Goal: Task Accomplishment & Management: Use online tool/utility

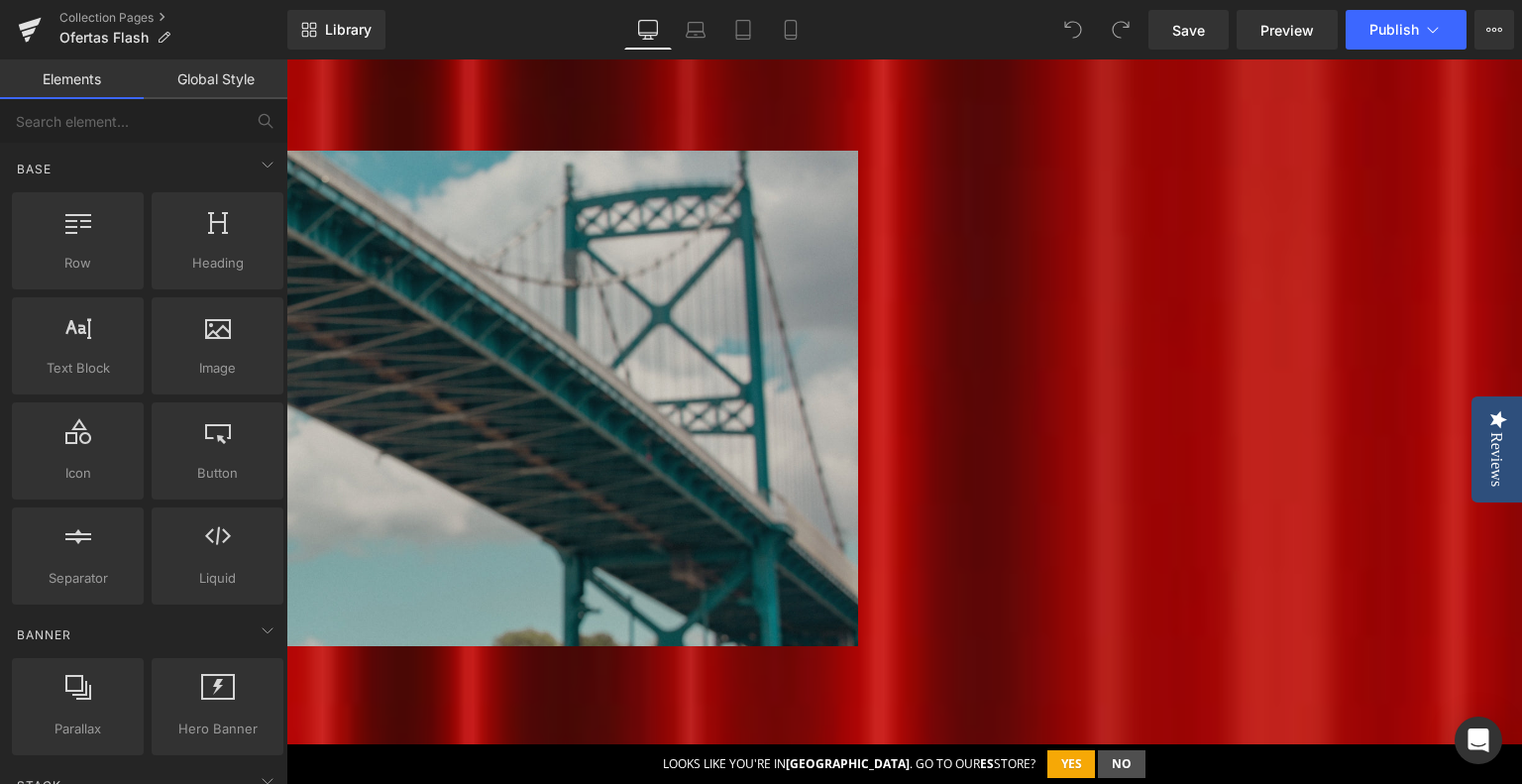
scroll to position [693, 0]
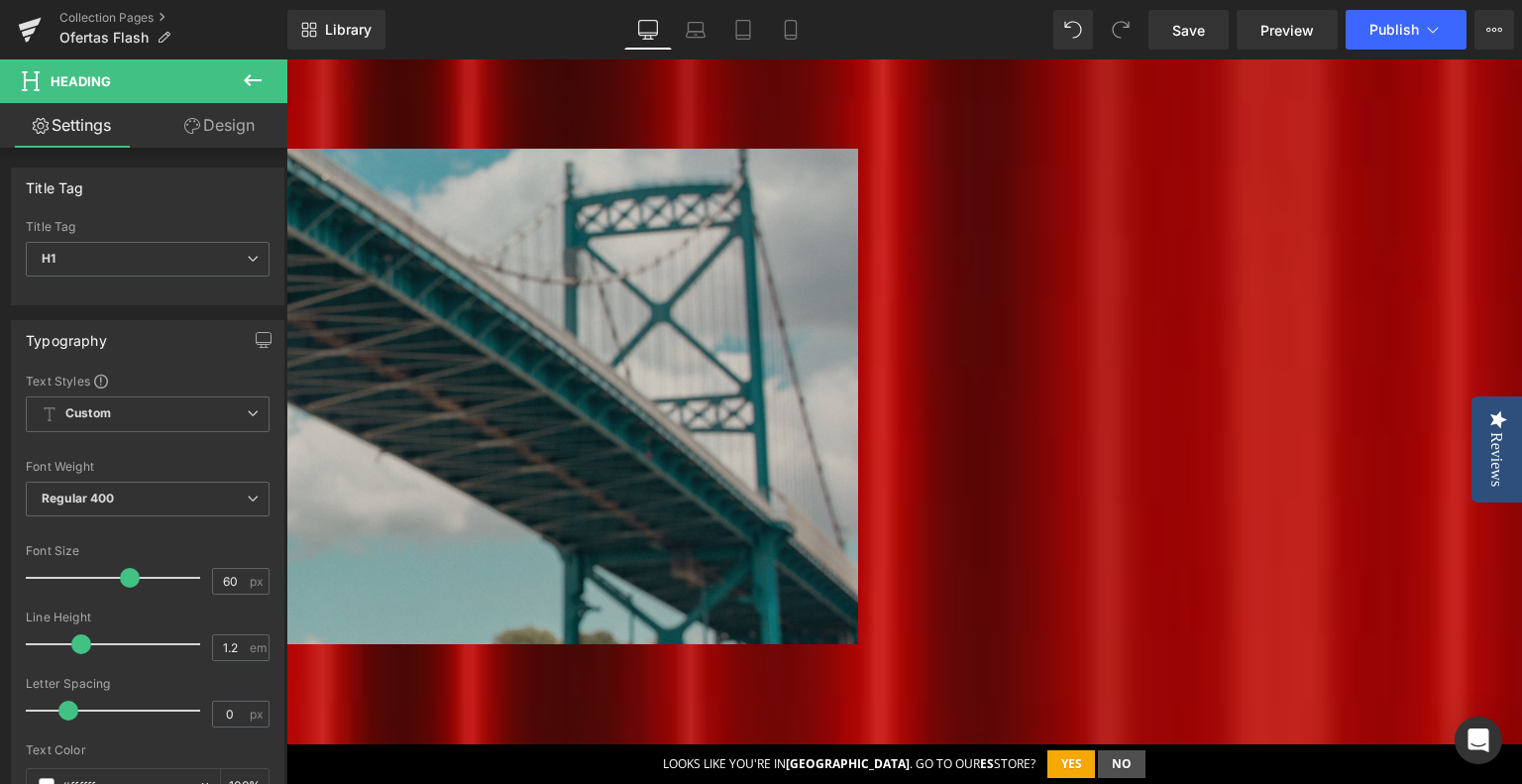
click at [858, 148] on div "toda la óptica Heading Row Heading Hero Banner Row" at bounding box center [263, 404] width 1190 height 511
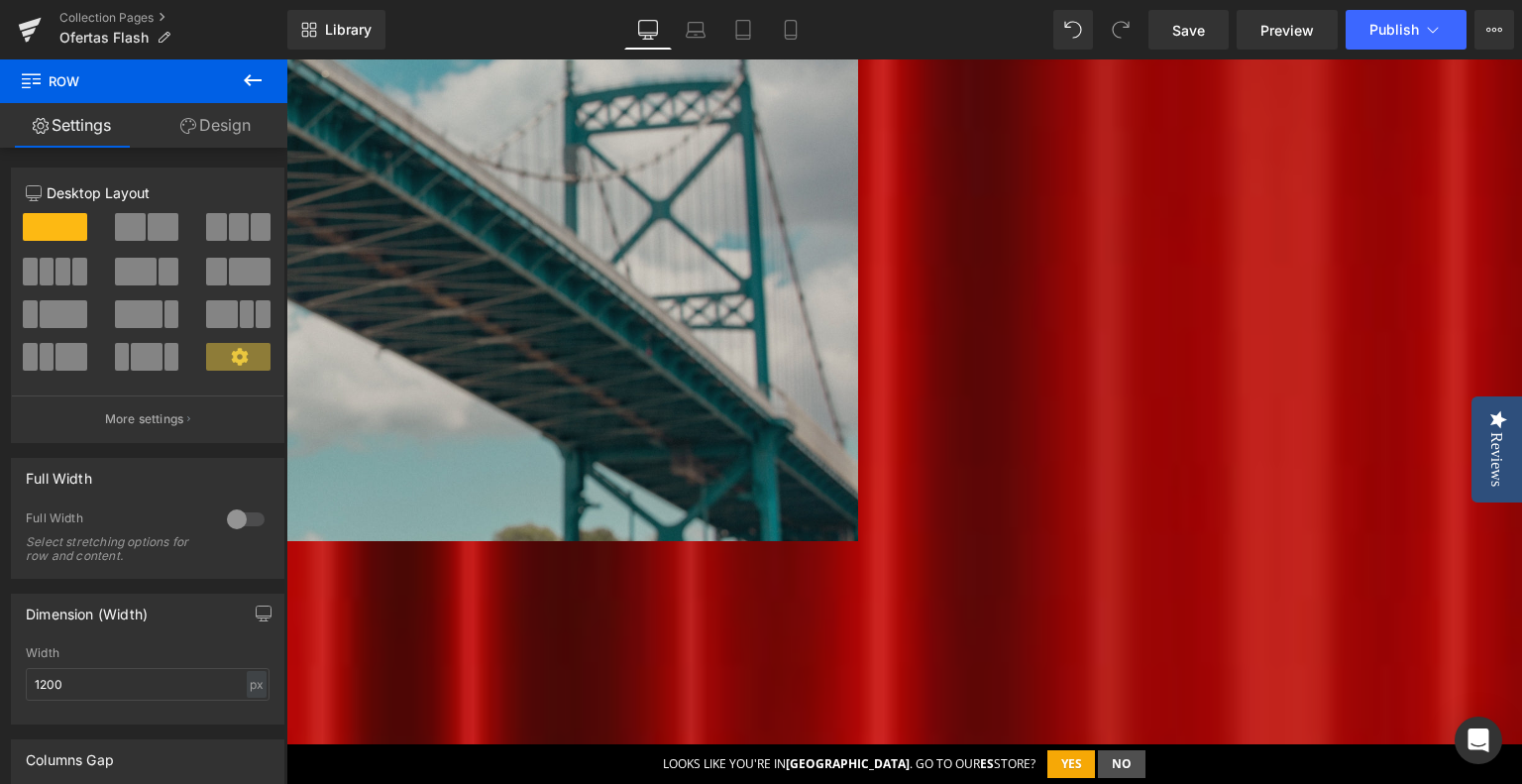
scroll to position [793, 0]
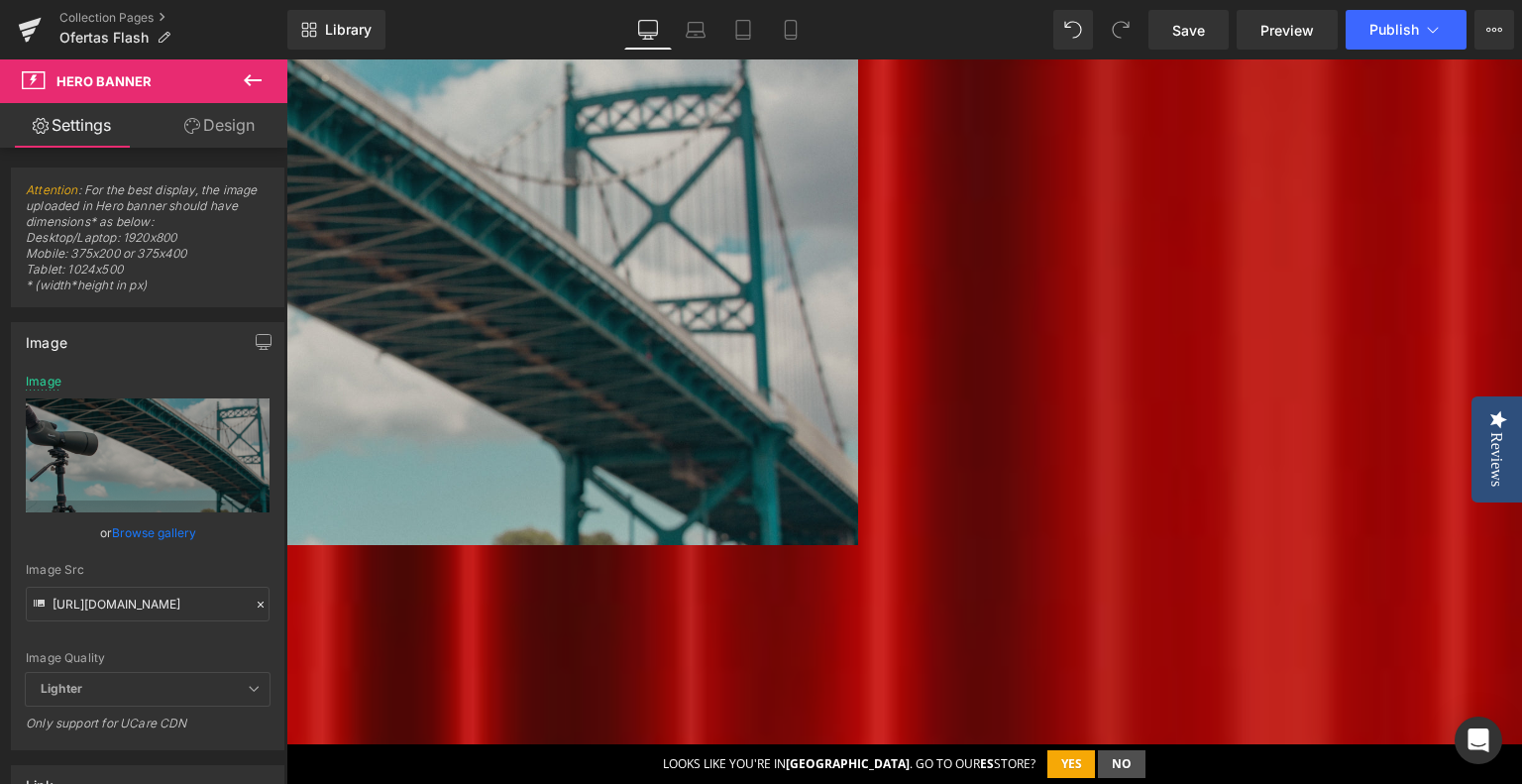
click at [650, 599] on b "TRÍPODES COMPACTOS CON RÓTULAS DE VÍDEO Y OBSERVACIÓN" at bounding box center [159, 589] width 981 height 56
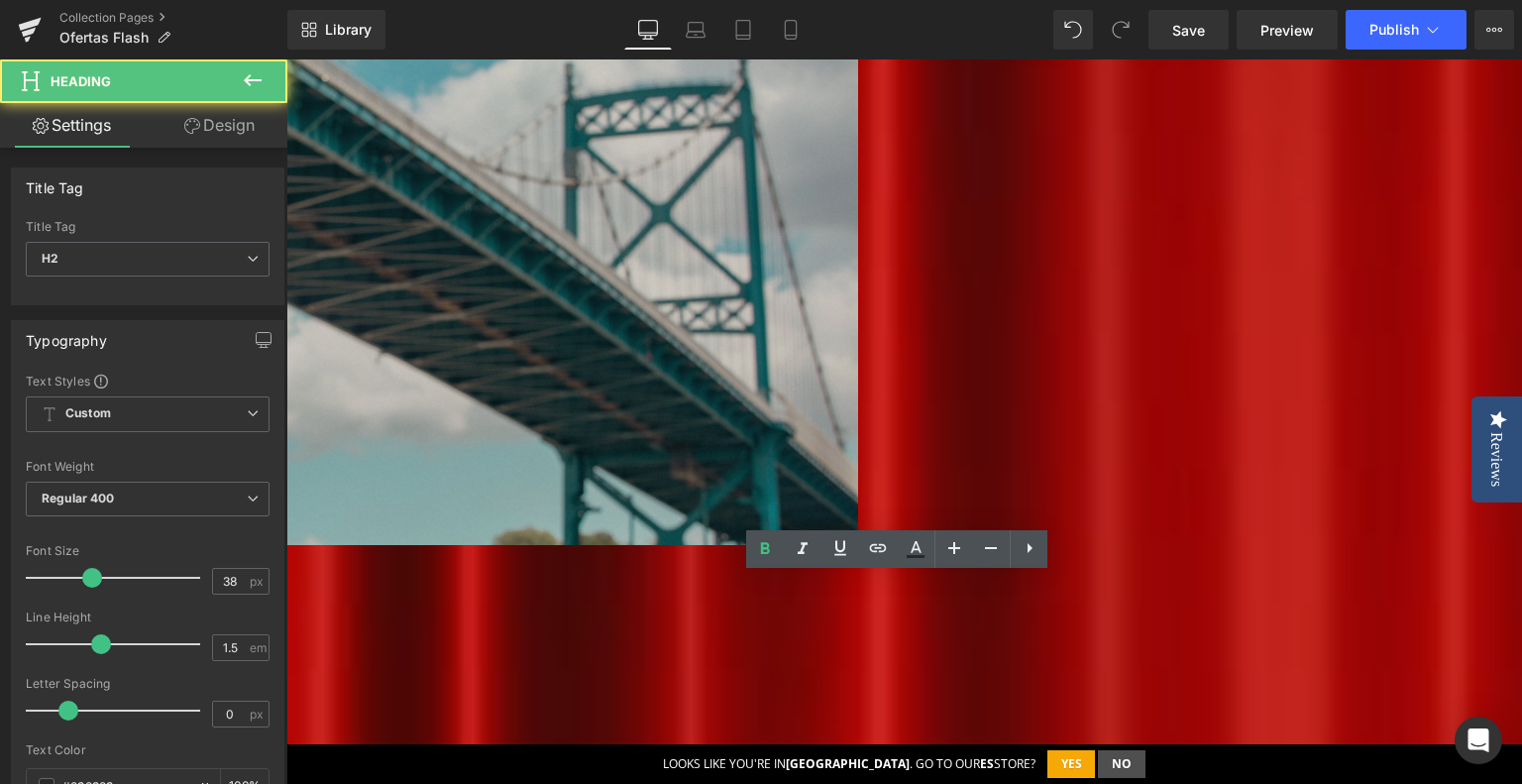
click at [650, 599] on b "TRÍPODES COMPACTOS CON RÓTULAS DE VÍDEO Y OBSERVACIÓN" at bounding box center [159, 589] width 981 height 56
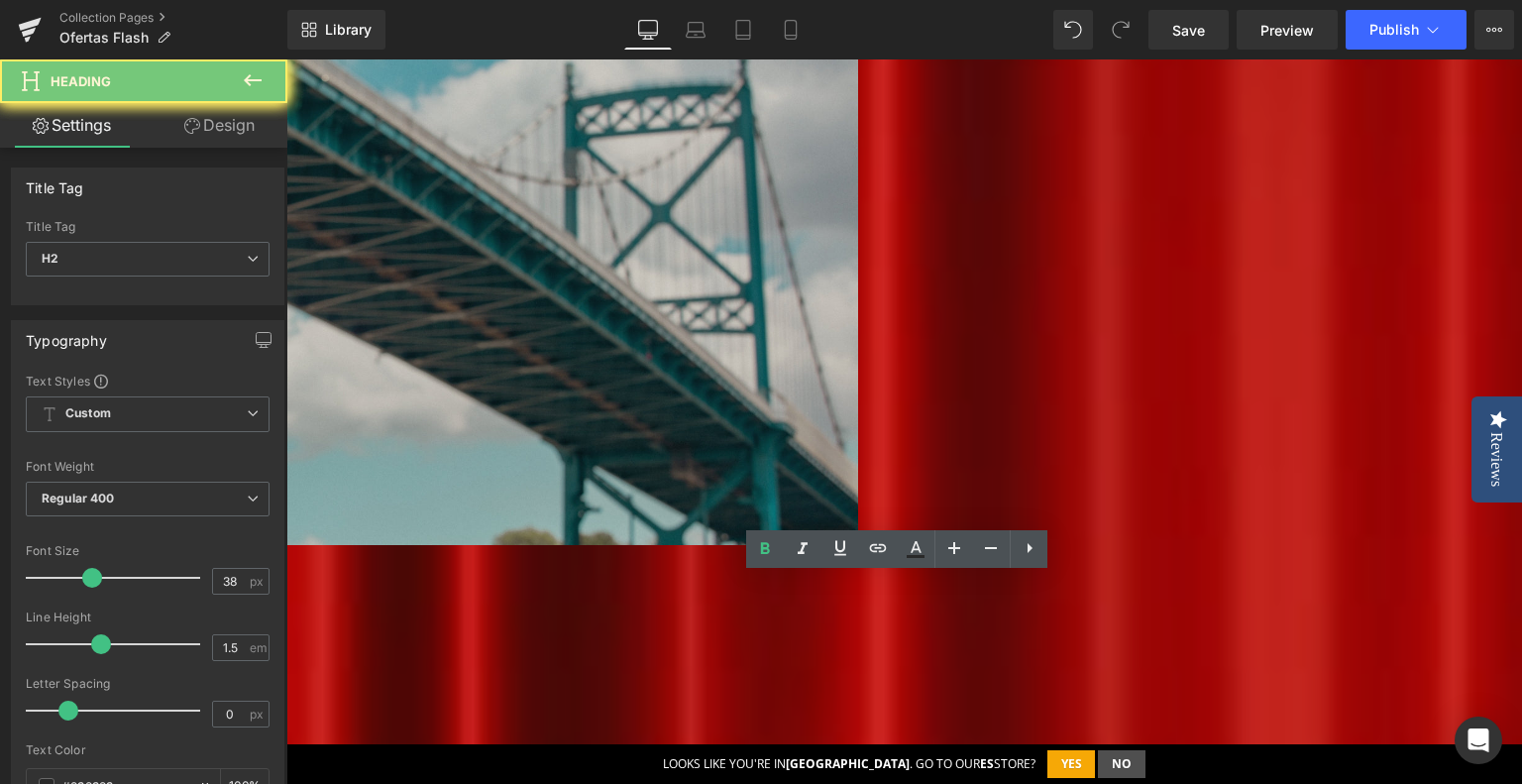
click at [650, 599] on b "TRÍPODES COMPACTOS CON RÓTULAS DE VÍDEO Y OBSERVACIÓN" at bounding box center [159, 589] width 981 height 56
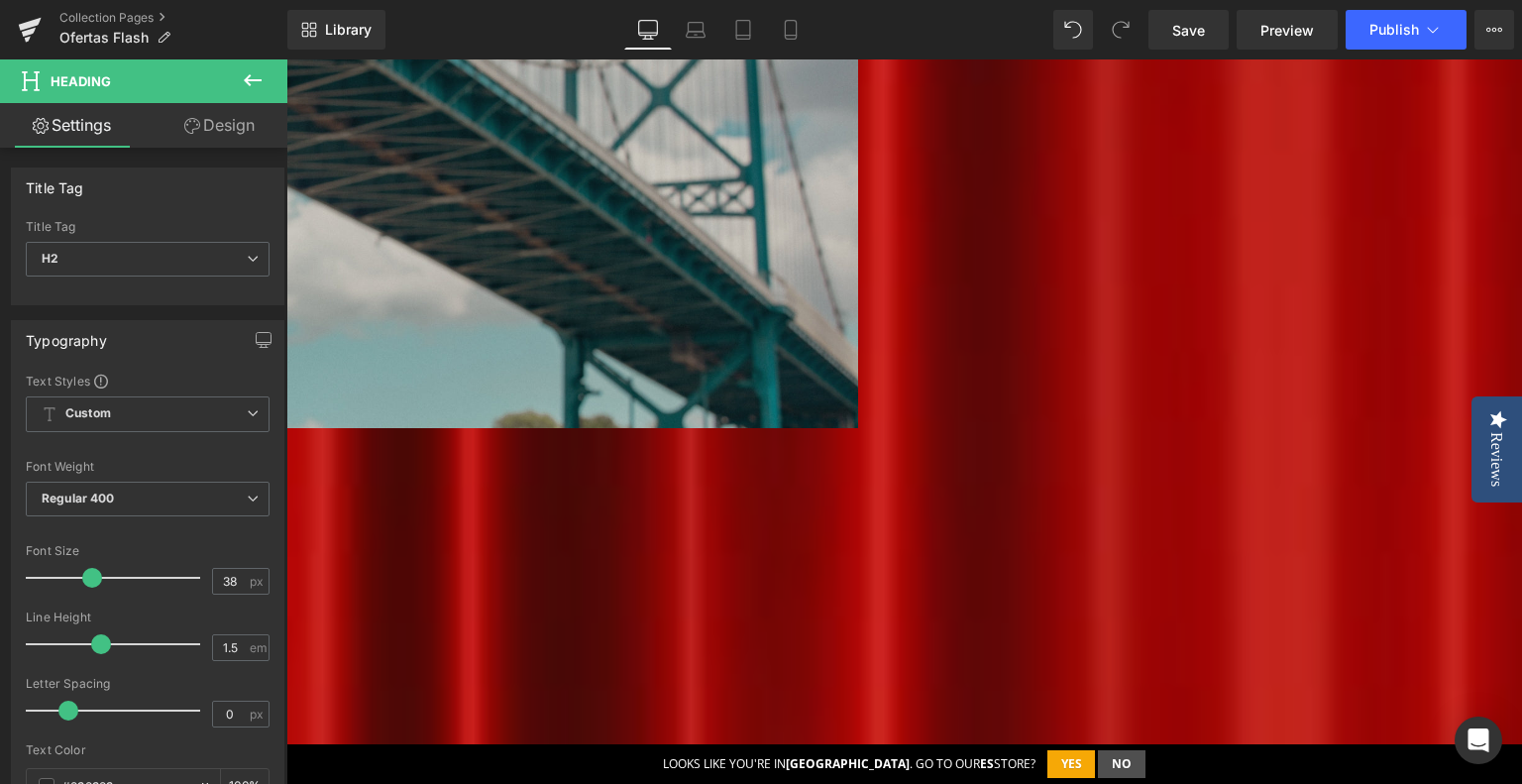
scroll to position [991, 0]
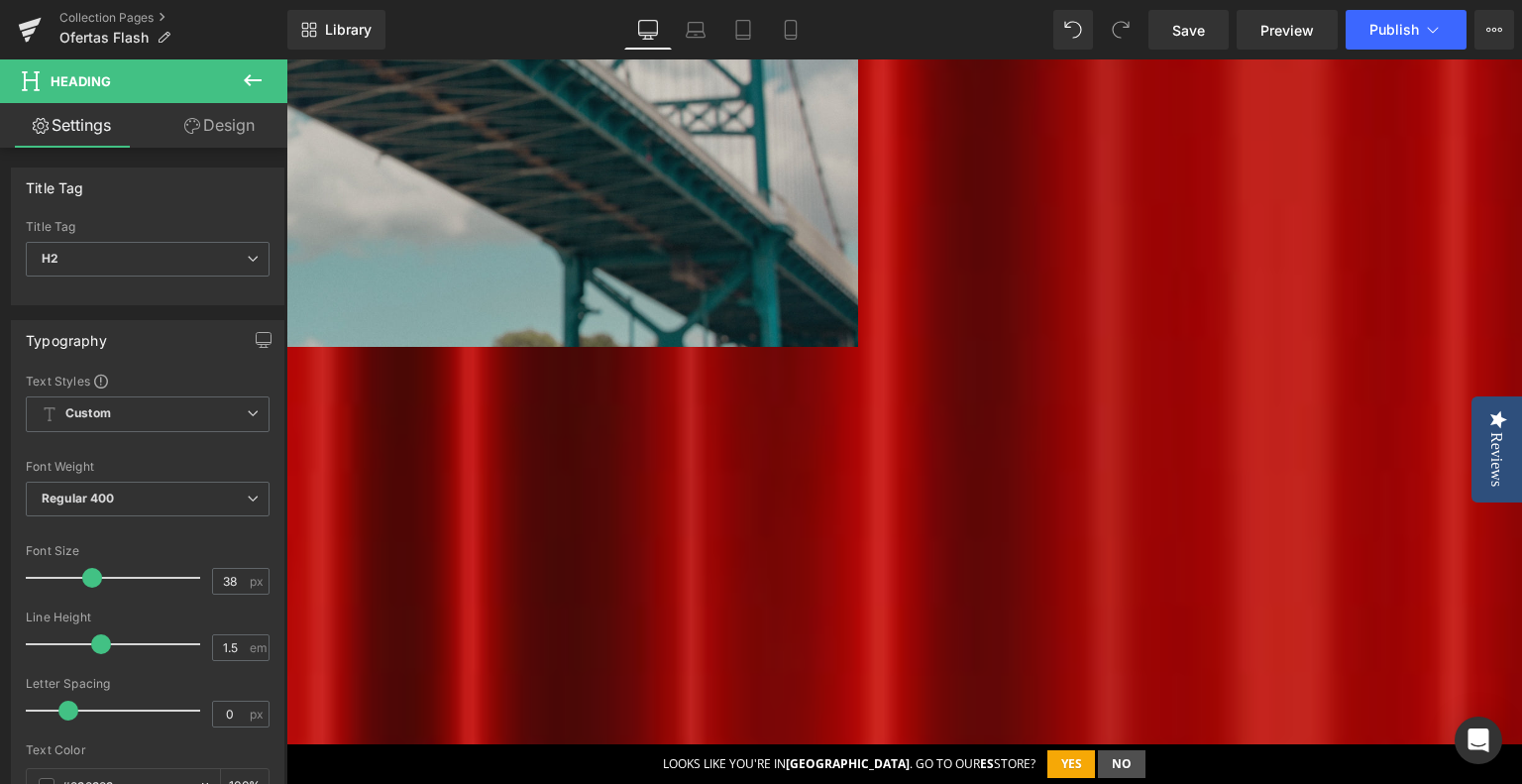
click at [696, 583] on p "Fabricados con precisión CNC , ofrecen una excelente relación entre peso, capac…" at bounding box center [263, 545] width 1180 height 77
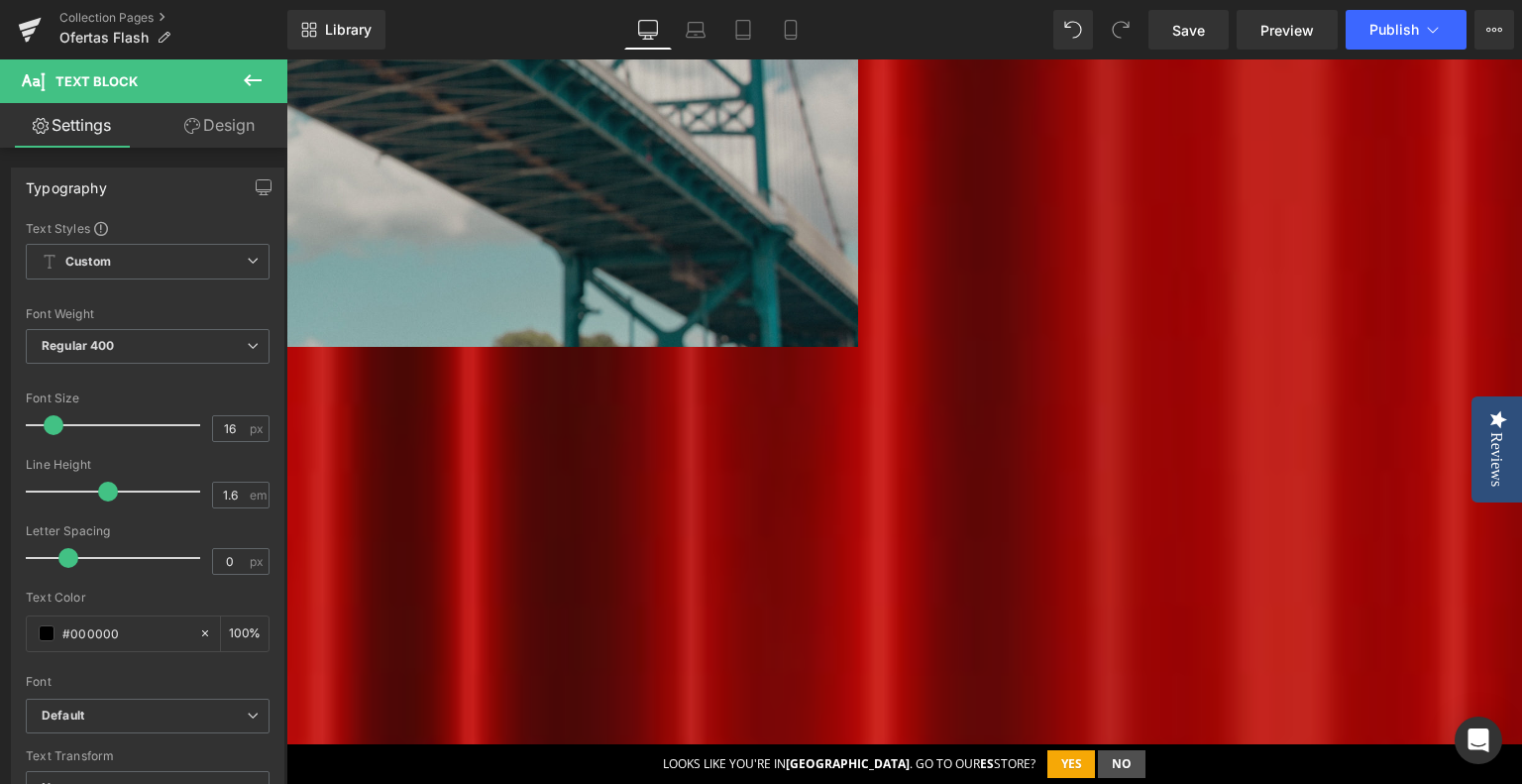
click at [535, 482] on p "Los [PERSON_NAME] GO son la elección perfecta para fotógrafos, videógrafos y ob…" at bounding box center [263, 456] width 1180 height 51
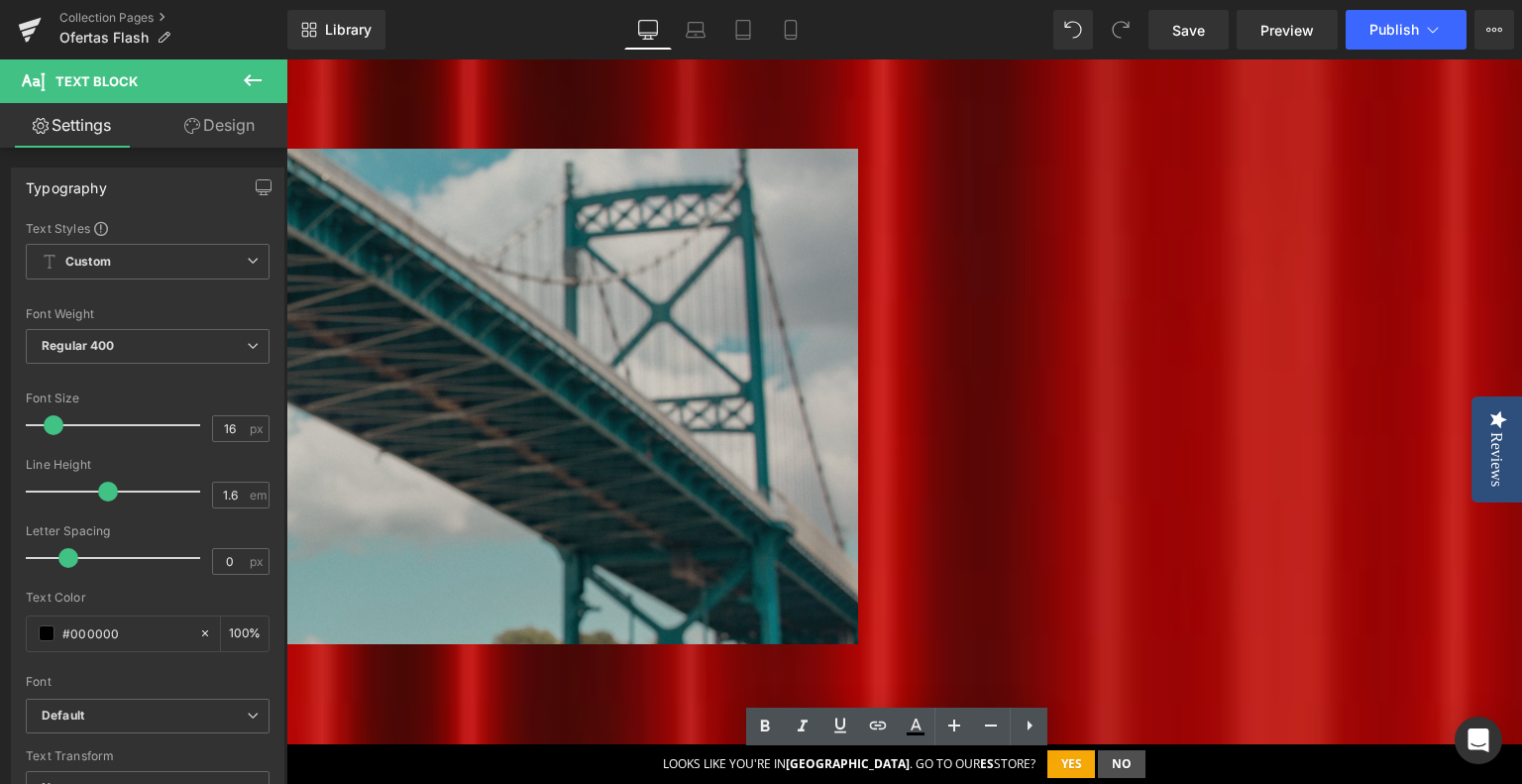
scroll to position [1189, 0]
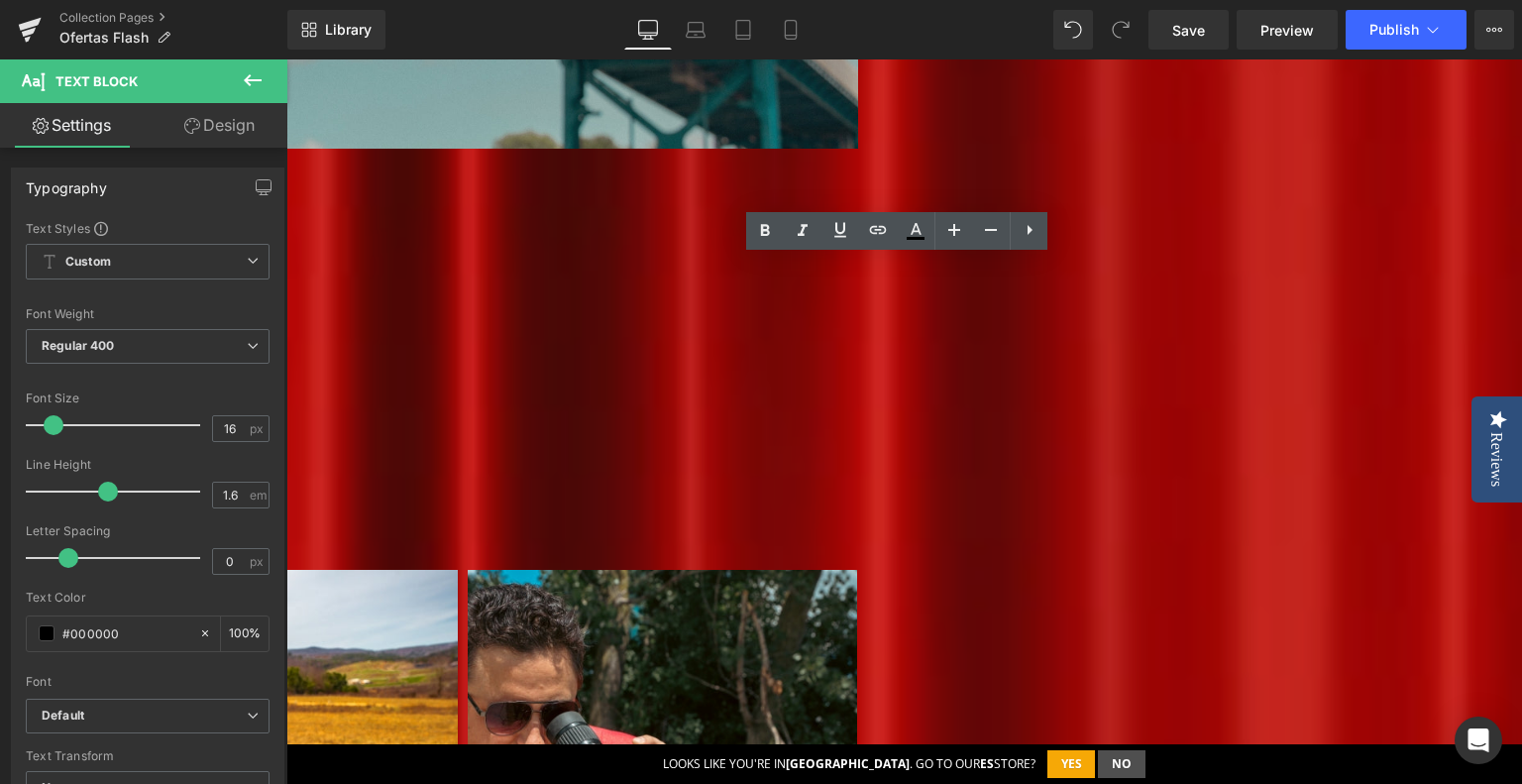
click at [558, 413] on p at bounding box center [263, 403] width 1180 height 26
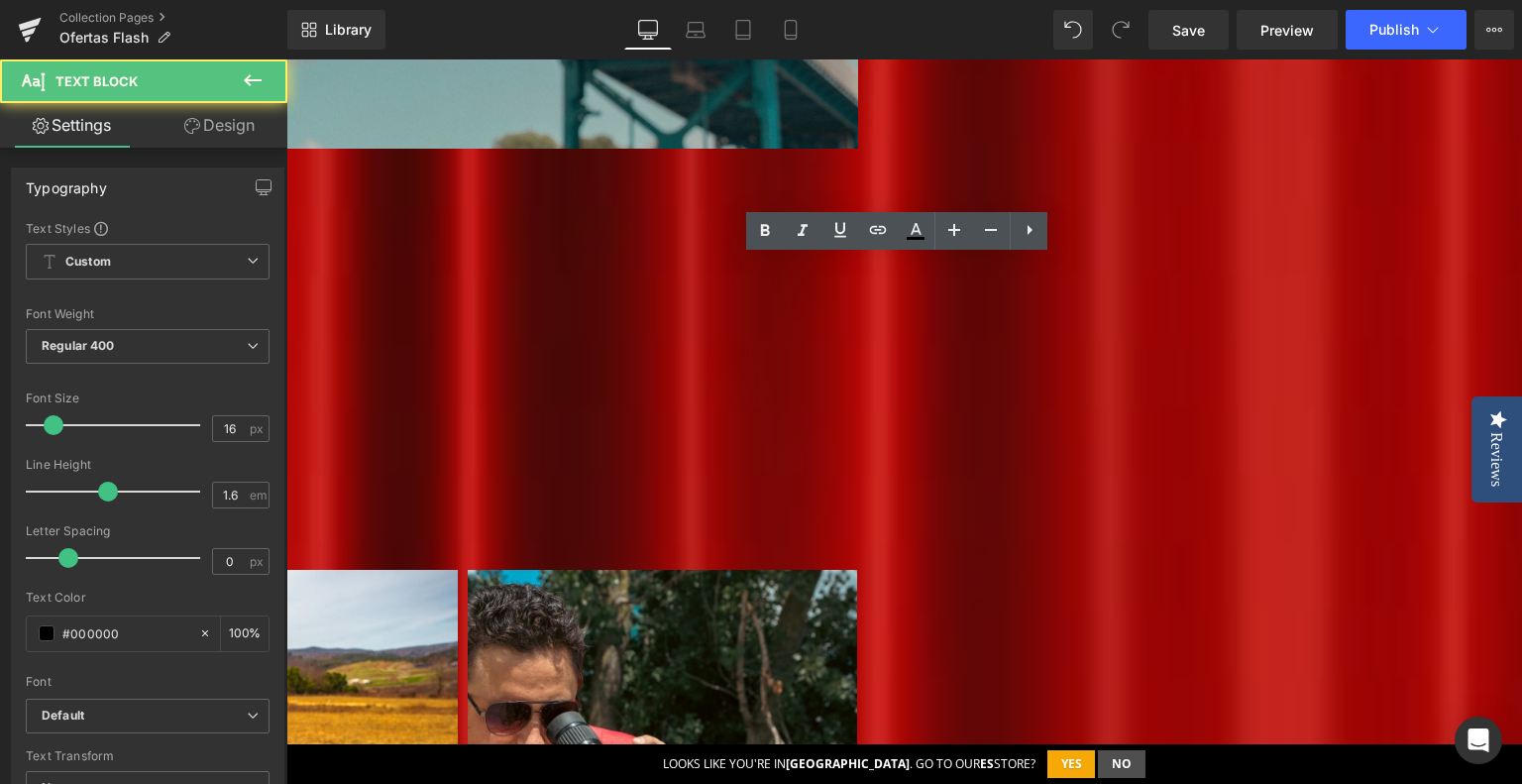
click at [853, 543] on p "👉 Si buscas un trípode ligero, estable y fácil de transportar, el [PERSON_NAME]…" at bounding box center [263, 530] width 1180 height 26
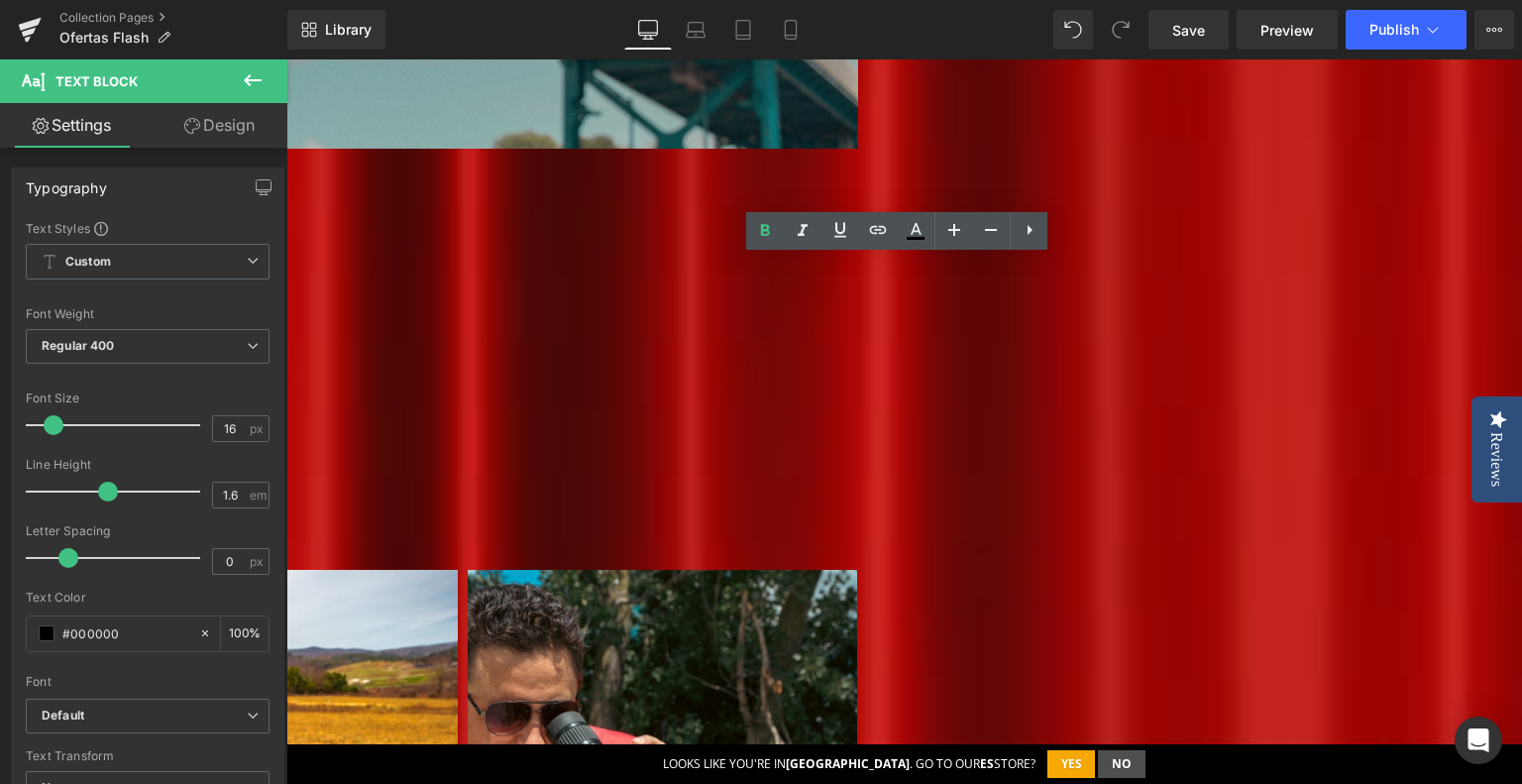
drag, startPoint x: 1105, startPoint y: 550, endPoint x: 324, endPoint y: 274, distance: 828.3
click at [324, 274] on div "Los [PERSON_NAME] GO son la elección perfecta para fotógrafos, videógrafos y ob…" at bounding box center [263, 390] width 1180 height 304
click at [834, 481] on p "La serie de trípodes compactos [PERSON_NAME] GO se vende junto con rótula fluid…" at bounding box center [263, 453] width 1180 height 77
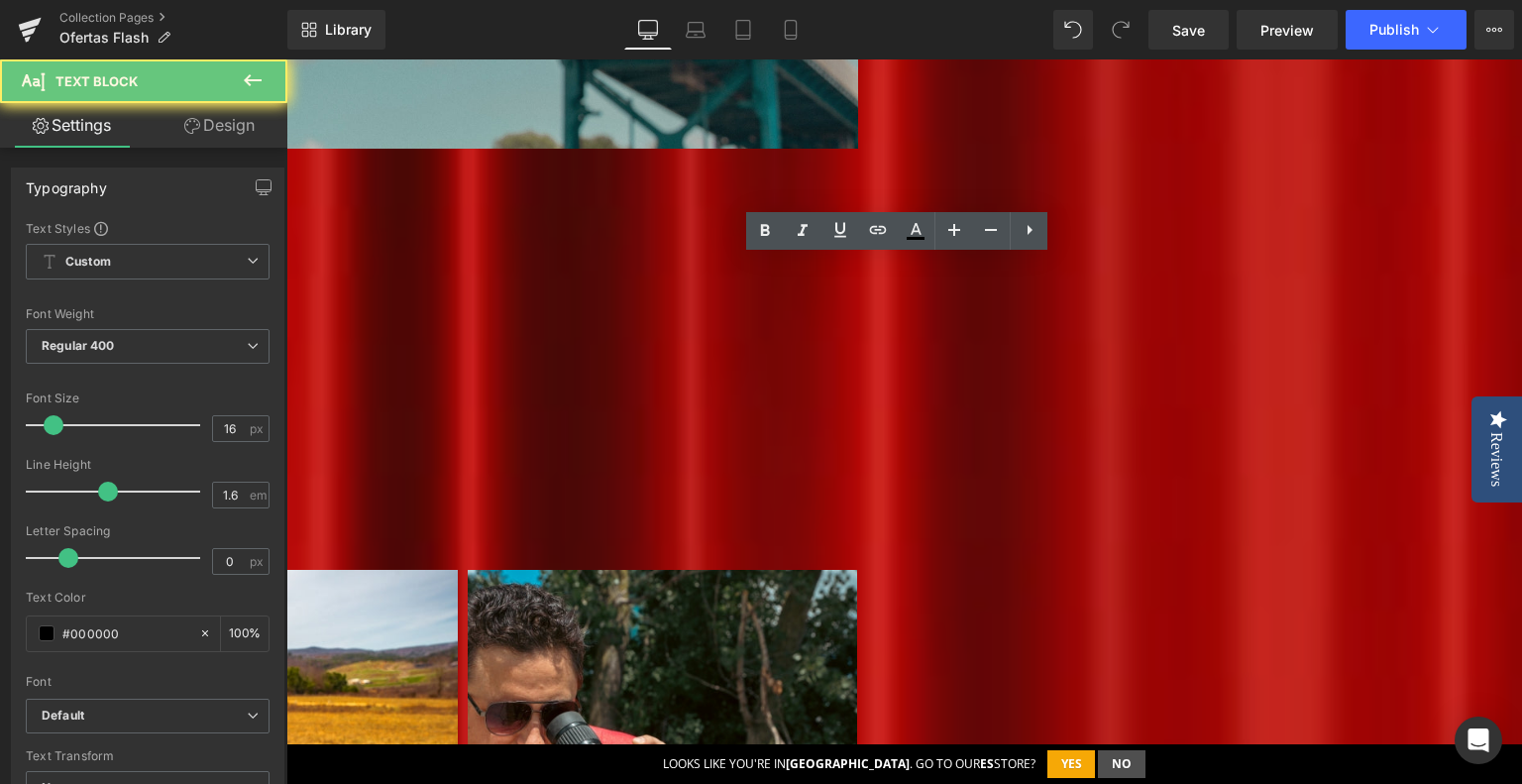
click at [479, 540] on strong "👉 Si buscas un trípode ligero, estable y fácil de transportar, el [PERSON_NAME]…" at bounding box center [76, 529] width 804 height 22
drag, startPoint x: 1063, startPoint y: 552, endPoint x: 291, endPoint y: 245, distance: 830.8
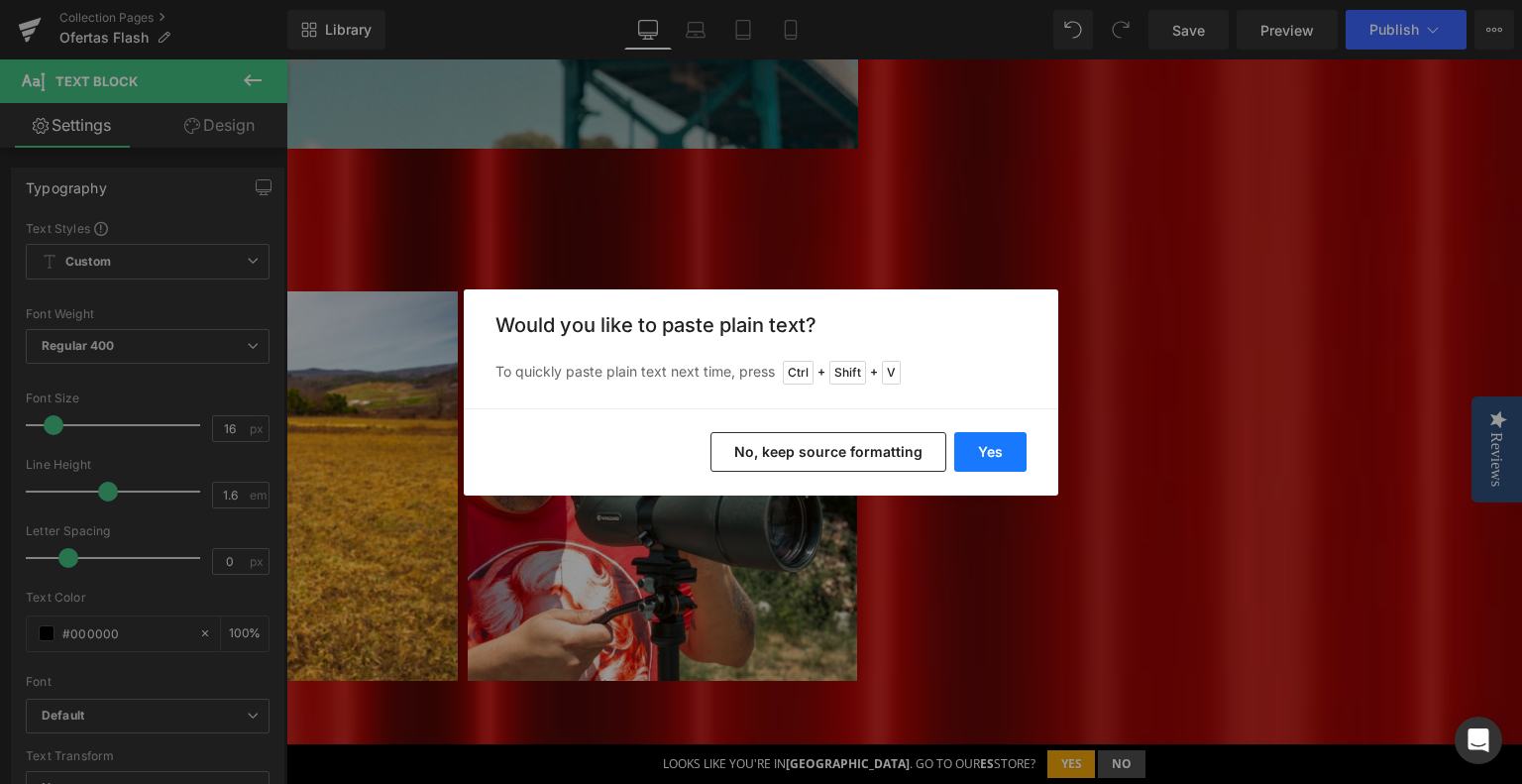
click at [973, 452] on button "Yes" at bounding box center [990, 452] width 73 height 40
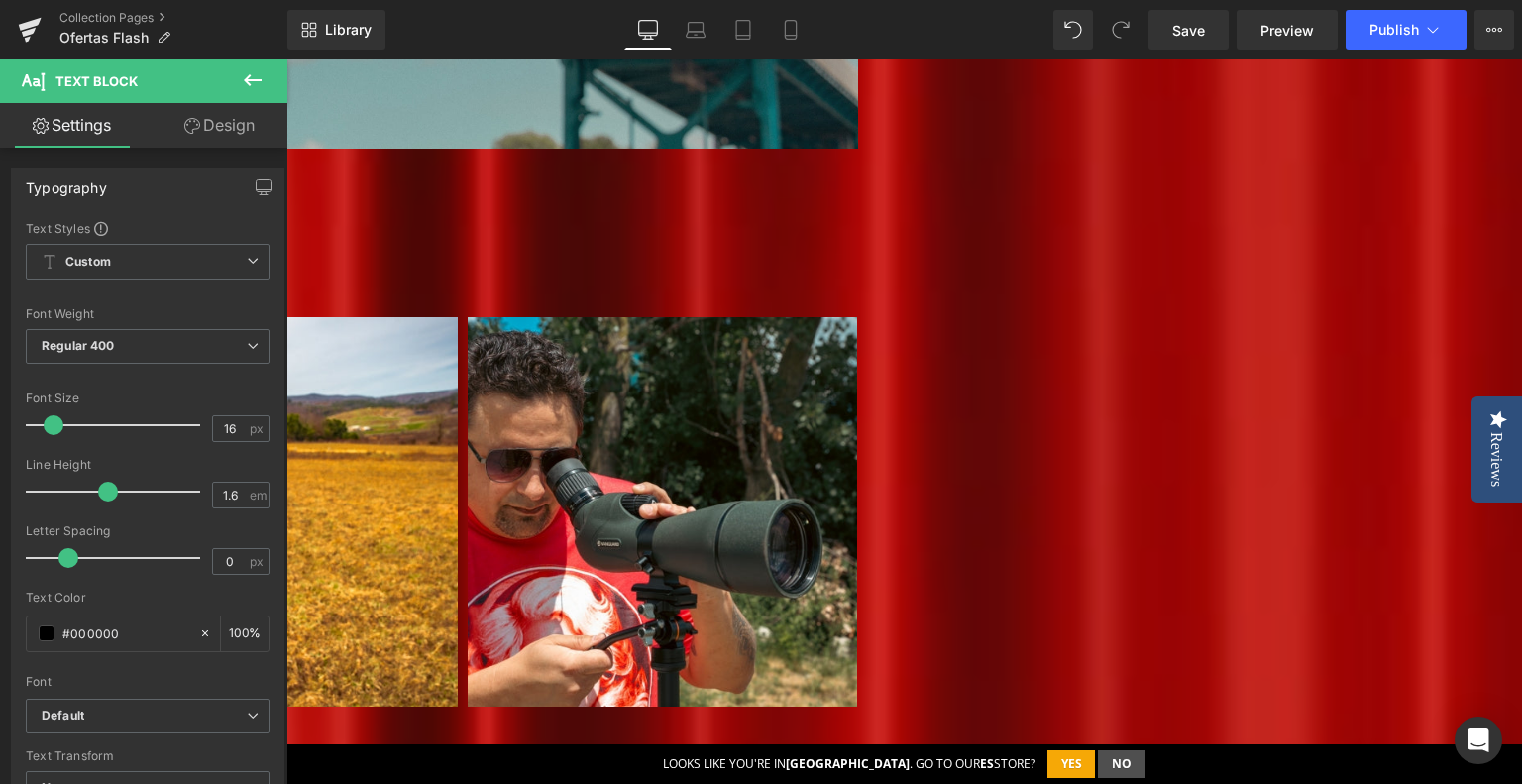
click at [478, 289] on p "Con la llegada del otoño, las aves migratorias cruzan nuestros cielos, la berre…" at bounding box center [263, 263] width 1180 height 51
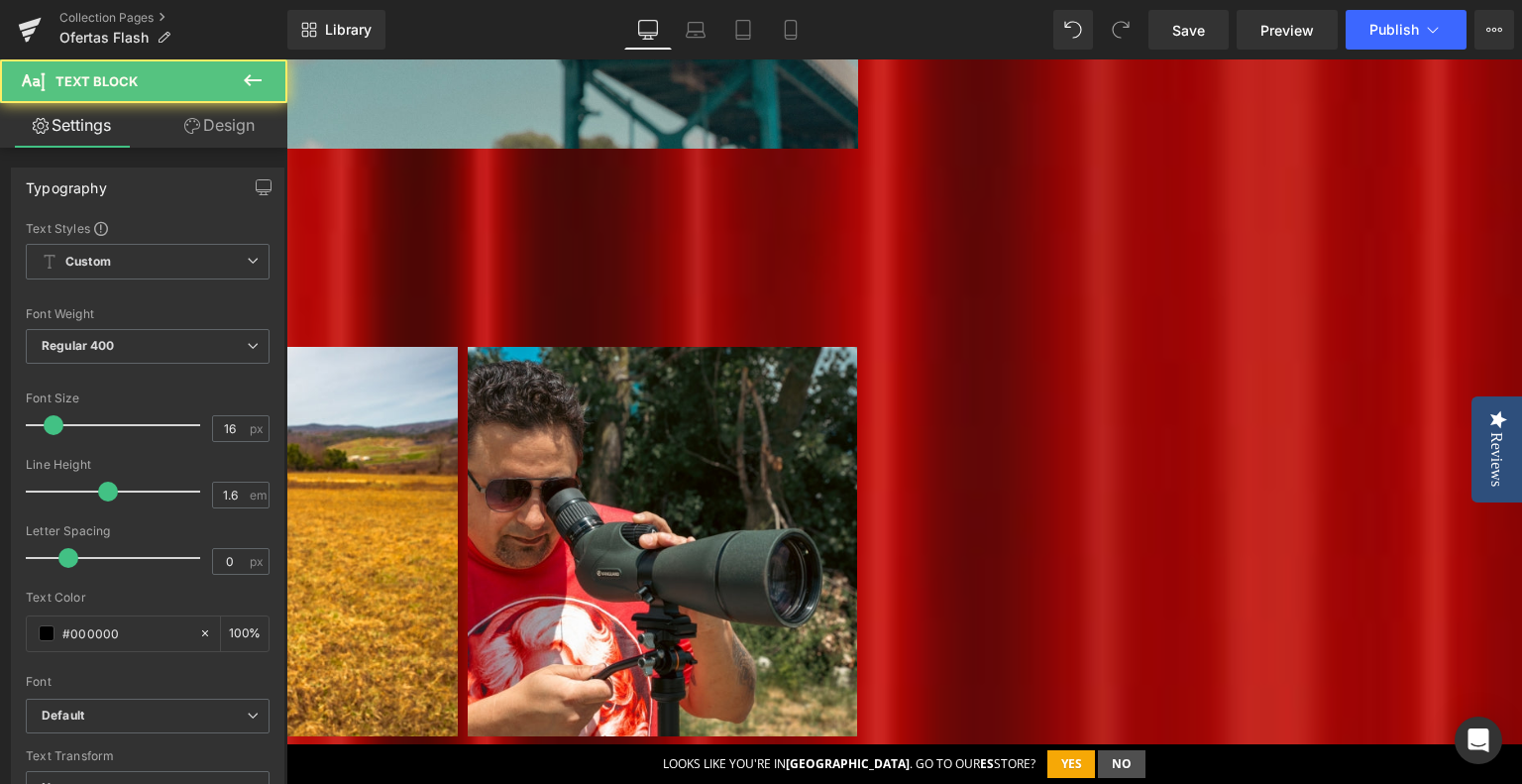
click at [629, 287] on p "Con la llegada del otoño, las aves migratorias cruzan nuestros cielos, la berre…" at bounding box center [263, 263] width 1180 height 51
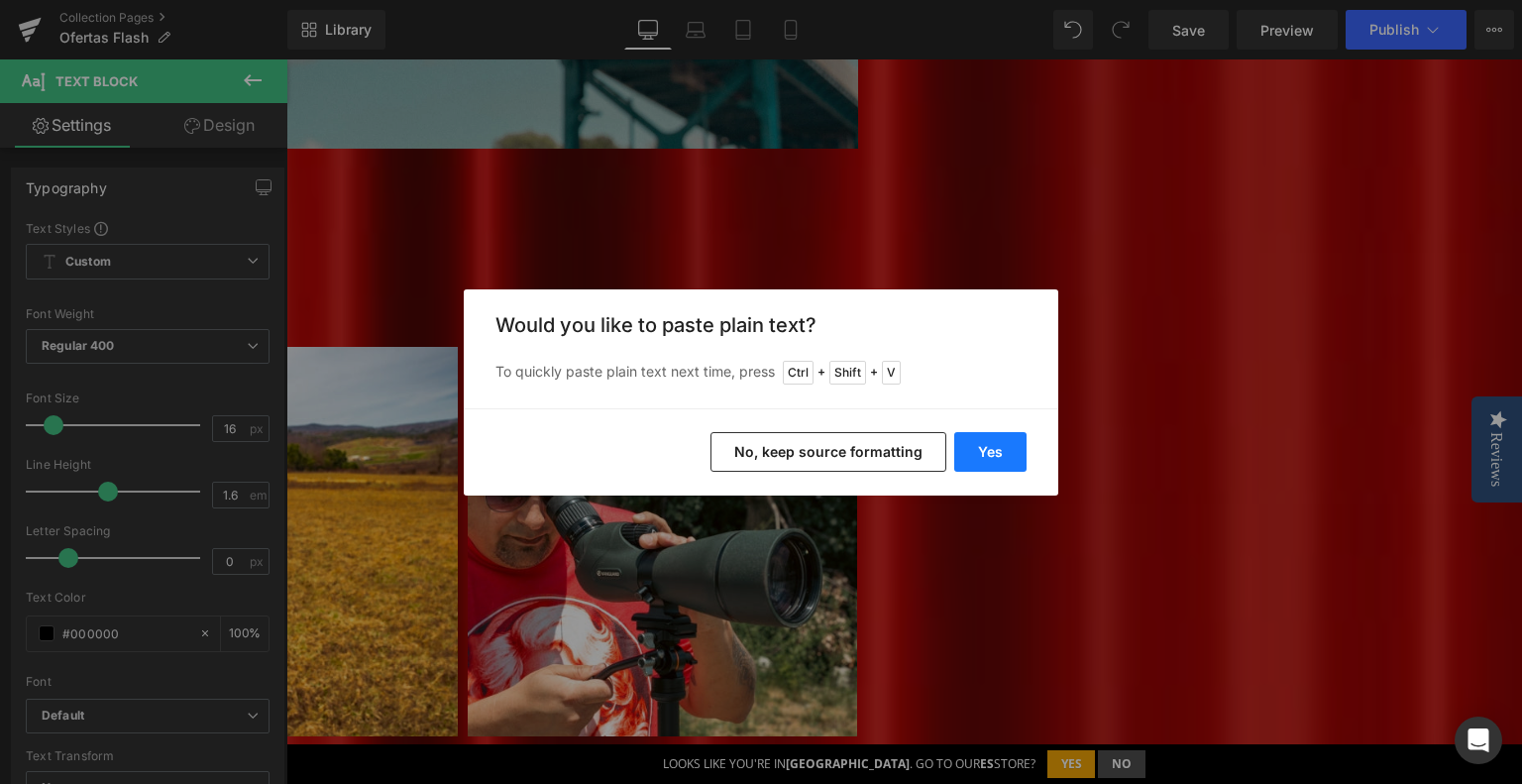
click at [981, 438] on button "Yes" at bounding box center [990, 452] width 73 height 40
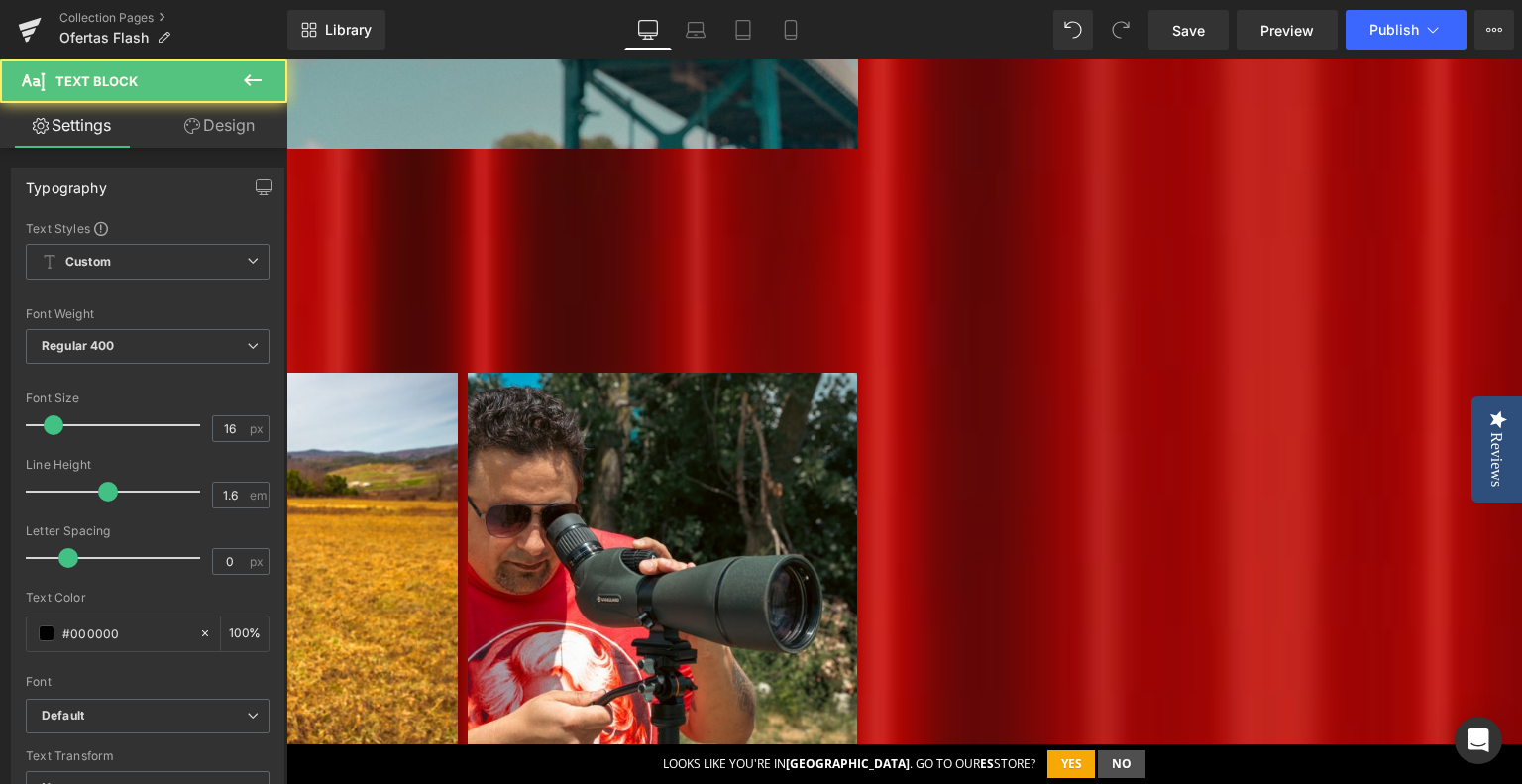
drag, startPoint x: 376, startPoint y: 294, endPoint x: 572, endPoint y: 289, distance: 196.1
click at [572, 289] on p "Con la llegada del otoño, las aves migratorias cruzan nuestros cielos, la berre…" at bounding box center [263, 276] width 1180 height 77
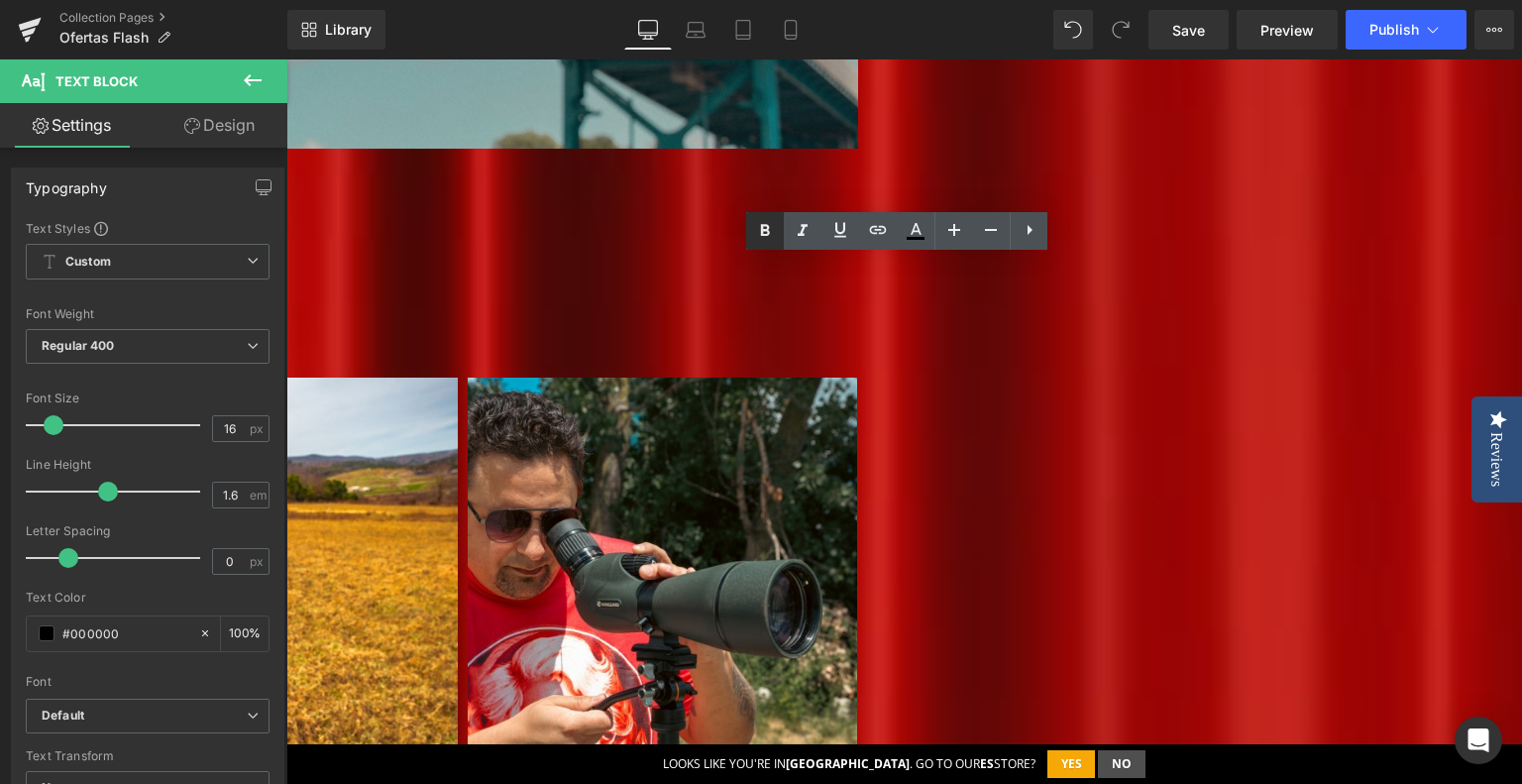
click at [771, 239] on icon at bounding box center [765, 231] width 24 height 24
drag, startPoint x: 718, startPoint y: 298, endPoint x: 1241, endPoint y: 295, distance: 523.0
click at [853, 295] on p "Con la llegada del otoño, las aves migratorias cruzan nuestros cielos, la berre…" at bounding box center [263, 281] width 1180 height 77
click at [776, 227] on icon at bounding box center [765, 231] width 24 height 24
click at [853, 296] on p "Con la llegada del otoño, las aves migratorias cruzan nuestros cielos, la berre…" at bounding box center [263, 281] width 1180 height 77
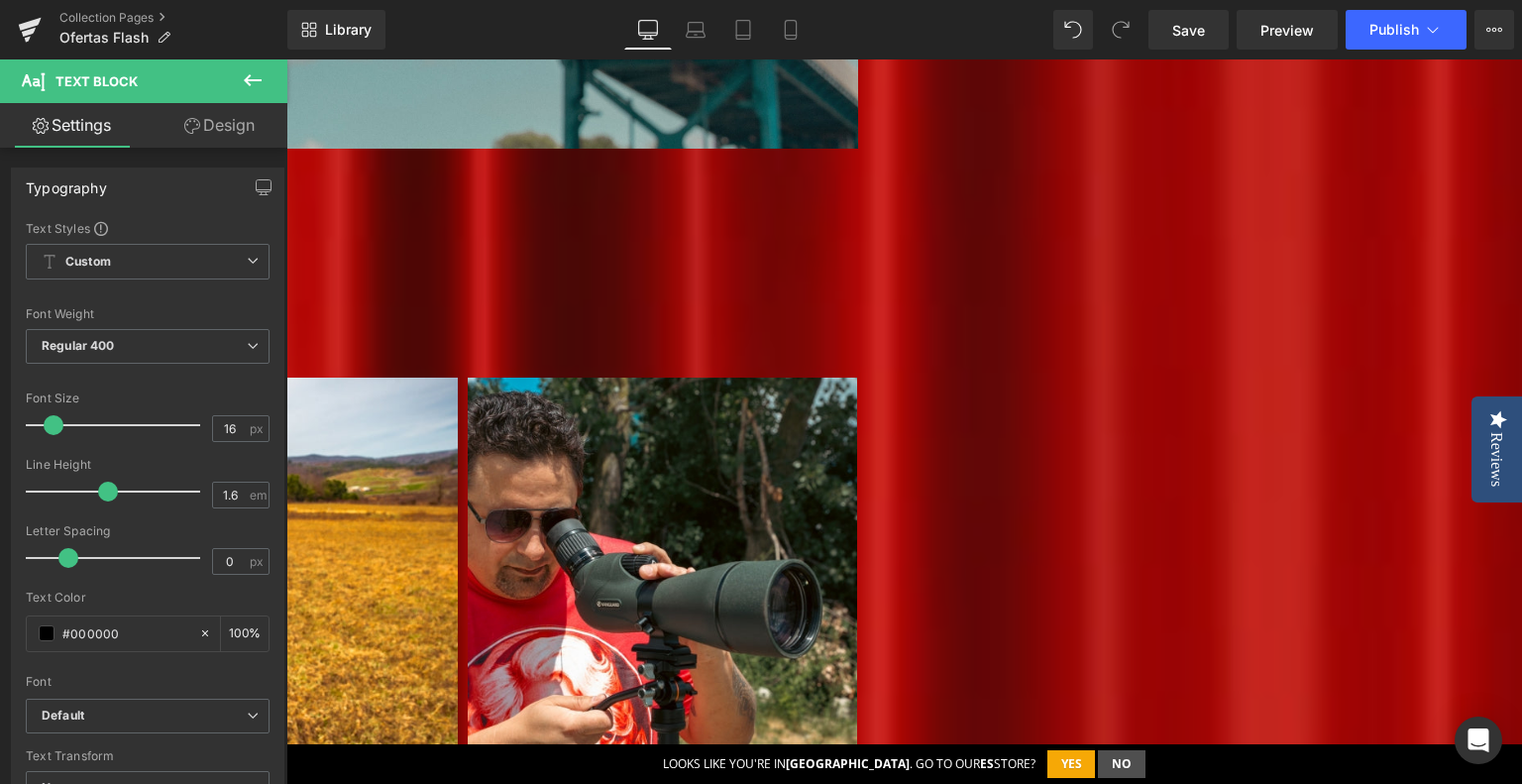
click at [853, 298] on p "Con la llegada del otoño, las aves migratorias cruzan nuestros cielos, la berre…" at bounding box center [263, 281] width 1180 height 77
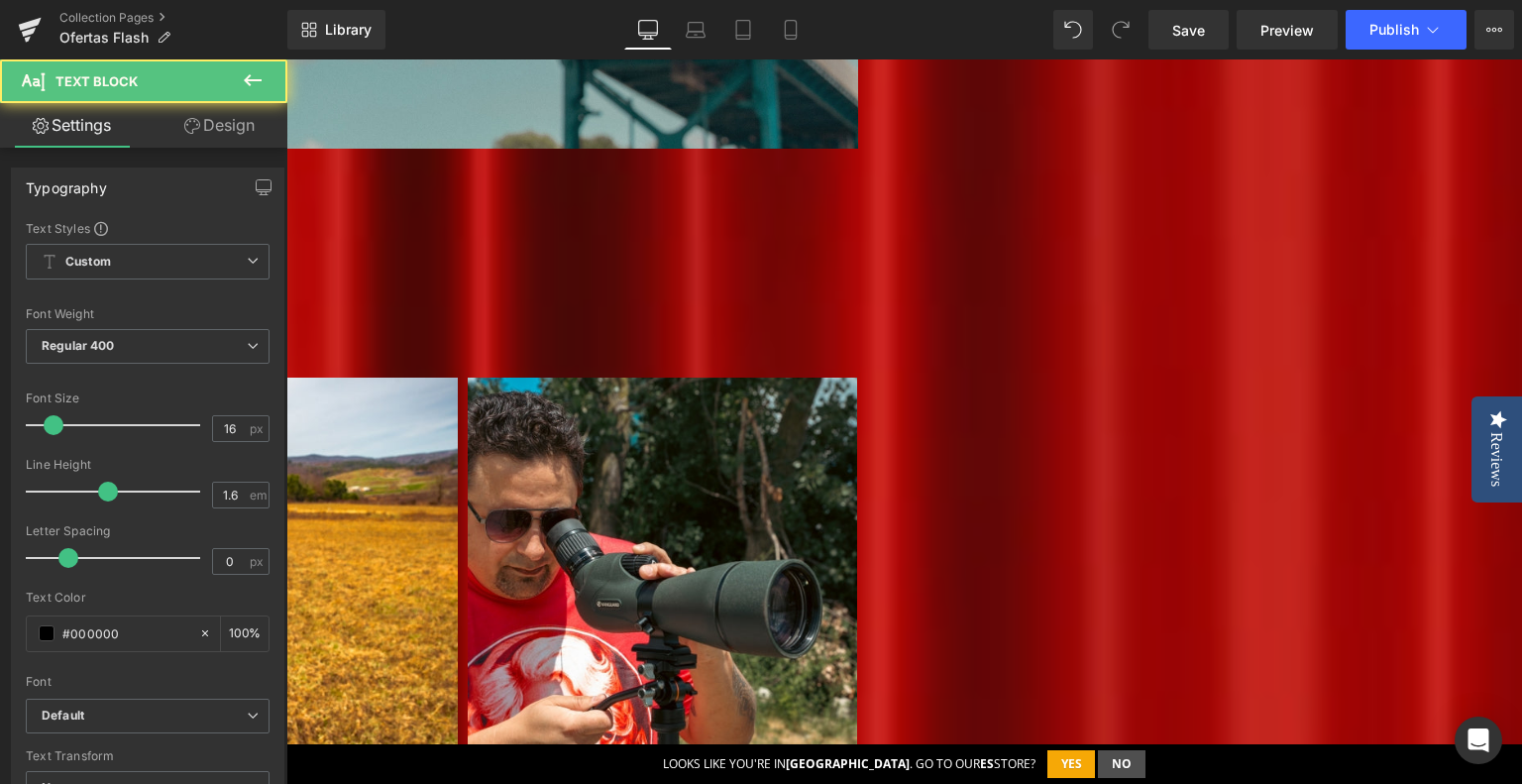
click at [853, 298] on p "Con la llegada del otoño, las aves migratorias cruzan nuestros cielos, la berre…" at bounding box center [263, 281] width 1180 height 77
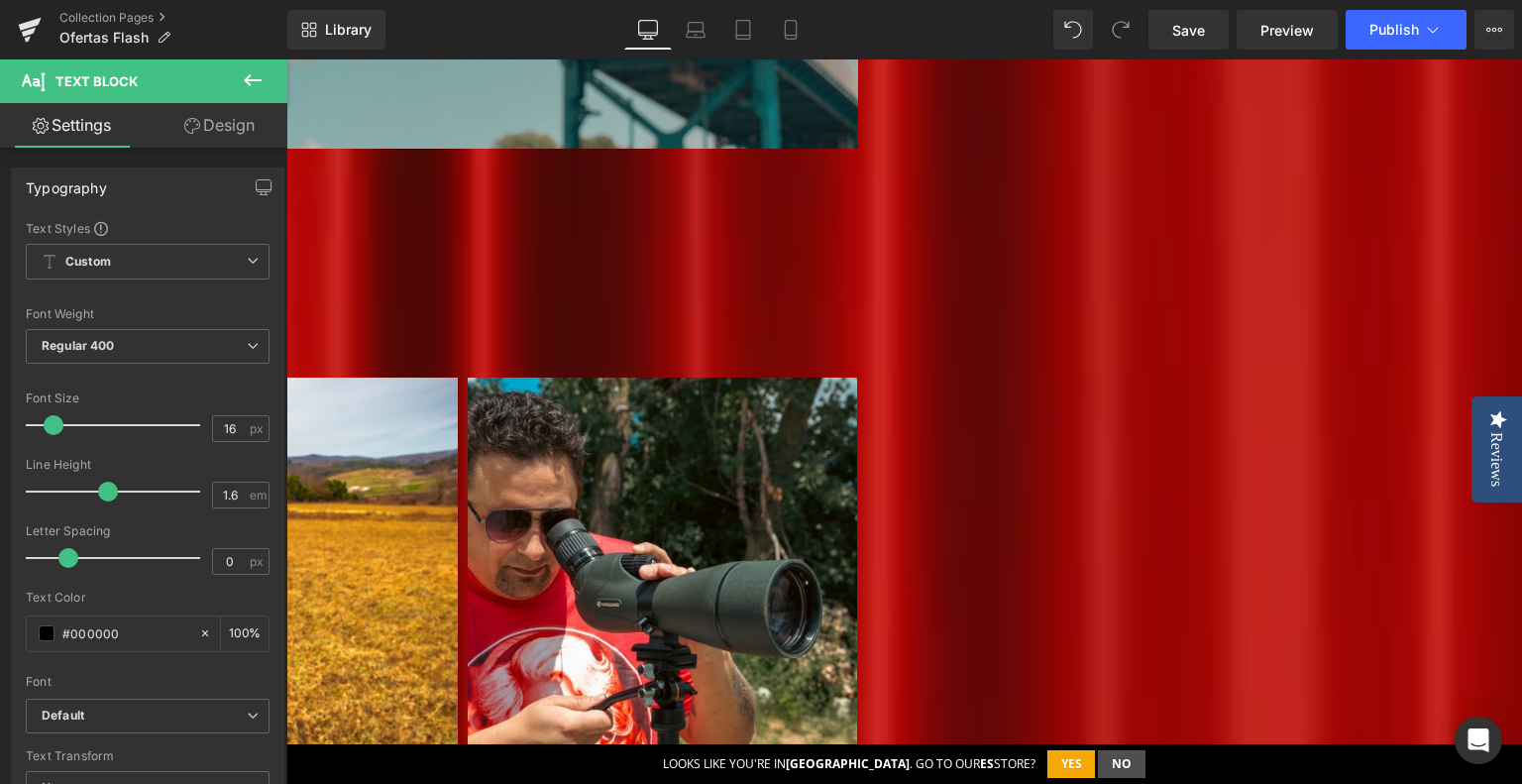
click at [853, 320] on p "E s el momento ideal para renovar tu equipo de observación, ya que septiembre m…" at bounding box center [263, 307] width 1180 height 26
drag, startPoint x: 1322, startPoint y: 320, endPoint x: 1370, endPoint y: 319, distance: 48.0
click at [848, 317] on span "s el momento ideal para renovar tu equipo de observación, ya que septiembre mar…" at bounding box center [265, 306] width 1166 height 22
click at [853, 320] on p "E s el momento ideal para renovar tu equipo de observación, ya que septiembre m…" at bounding box center [263, 307] width 1180 height 26
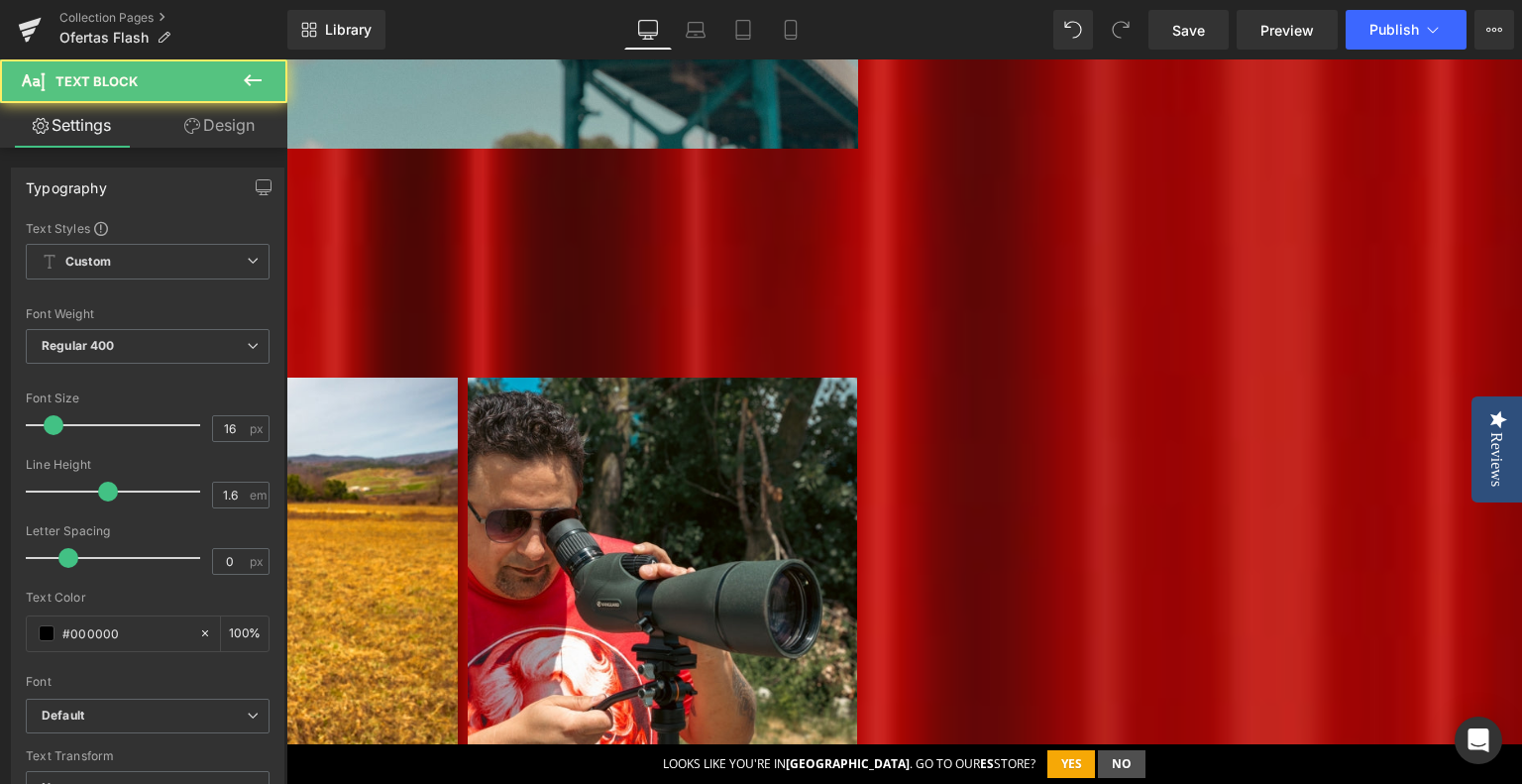
click at [853, 320] on p "E s el momento ideal para renovar tu equipo de observación, ya que septiembre m…" at bounding box center [263, 307] width 1180 height 26
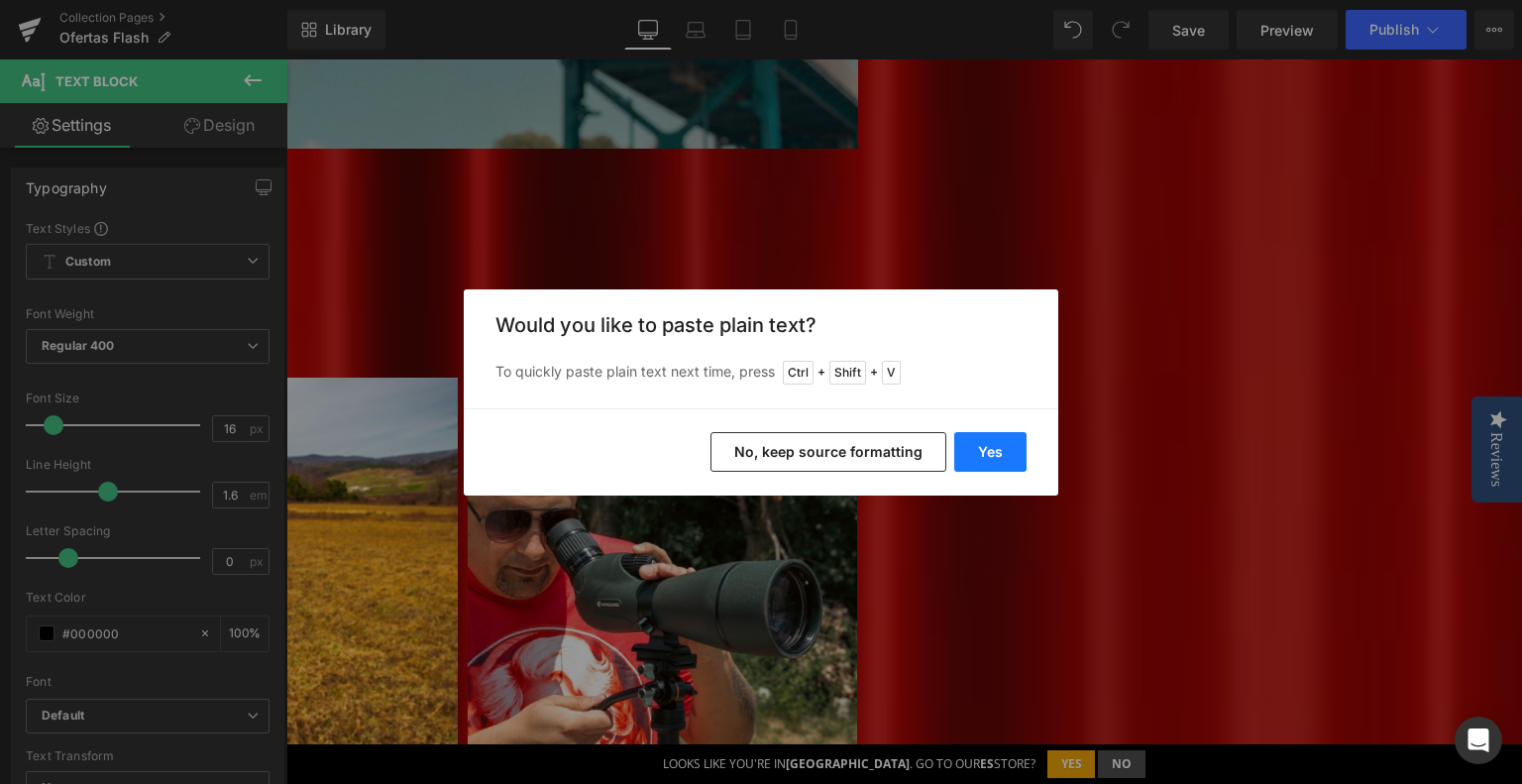
click at [1008, 455] on button "Yes" at bounding box center [990, 452] width 73 height 40
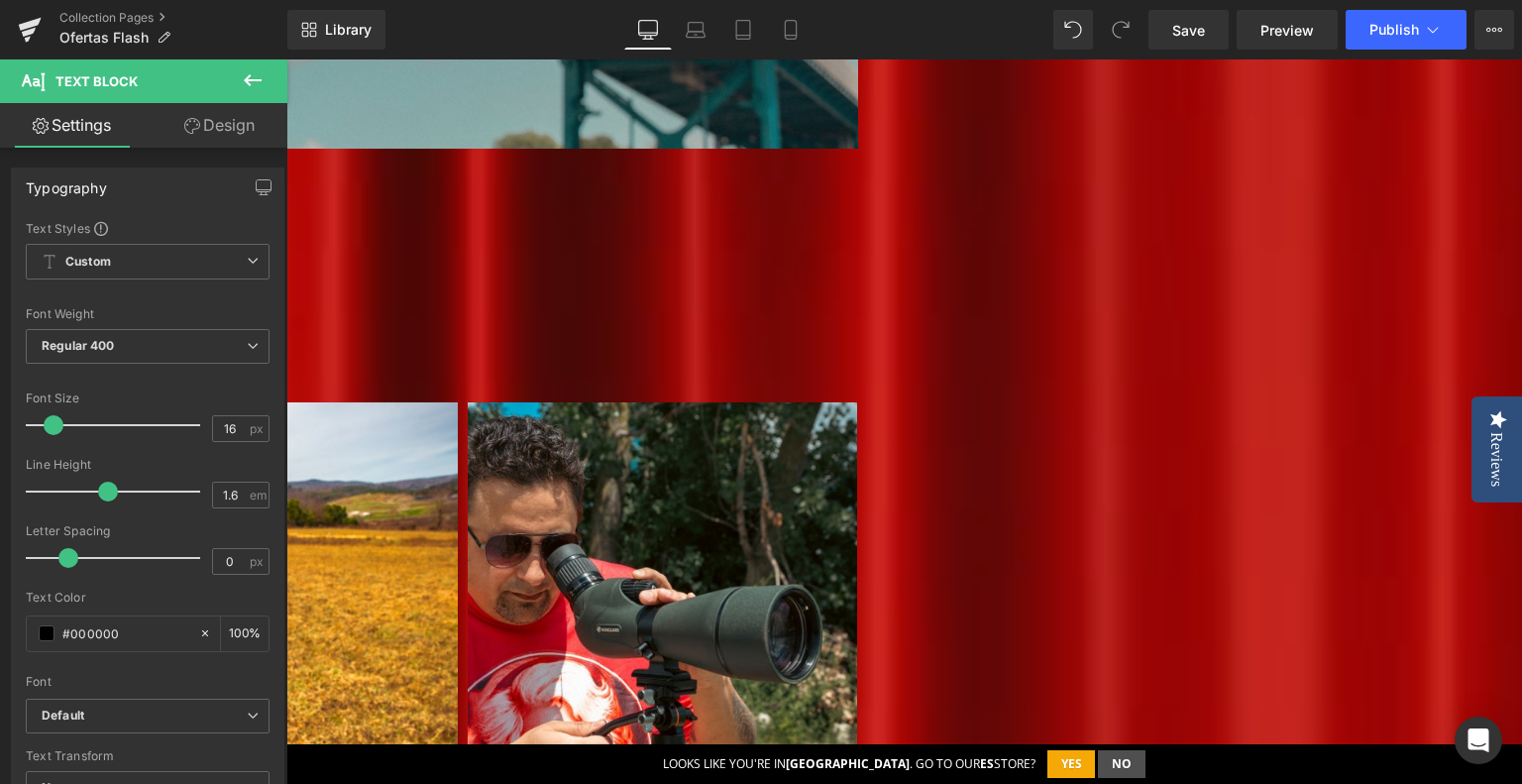
click at [760, 374] on div at bounding box center [263, 371] width 1180 height 5
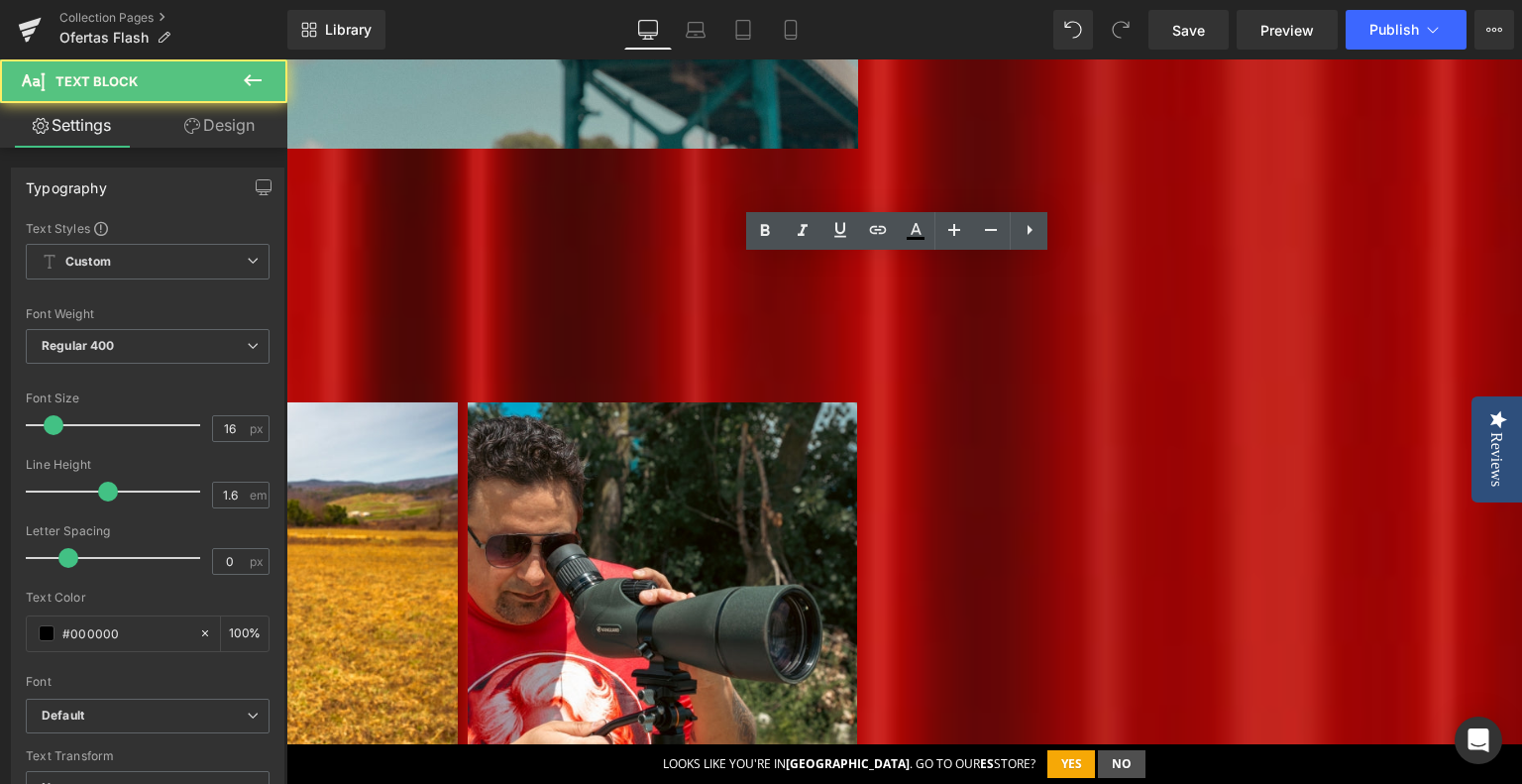
click at [767, 370] on p at bounding box center [263, 357] width 1180 height 26
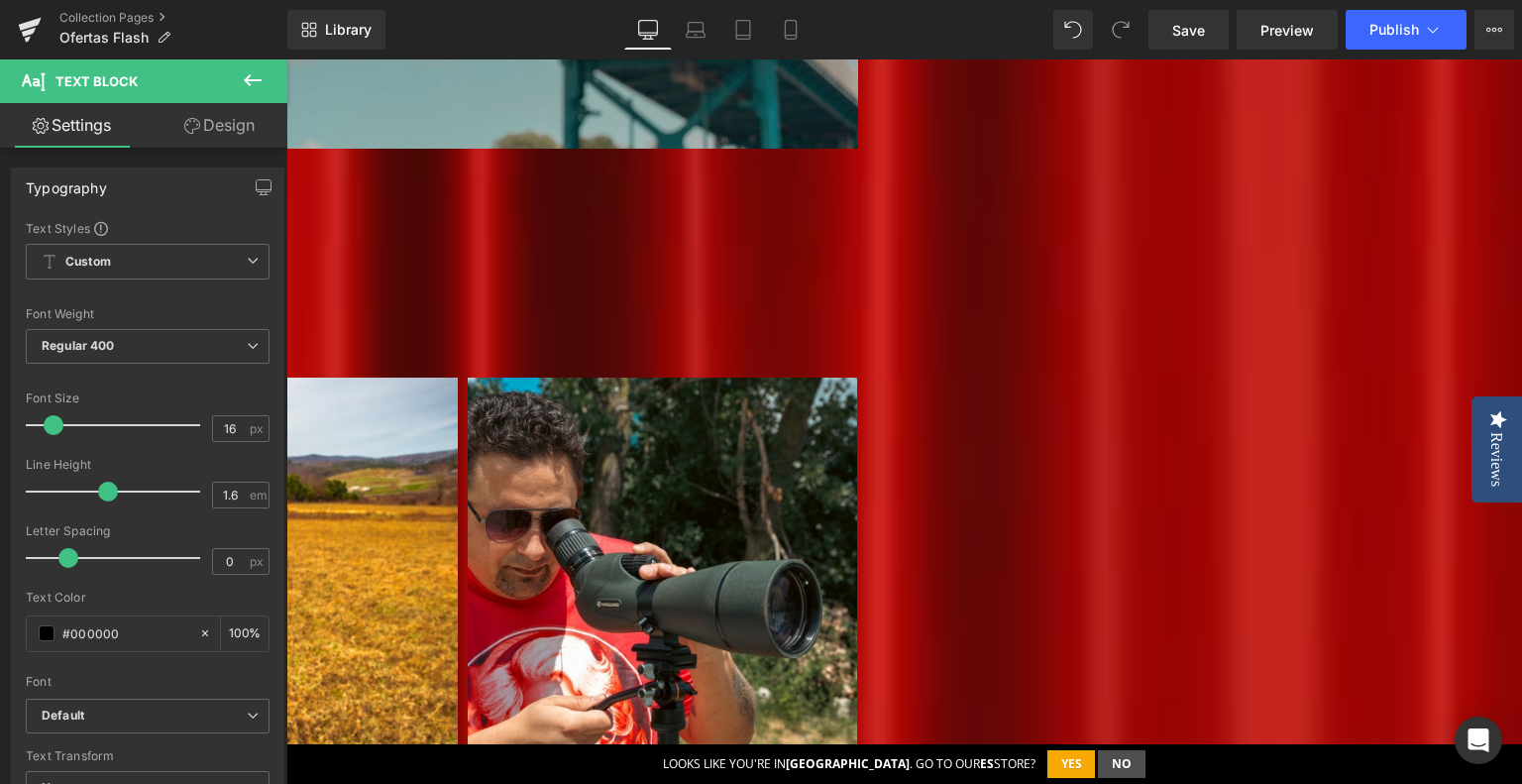
click at [858, 205] on h2 "toda la óptica con 15% descuento" at bounding box center [263, 192] width 1190 height 57
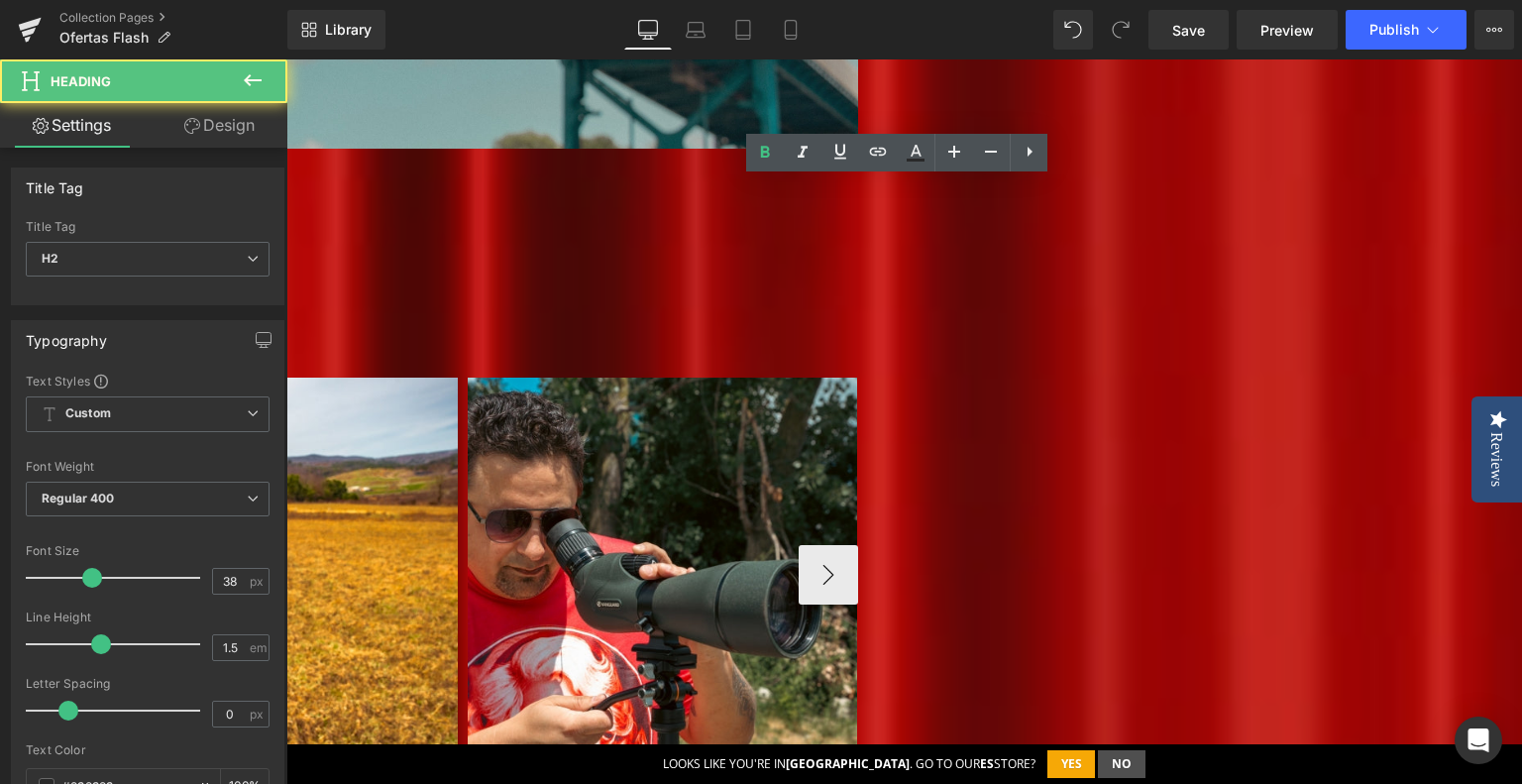
click at [458, 465] on img at bounding box center [263, 571] width 389 height 389
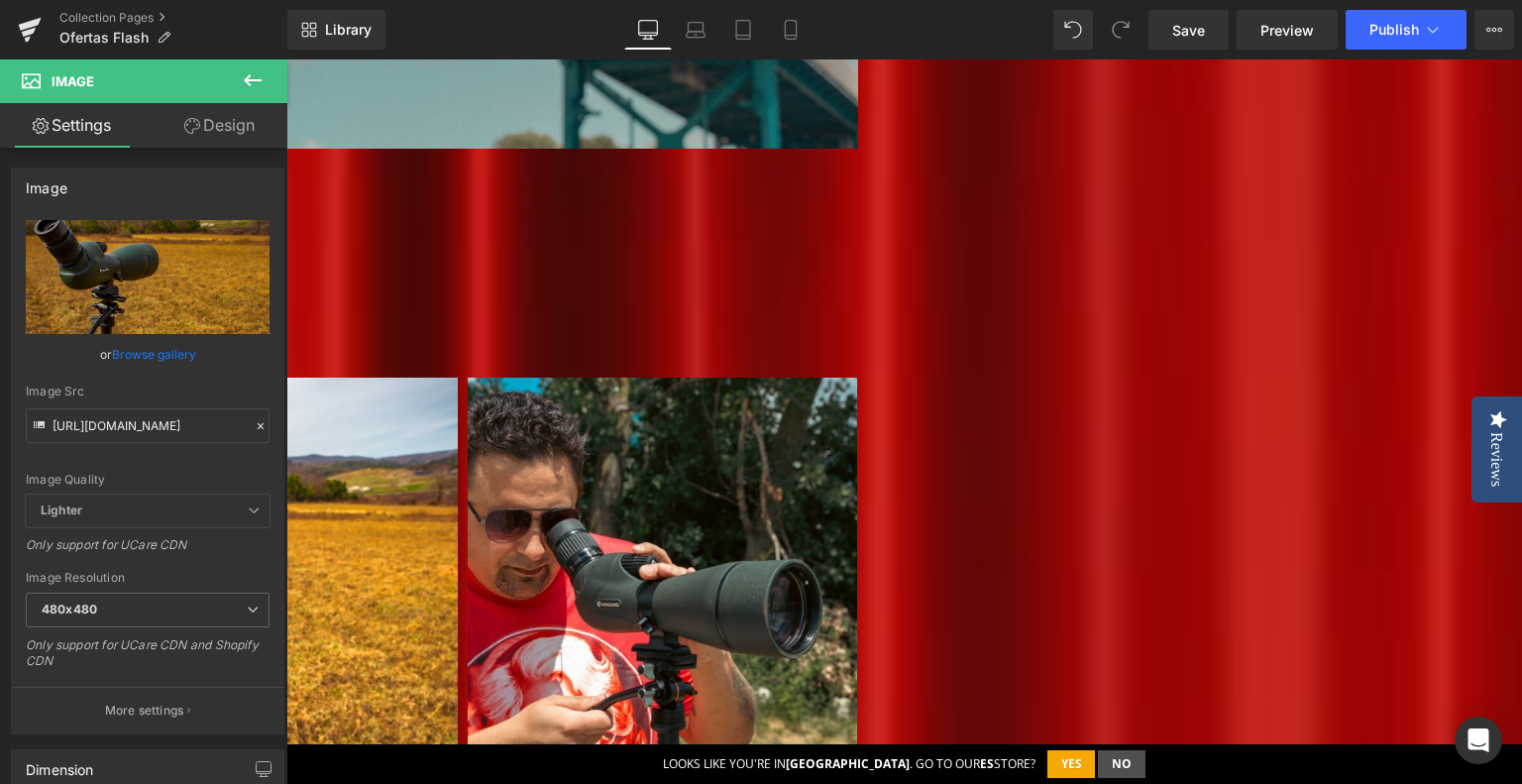
click at [858, 190] on h2 "toda la óptica con 15% descuento" at bounding box center [263, 192] width 1190 height 57
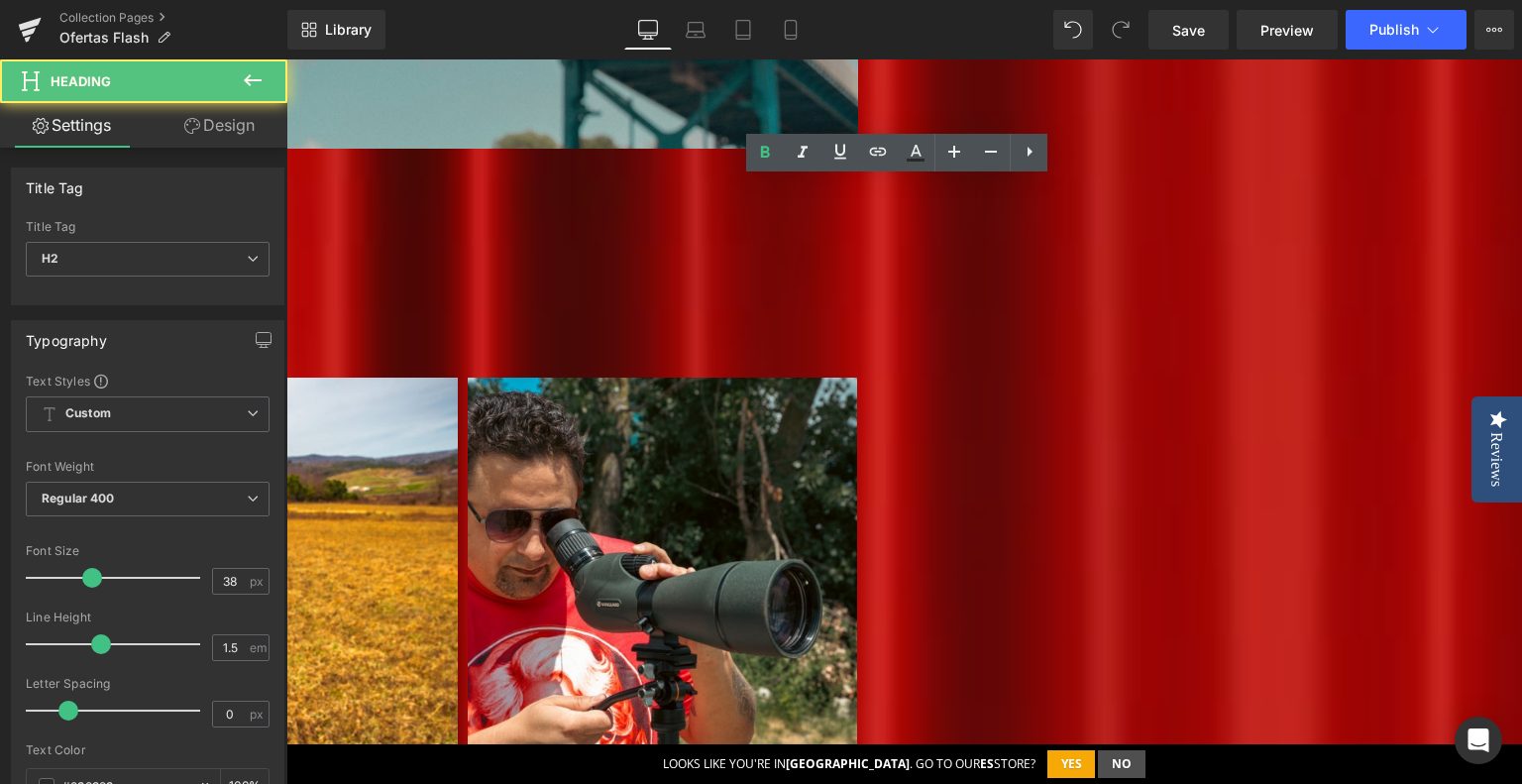
click at [858, 164] on div "toda la óptica con 15% descuento Heading Con la llegada del otoño, las aves mig…" at bounding box center [263, 499] width 1190 height 672
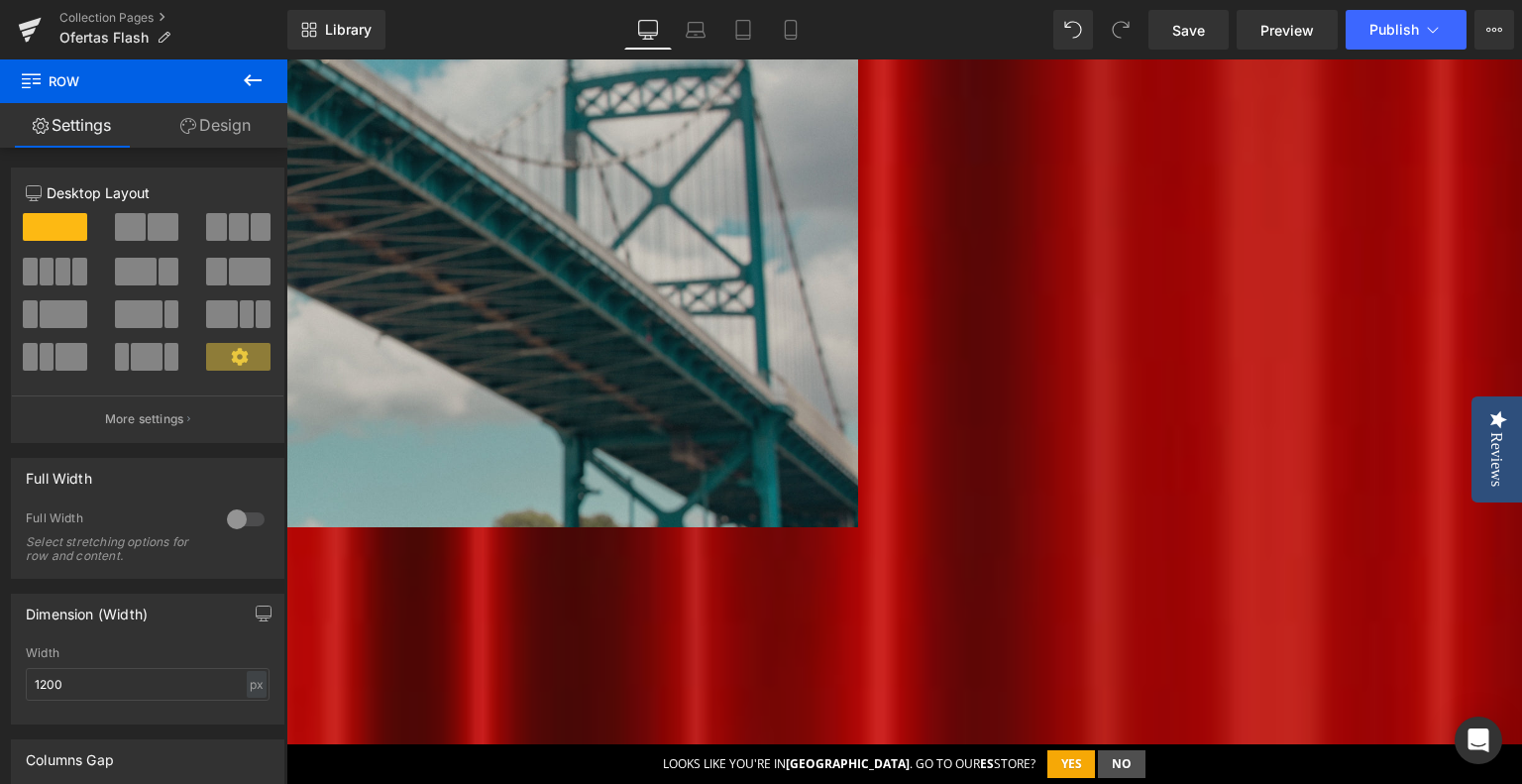
scroll to position [891, 0]
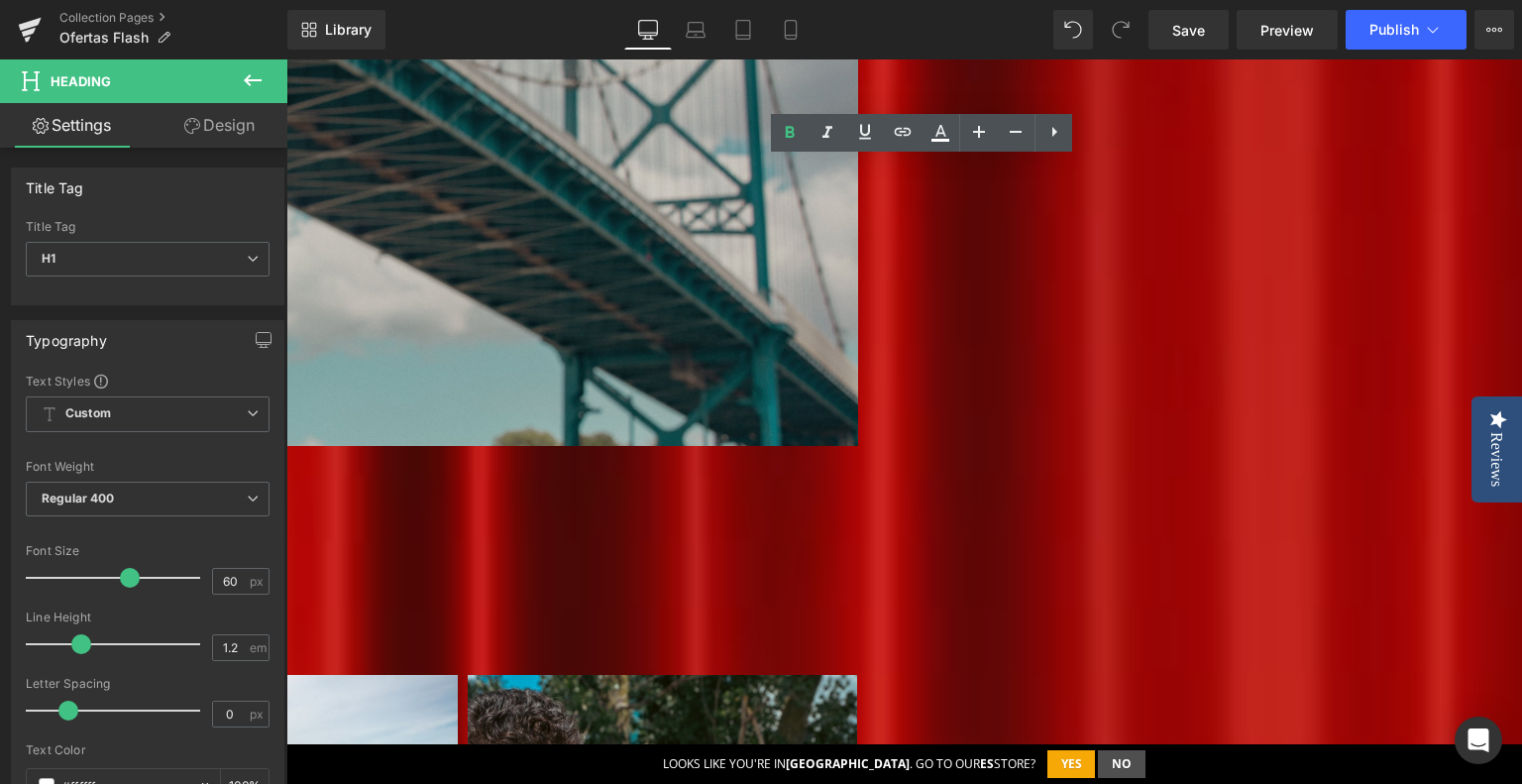
click at [858, 490] on h2 "toda la óptica con 15% descuento" at bounding box center [263, 490] width 1190 height 57
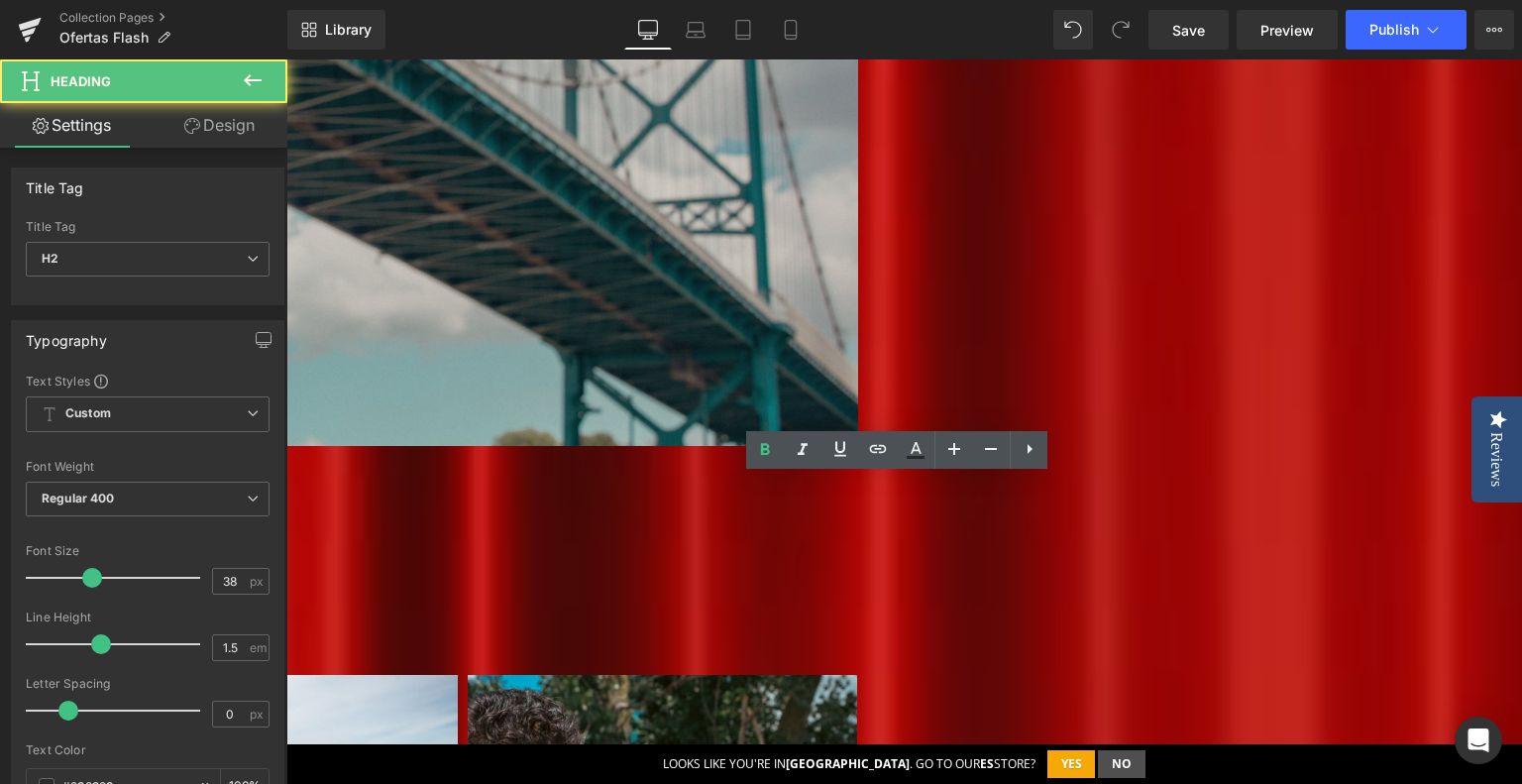
click at [858, 462] on div "toda la óptica con 15% descuento Heading Con la llegada del otoño, las aves mig…" at bounding box center [263, 797] width 1190 height 672
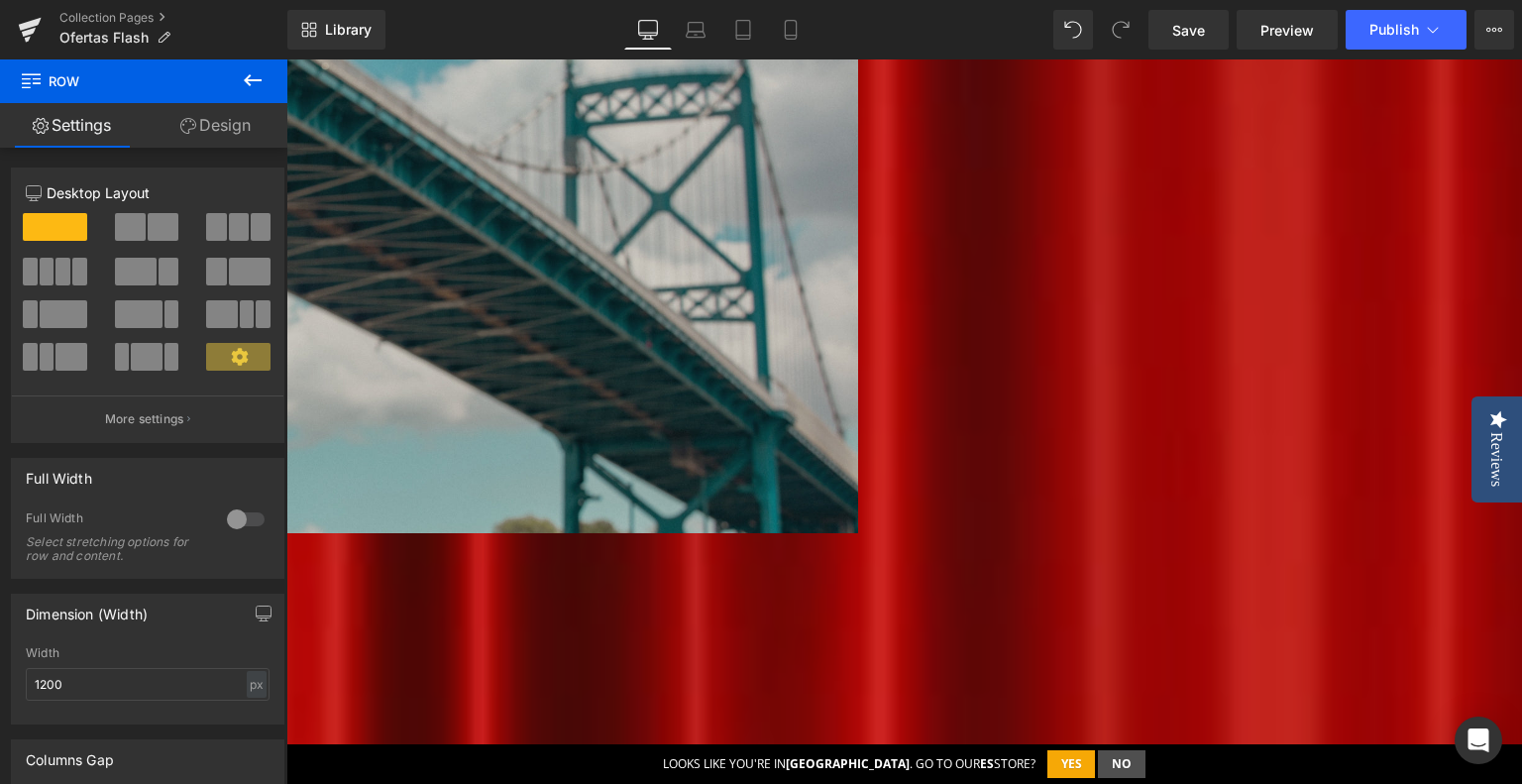
scroll to position [693, 0]
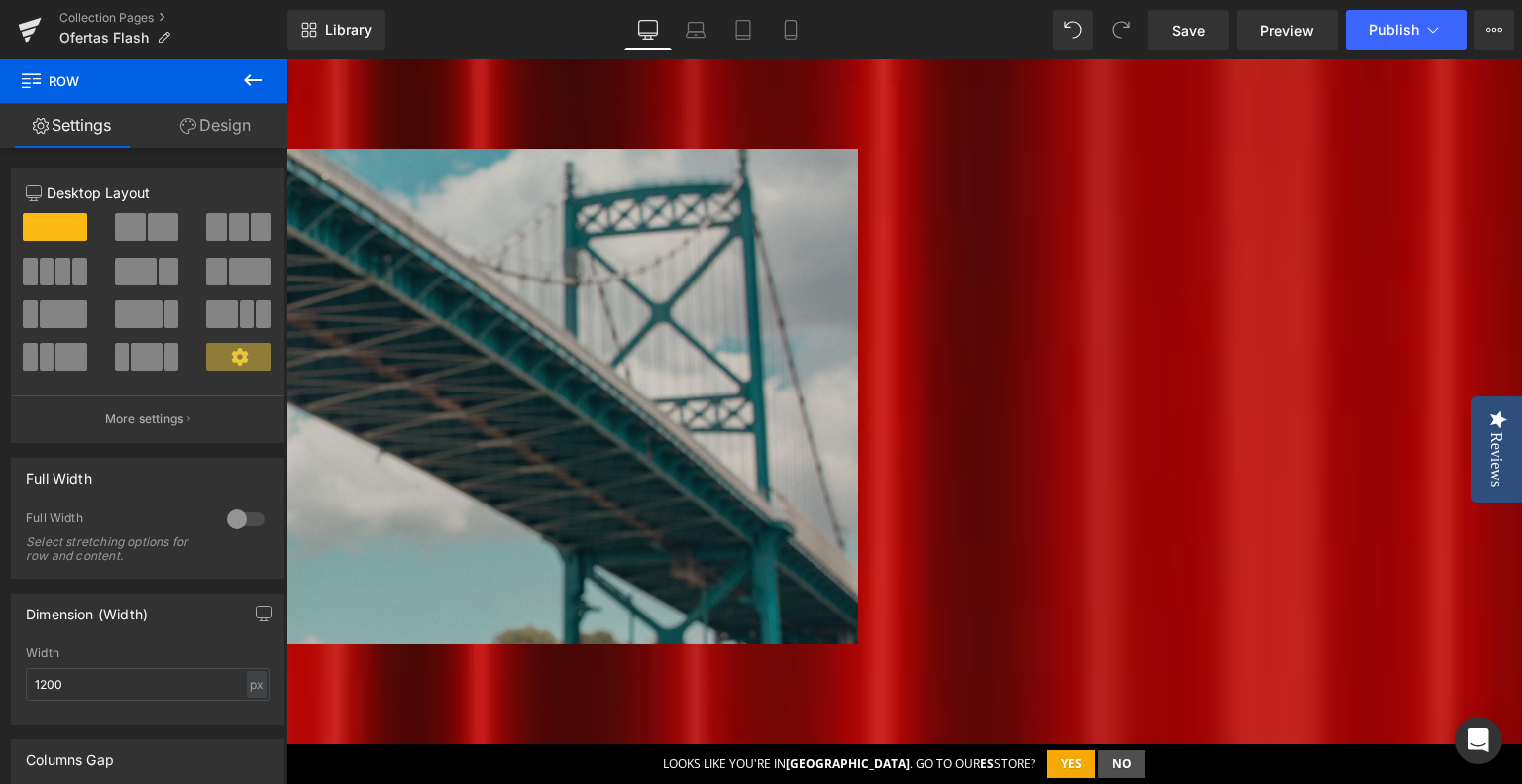
click at [858, 173] on div "oferta especial observadores Heading Row Heading Hero Banner" at bounding box center [263, 399] width 1190 height 501
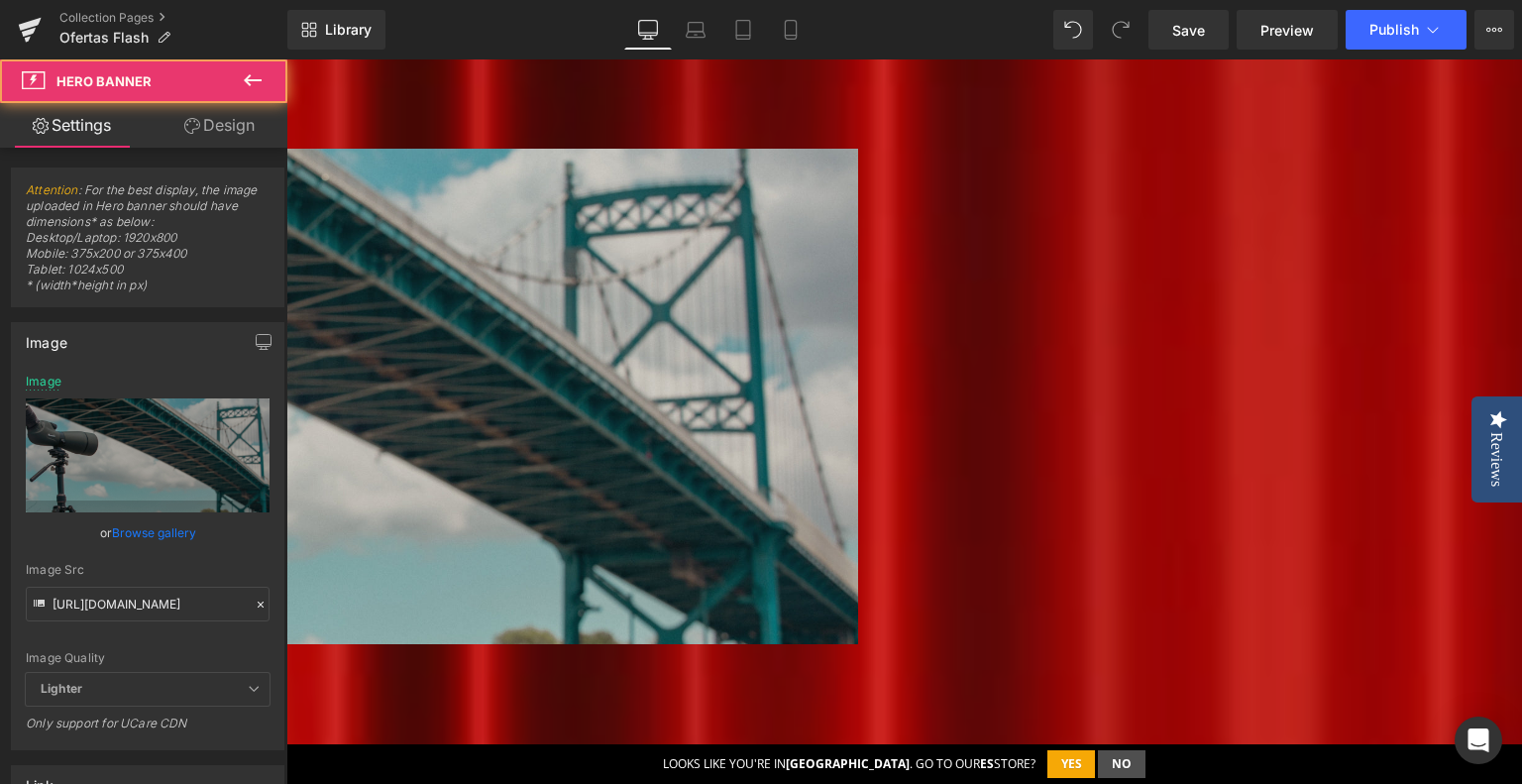
click at [287, 60] on span "Hero Banner" at bounding box center [287, 60] width 0 height 0
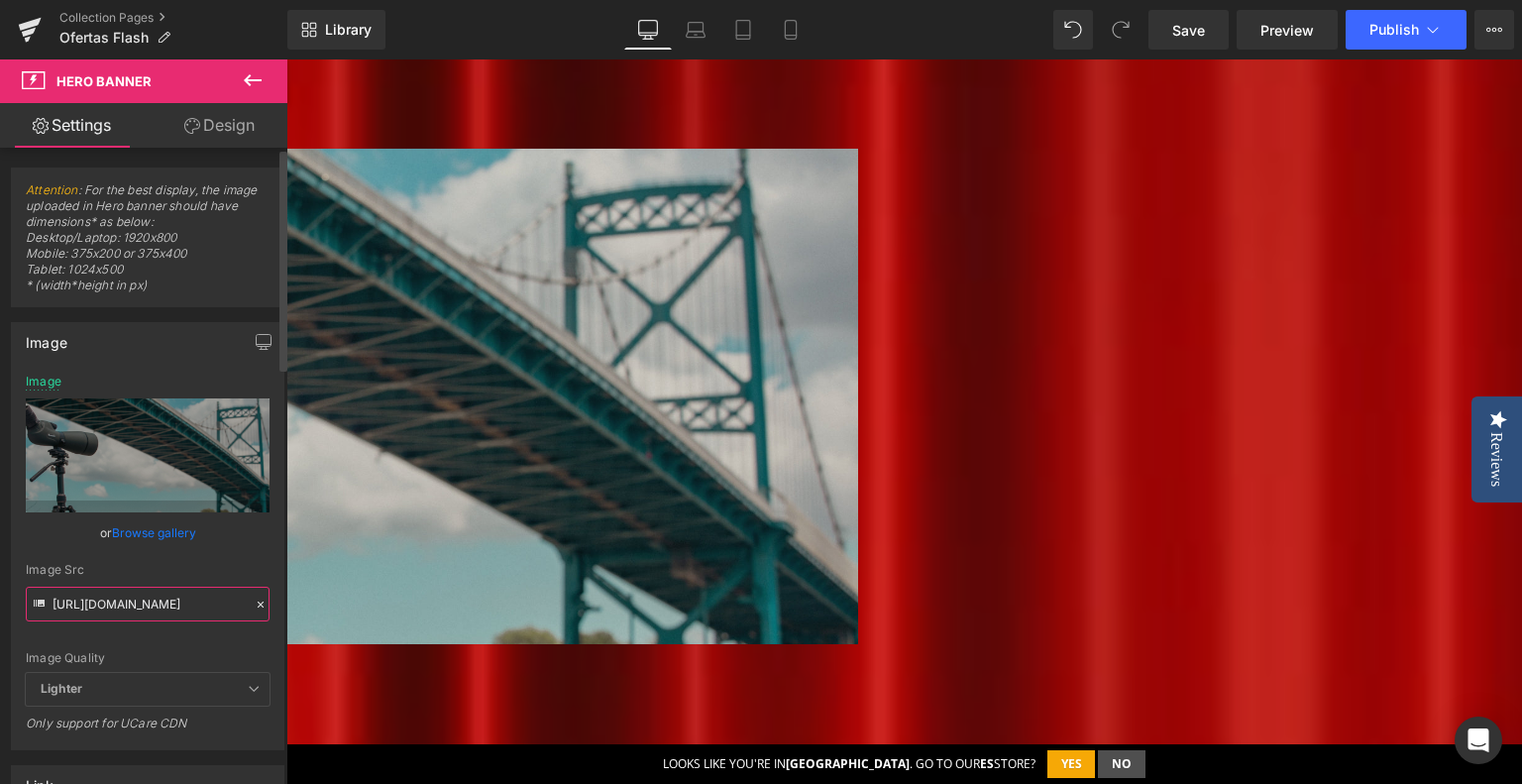
click at [63, 611] on input "[URL][DOMAIN_NAME]" at bounding box center [147, 603] width 244 height 35
paste input "6fb92c25-46a6-4cd6-b5ed-c98ec1cca453.jpg?v=1757916606"
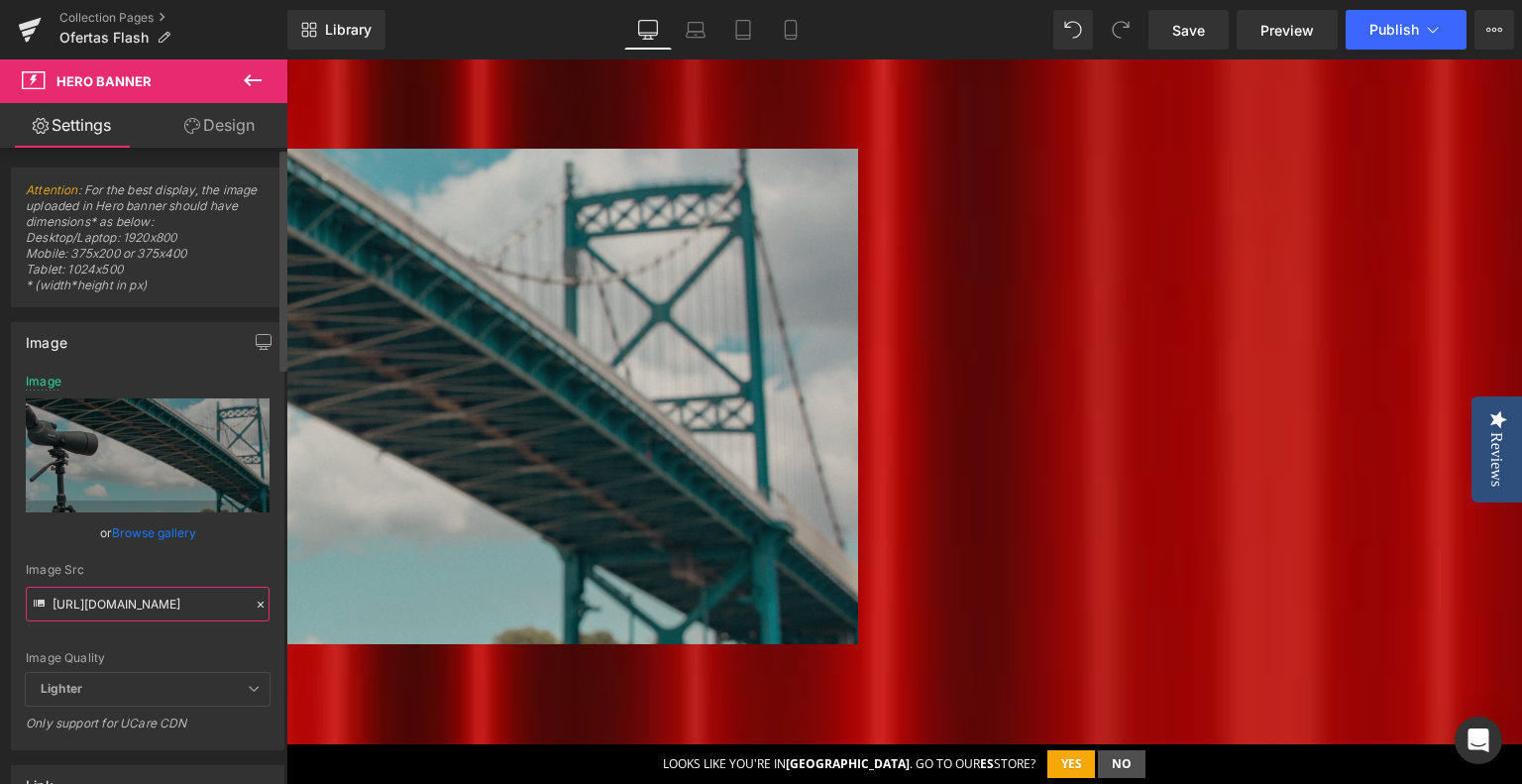
type input "[URL][DOMAIN_NAME]"
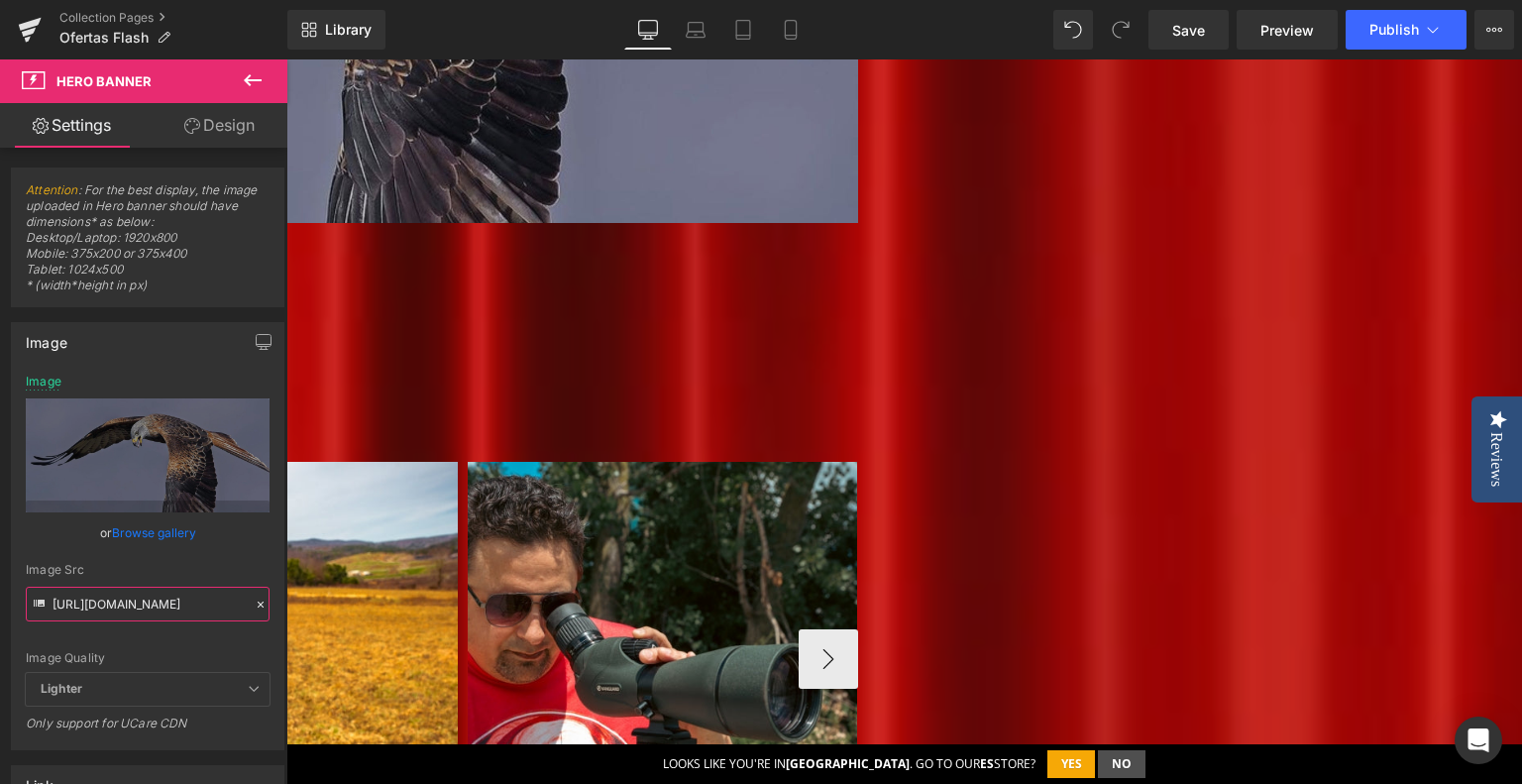
scroll to position [1189, 0]
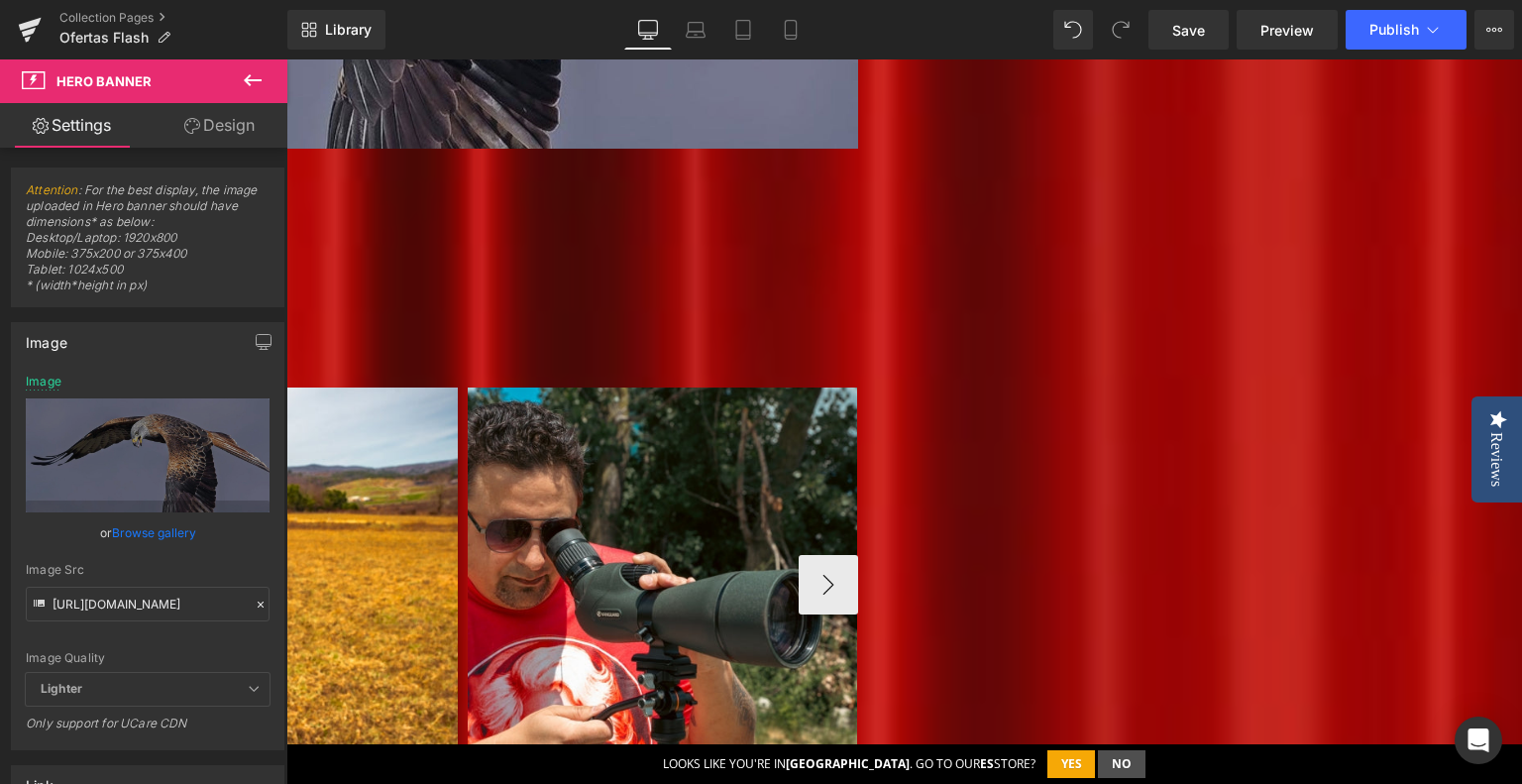
click at [458, 505] on img at bounding box center [263, 581] width 389 height 389
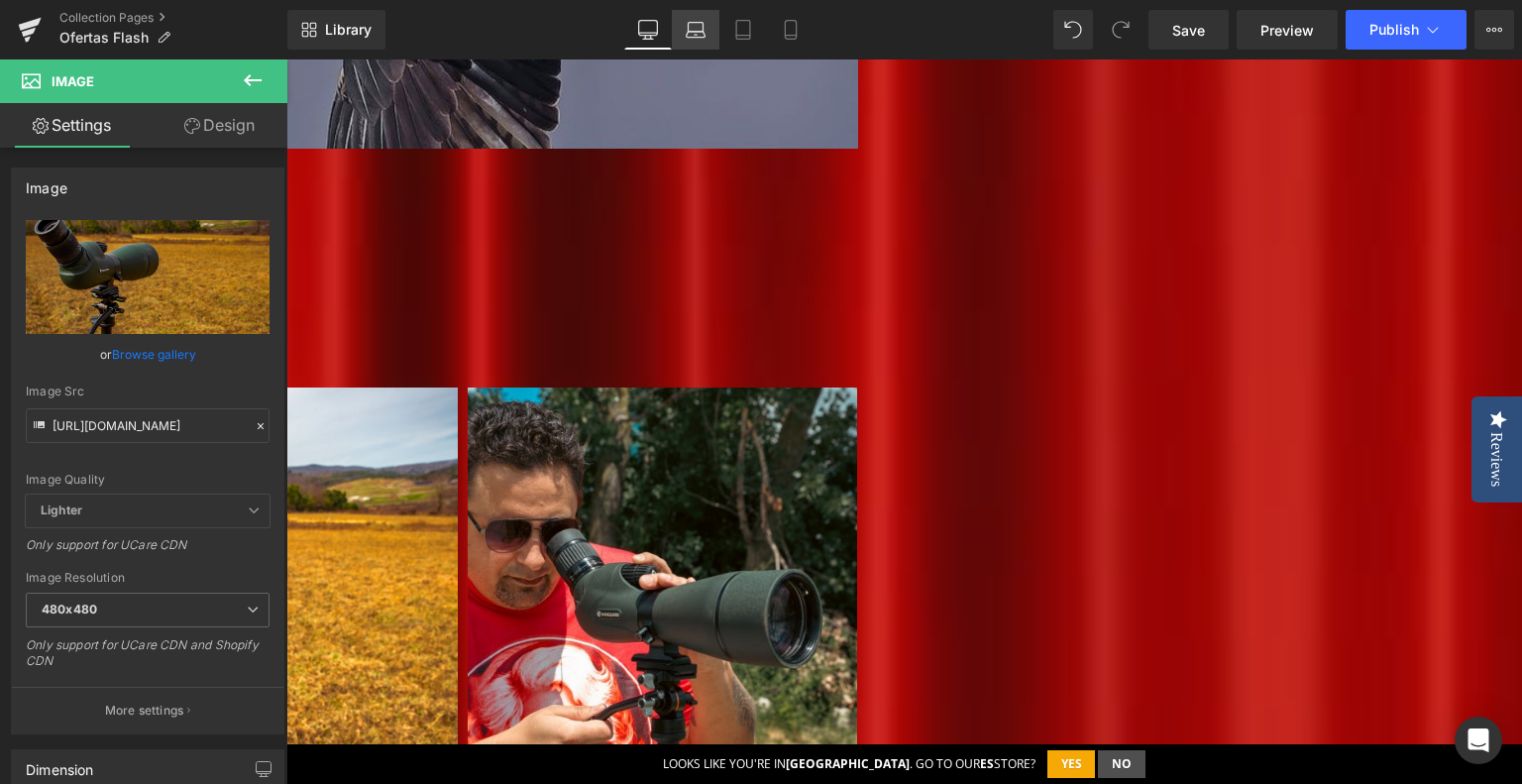
click at [691, 41] on link "Laptop" at bounding box center [696, 30] width 48 height 40
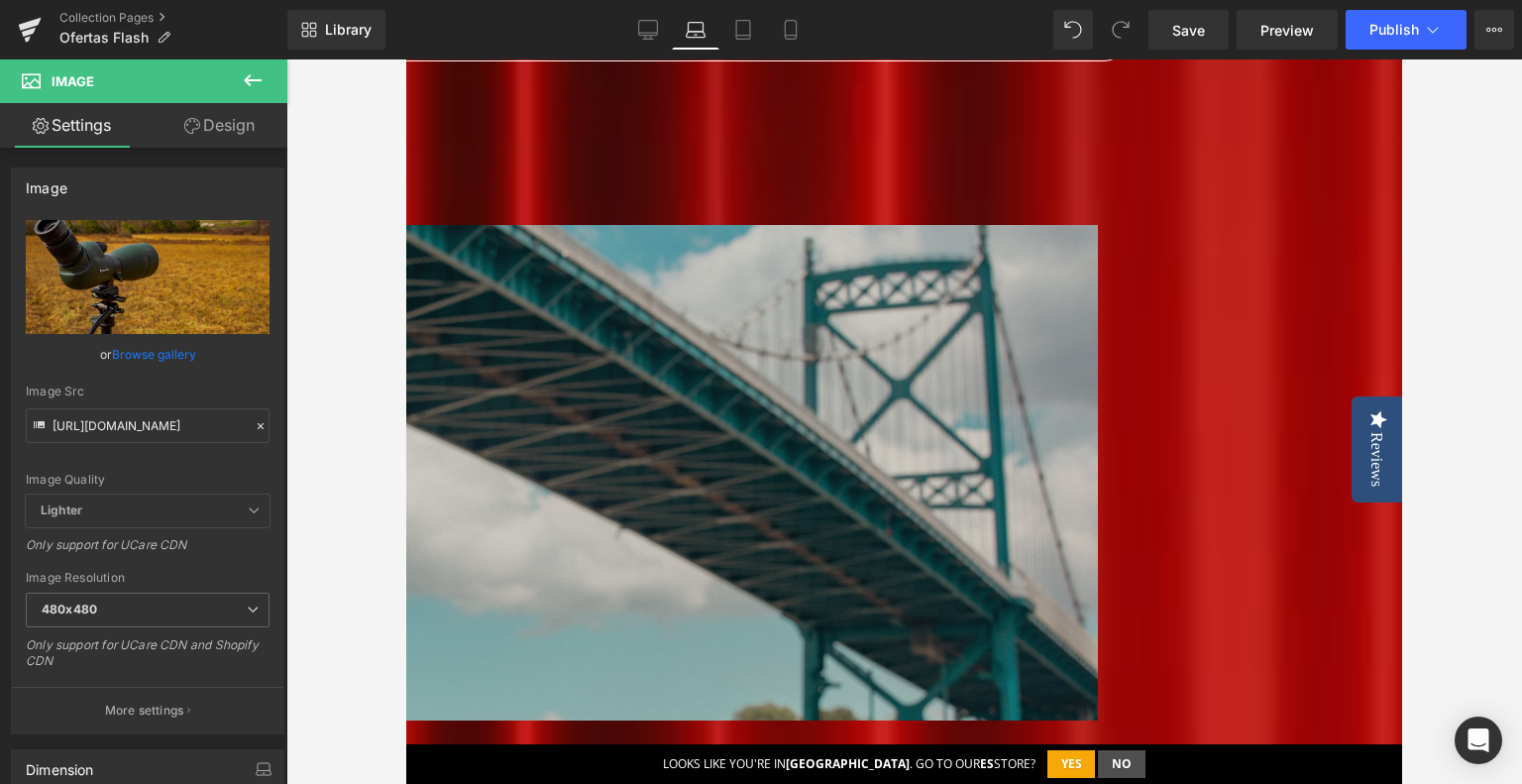
scroll to position [277, 0]
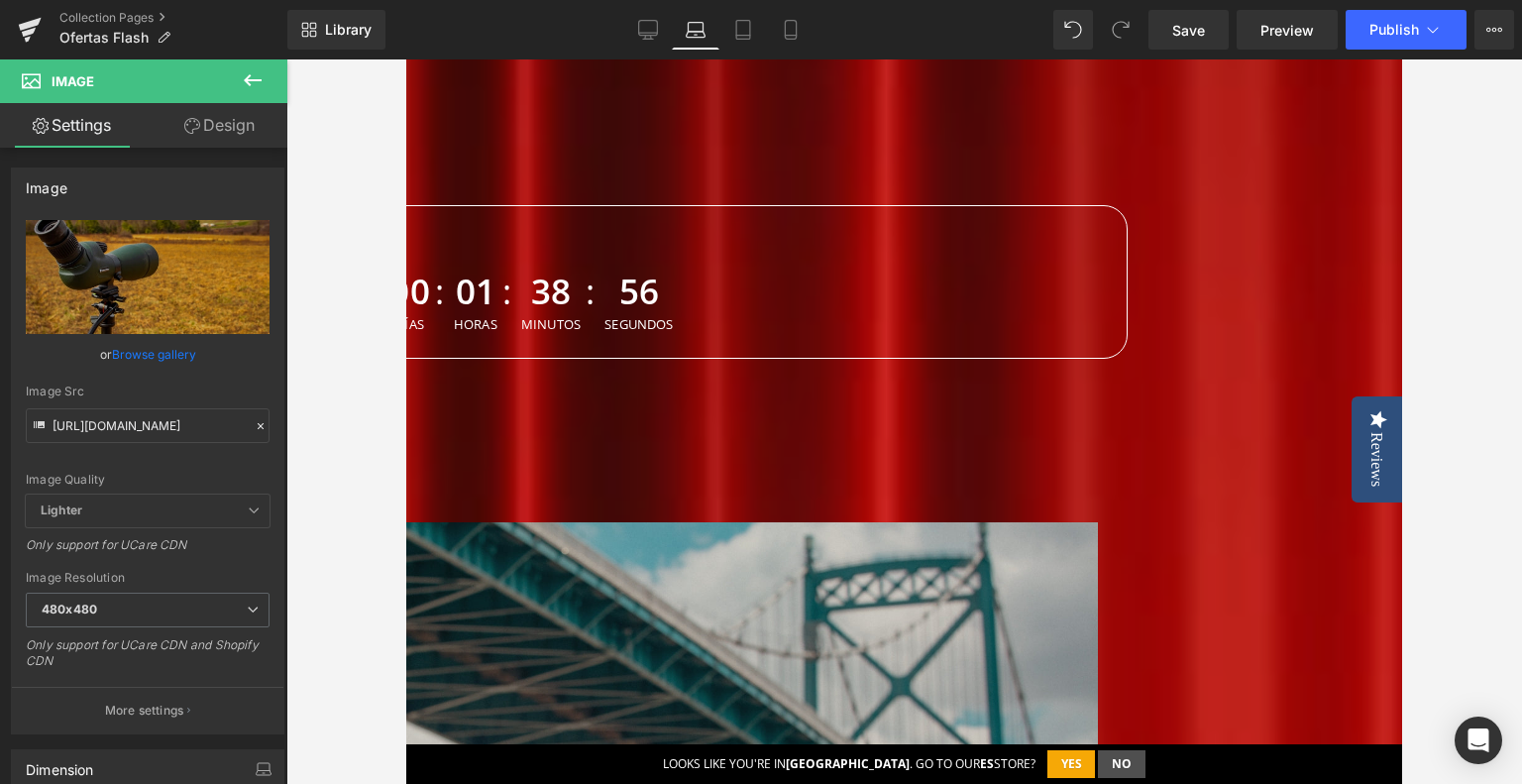
click at [939, 522] on div "oferta especial observadores Heading Row Heading Hero Banner" at bounding box center [503, 778] width 1190 height 511
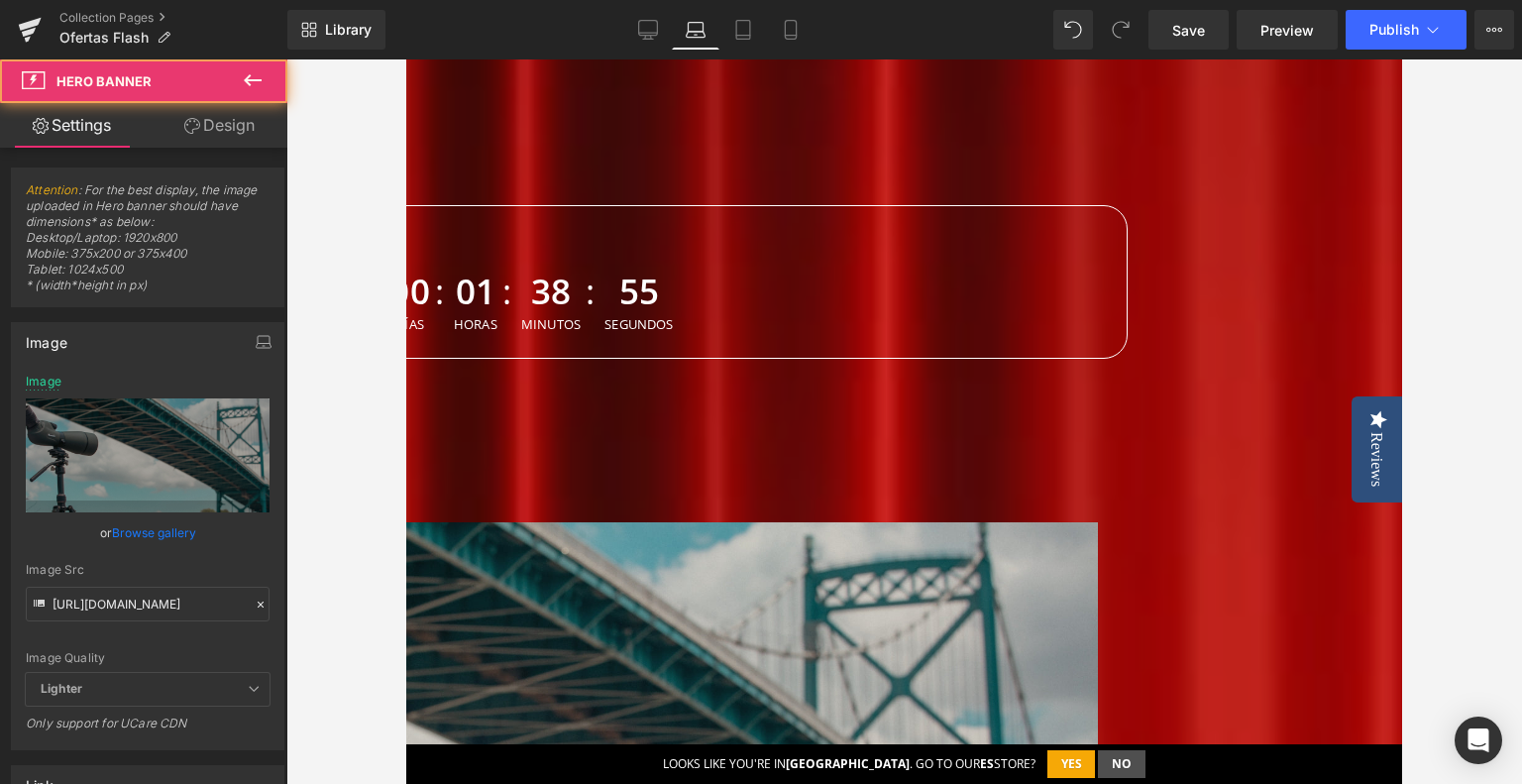
drag, startPoint x: 911, startPoint y: 508, endPoint x: 865, endPoint y: 518, distance: 47.1
click at [406, 60] on span "Hero Banner" at bounding box center [406, 60] width 0 height 0
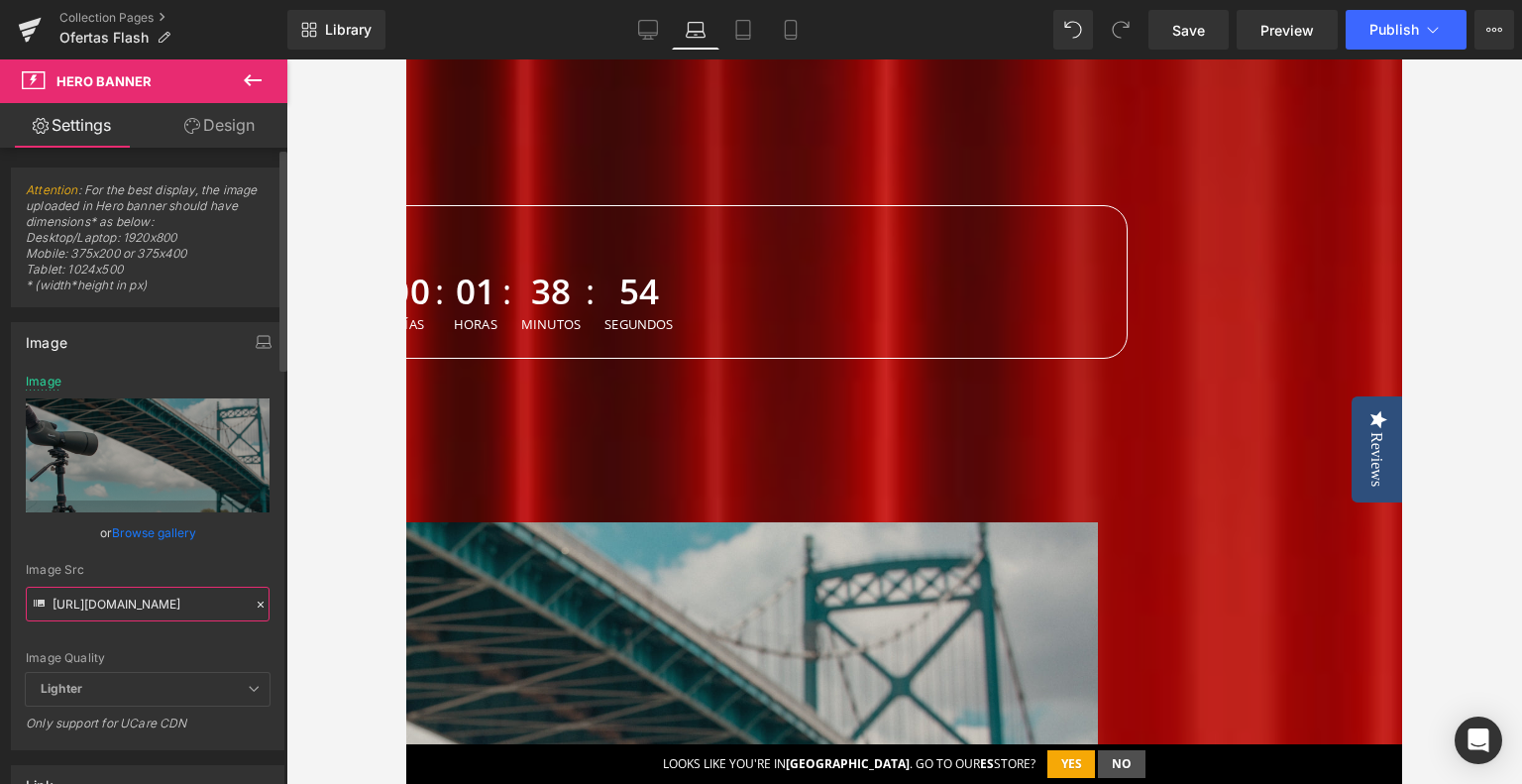
click at [133, 606] on input "[URL][DOMAIN_NAME]" at bounding box center [147, 603] width 244 height 35
paste input "6fb92c25-46a6-4cd6-b5ed-c98ec1cca453.jpg?v=1757916606"
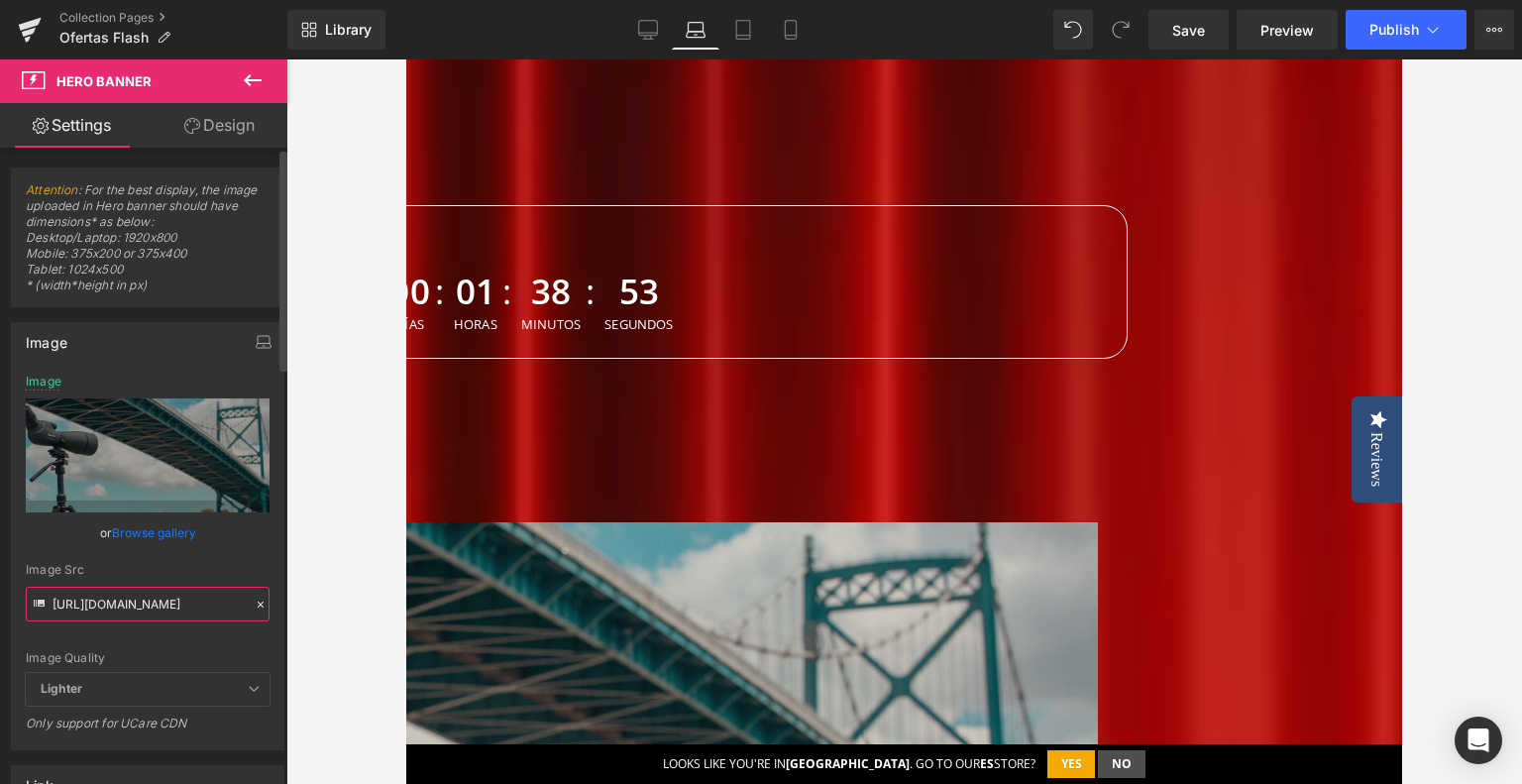
type input "[URL][DOMAIN_NAME]"
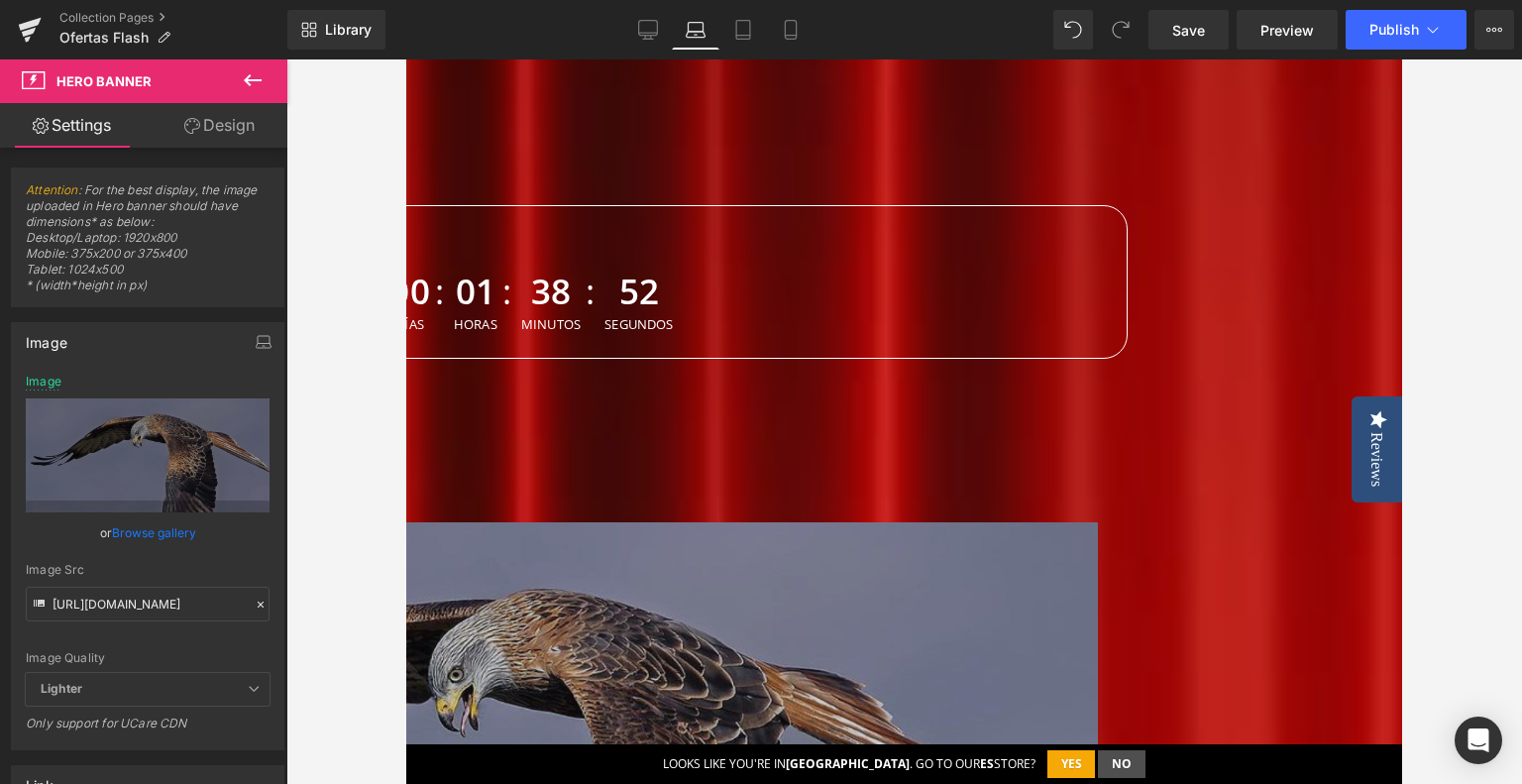
click at [378, 604] on div at bounding box center [905, 422] width 1236 height 724
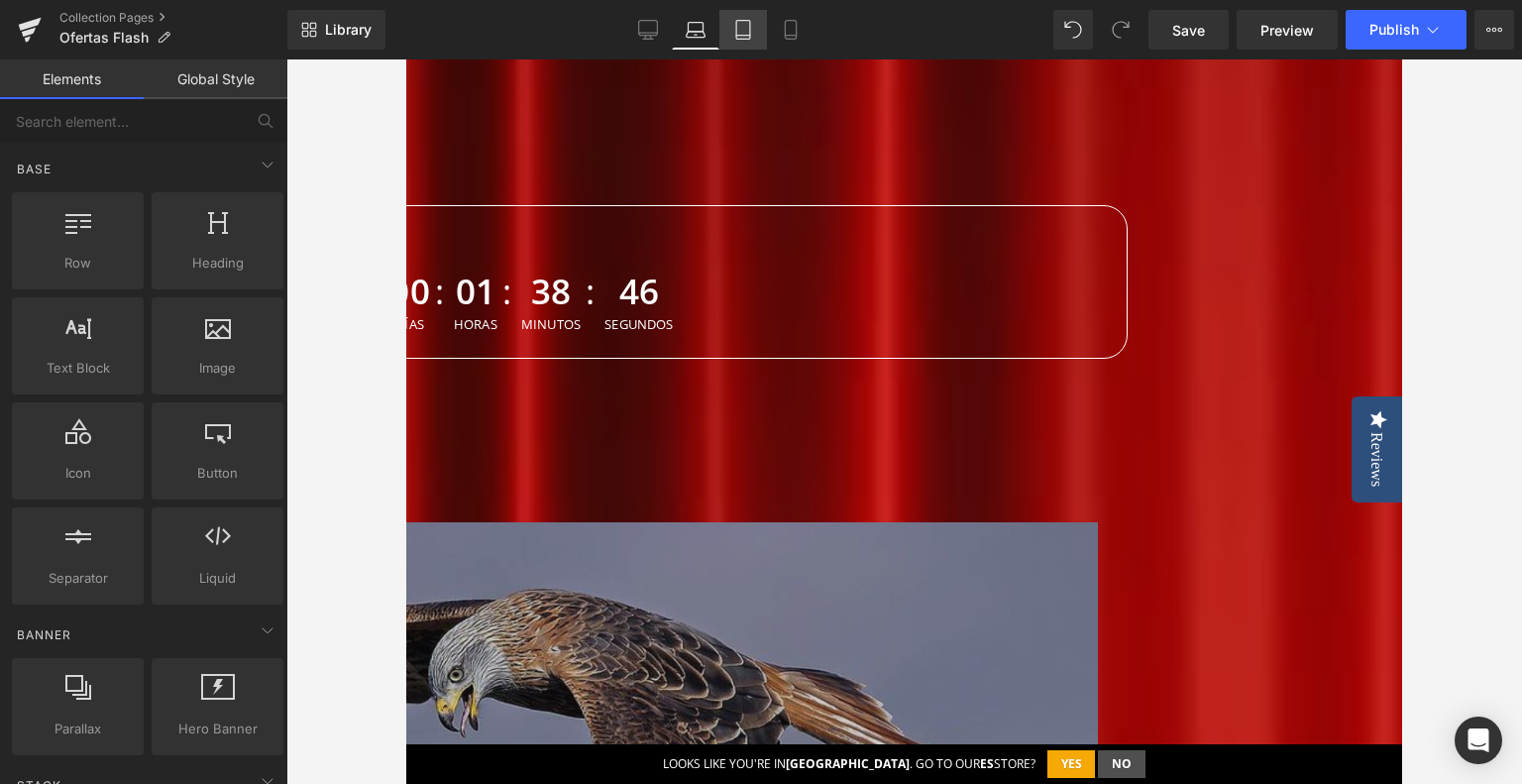
click at [762, 31] on link "Tablet" at bounding box center [744, 30] width 48 height 40
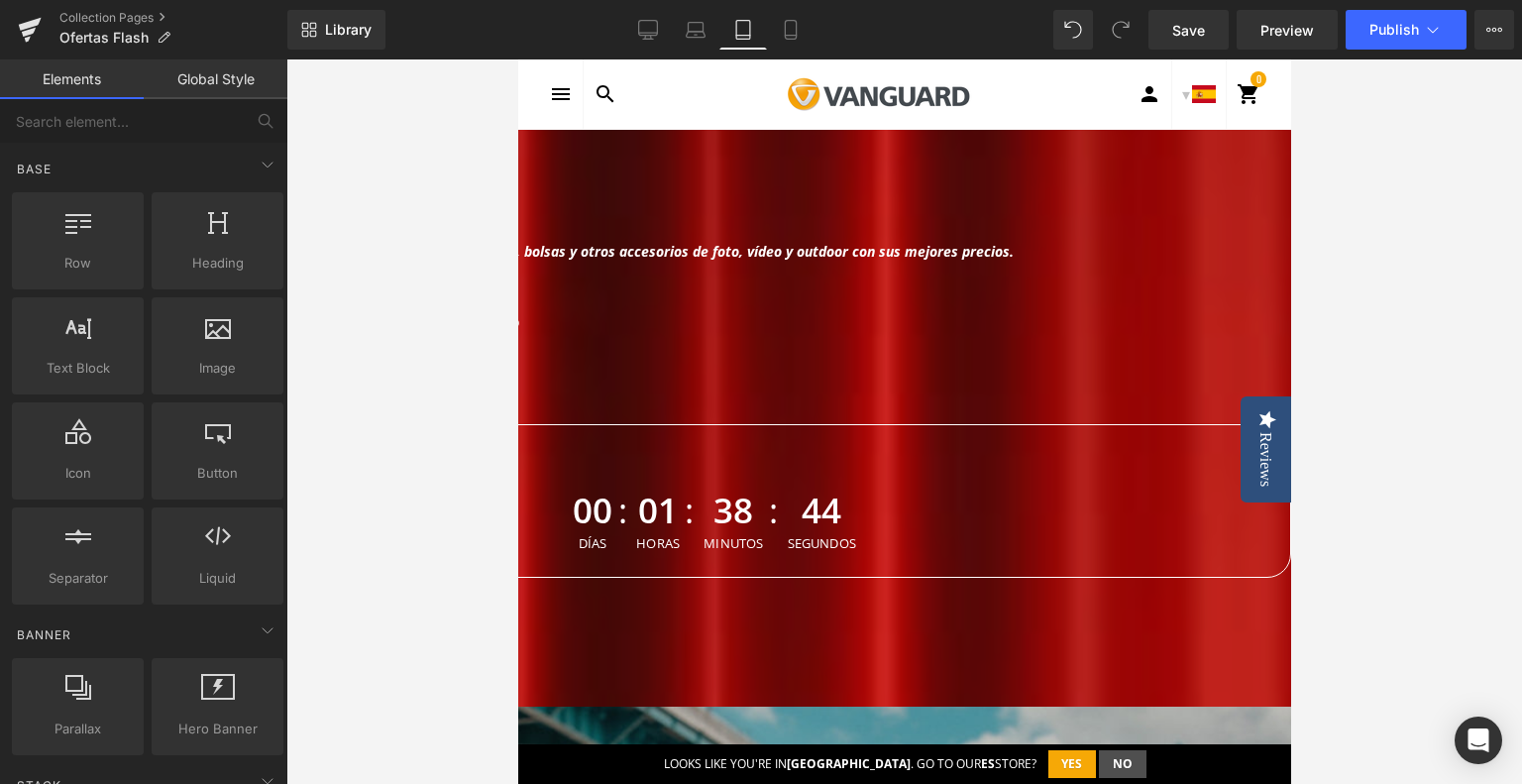
scroll to position [594, 0]
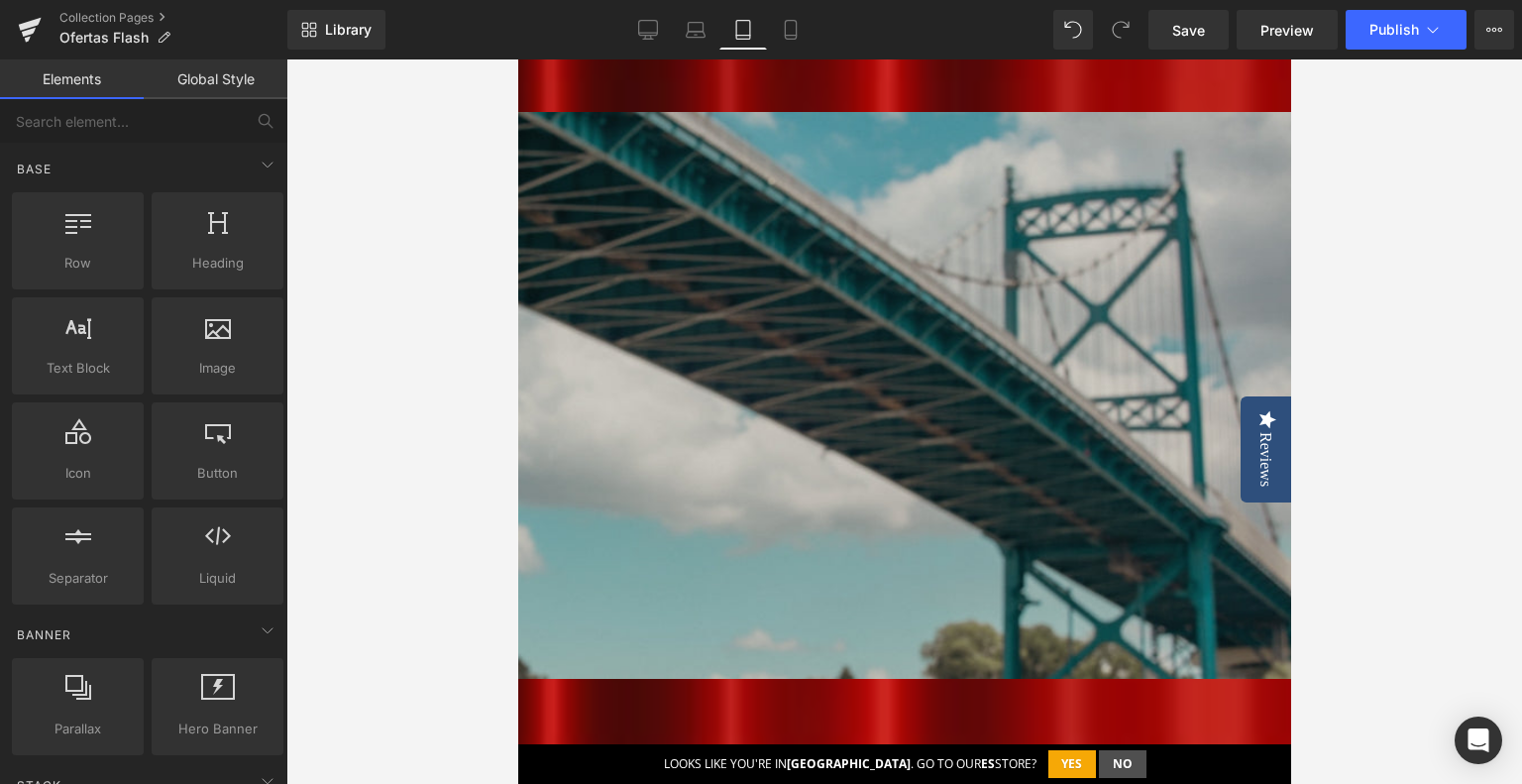
click at [518, 60] on span "Hero Banner" at bounding box center [518, 60] width 0 height 0
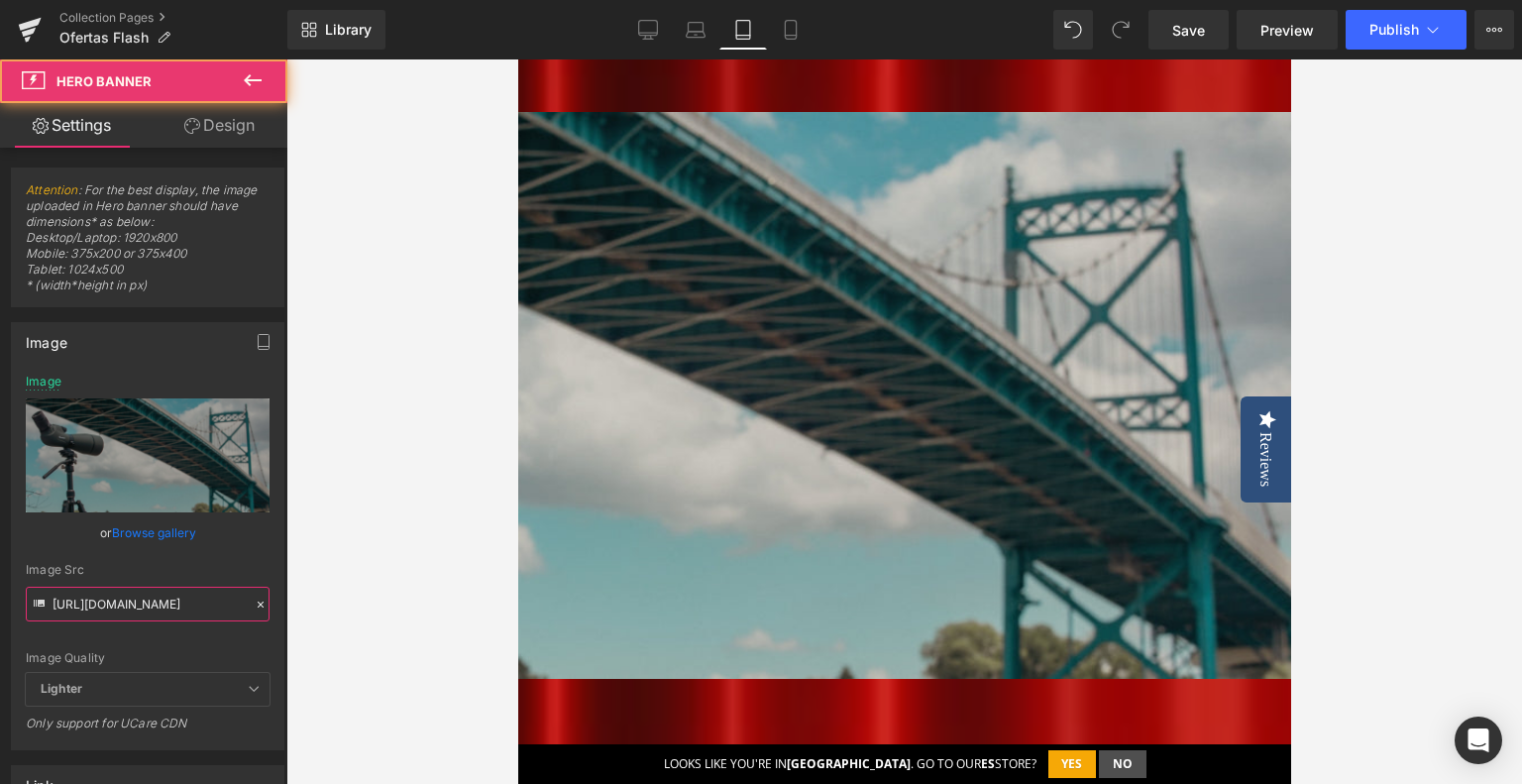
click at [121, 605] on input "[URL][DOMAIN_NAME]" at bounding box center [147, 603] width 244 height 35
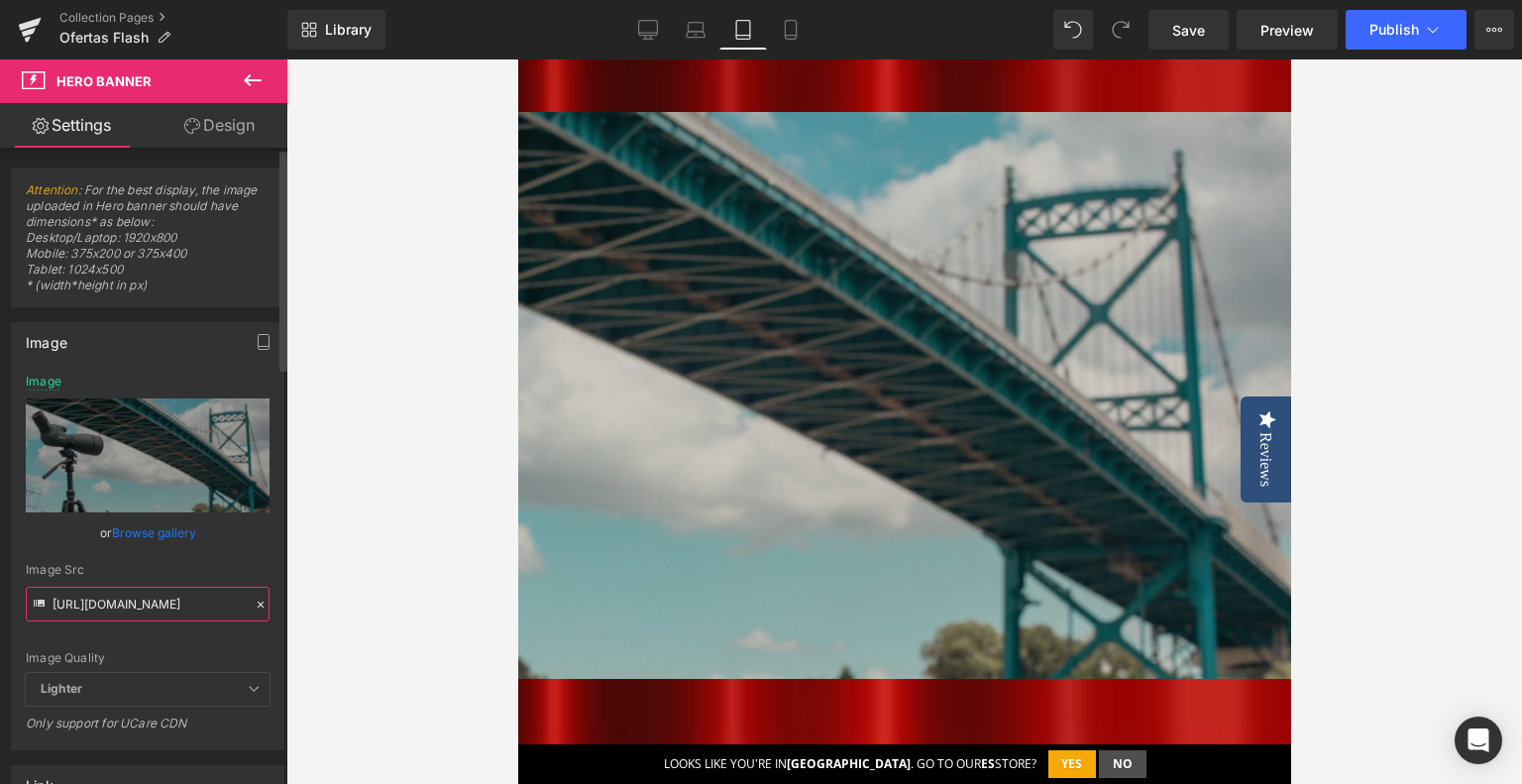
click at [121, 605] on input "[URL][DOMAIN_NAME]" at bounding box center [147, 603] width 244 height 35
paste input "24741ebe-63b8-48d6-85de-aed43491f790.jpg?v=1757916604"
type input "[URL][DOMAIN_NAME]"
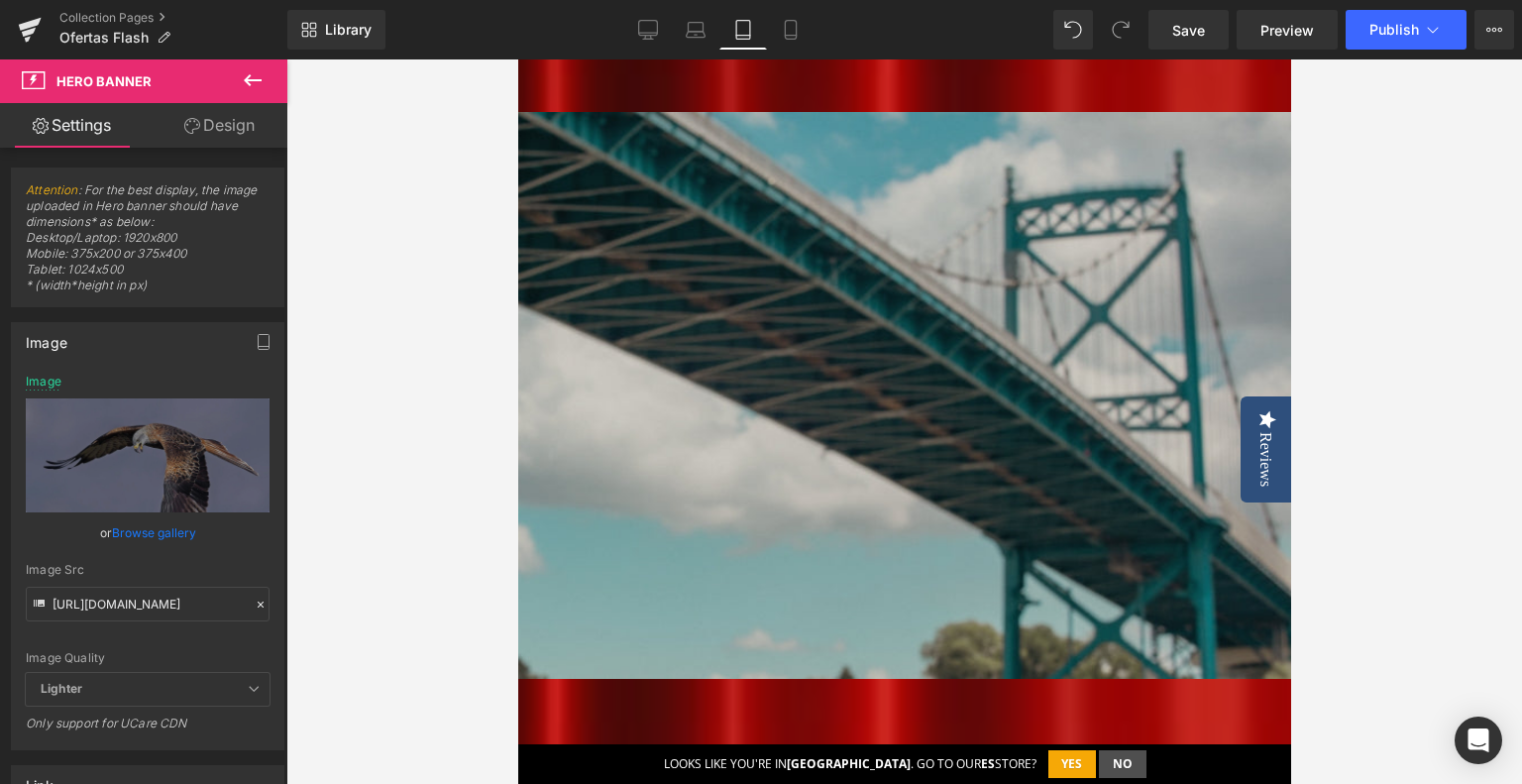
click at [389, 591] on div at bounding box center [905, 422] width 1236 height 724
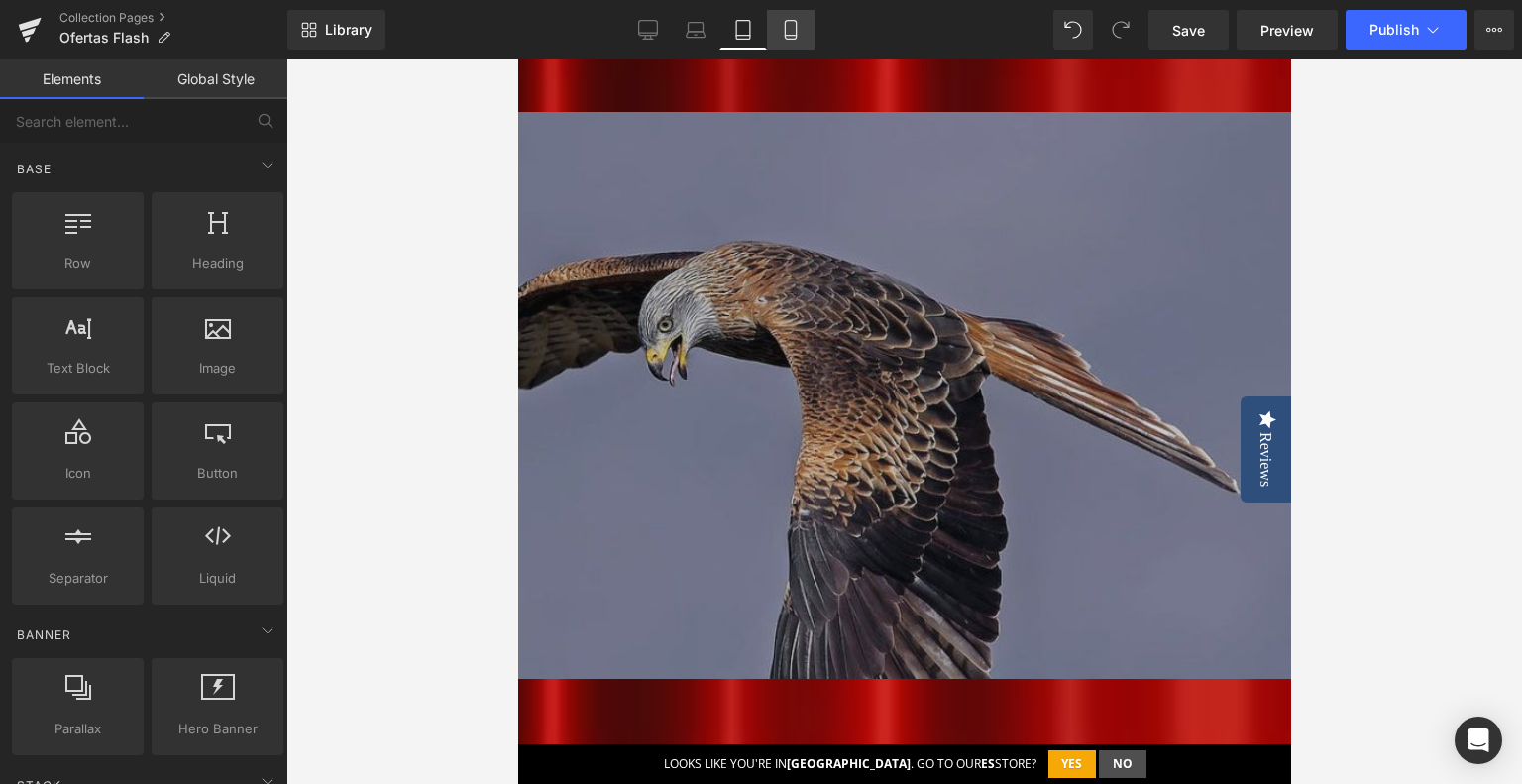
click at [785, 31] on icon at bounding box center [791, 30] width 20 height 20
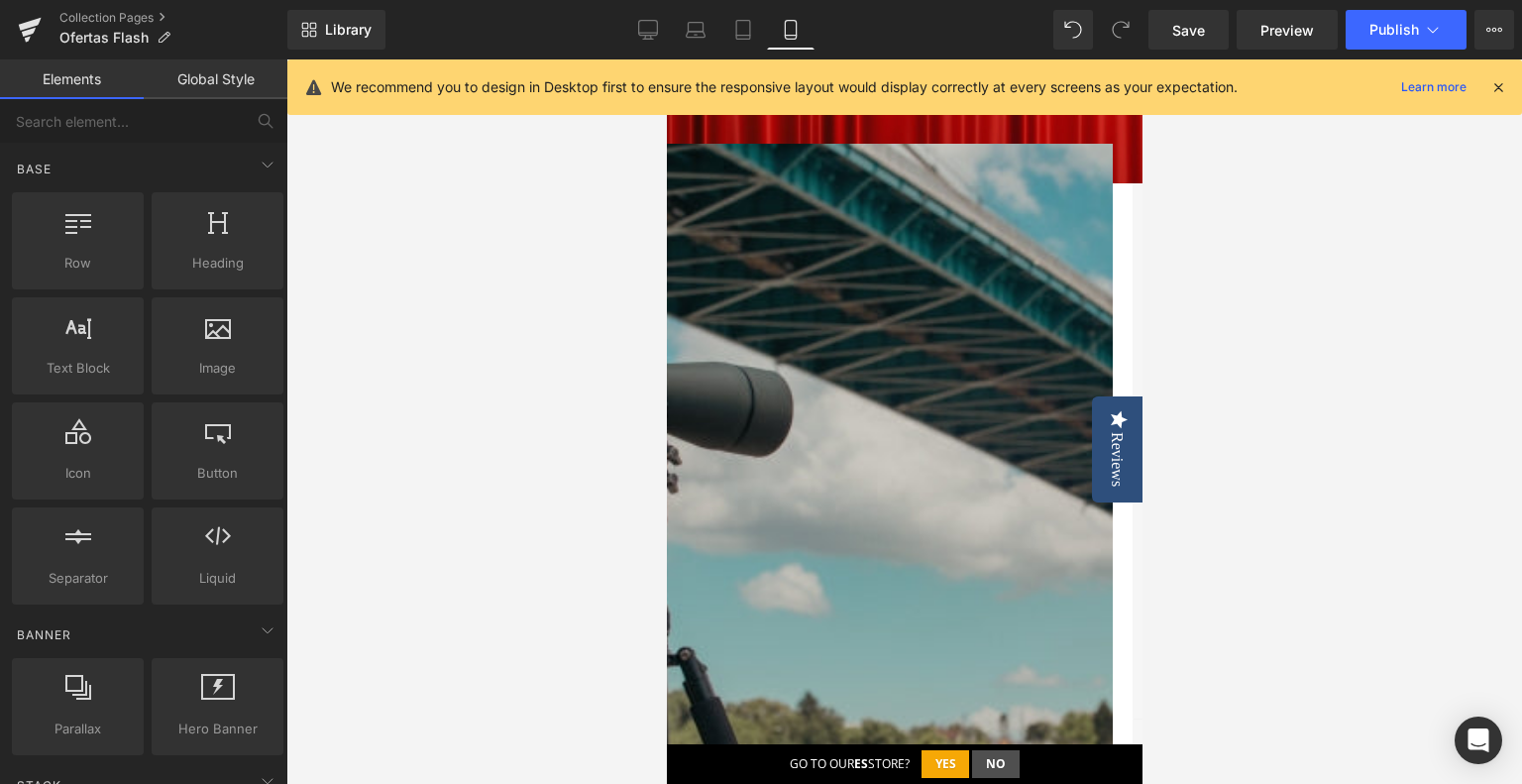
scroll to position [594, 0]
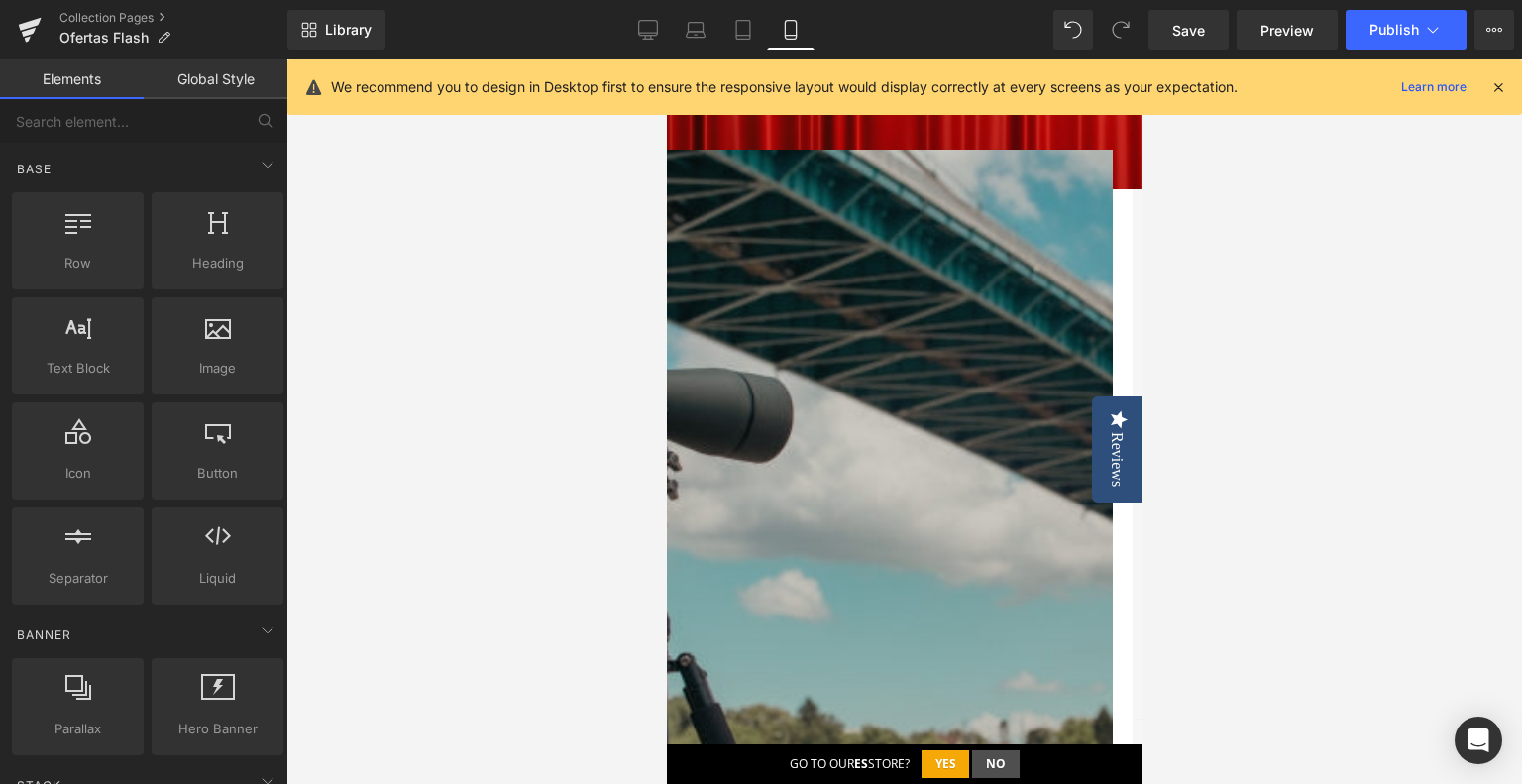
click at [666, 60] on span "Hero Banner" at bounding box center [666, 60] width 0 height 0
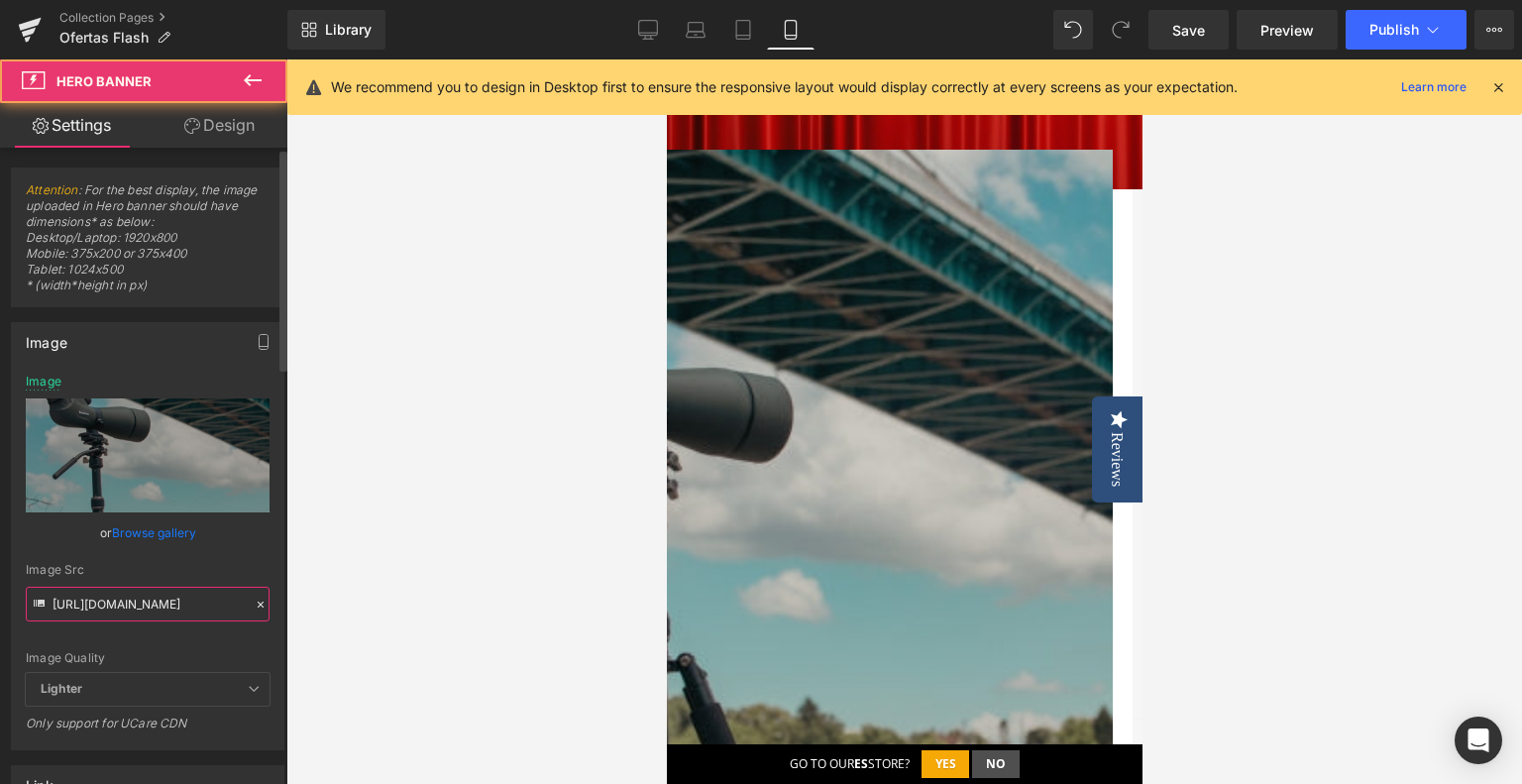
click at [110, 601] on input "[URL][DOMAIN_NAME]" at bounding box center [147, 603] width 244 height 35
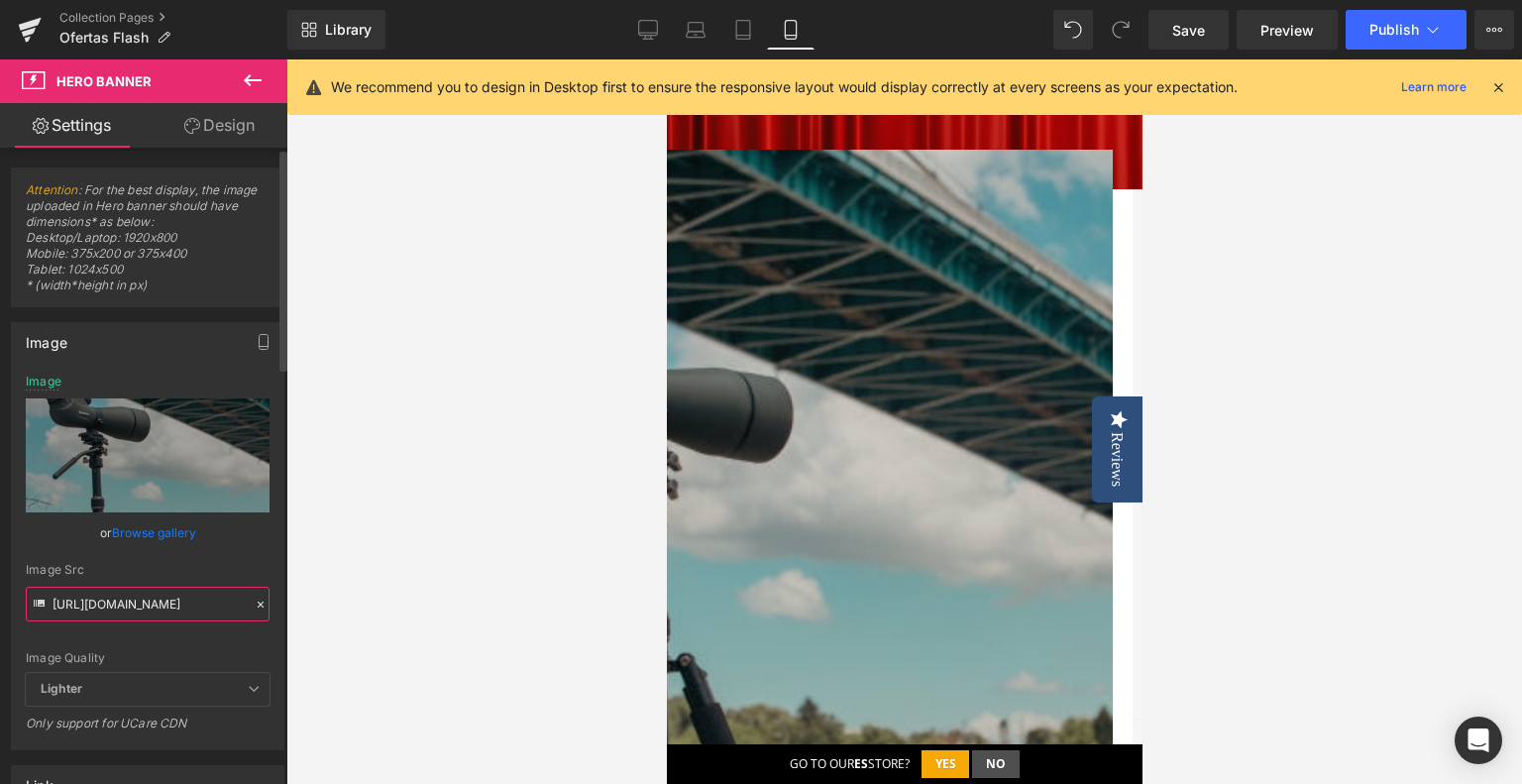
click at [110, 601] on input "[URL][DOMAIN_NAME]" at bounding box center [147, 603] width 244 height 35
paste input "e84dcdd0-c3ca-40b1-a868-e9027a6e5c75.jpg?v=1757916604"
type input "[URL][DOMAIN_NAME]"
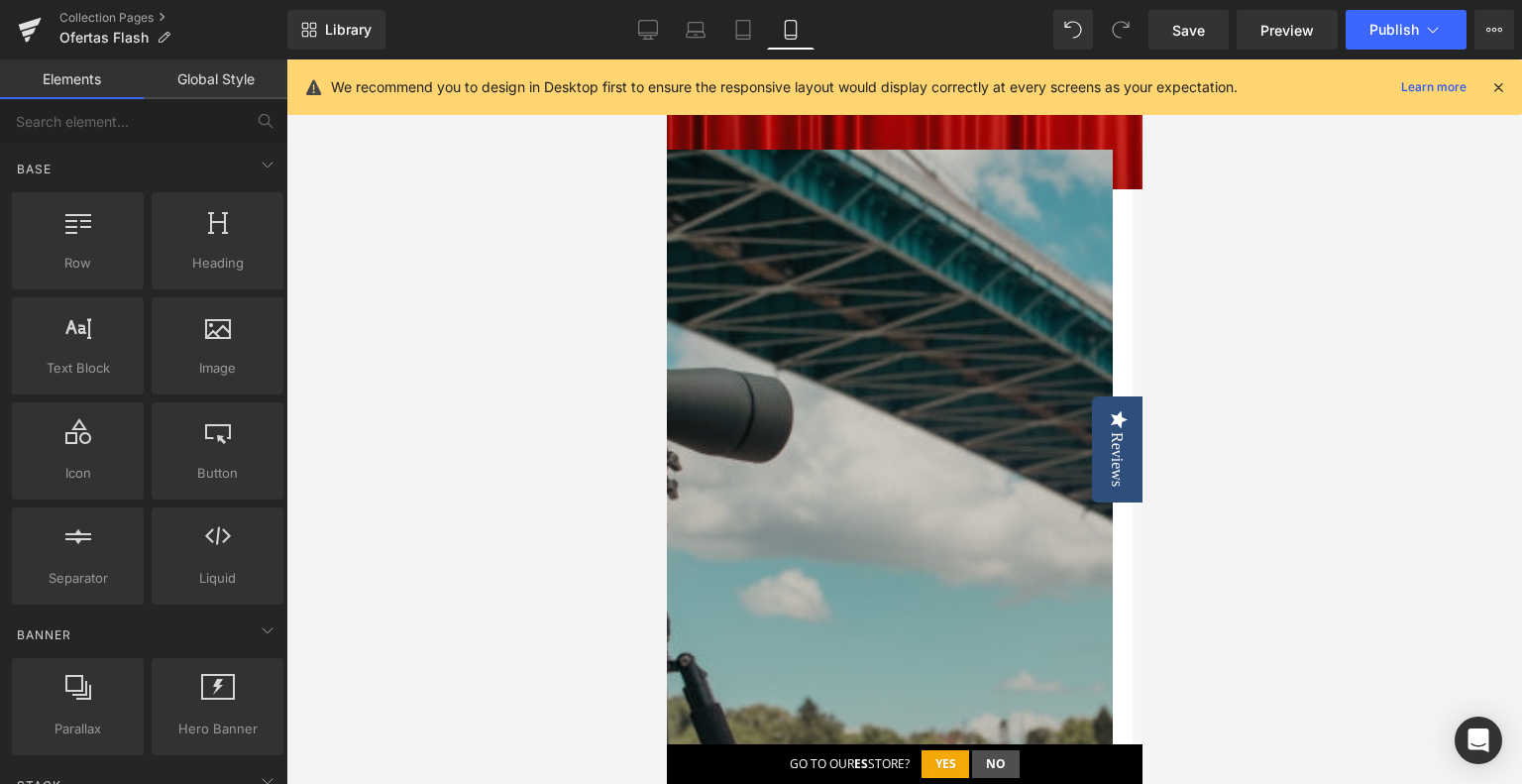
click at [613, 454] on div at bounding box center [905, 422] width 1236 height 724
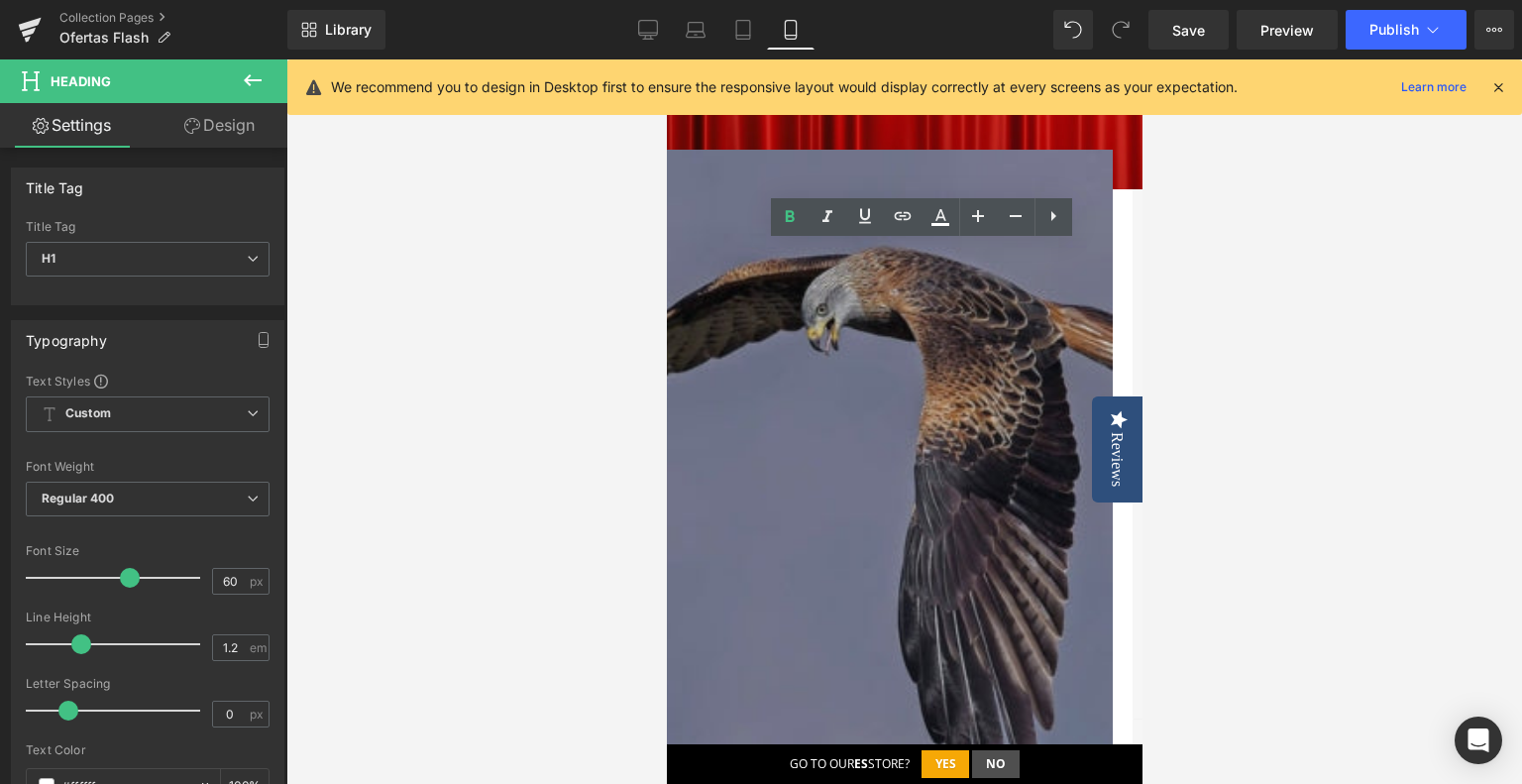
click at [1207, 385] on div at bounding box center [905, 422] width 1236 height 724
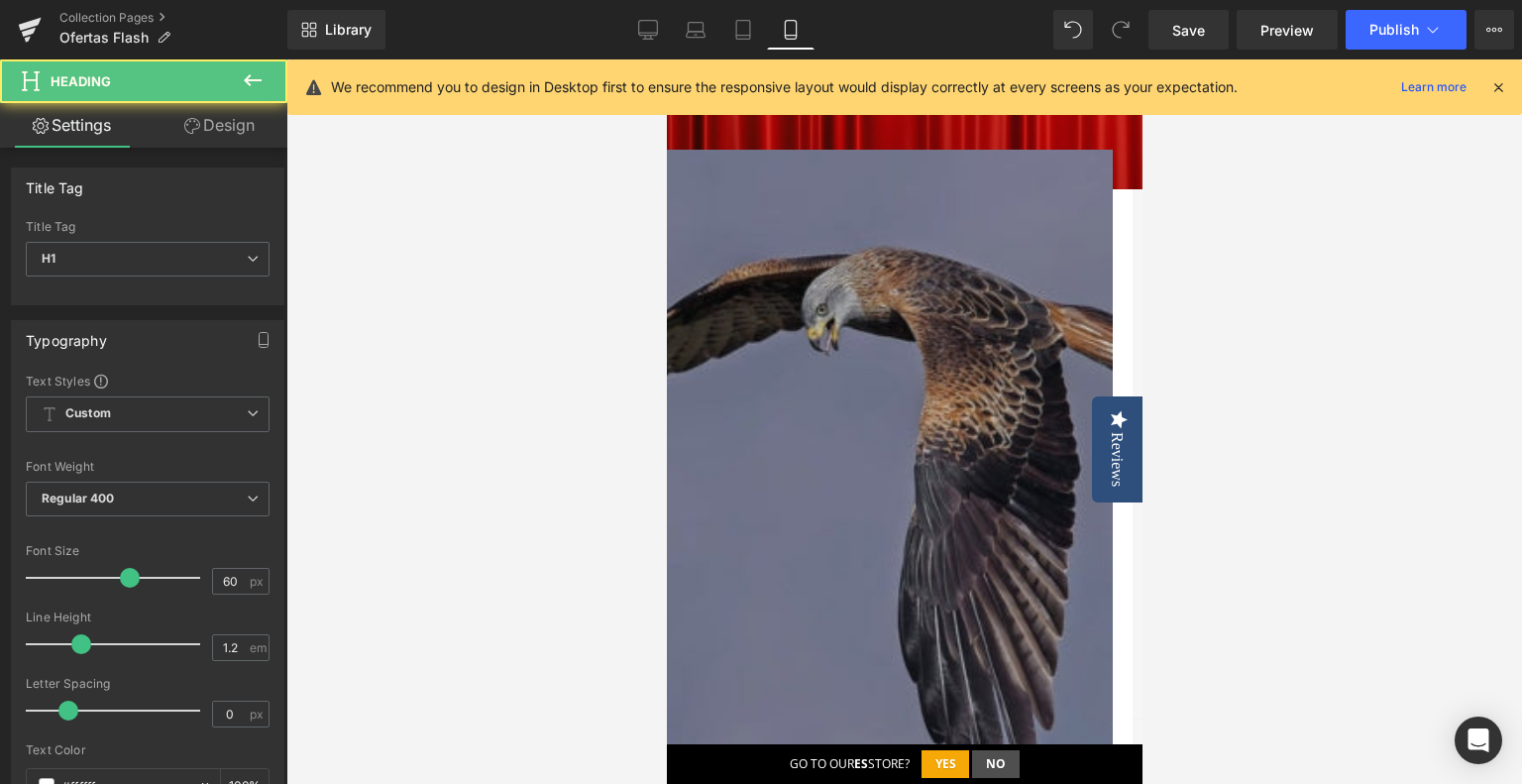
drag, startPoint x: 995, startPoint y: 504, endPoint x: 800, endPoint y: 283, distance: 294.7
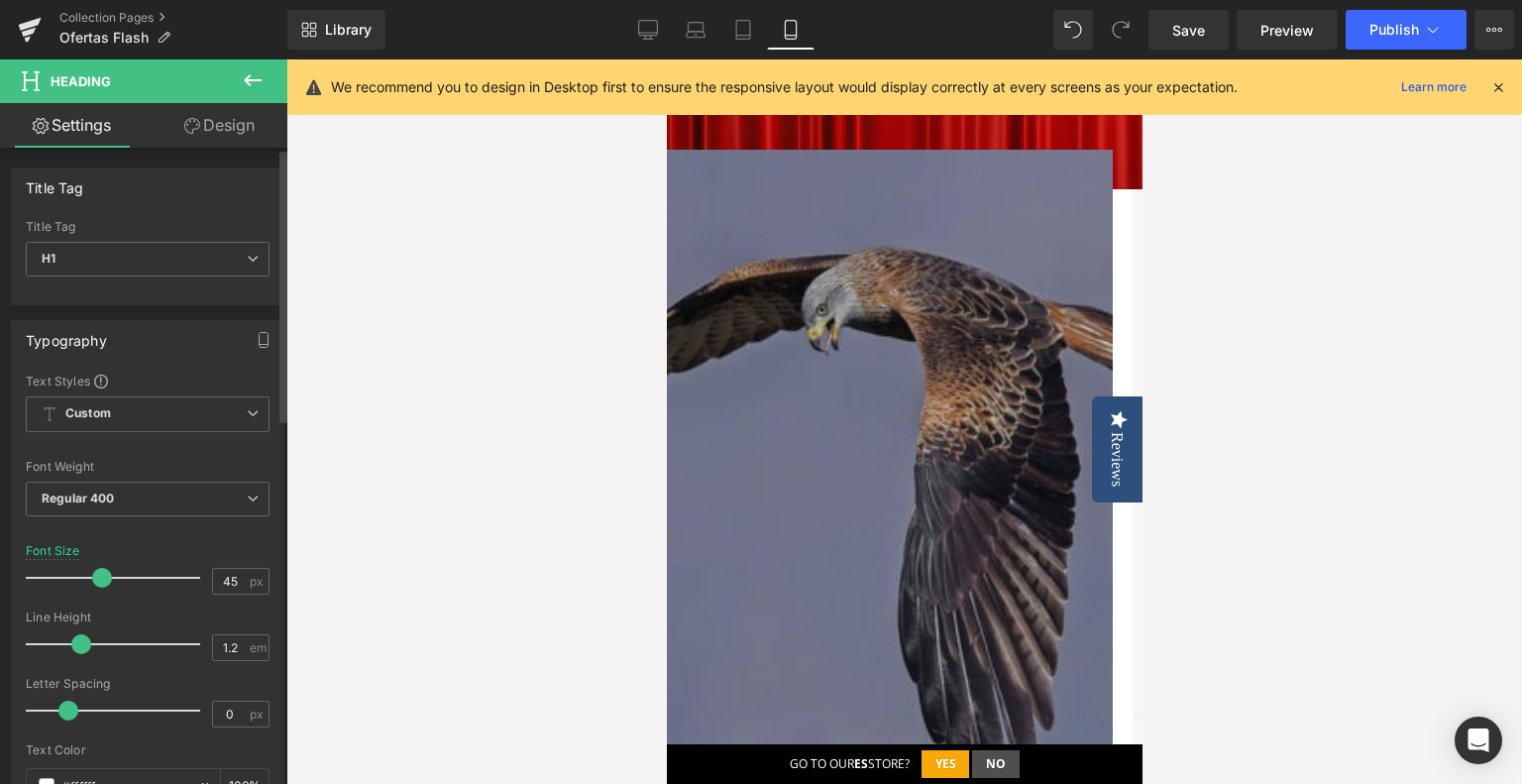
type input "46"
drag, startPoint x: 122, startPoint y: 576, endPoint x: 101, endPoint y: 572, distance: 21.4
click at [101, 572] on span at bounding box center [107, 578] width 20 height 20
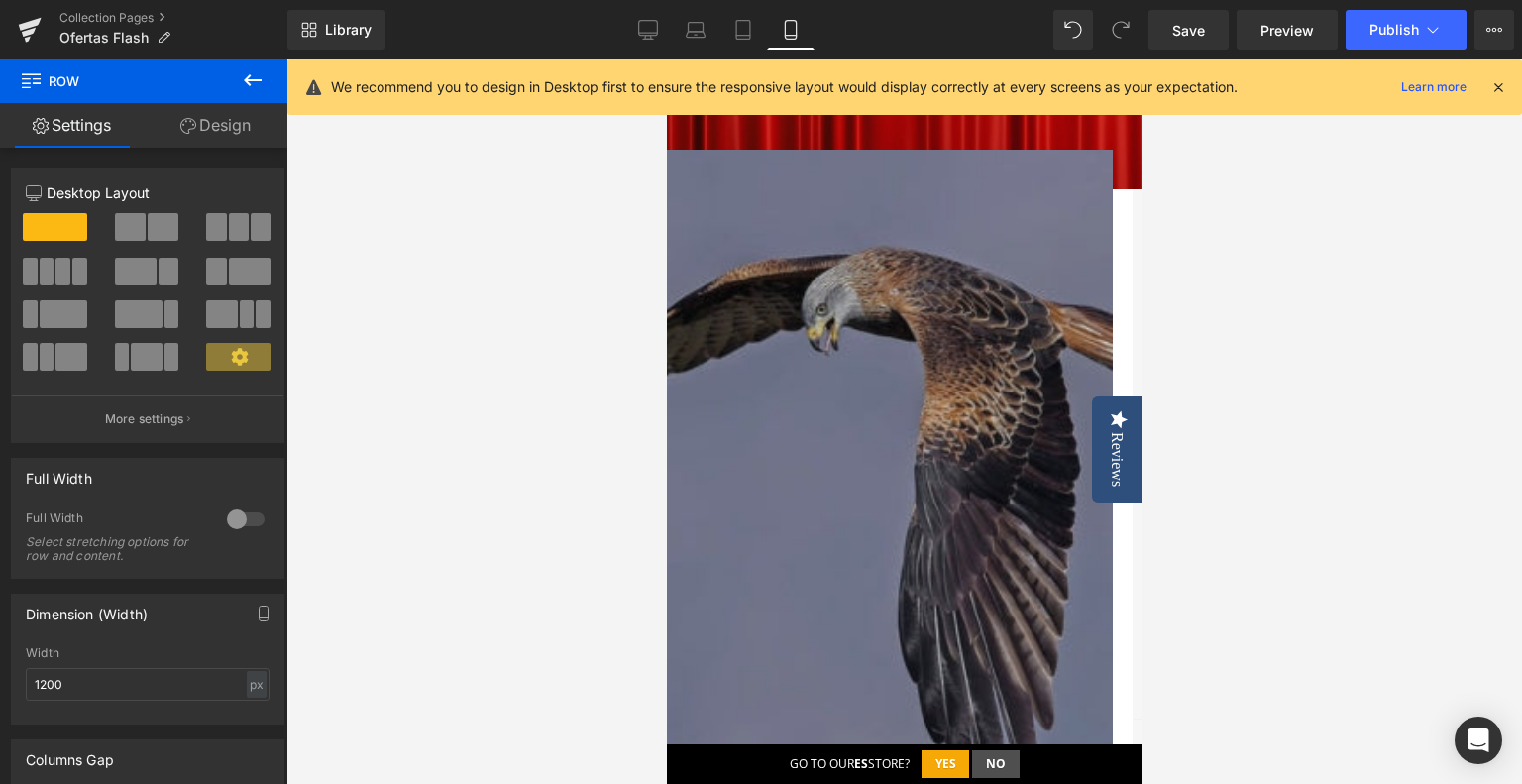
click at [666, 60] on span "Heading" at bounding box center [666, 60] width 0 height 0
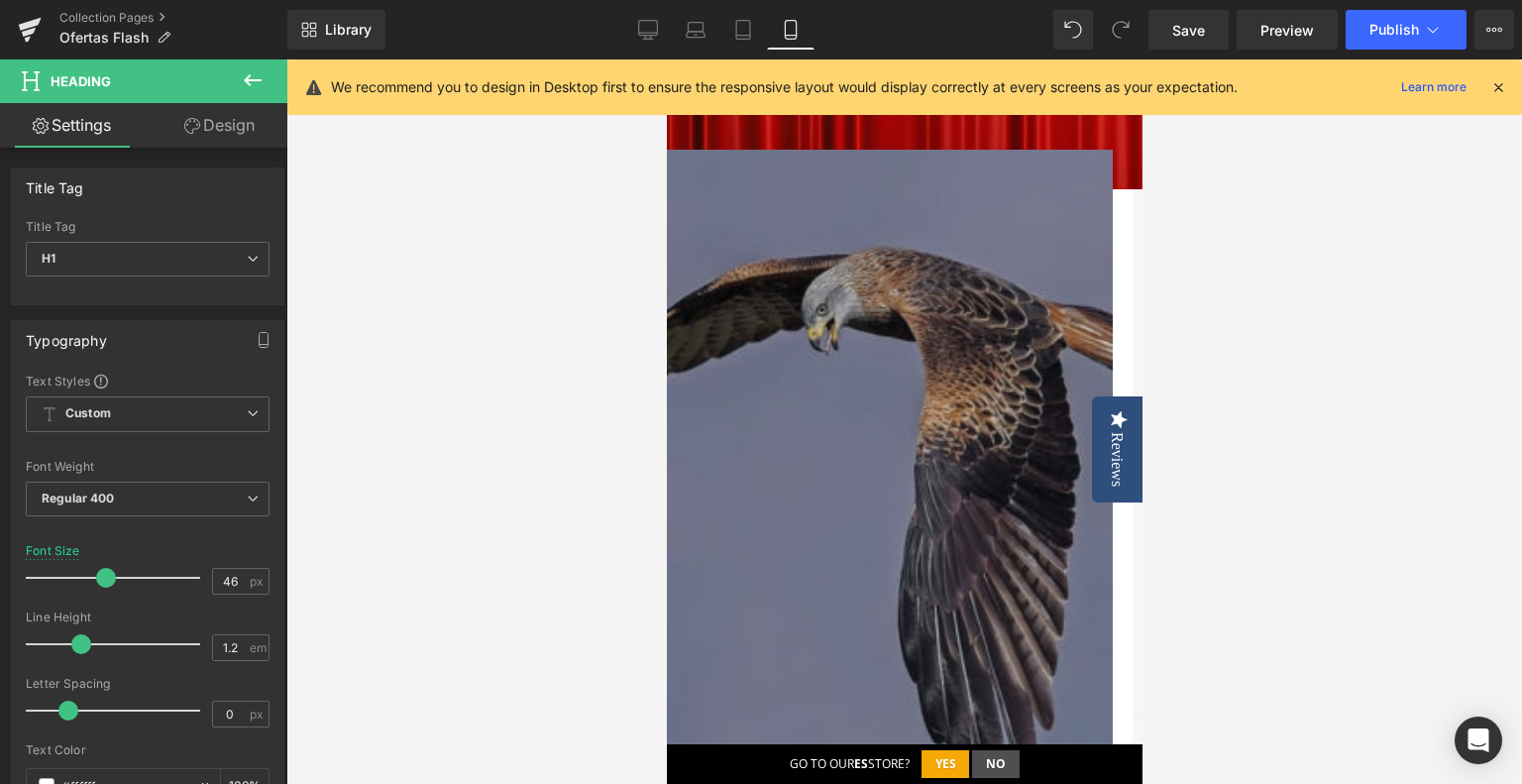
click at [237, 111] on link "Design" at bounding box center [219, 125] width 143 height 45
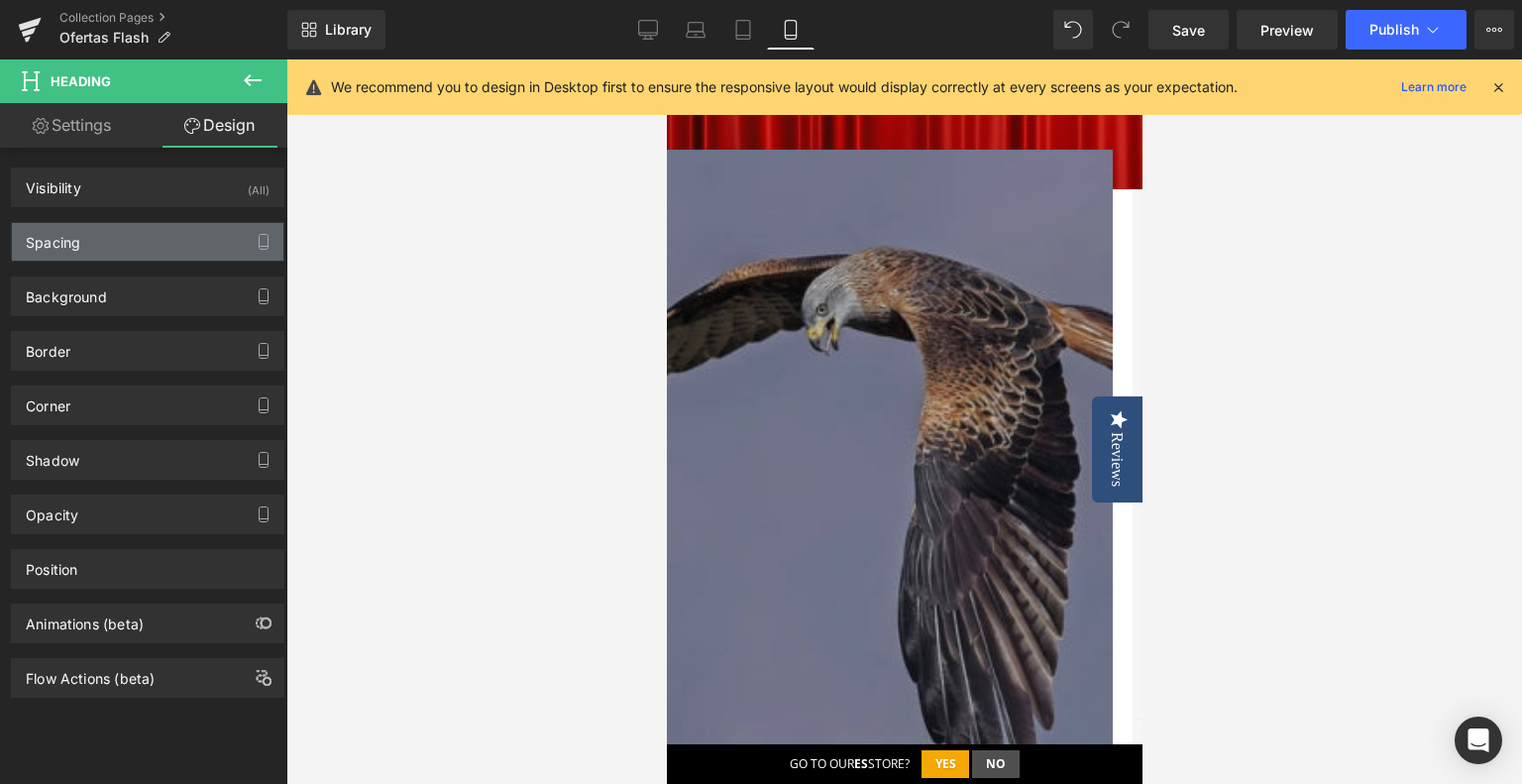
click at [151, 233] on div "Spacing" at bounding box center [147, 242] width 272 height 38
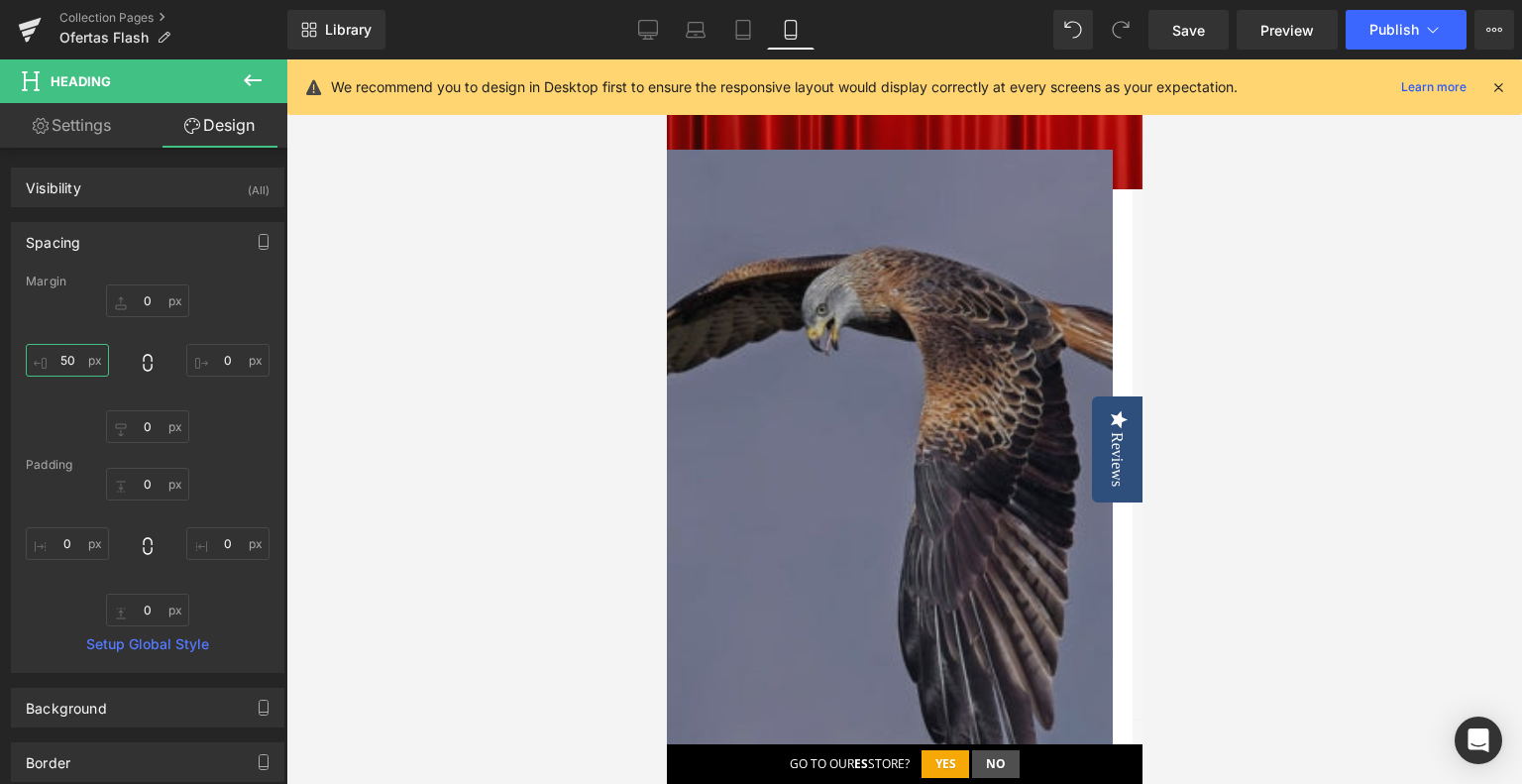
click at [61, 373] on input "50" at bounding box center [68, 359] width 84 height 33
type input "20"
click at [222, 351] on input "0" at bounding box center [228, 359] width 84 height 33
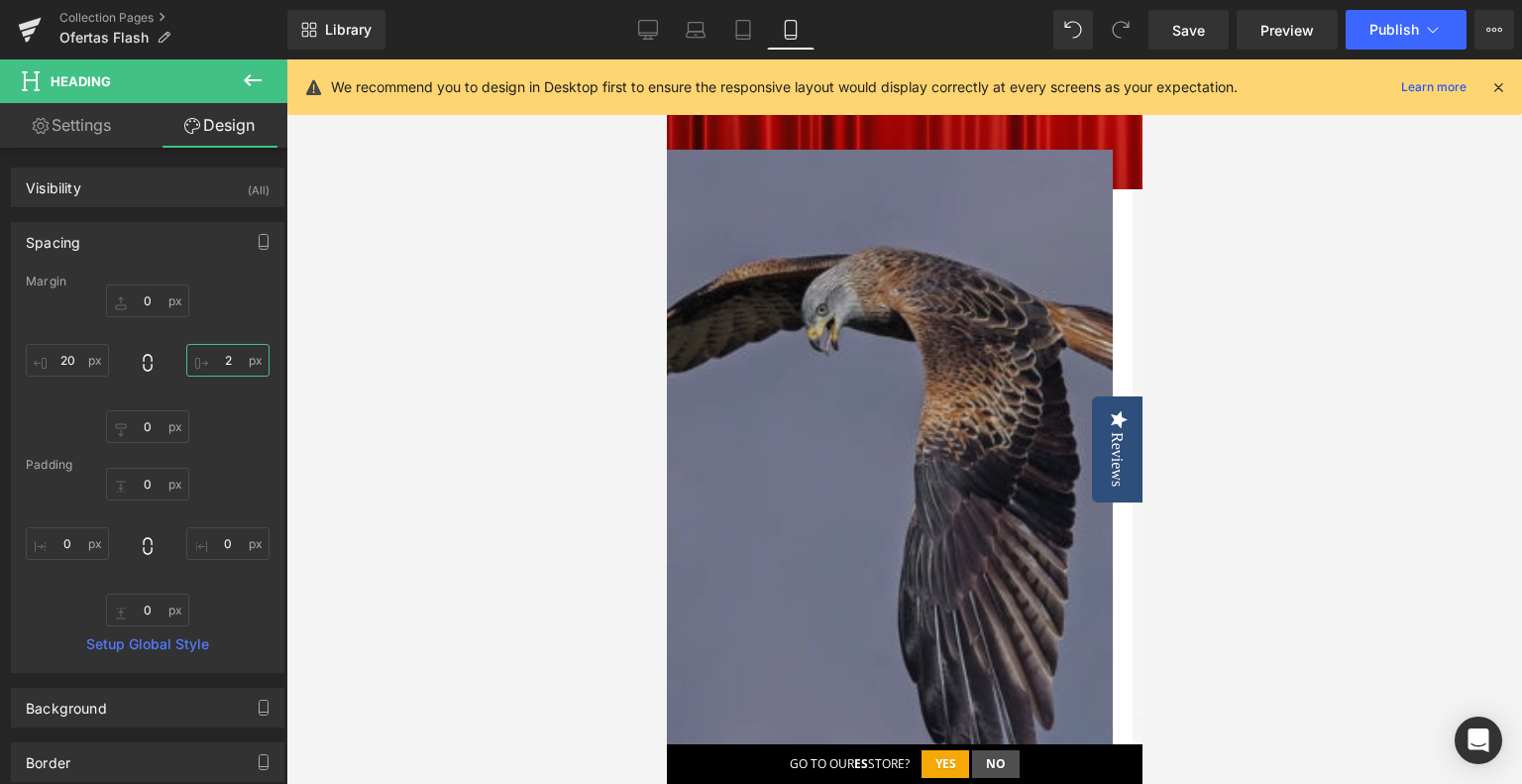
type input "20"
click at [489, 404] on div at bounding box center [905, 422] width 1236 height 724
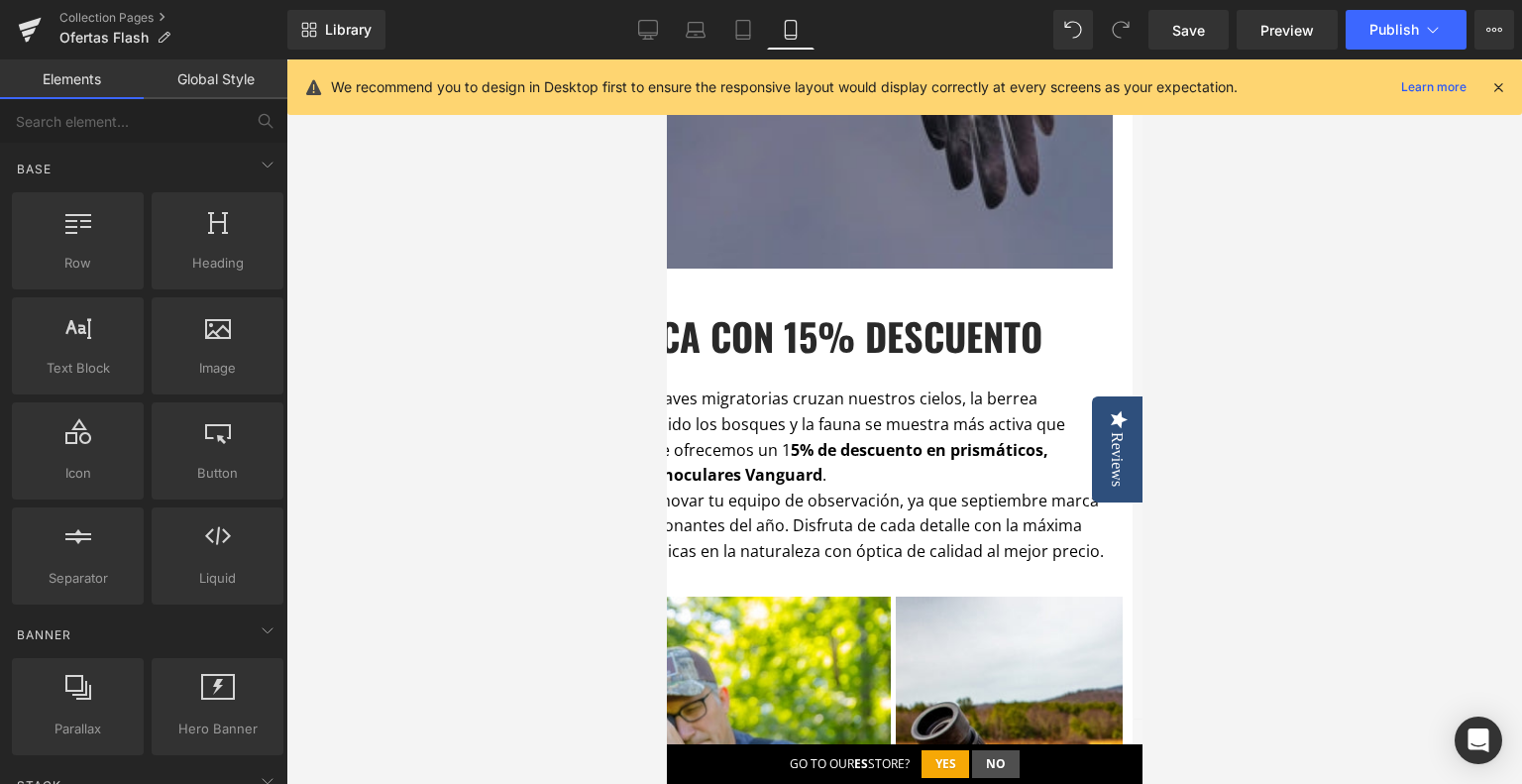
scroll to position [891, 0]
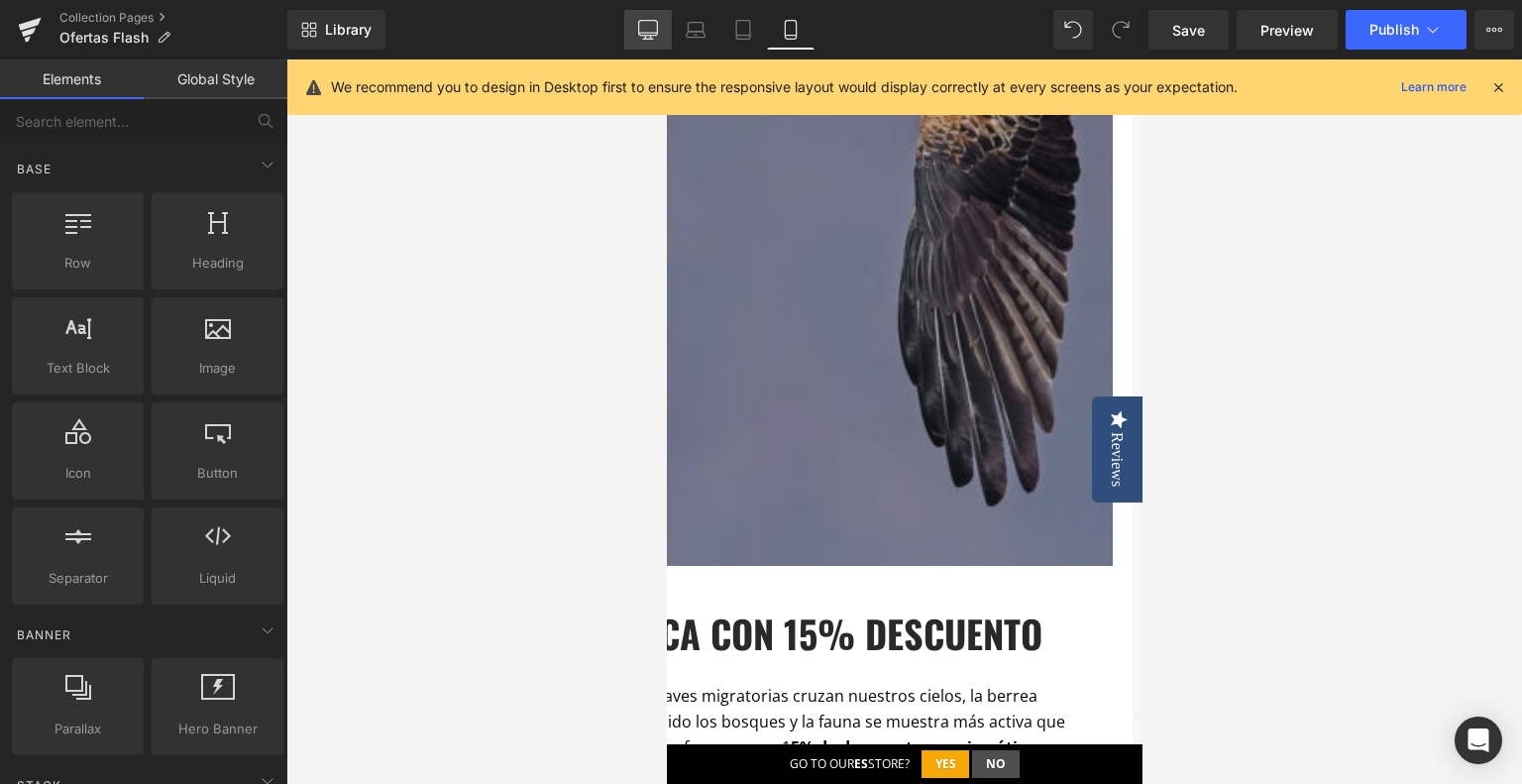
click at [656, 36] on icon at bounding box center [648, 28] width 19 height 15
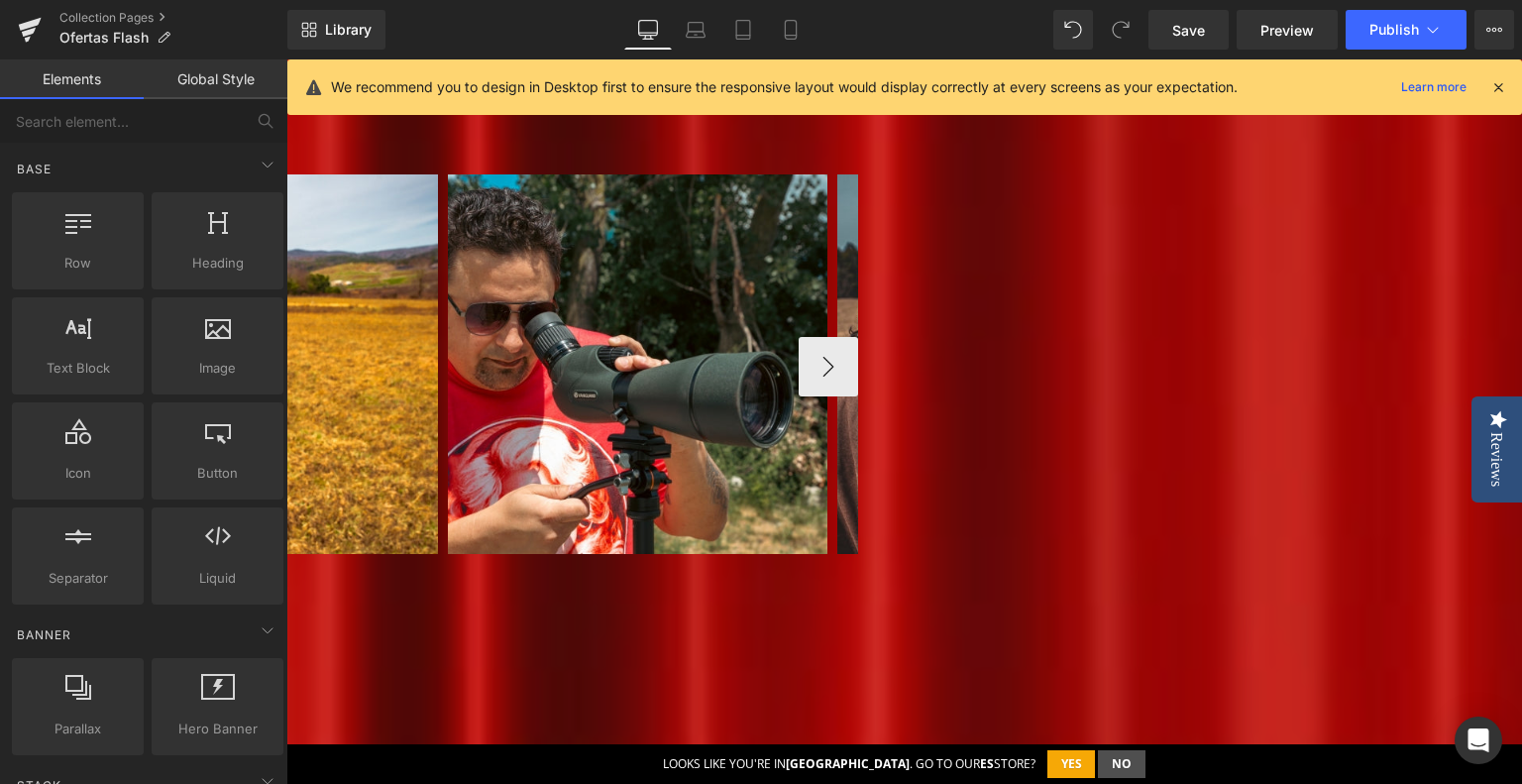
scroll to position [1139, 0]
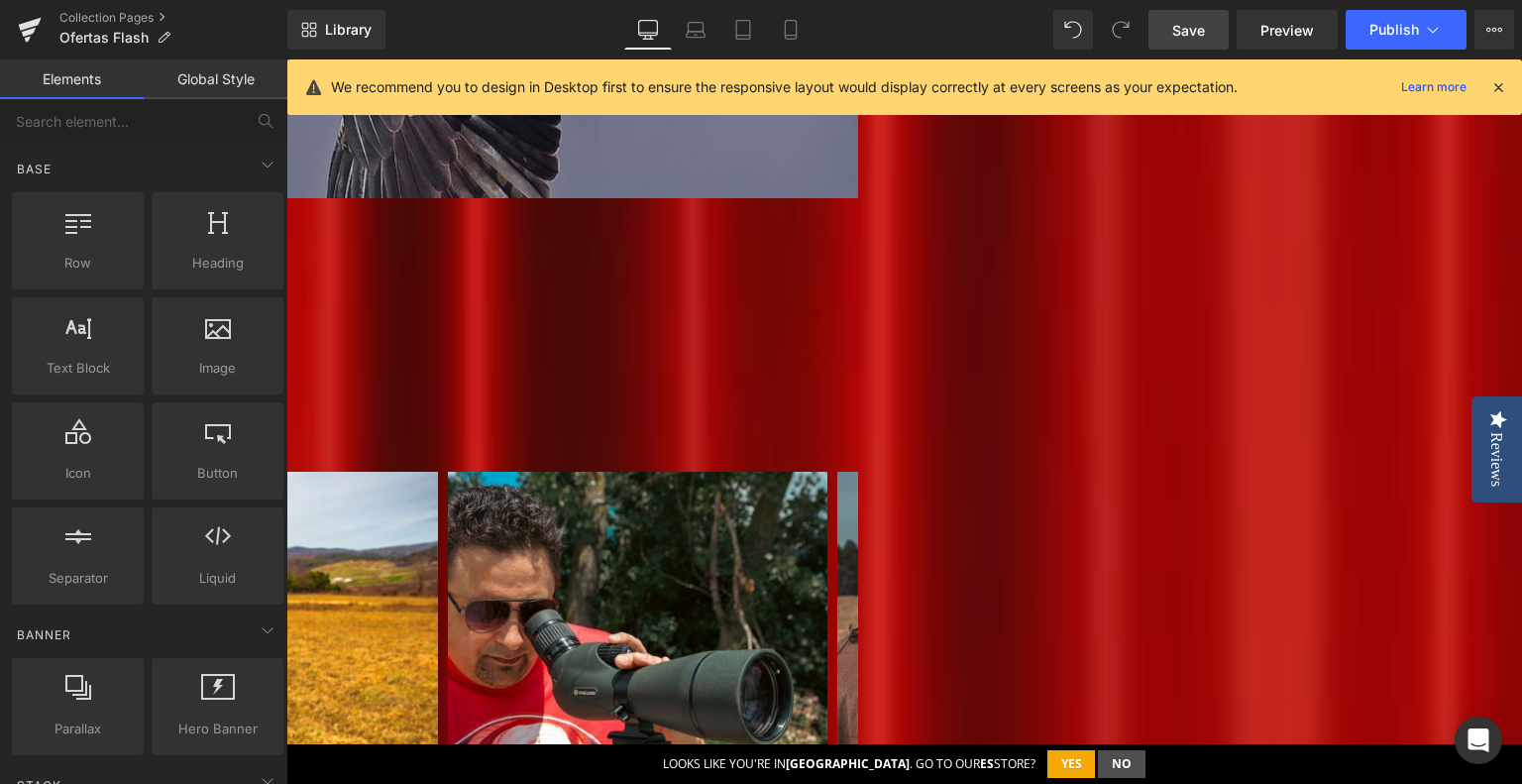
click at [1200, 32] on span "Save" at bounding box center [1189, 30] width 33 height 21
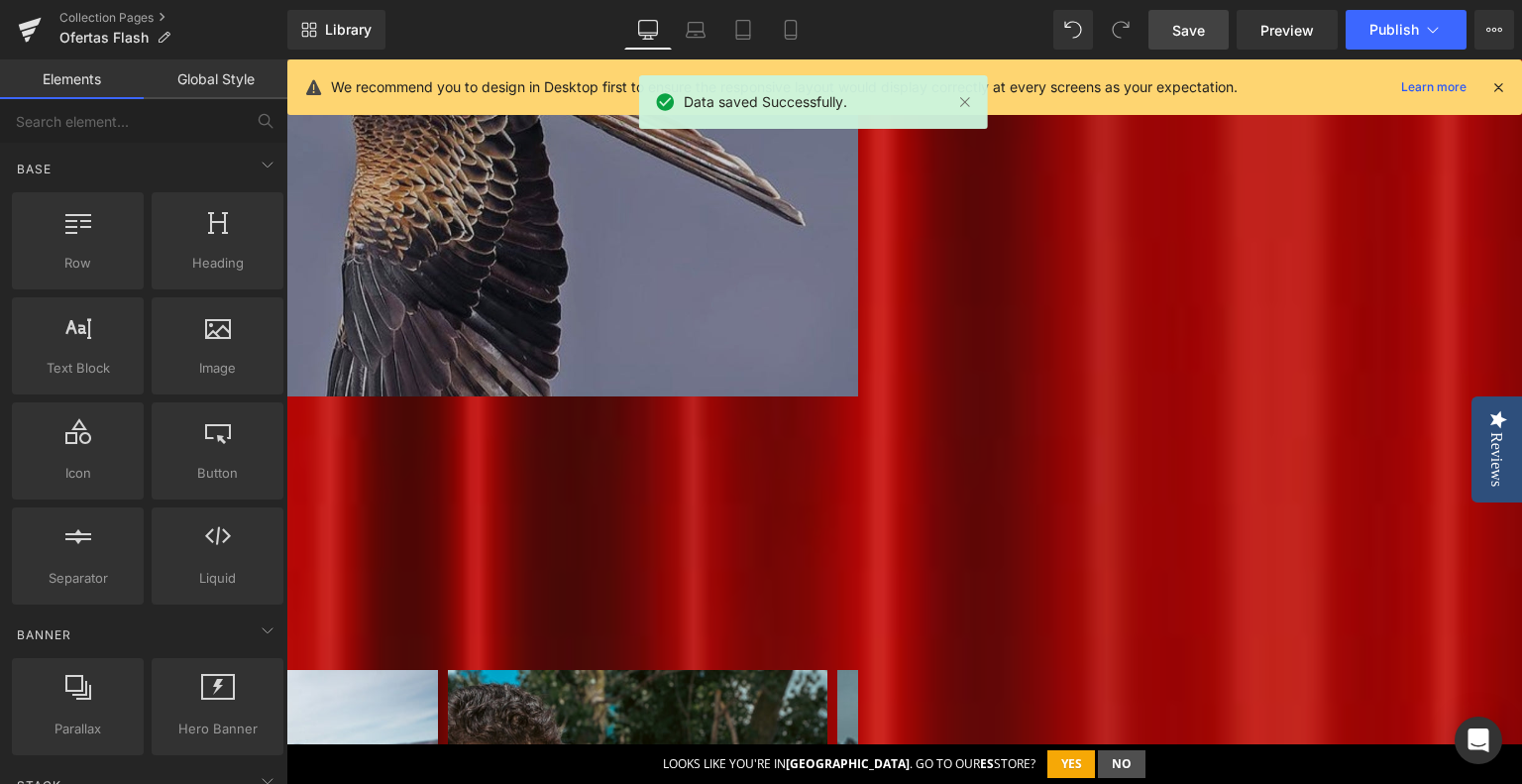
scroll to position [1337, 0]
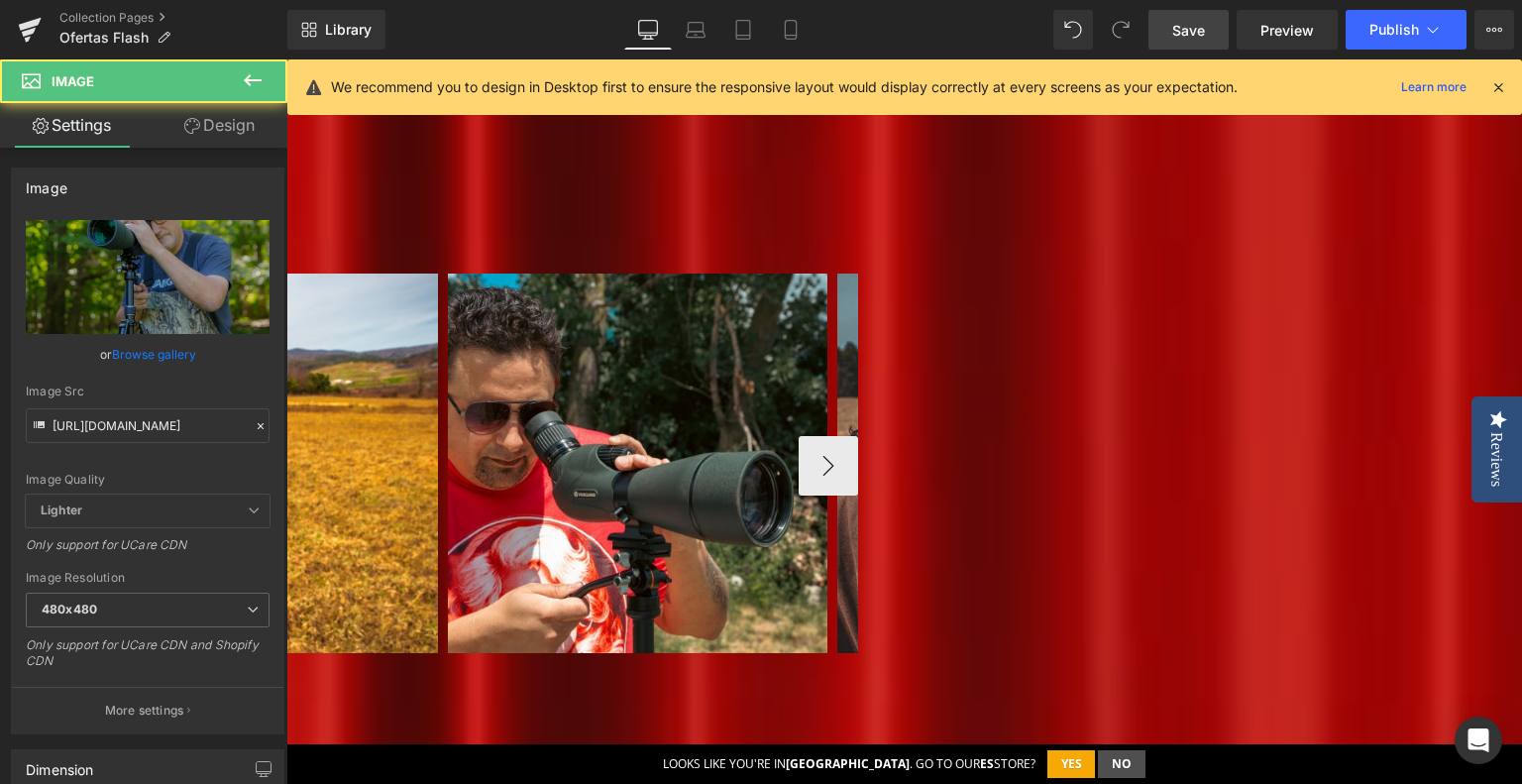
click at [287, 60] on span "Carousel" at bounding box center [287, 60] width 0 height 0
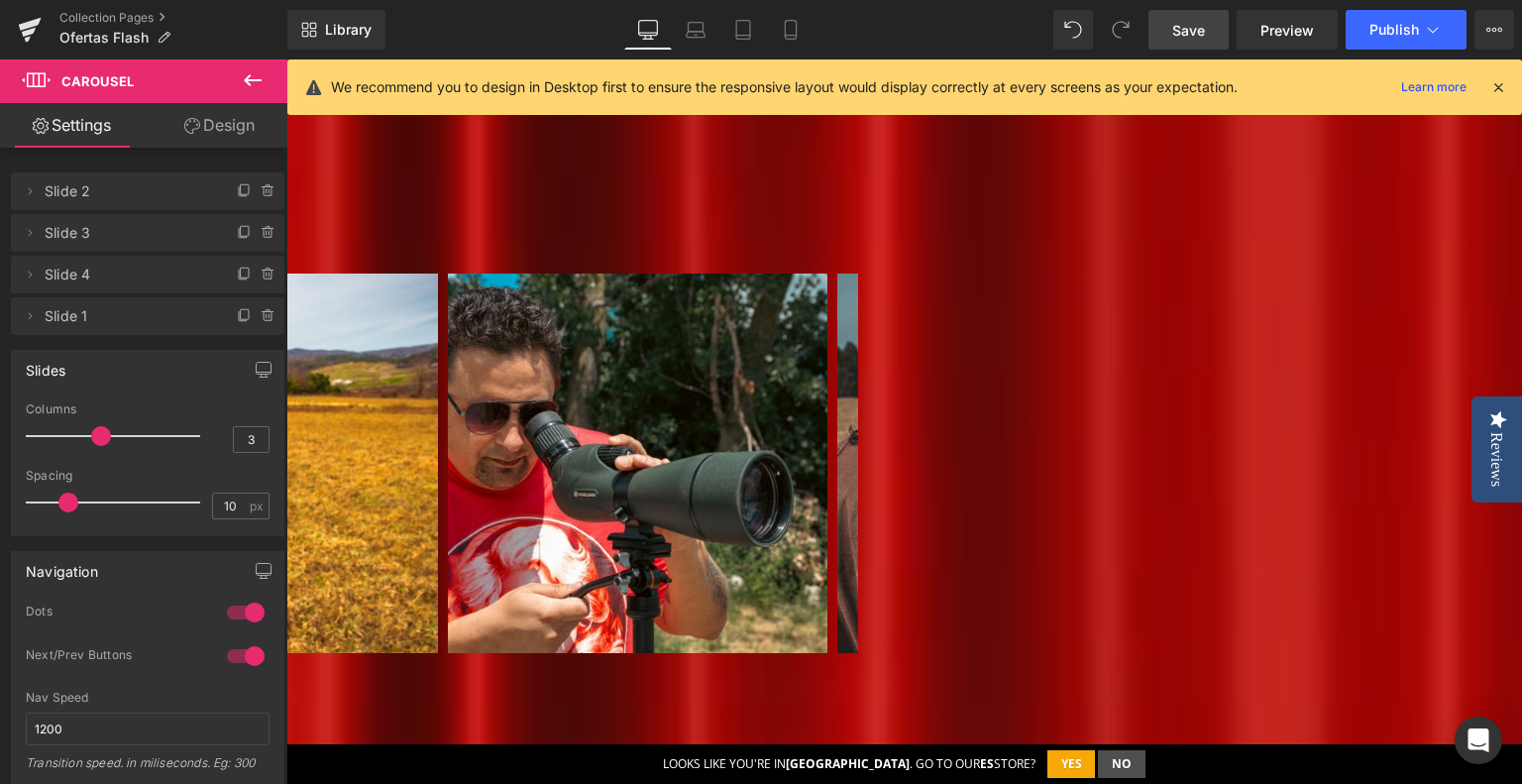
click at [97, 186] on span "Slide 2" at bounding box center [127, 191] width 166 height 38
click at [36, 189] on icon at bounding box center [30, 191] width 16 height 16
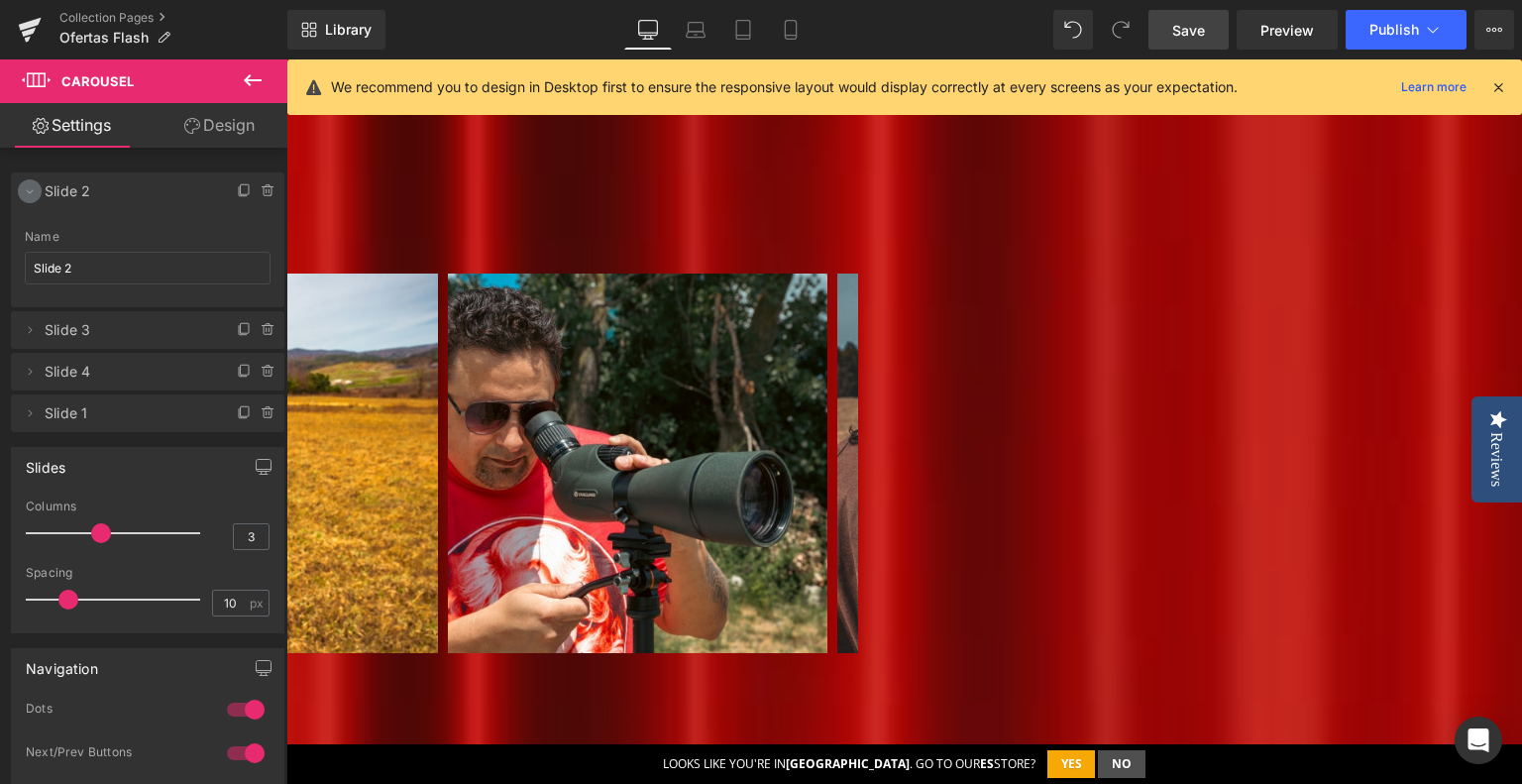
click at [33, 192] on icon at bounding box center [30, 191] width 16 height 16
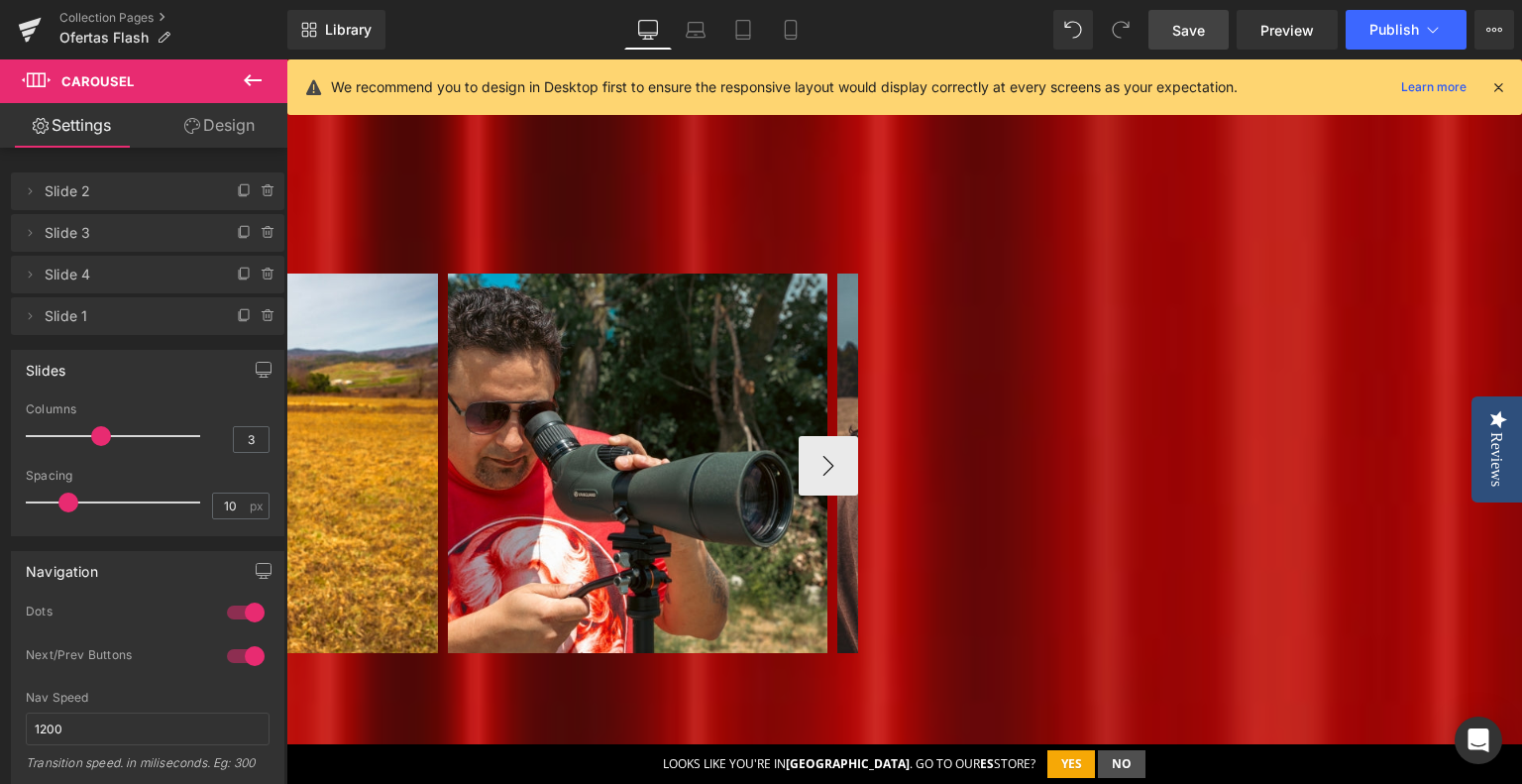
click at [287, 60] on span "Image" at bounding box center [287, 60] width 0 height 0
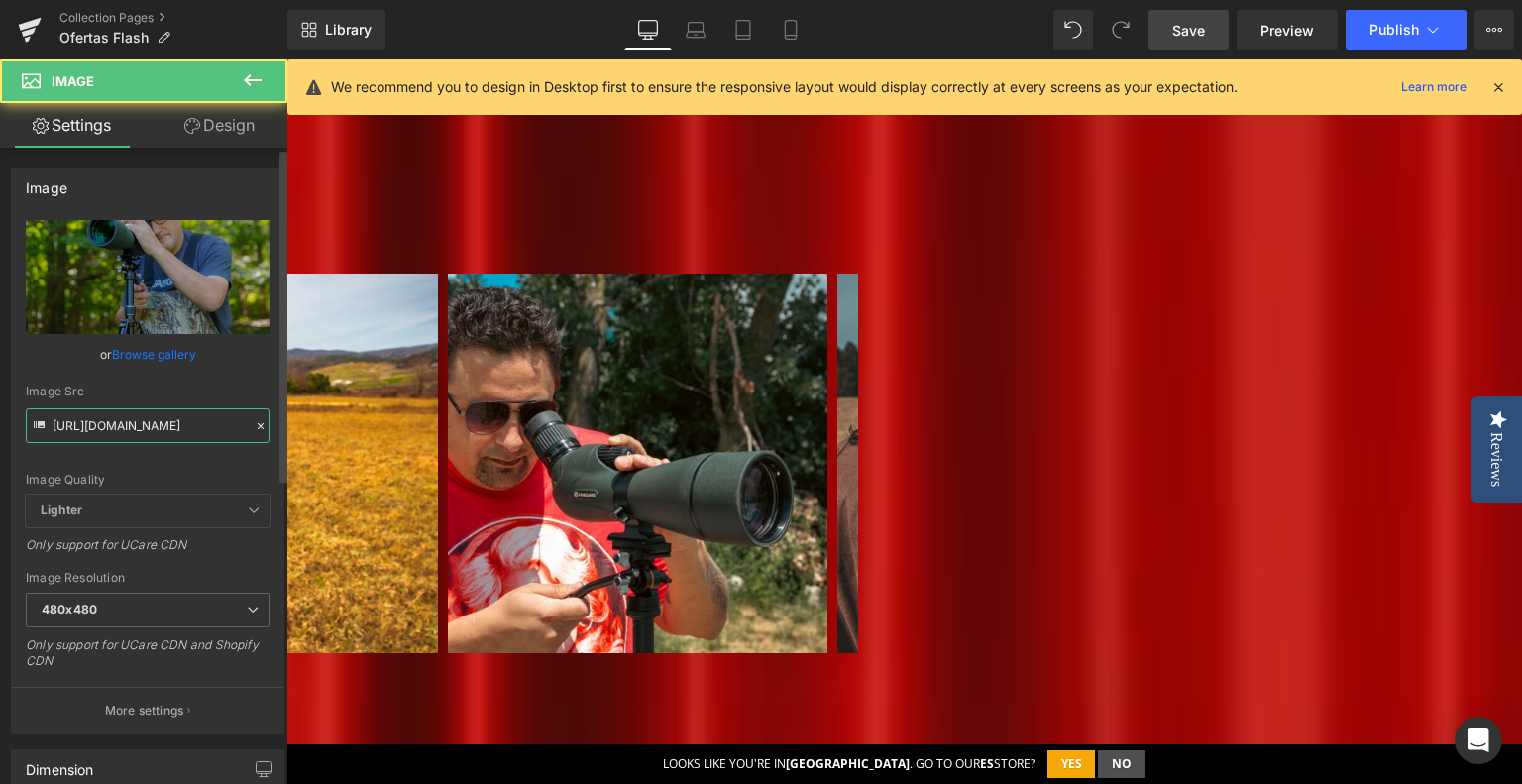
click at [105, 418] on input "[URL][DOMAIN_NAME]" at bounding box center [147, 425] width 244 height 35
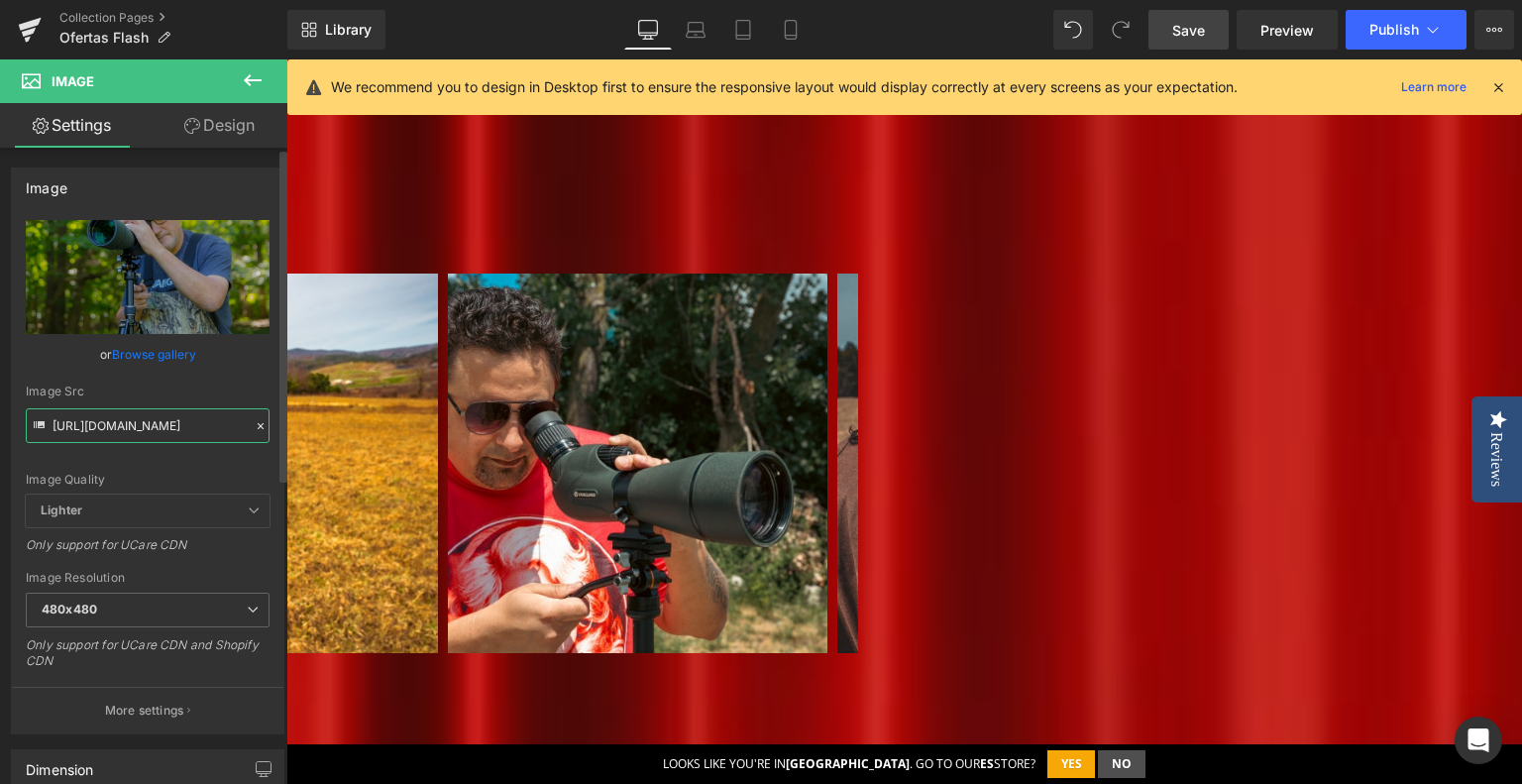
paste input "Flash_2_bf9af7ca-fb00-44fc-9ebe-71b5554789ed.jpg?v=1757916605"
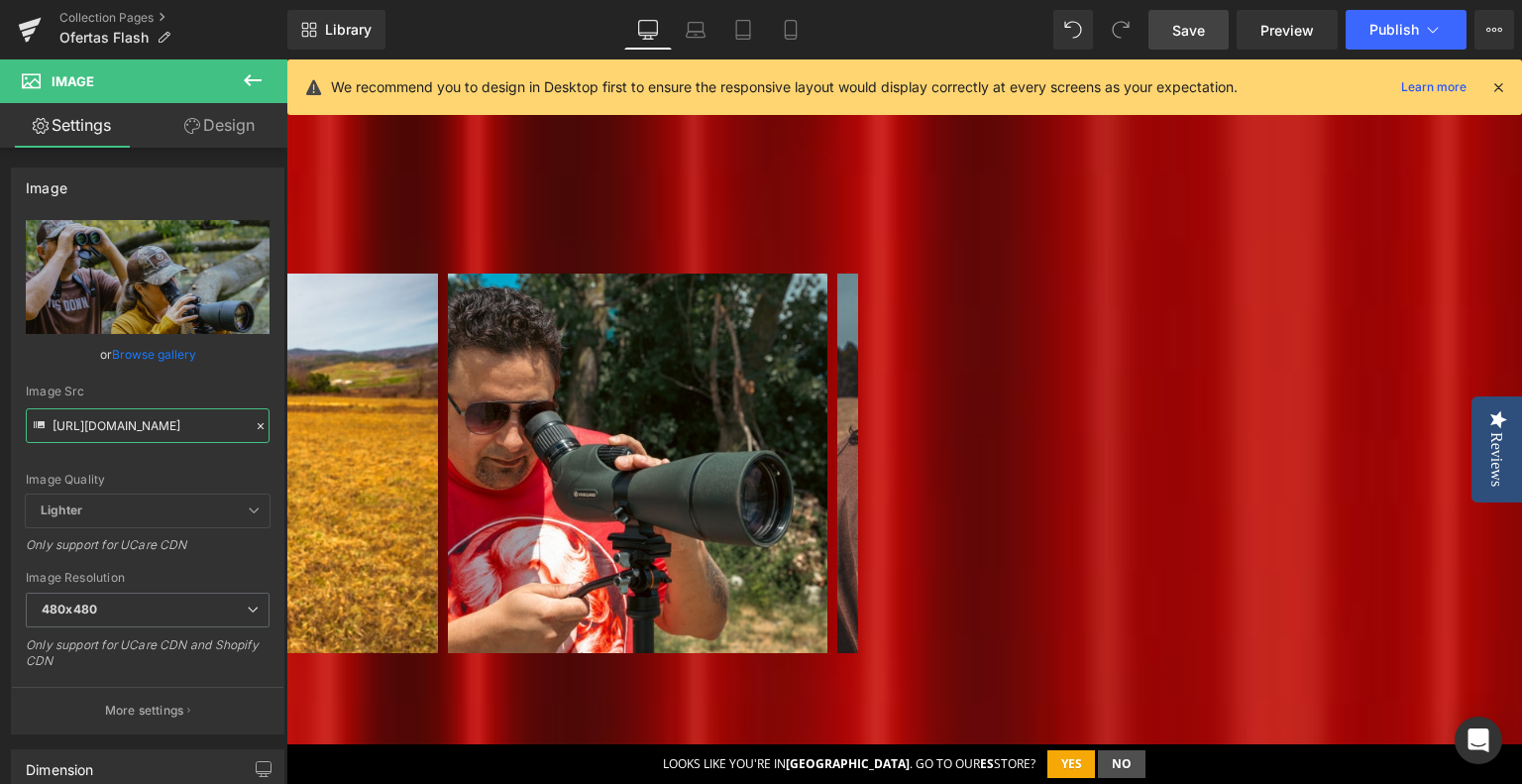
type input "[URL][DOMAIN_NAME]"
click at [438, 546] on img at bounding box center [248, 463] width 379 height 379
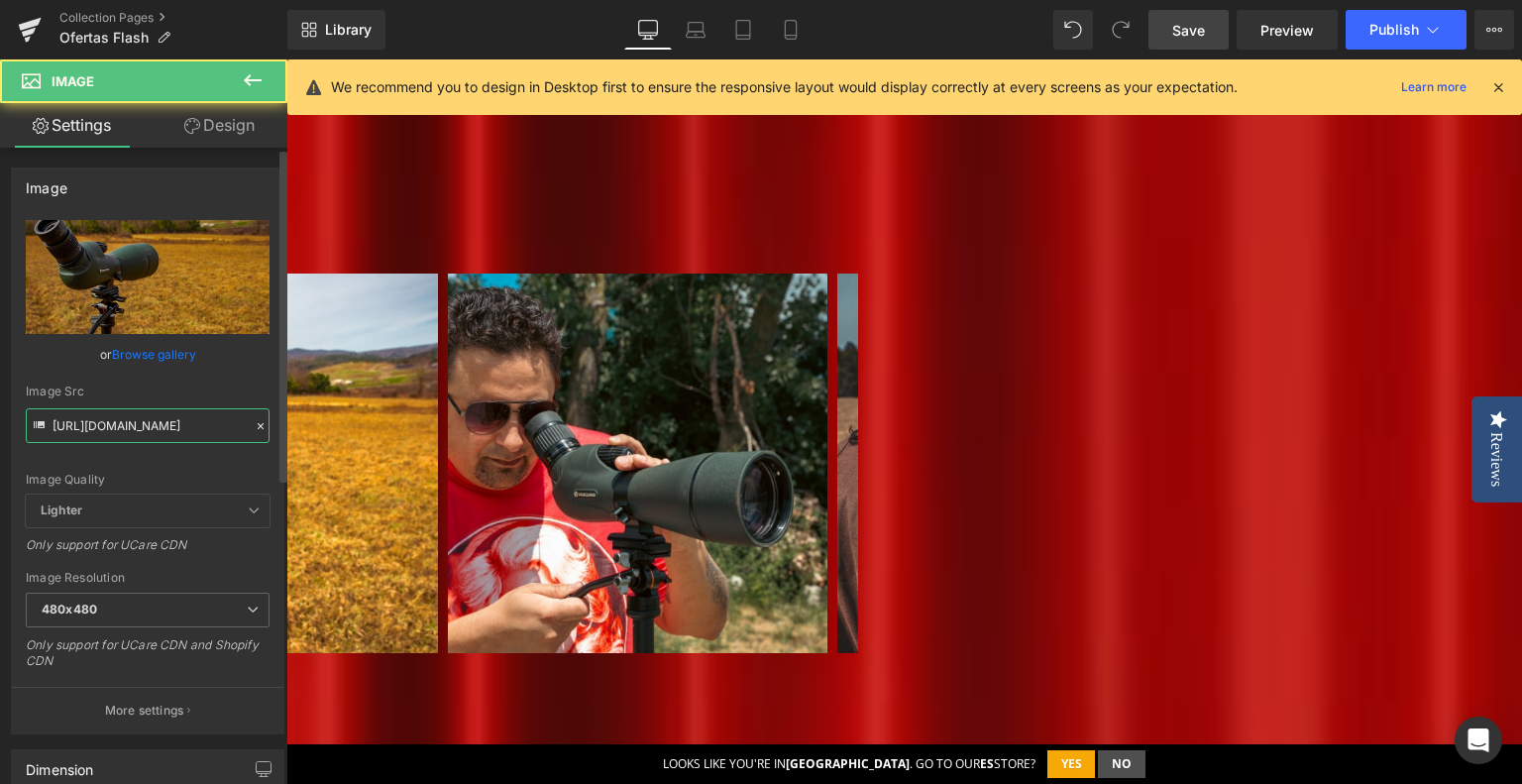
click at [121, 436] on input "[URL][DOMAIN_NAME]" at bounding box center [147, 425] width 244 height 35
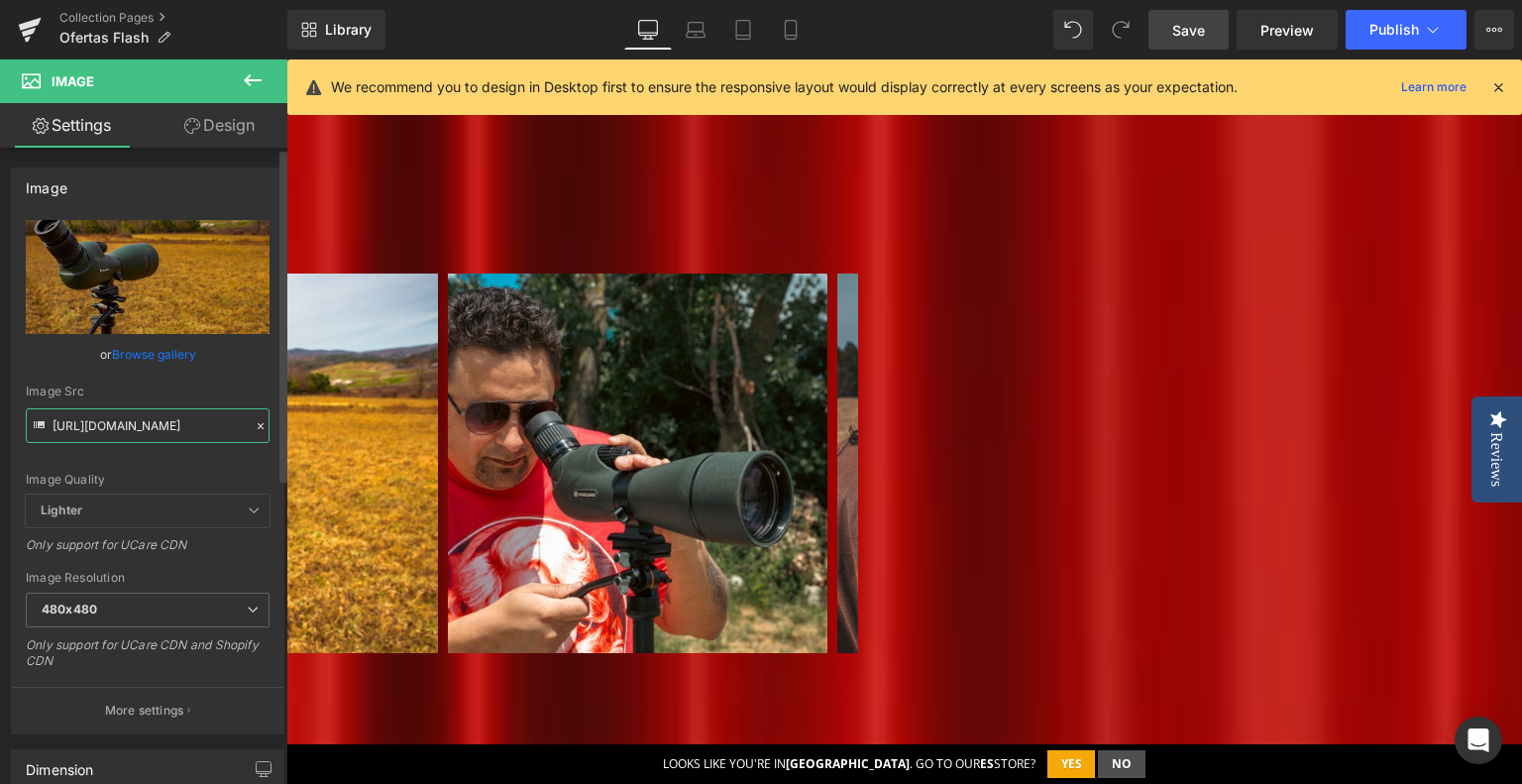
click at [121, 436] on input "[URL][DOMAIN_NAME]" at bounding box center [147, 425] width 244 height 35
paste input "Flash_1_296a404d-12d1-4514-9d3a-b851cfe09fe1.jpg?v=1757916604"
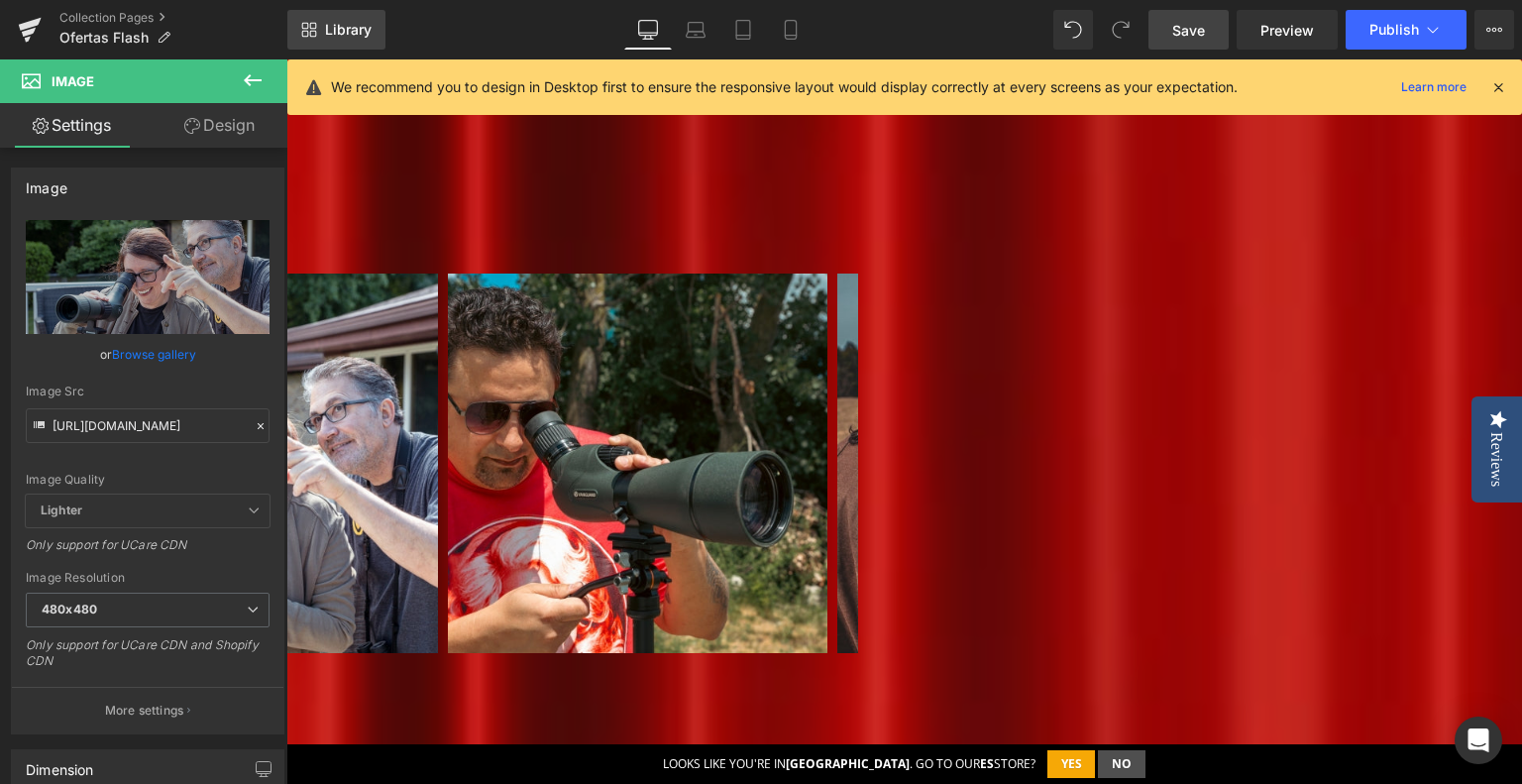
type input "[URL][DOMAIN_NAME]"
click at [287, 60] on span at bounding box center [287, 60] width 0 height 0
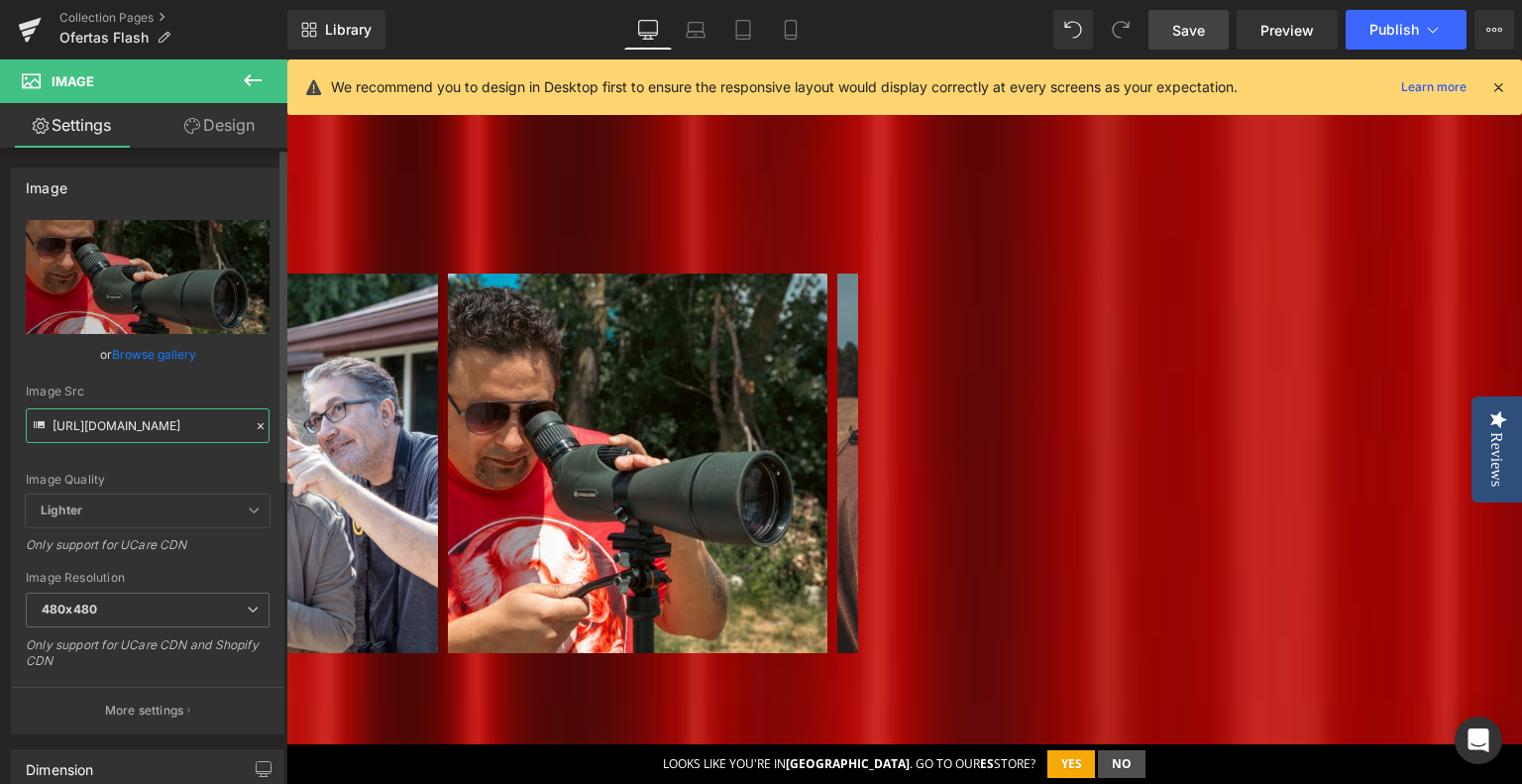
click at [122, 422] on input "[URL][DOMAIN_NAME]" at bounding box center [147, 425] width 244 height 35
paste input "Flash_5_b0cf6e4c-7522-4174-b88c-20aa9637e033.jpg?v=1757916604"
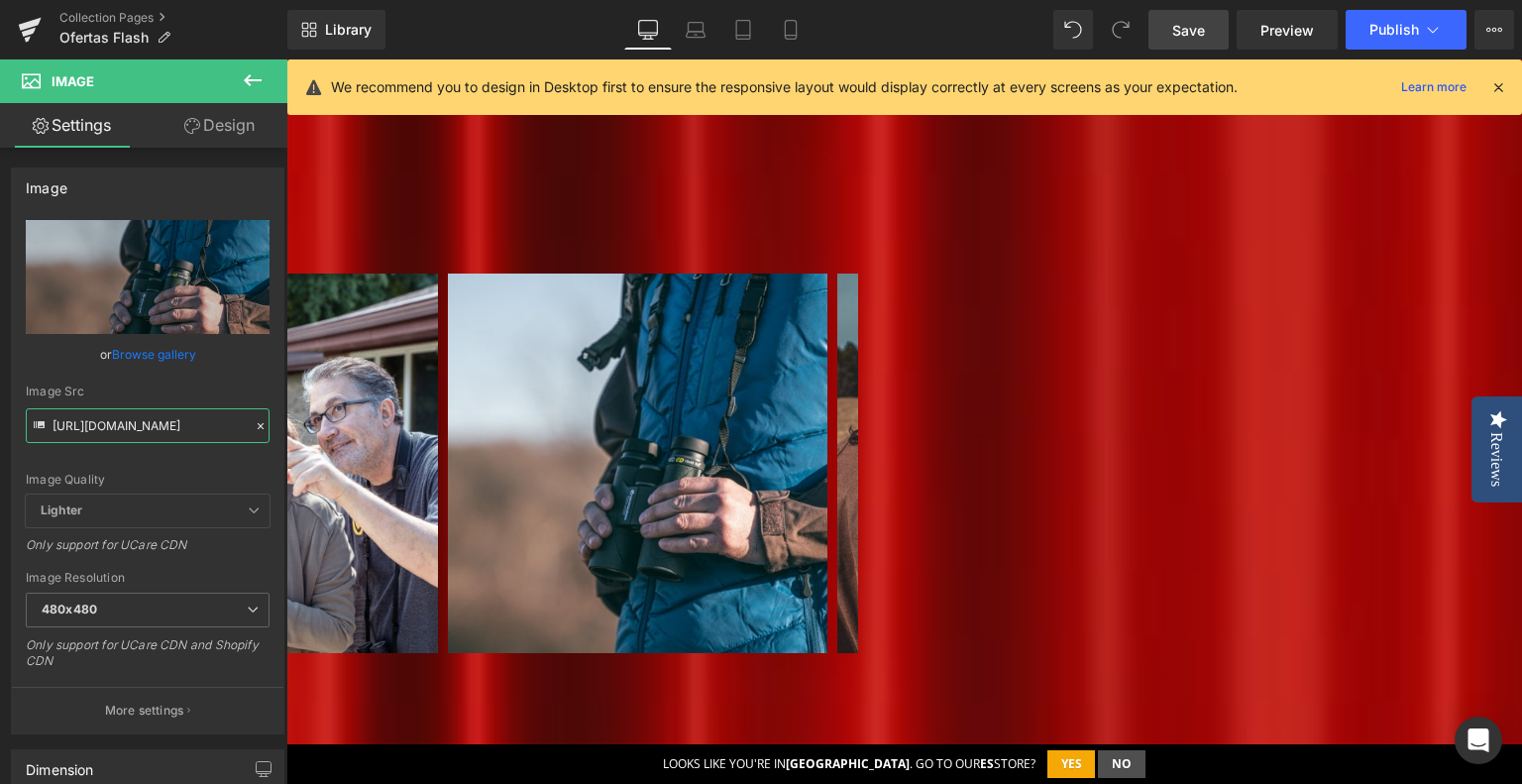
type input "[URL][DOMAIN_NAME]"
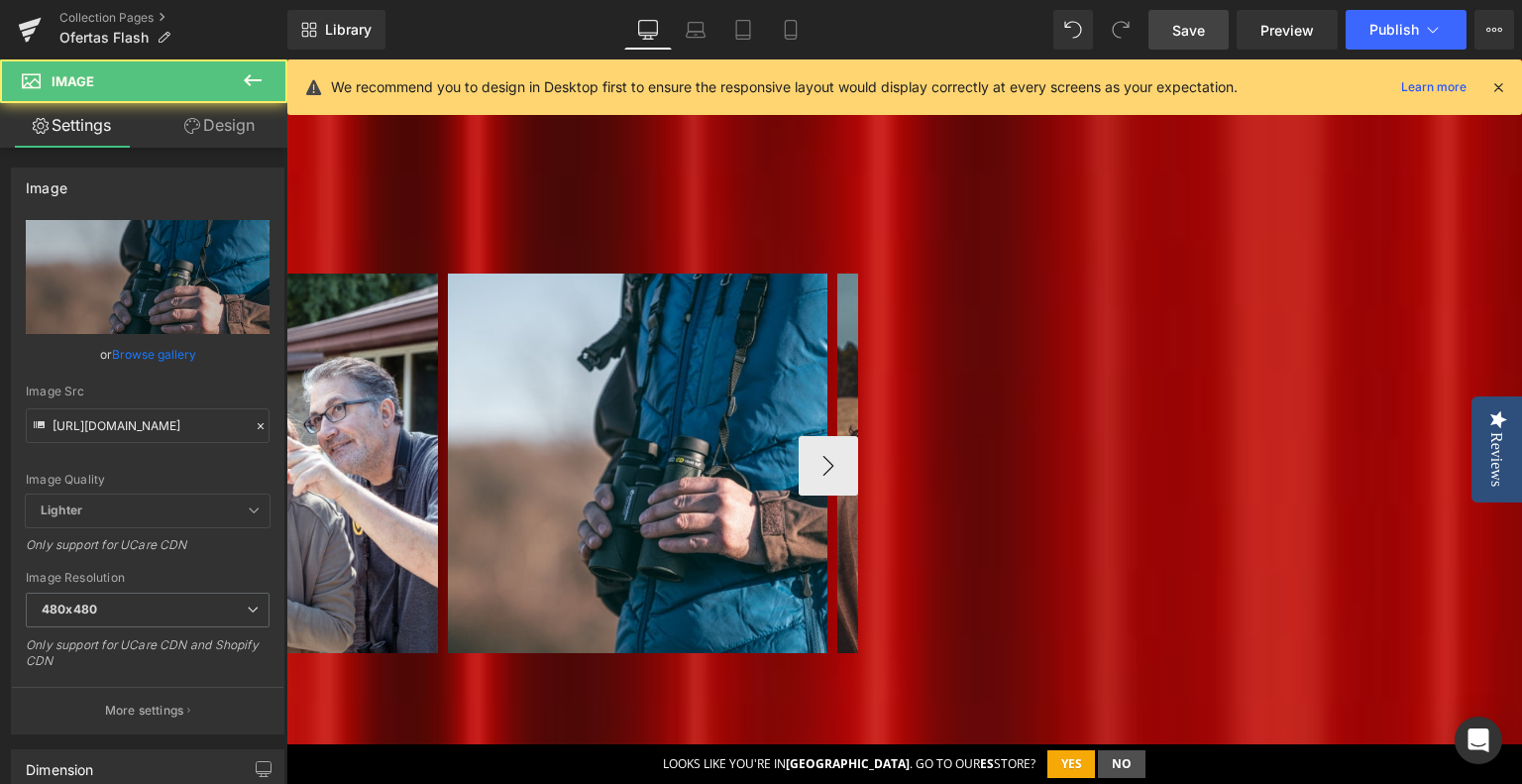
click at [827, 320] on img at bounding box center [637, 463] width 379 height 379
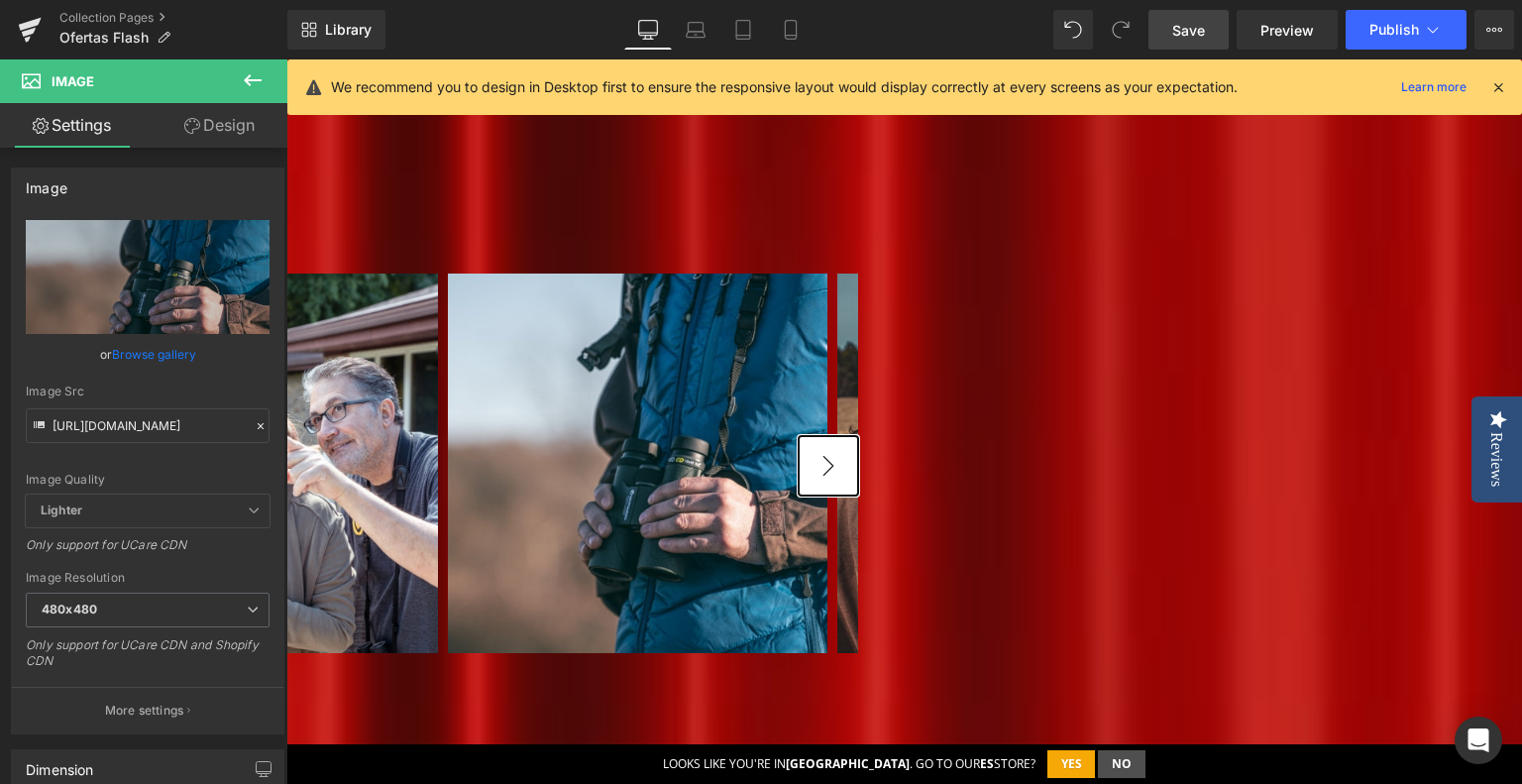
click at [858, 436] on button "›" at bounding box center [829, 466] width 60 height 60
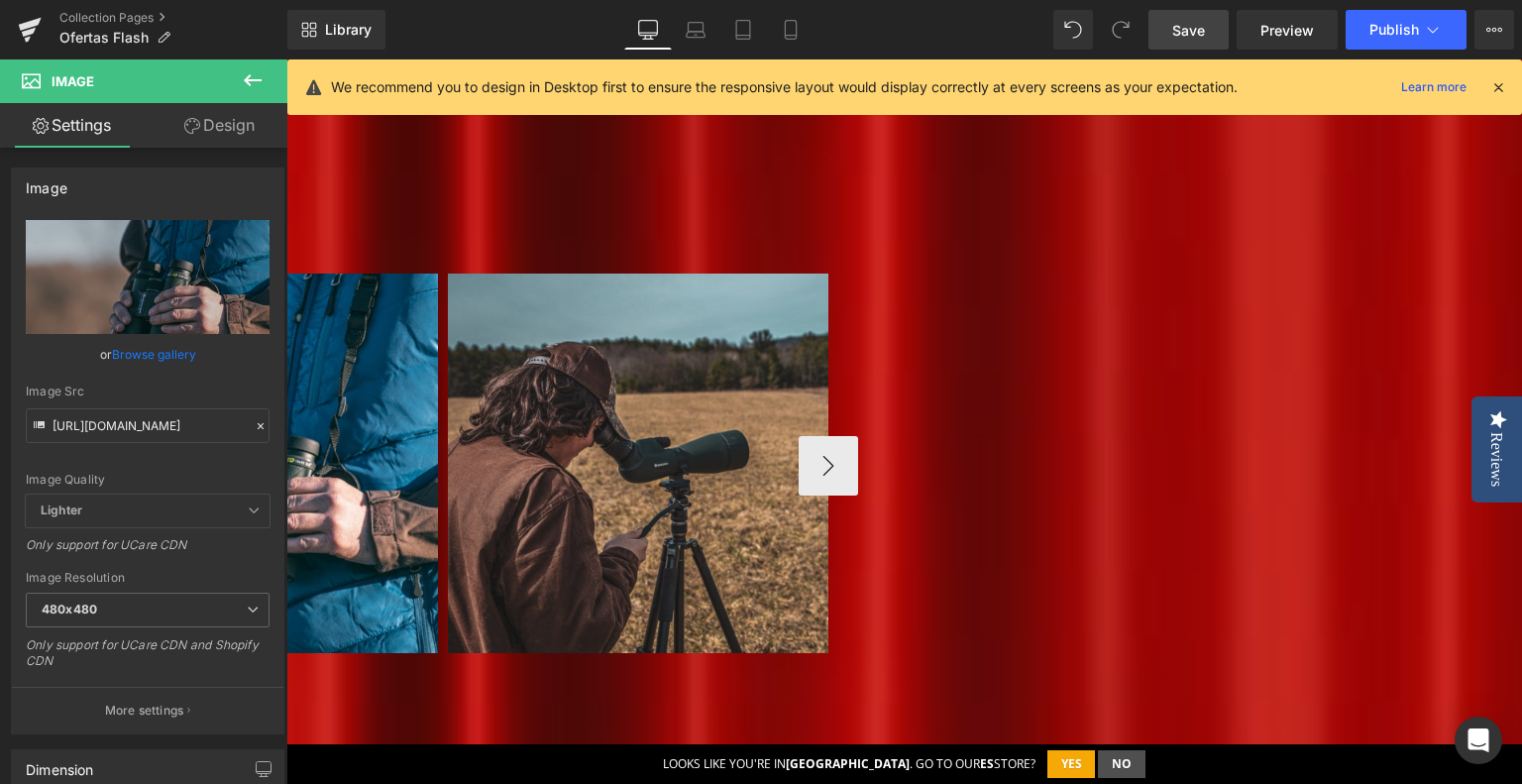
click at [827, 335] on img at bounding box center [637, 463] width 379 height 379
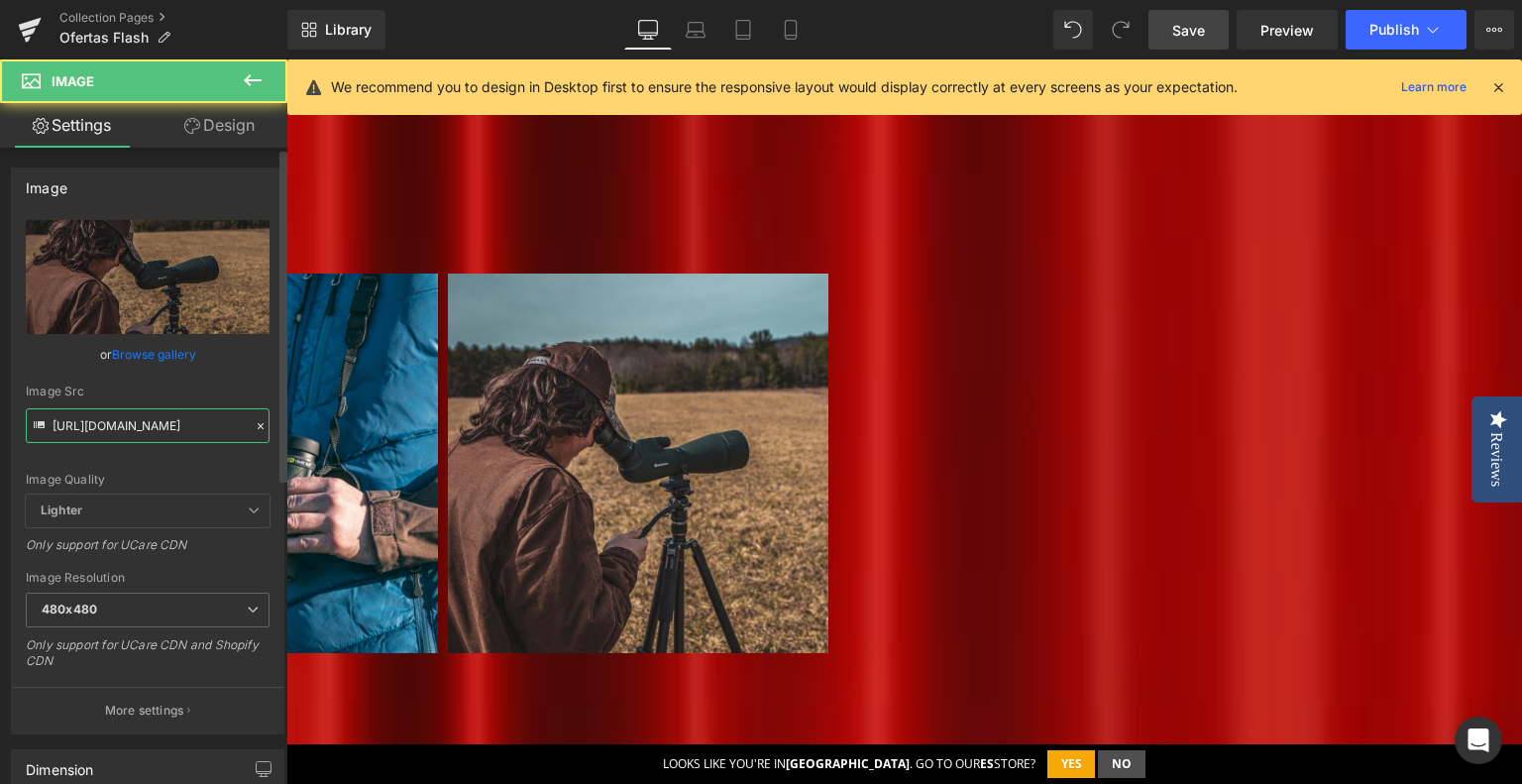
click at [128, 433] on input "[URL][DOMAIN_NAME]" at bounding box center [147, 425] width 244 height 35
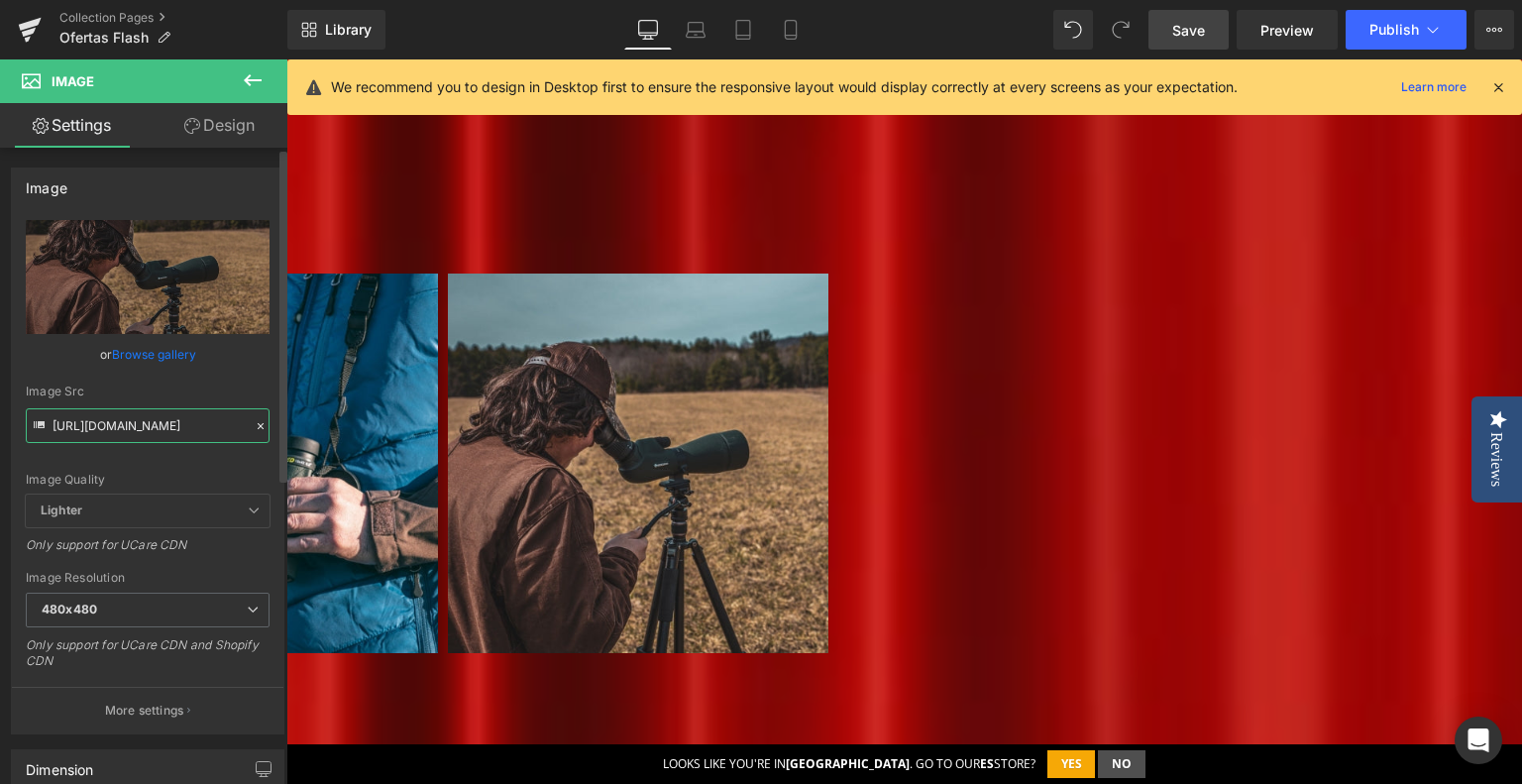
click at [128, 434] on input "[URL][DOMAIN_NAME]" at bounding box center [147, 425] width 244 height 35
paste input "Flash_4_5bfb0f9d-9bdb-4208-bf5f-ea891405bc13.jpg?v=1757916604"
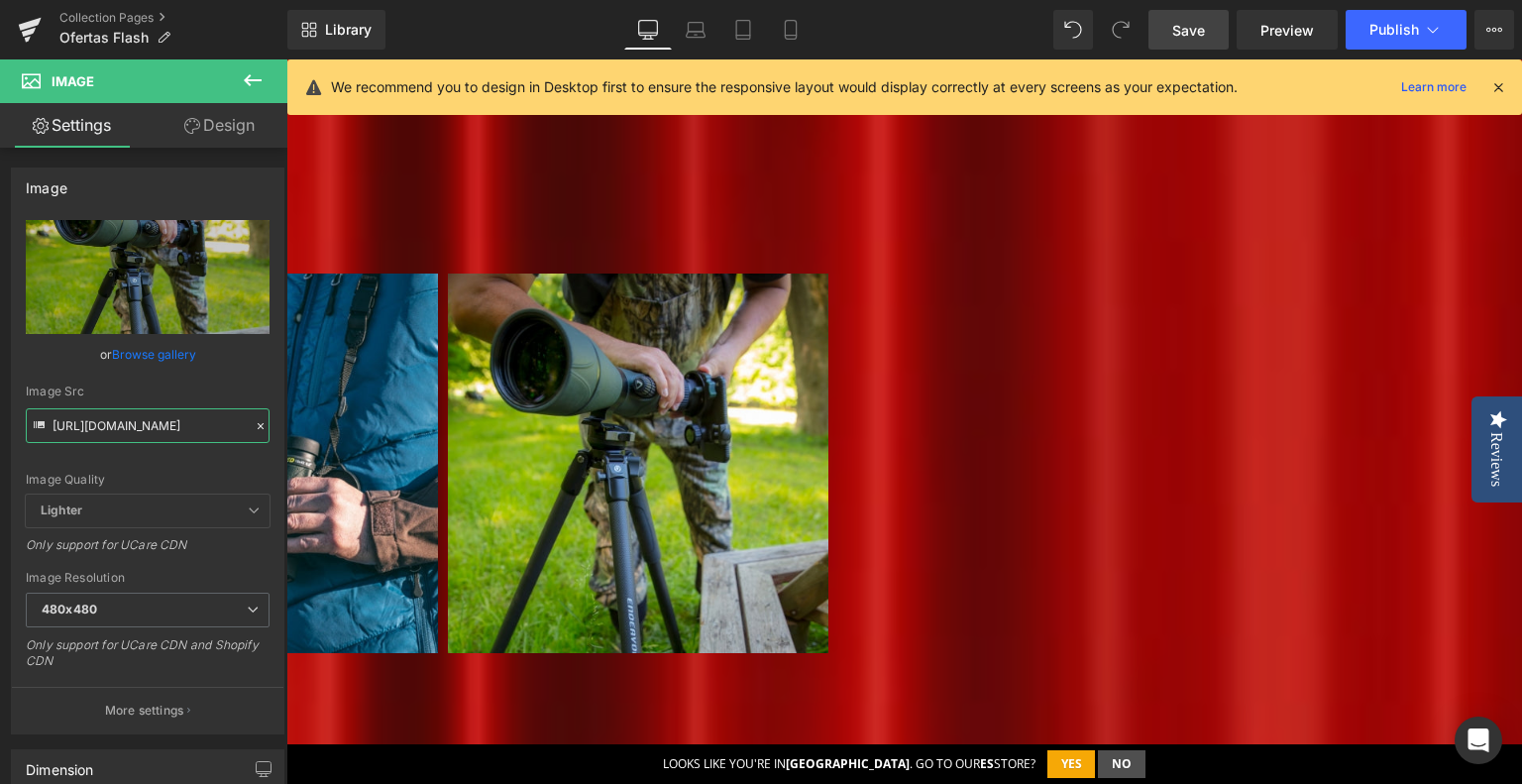
type input "[URL][DOMAIN_NAME]"
click at [827, 274] on img at bounding box center [637, 463] width 379 height 379
click at [287, 60] on span "Carousel" at bounding box center [287, 60] width 0 height 0
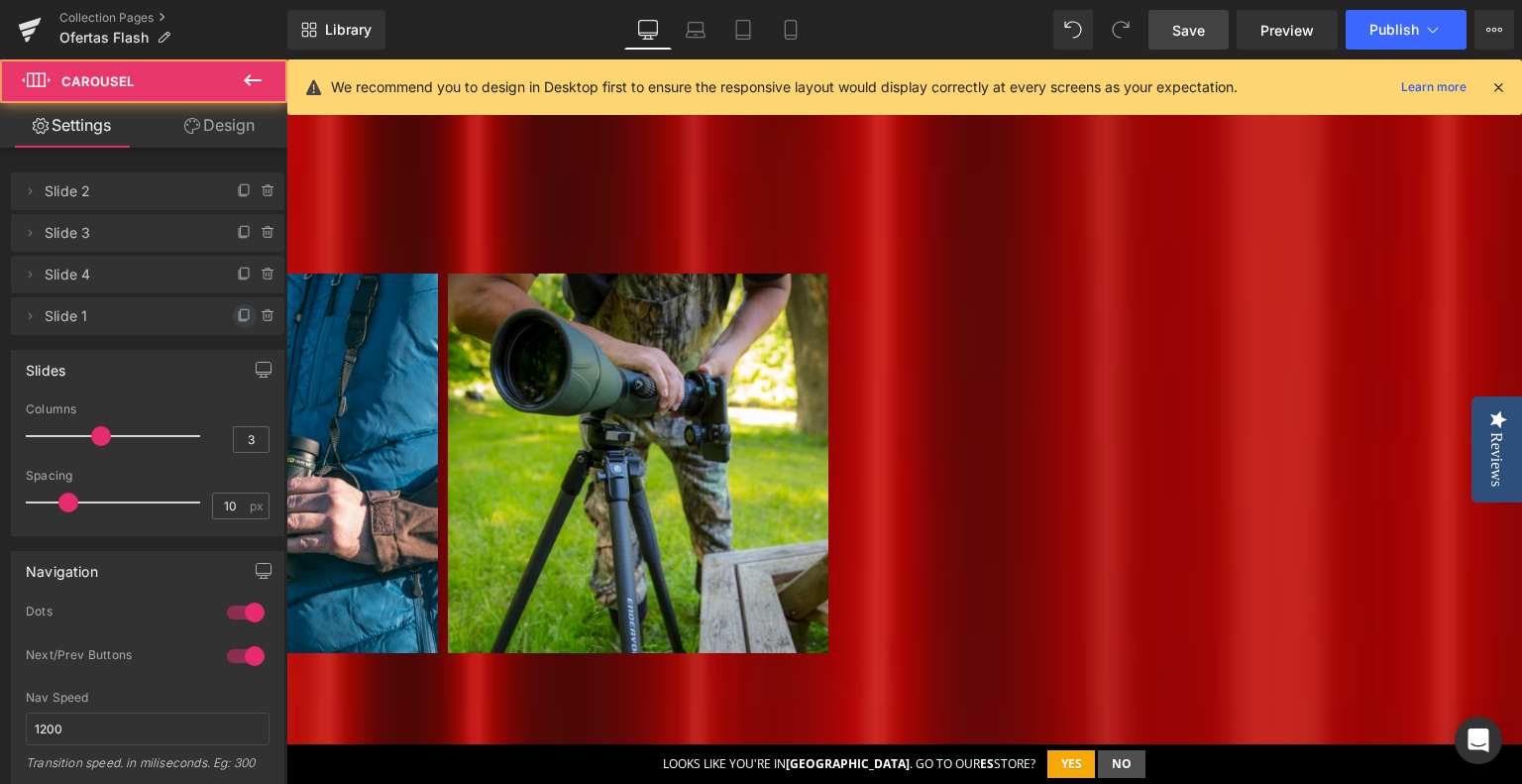
click at [238, 313] on icon at bounding box center [245, 316] width 16 height 16
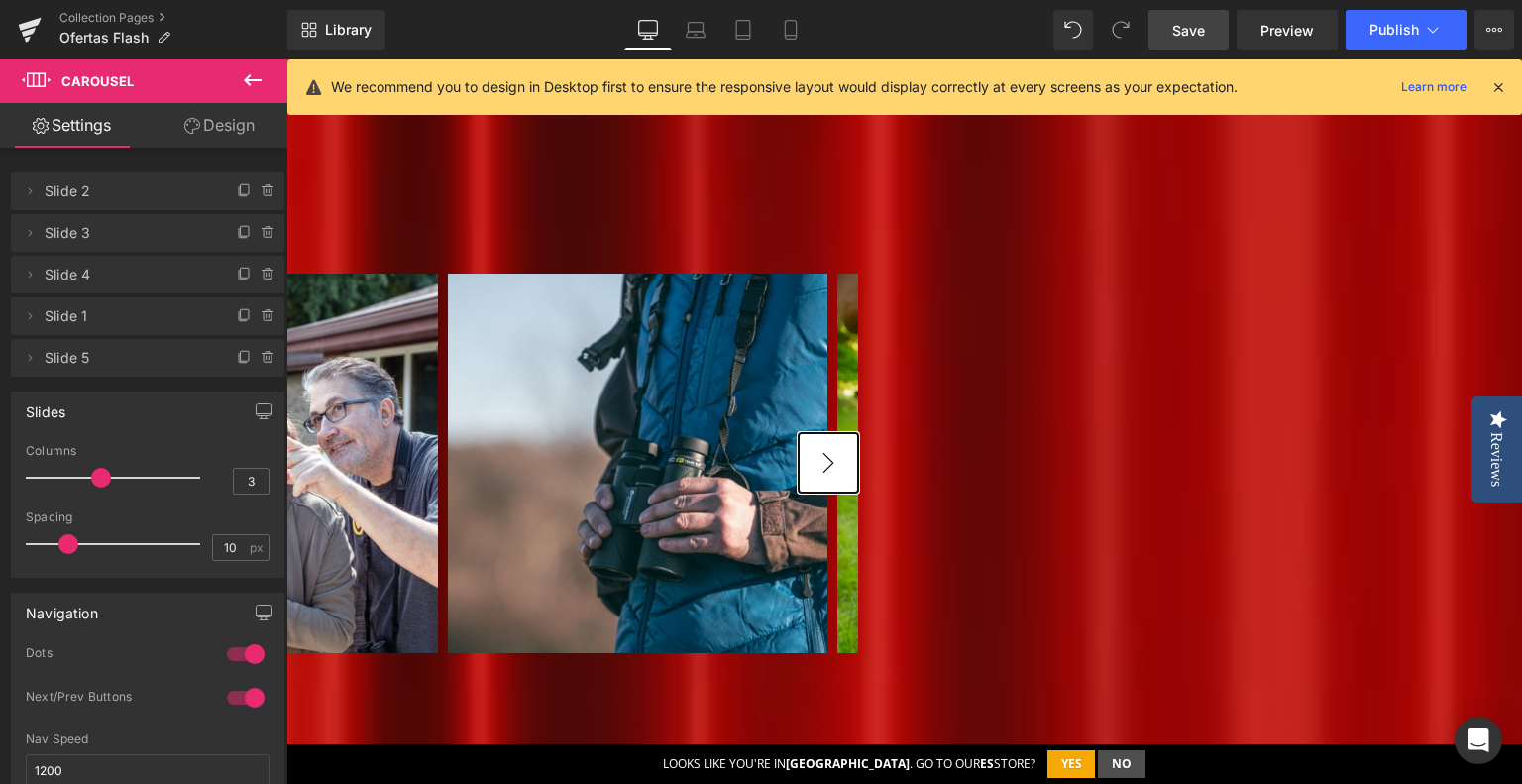
click at [858, 433] on button "›" at bounding box center [829, 463] width 60 height 60
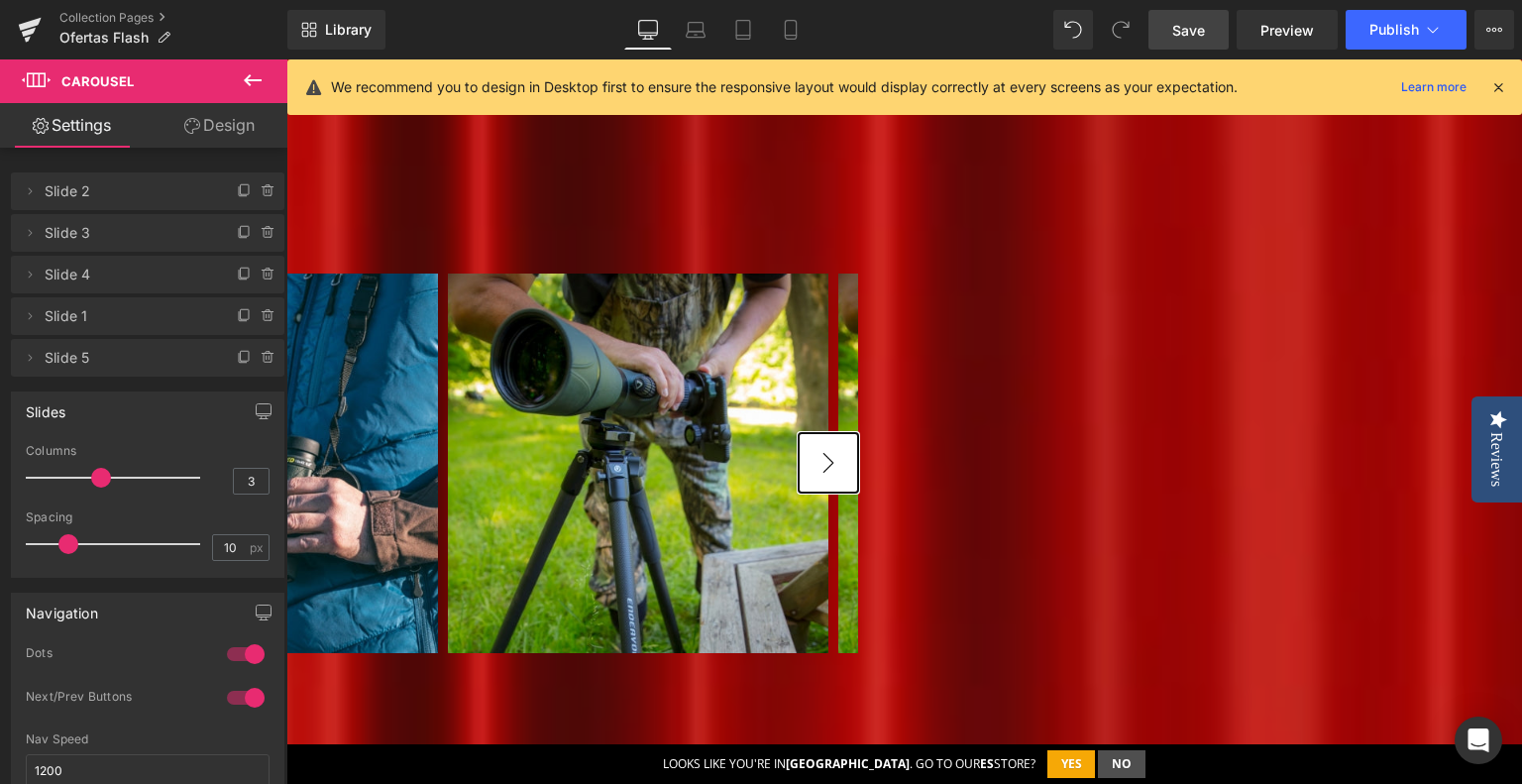
click at [858, 433] on button "›" at bounding box center [829, 463] width 60 height 60
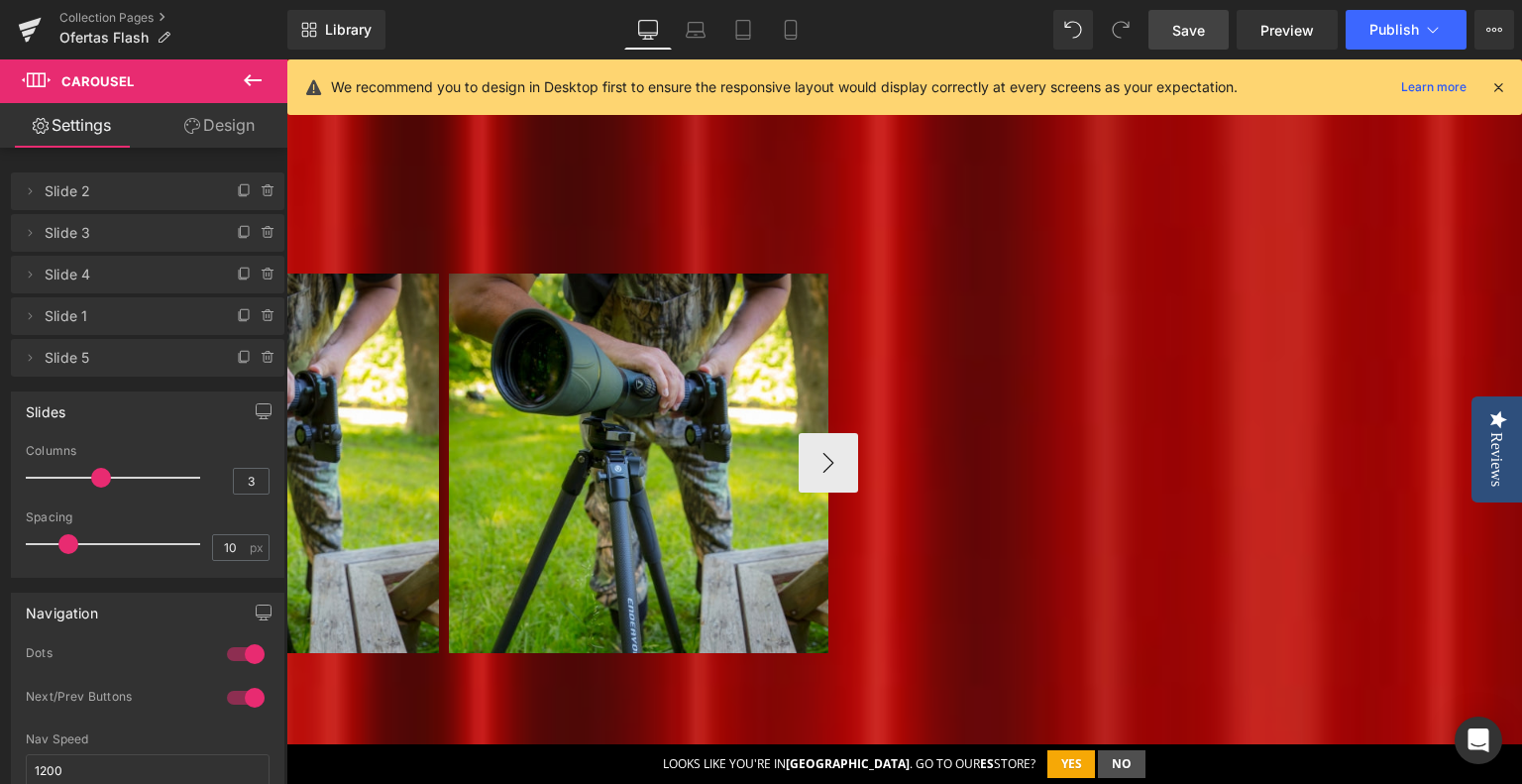
click at [828, 349] on img at bounding box center [638, 463] width 379 height 379
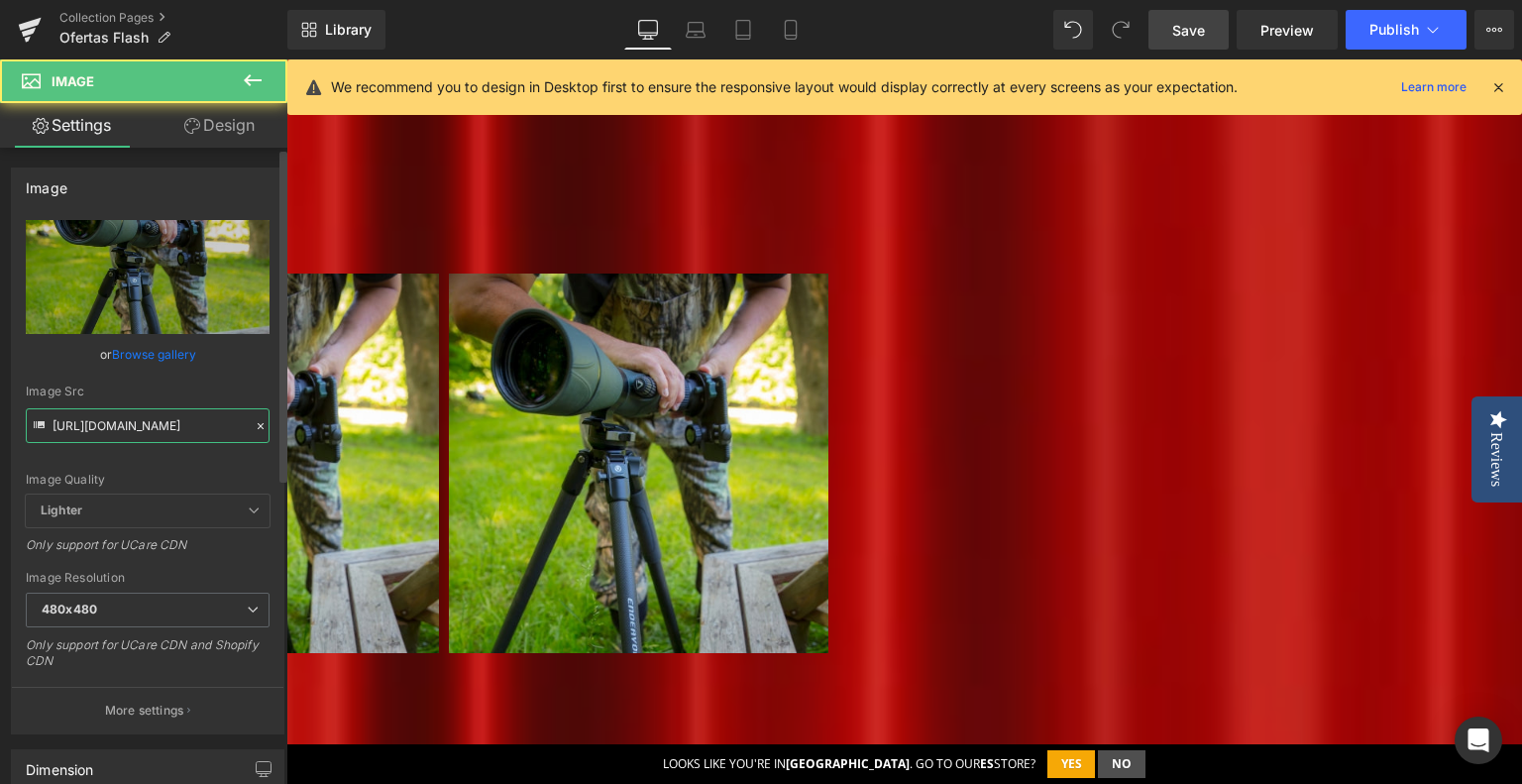
click at [129, 429] on input "[URL][DOMAIN_NAME]" at bounding box center [147, 425] width 244 height 35
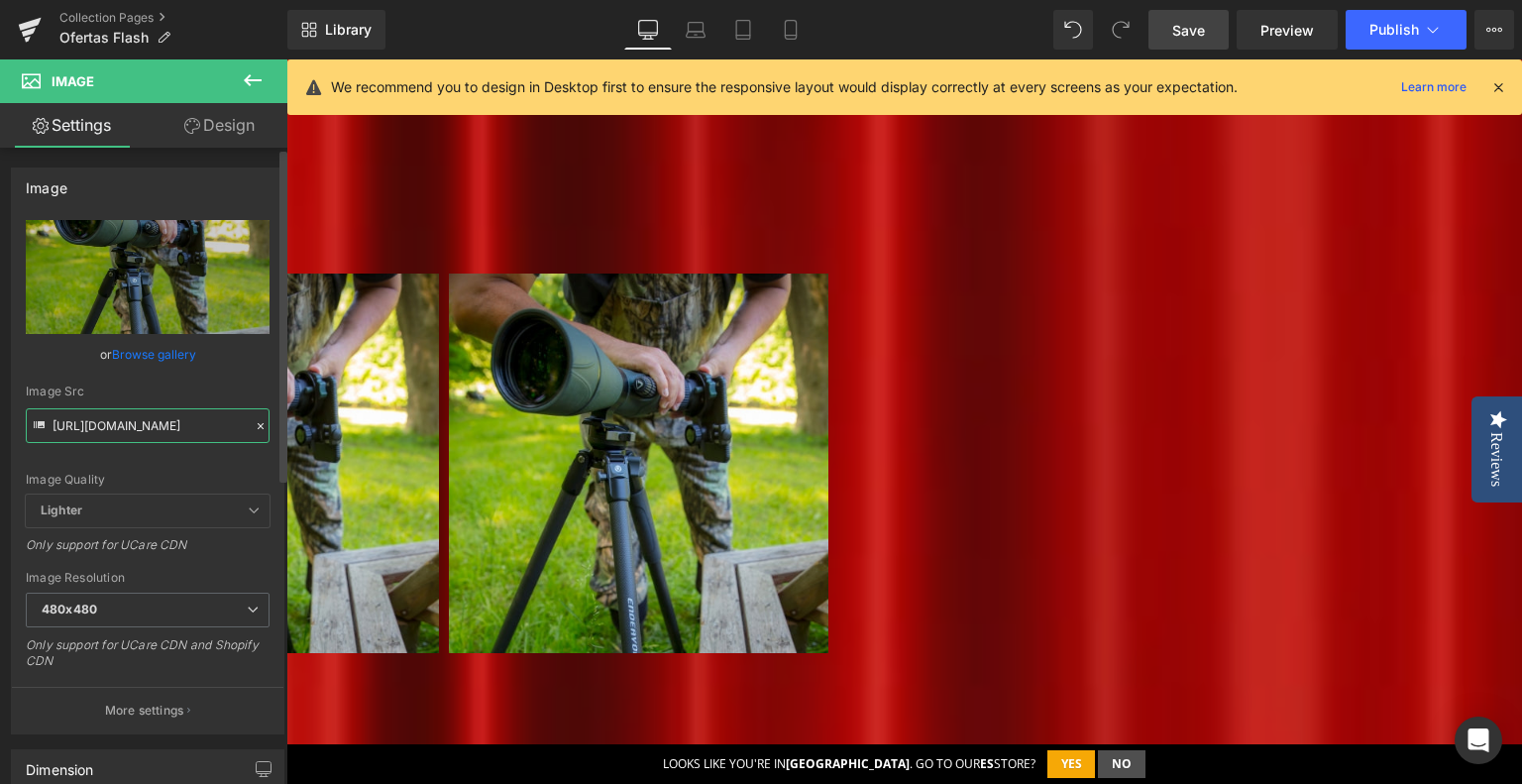
click at [129, 429] on input "[URL][DOMAIN_NAME]" at bounding box center [147, 425] width 244 height 35
paste input "3_b0150711-19d0-4f63-8e60-884913b8316"
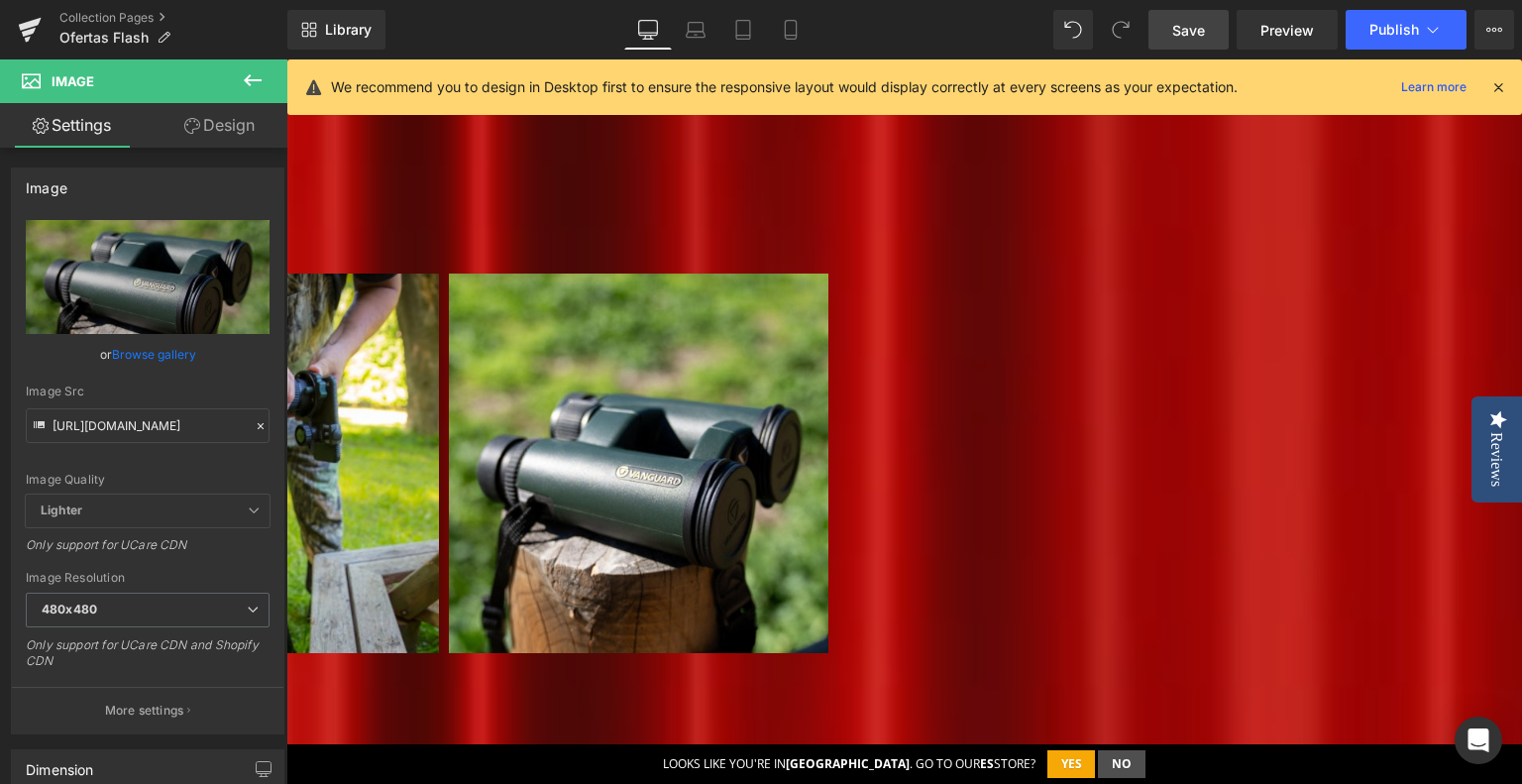
type input "[URL][DOMAIN_NAME]"
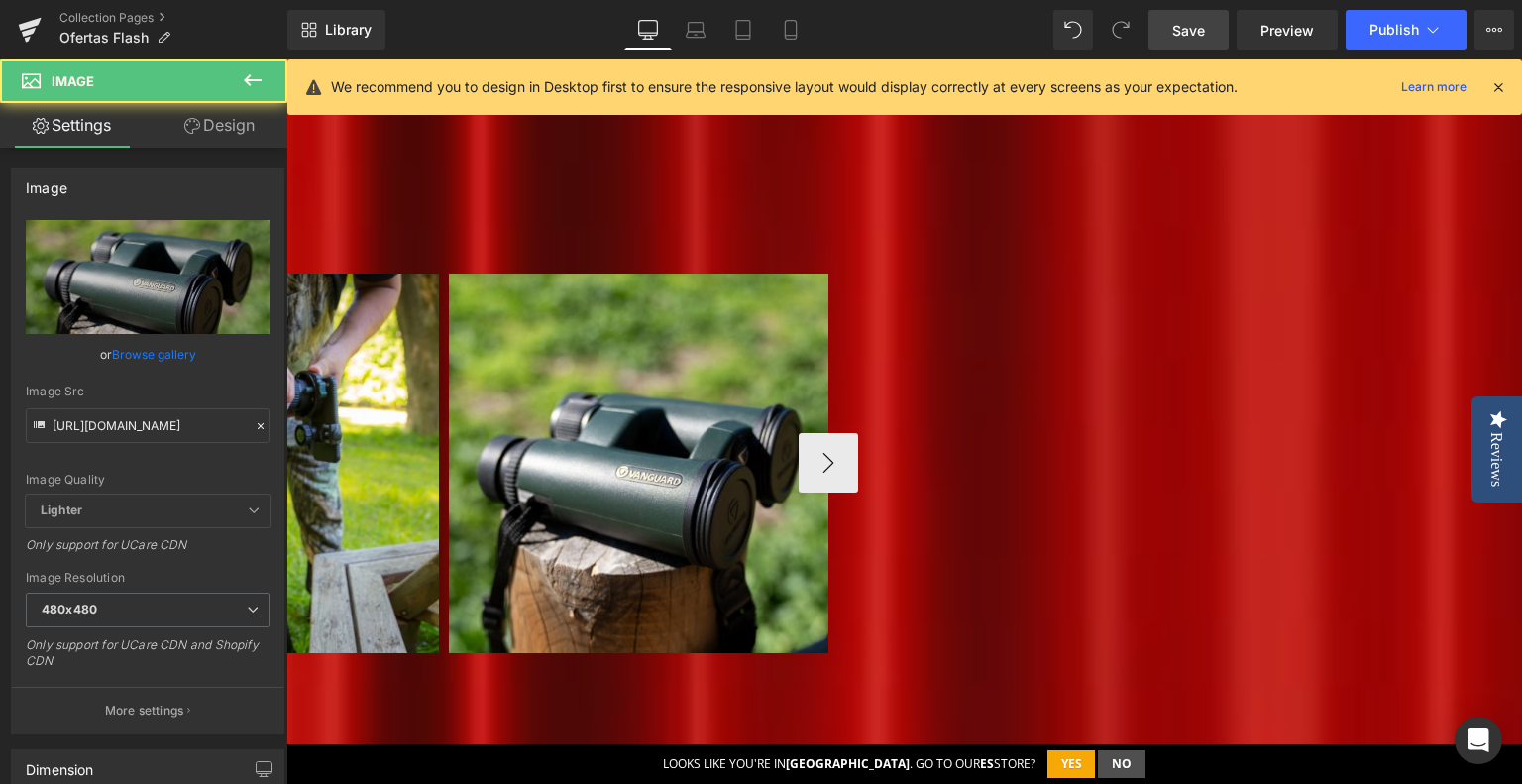
click at [828, 320] on img at bounding box center [638, 463] width 379 height 379
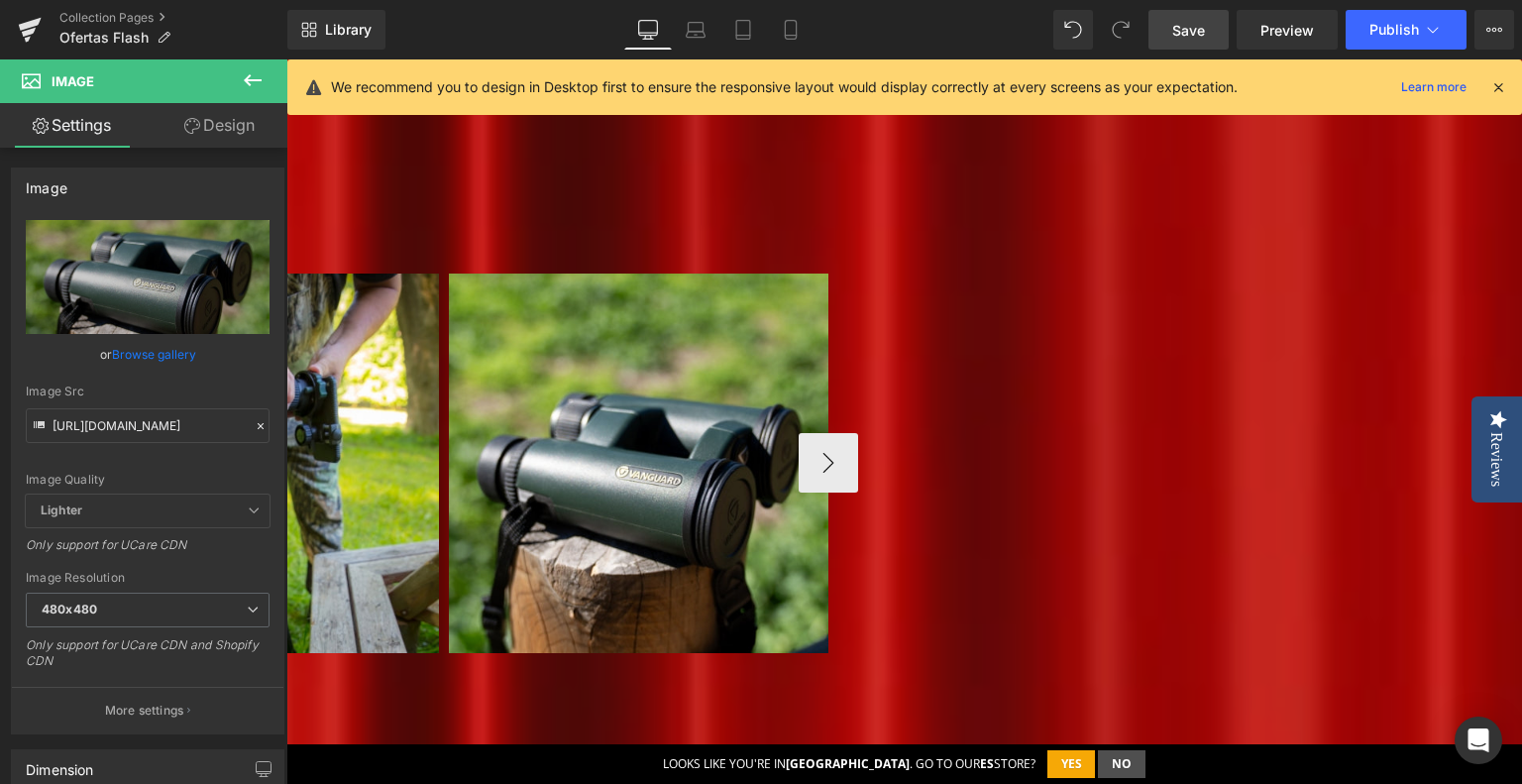
click at [287, 60] on span "Carousel" at bounding box center [287, 60] width 0 height 0
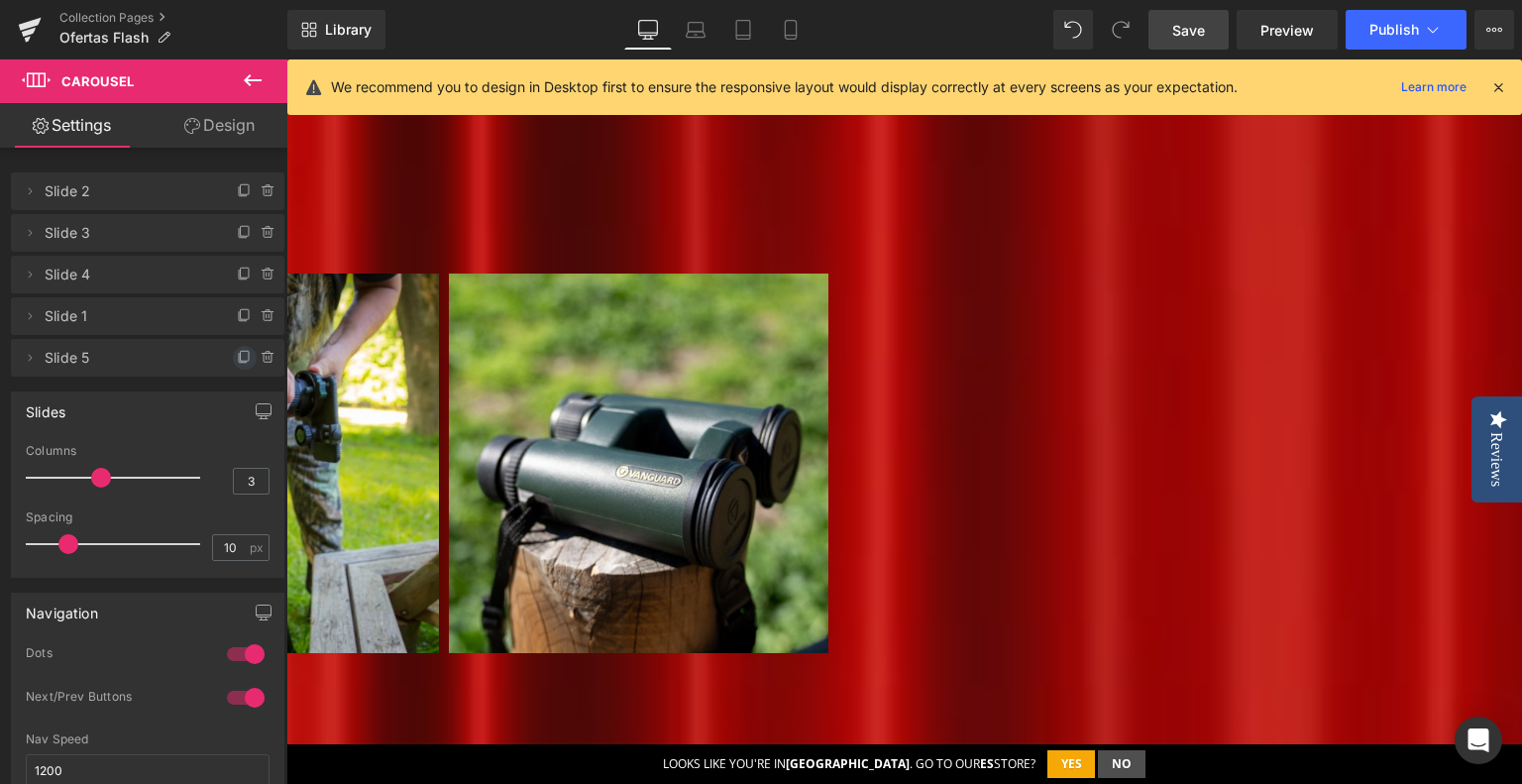
click at [237, 355] on icon at bounding box center [245, 357] width 16 height 16
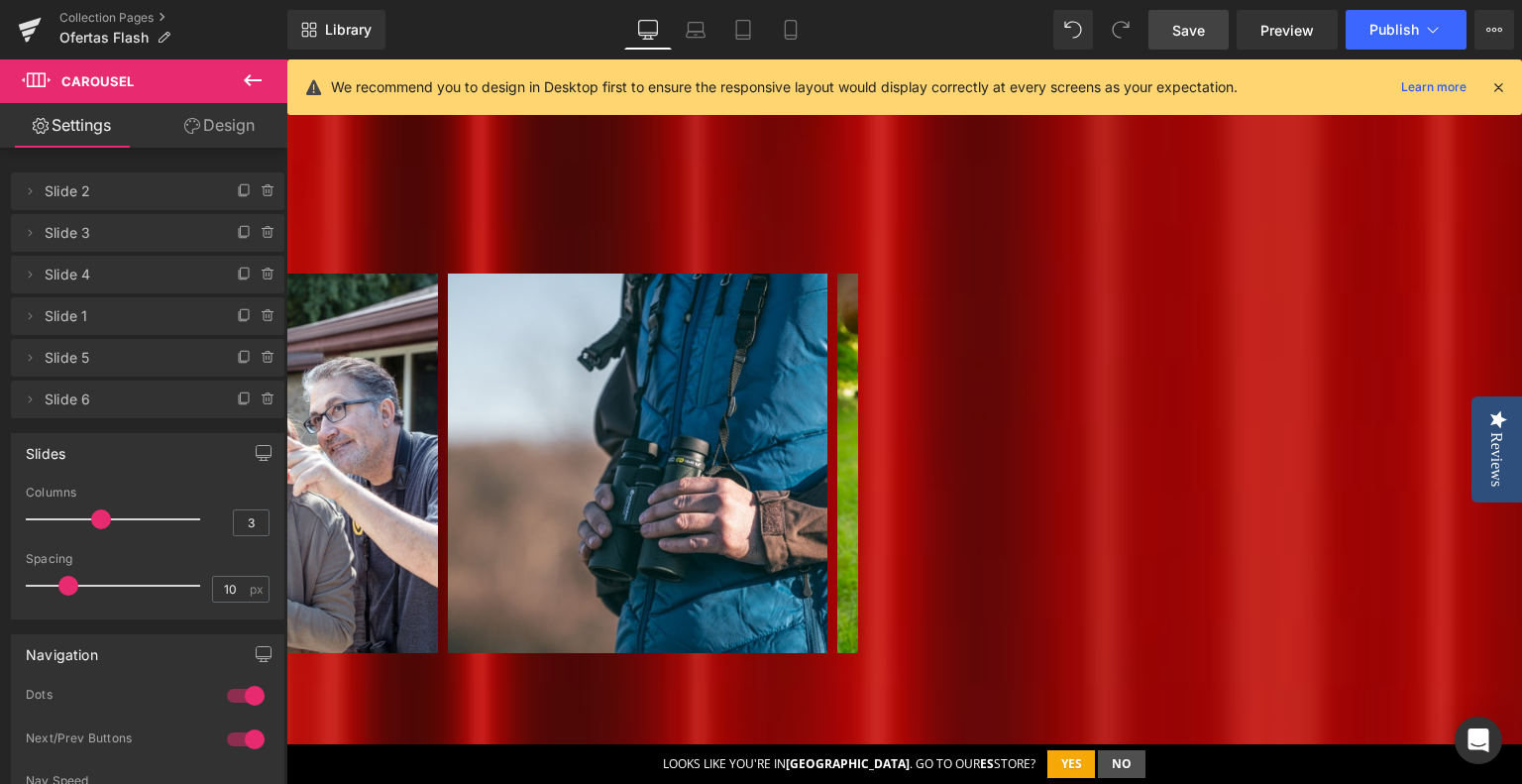
click at [160, 408] on span "Slide 6" at bounding box center [127, 399] width 166 height 38
click at [858, 433] on button "›" at bounding box center [829, 463] width 60 height 60
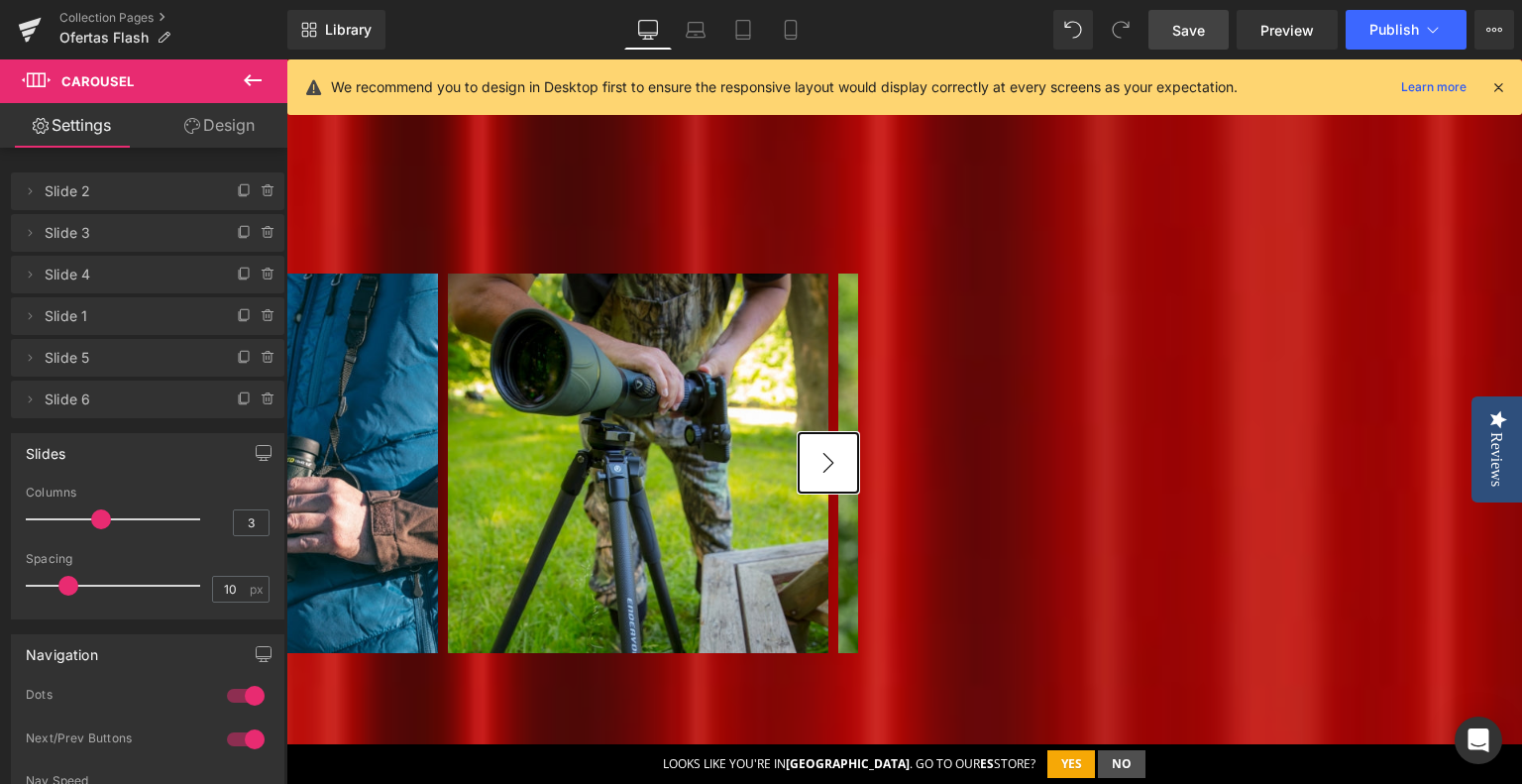
click at [858, 433] on button "›" at bounding box center [829, 463] width 60 height 60
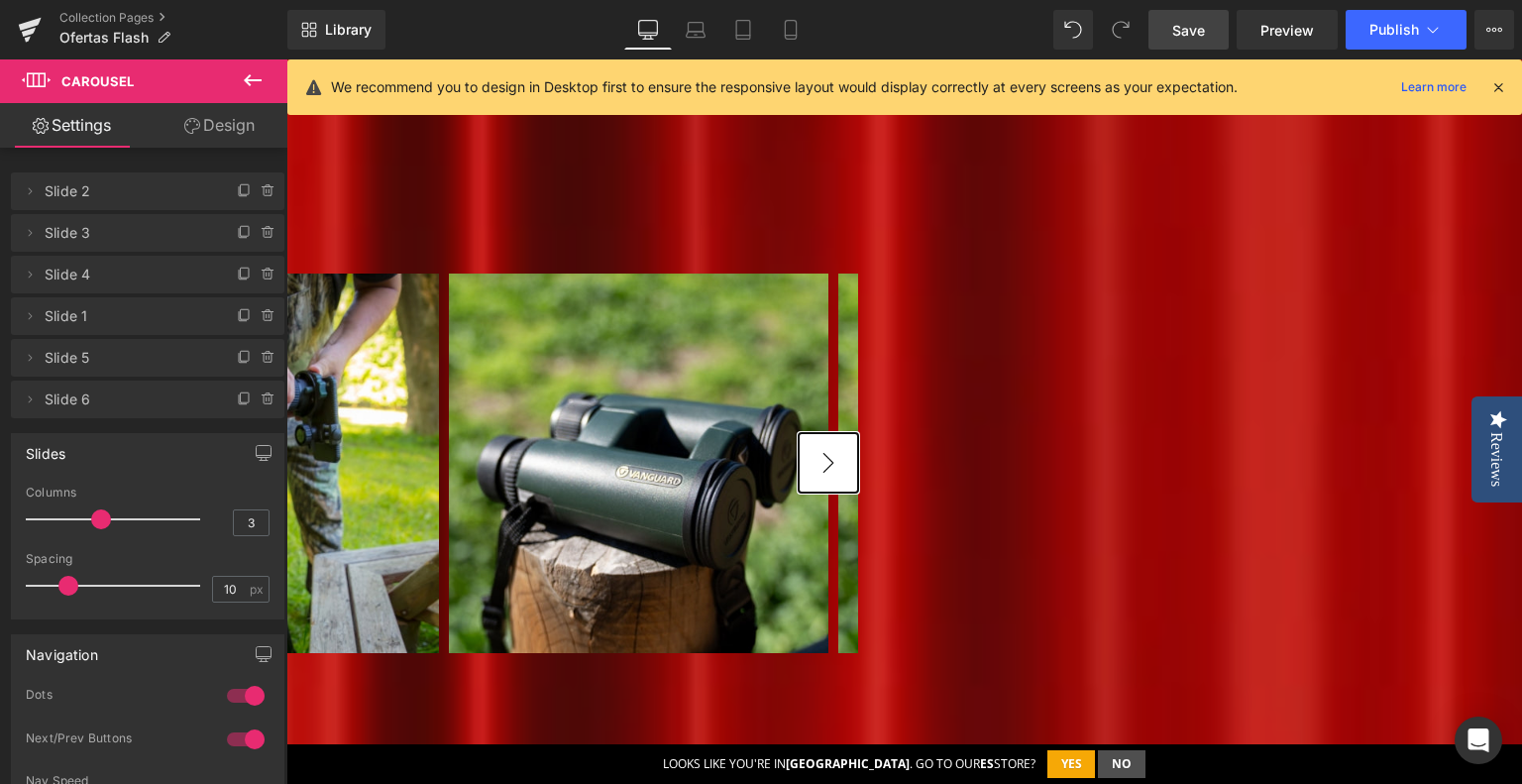
click at [858, 433] on button "›" at bounding box center [829, 463] width 60 height 60
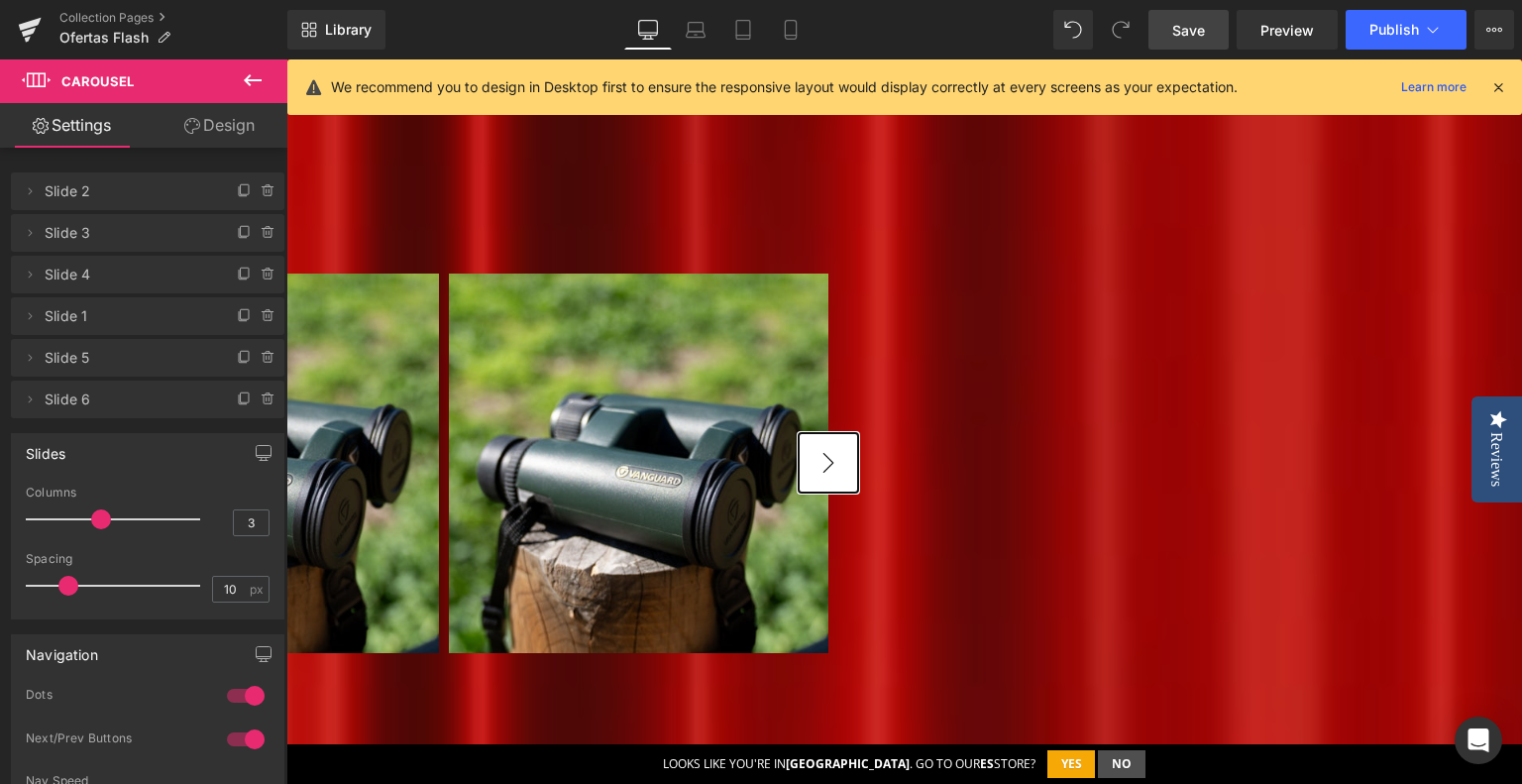
click at [858, 433] on button "›" at bounding box center [829, 463] width 60 height 60
click at [828, 354] on img at bounding box center [638, 463] width 379 height 379
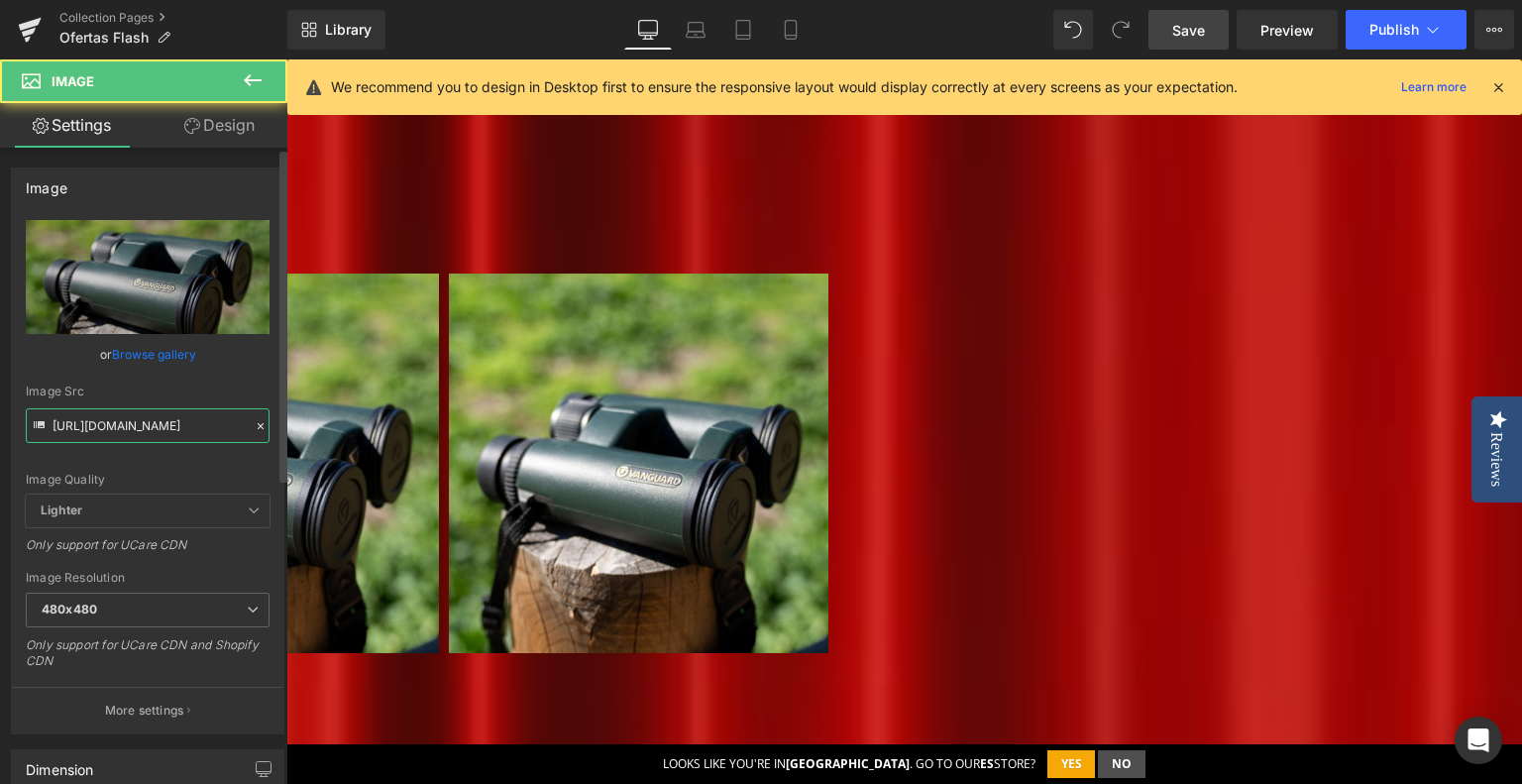
click at [154, 432] on input "[URL][DOMAIN_NAME]" at bounding box center [147, 425] width 244 height 35
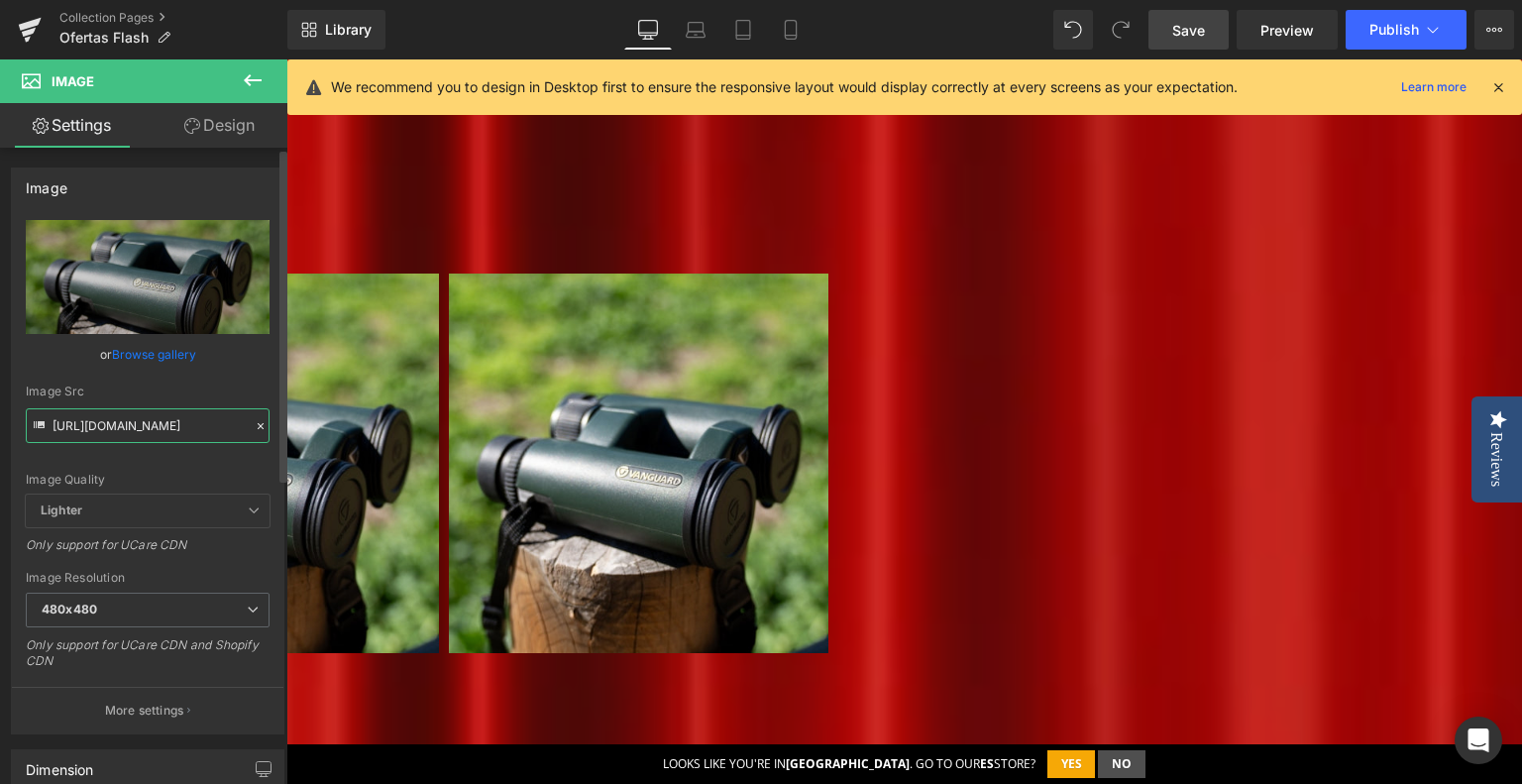
click at [154, 432] on input "[URL][DOMAIN_NAME]" at bounding box center [147, 425] width 244 height 35
paste input "6_de520fda-b961-424c-89b7-af2c70aea50c"
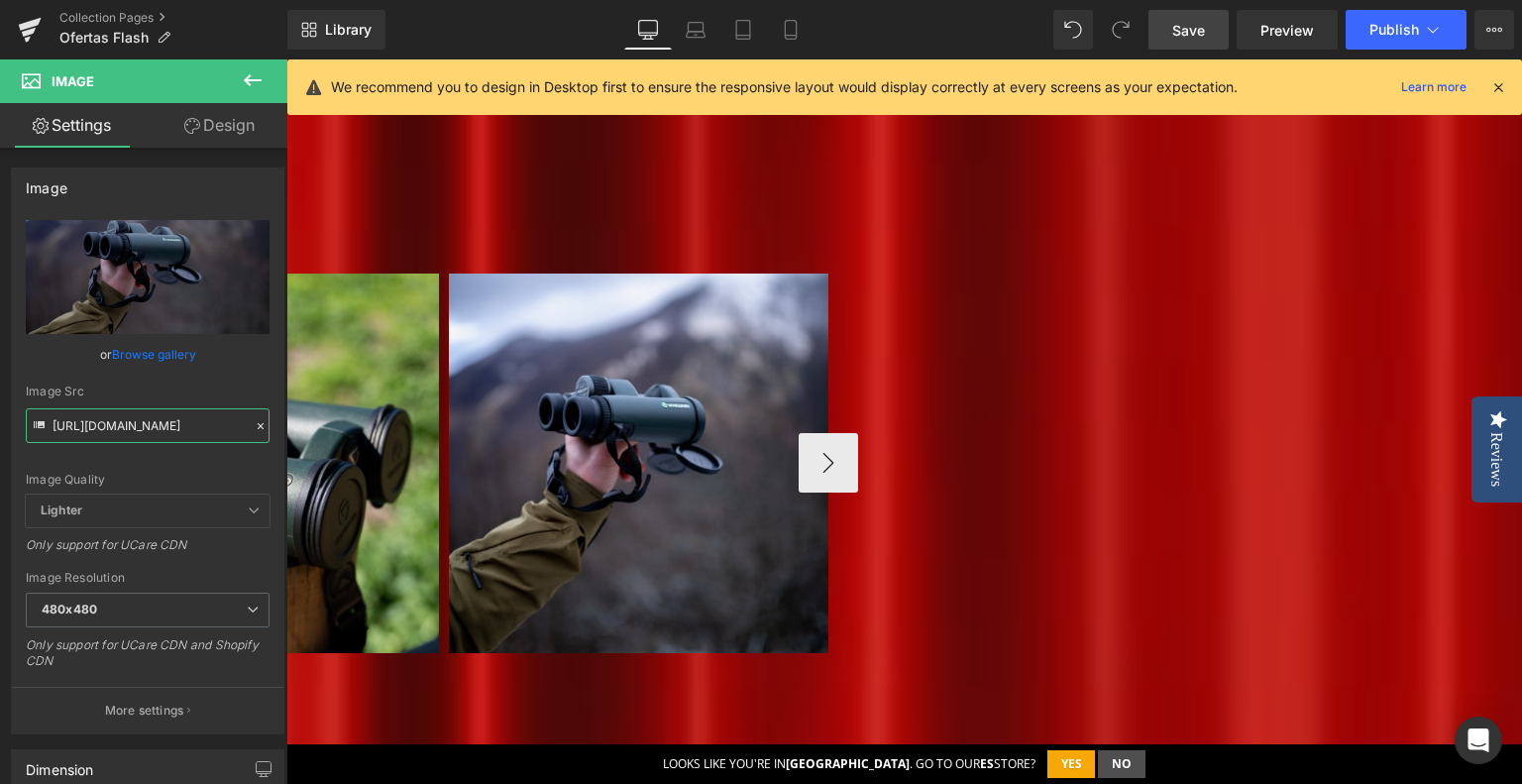
type input "[URL][DOMAIN_NAME]"
click at [287, 60] on span "Carousel" at bounding box center [287, 60] width 0 height 0
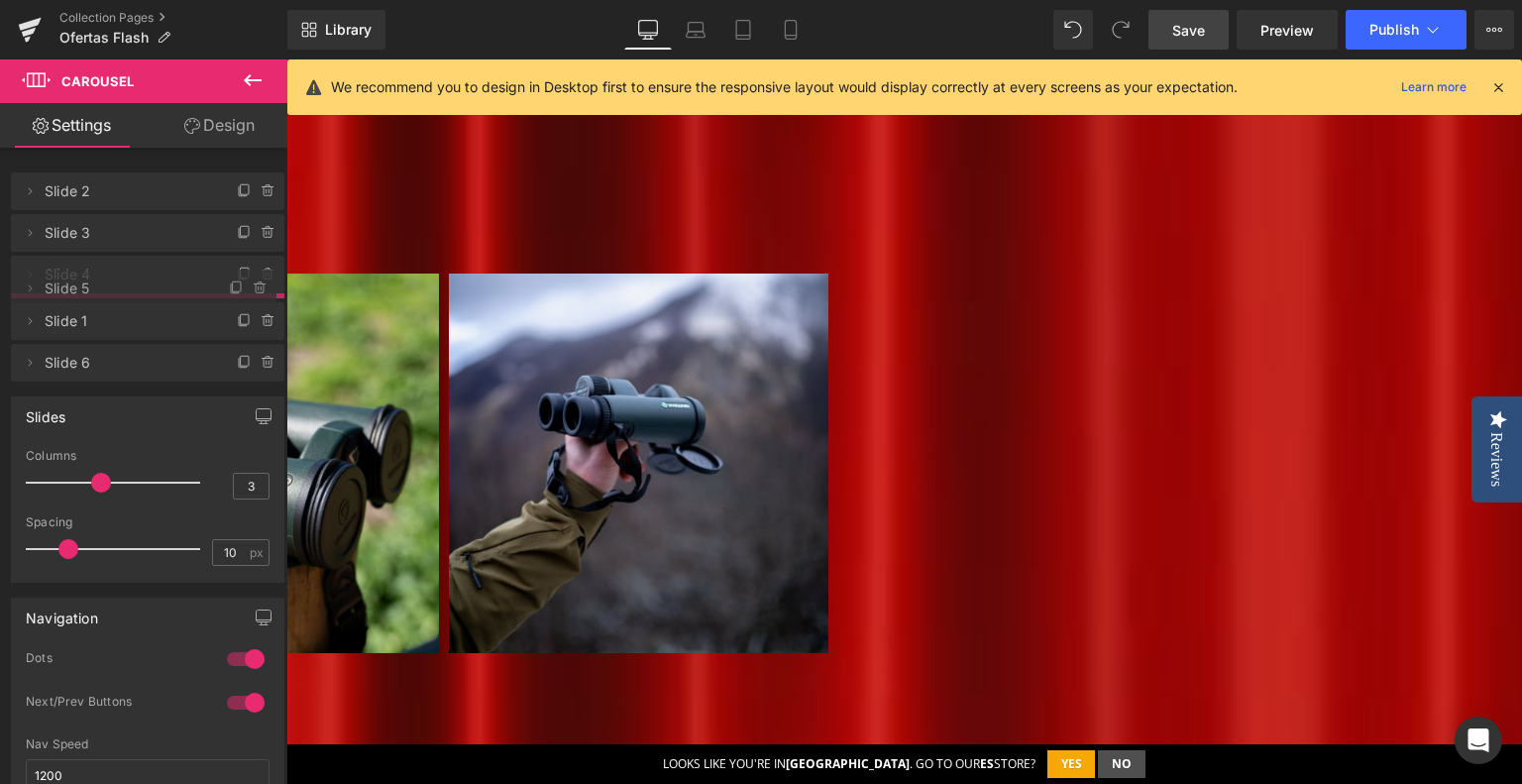
drag, startPoint x: 113, startPoint y: 359, endPoint x: 122, endPoint y: 291, distance: 68.6
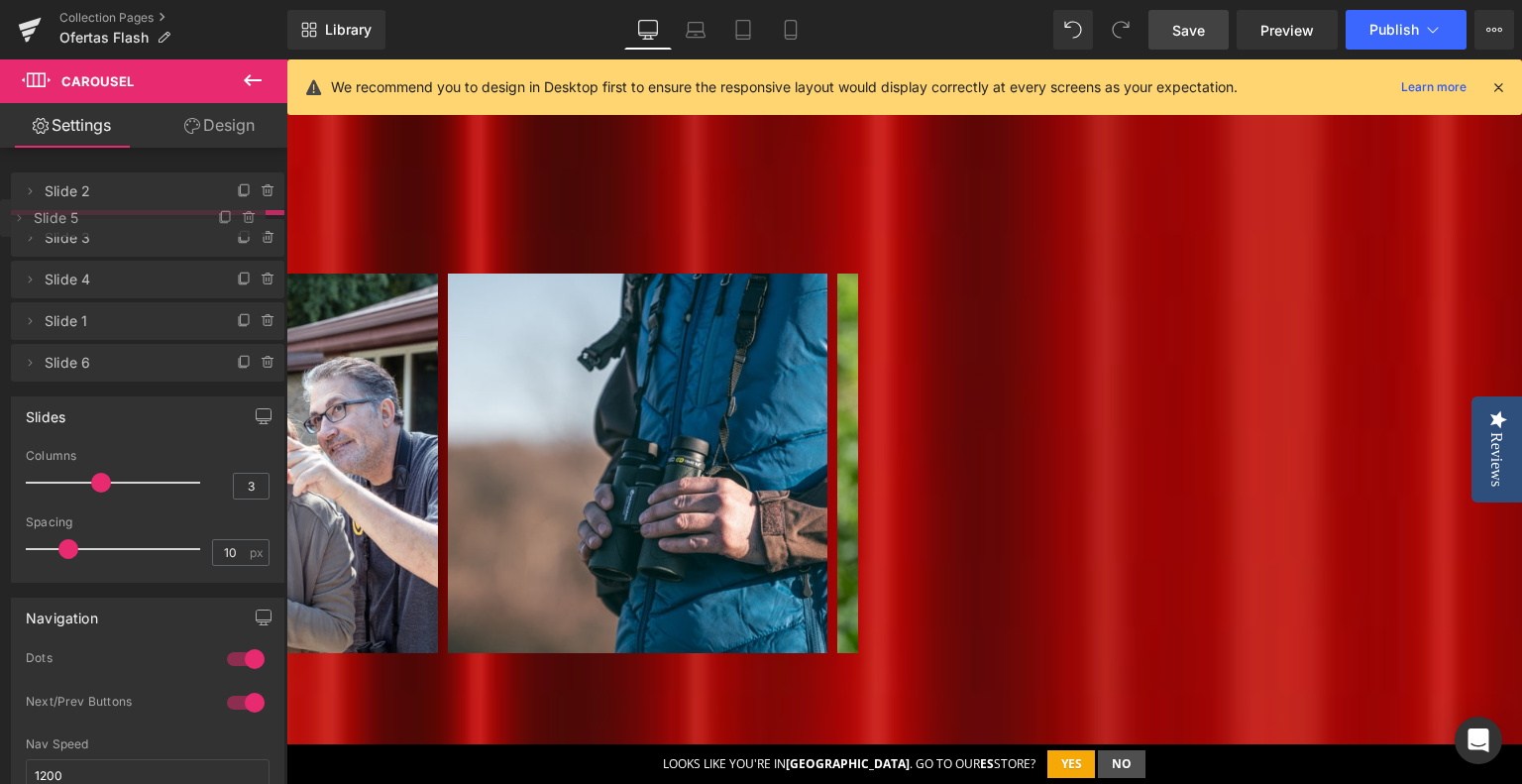
drag, startPoint x: 123, startPoint y: 323, endPoint x: 123, endPoint y: 225, distance: 98.0
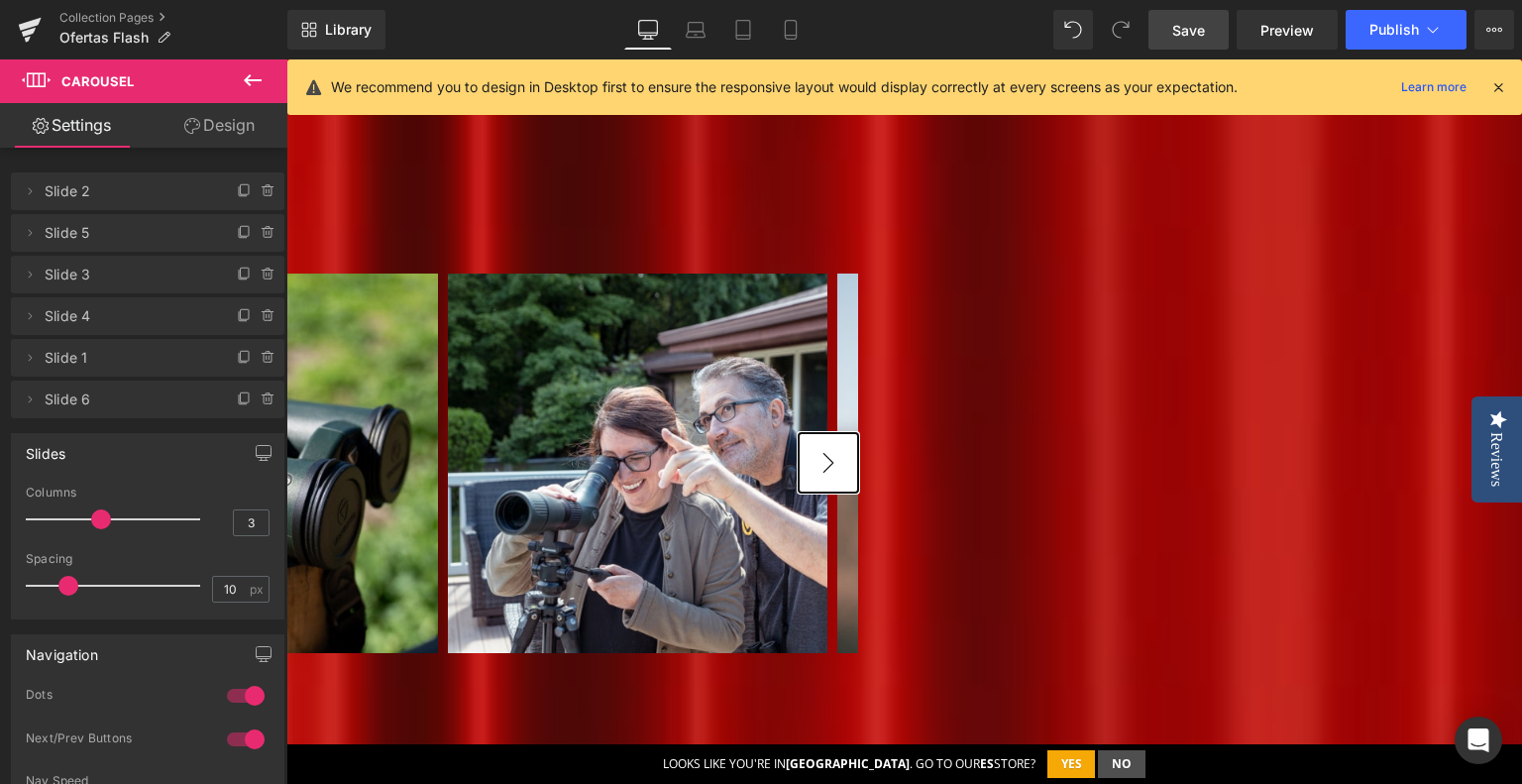
click at [858, 433] on button "›" at bounding box center [829, 463] width 60 height 60
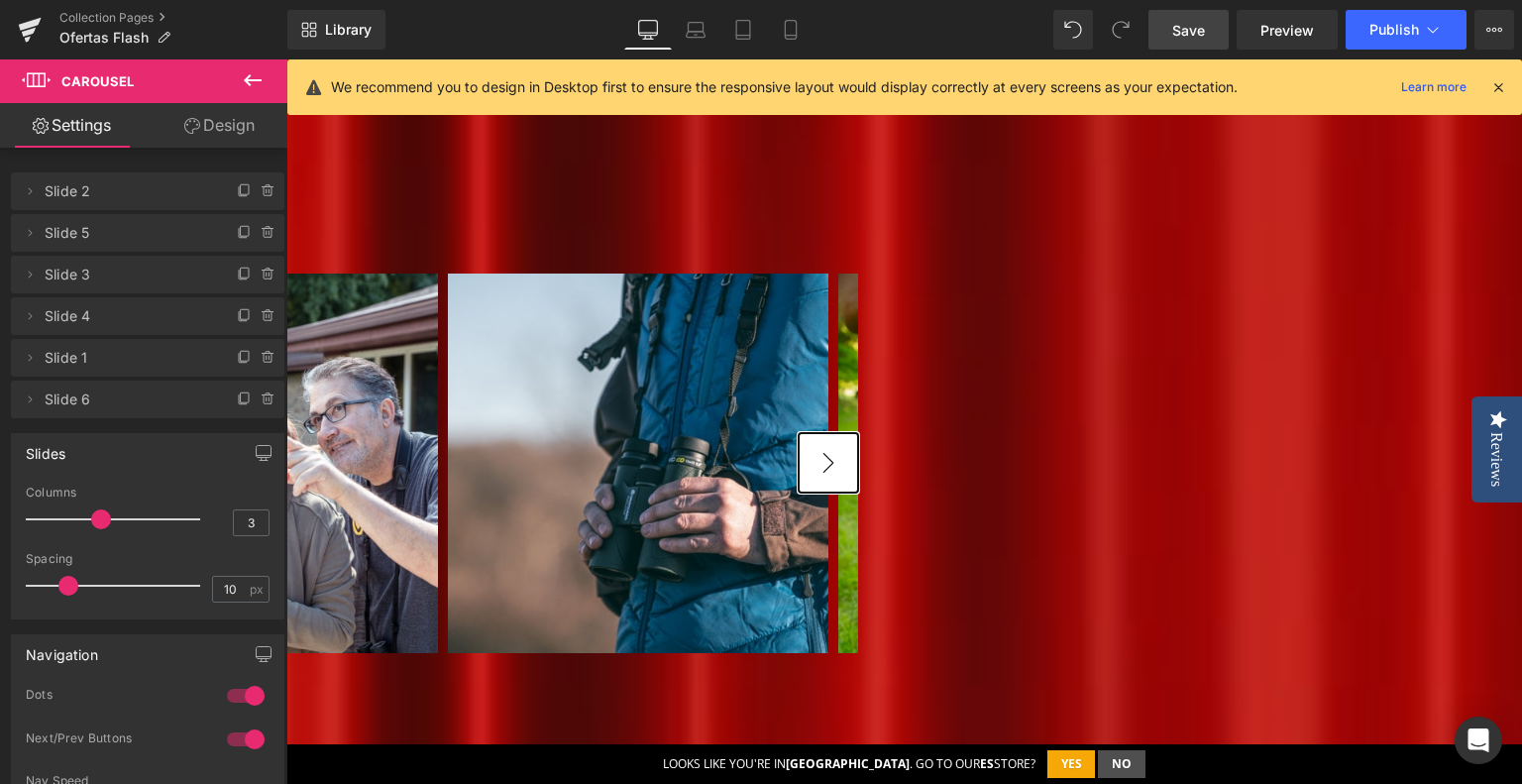
click at [858, 433] on button "›" at bounding box center [829, 463] width 60 height 60
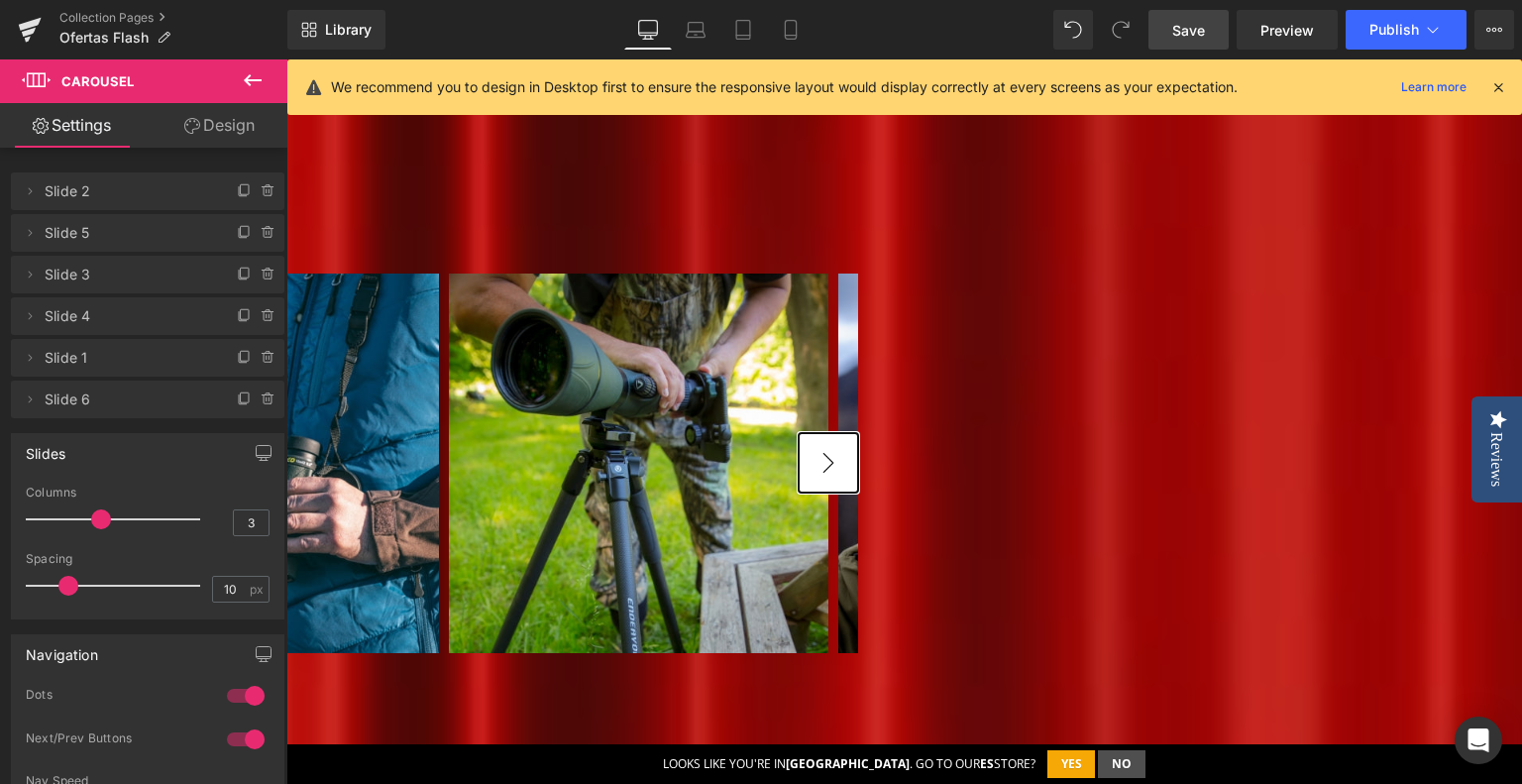
click at [858, 433] on button "›" at bounding box center [829, 463] width 60 height 60
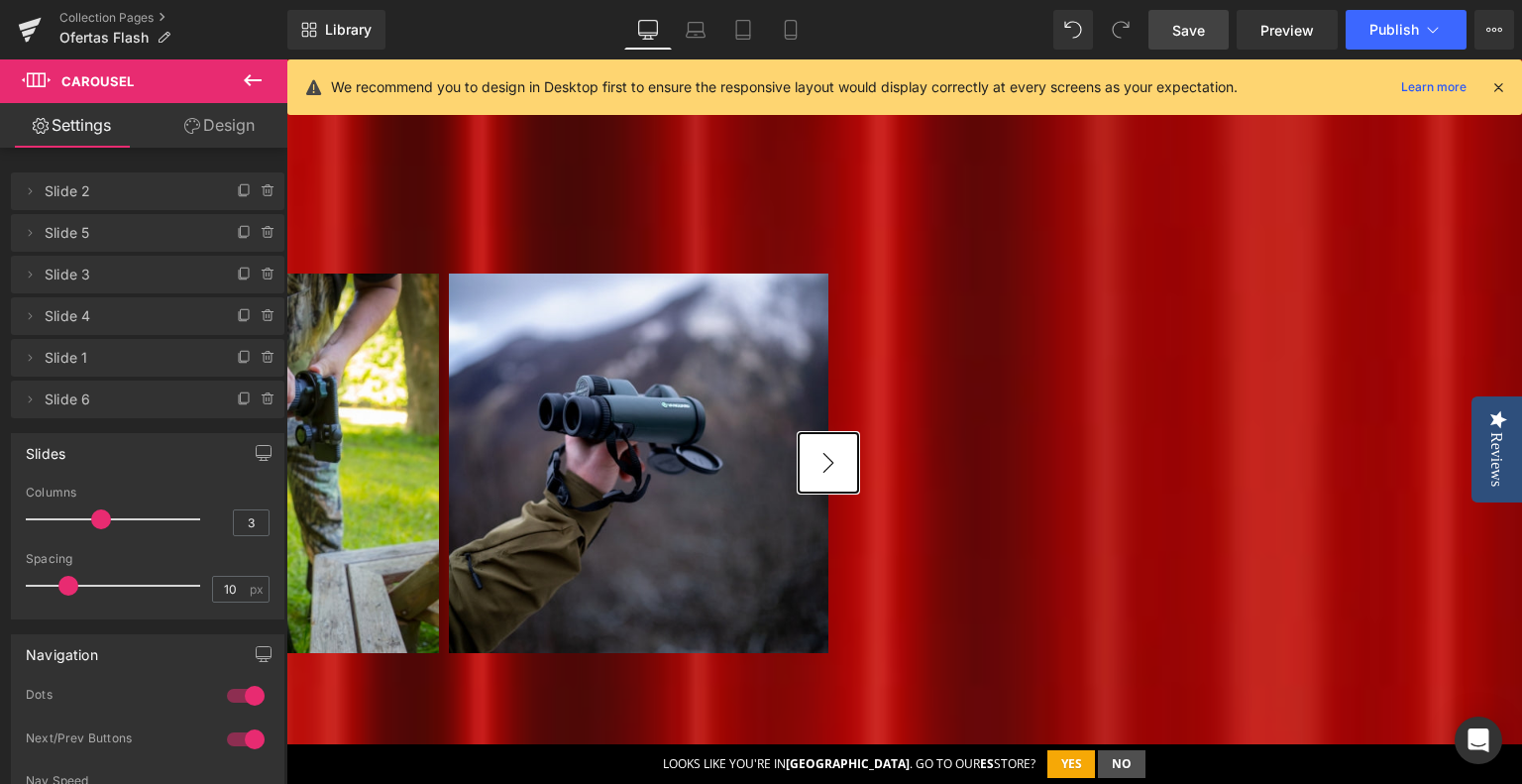
click at [858, 433] on button "›" at bounding box center [829, 463] width 60 height 60
click at [1184, 21] on span "Save" at bounding box center [1189, 30] width 33 height 21
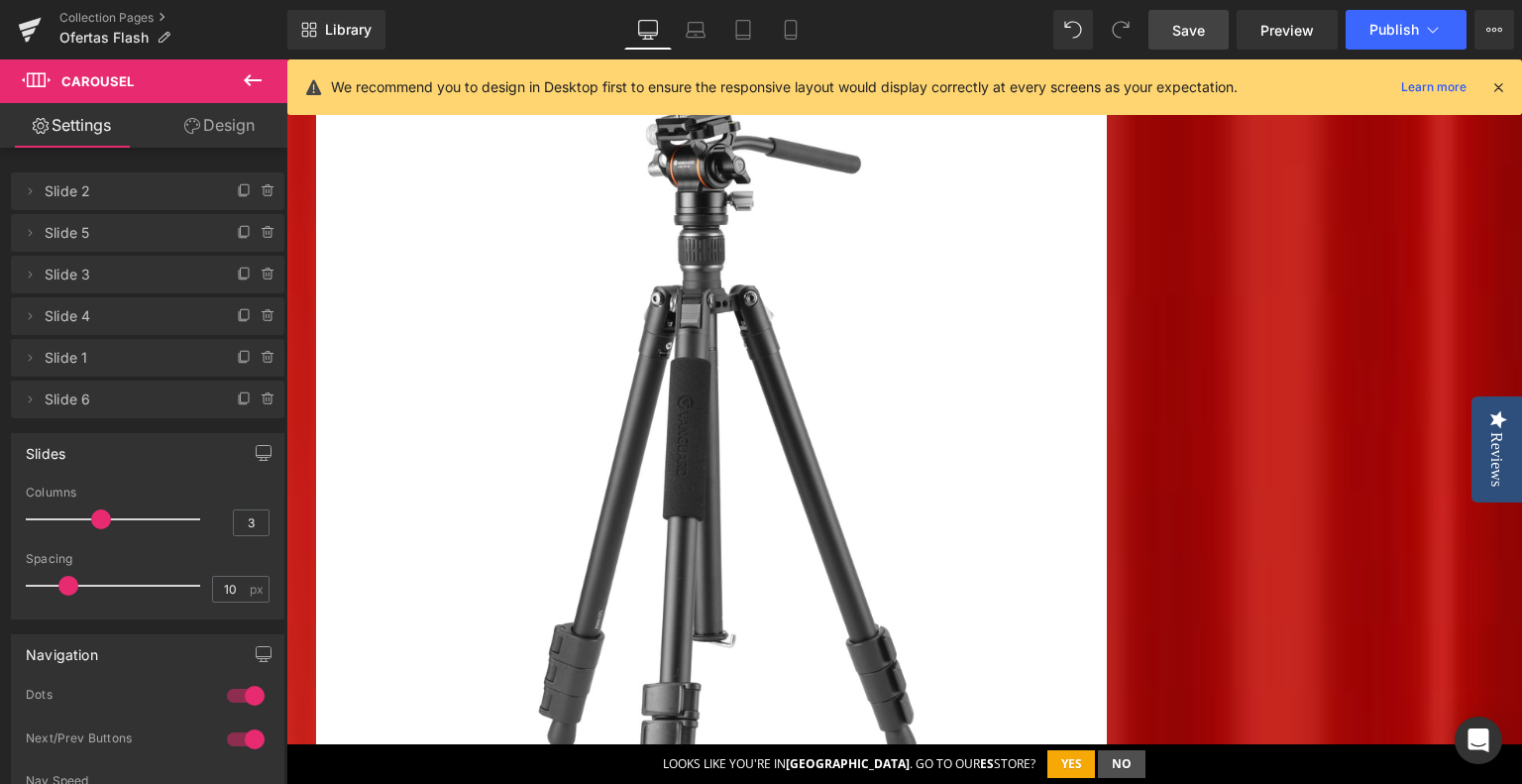
scroll to position [1932, 0]
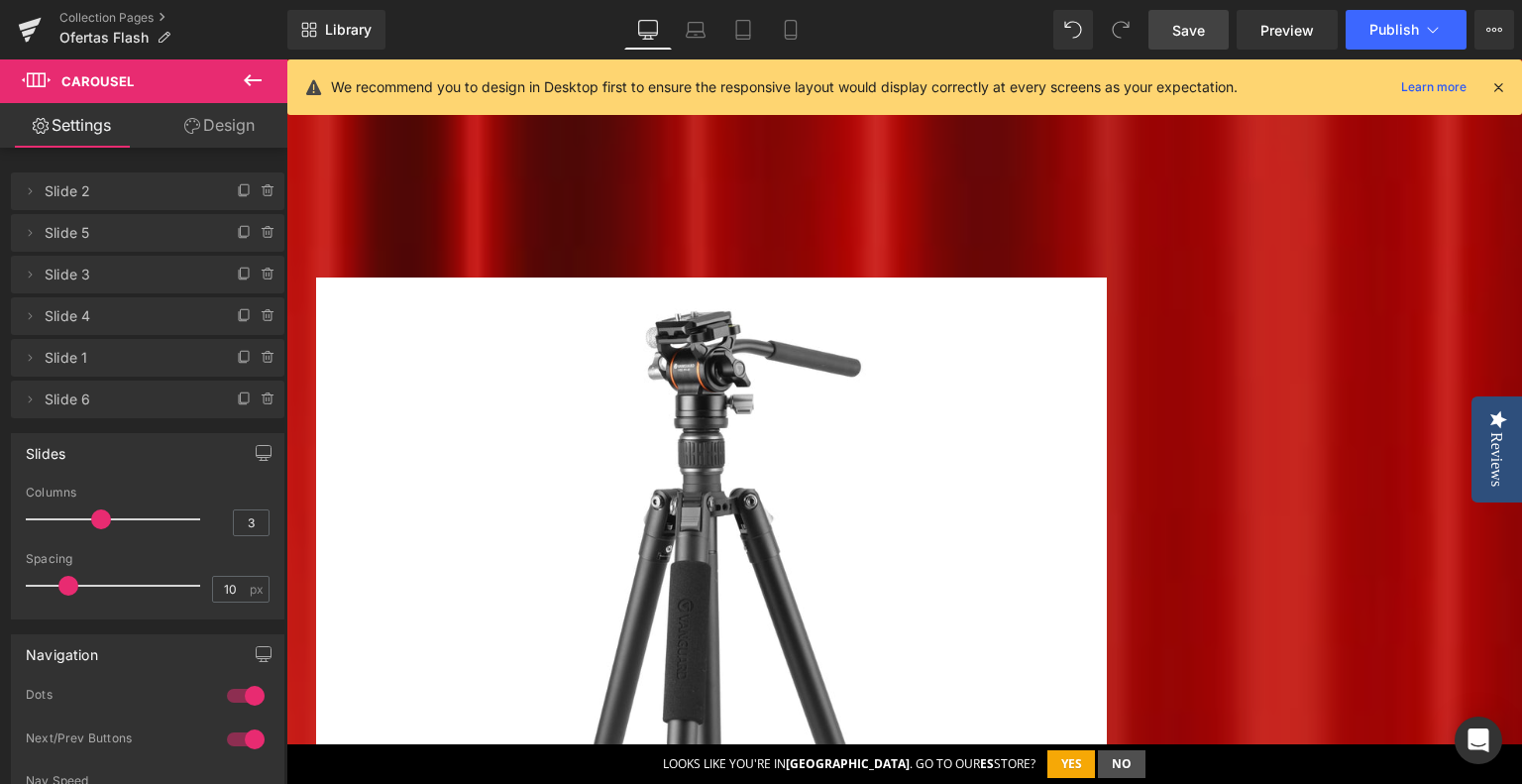
click at [287, 60] on span "Product List" at bounding box center [287, 60] width 0 height 0
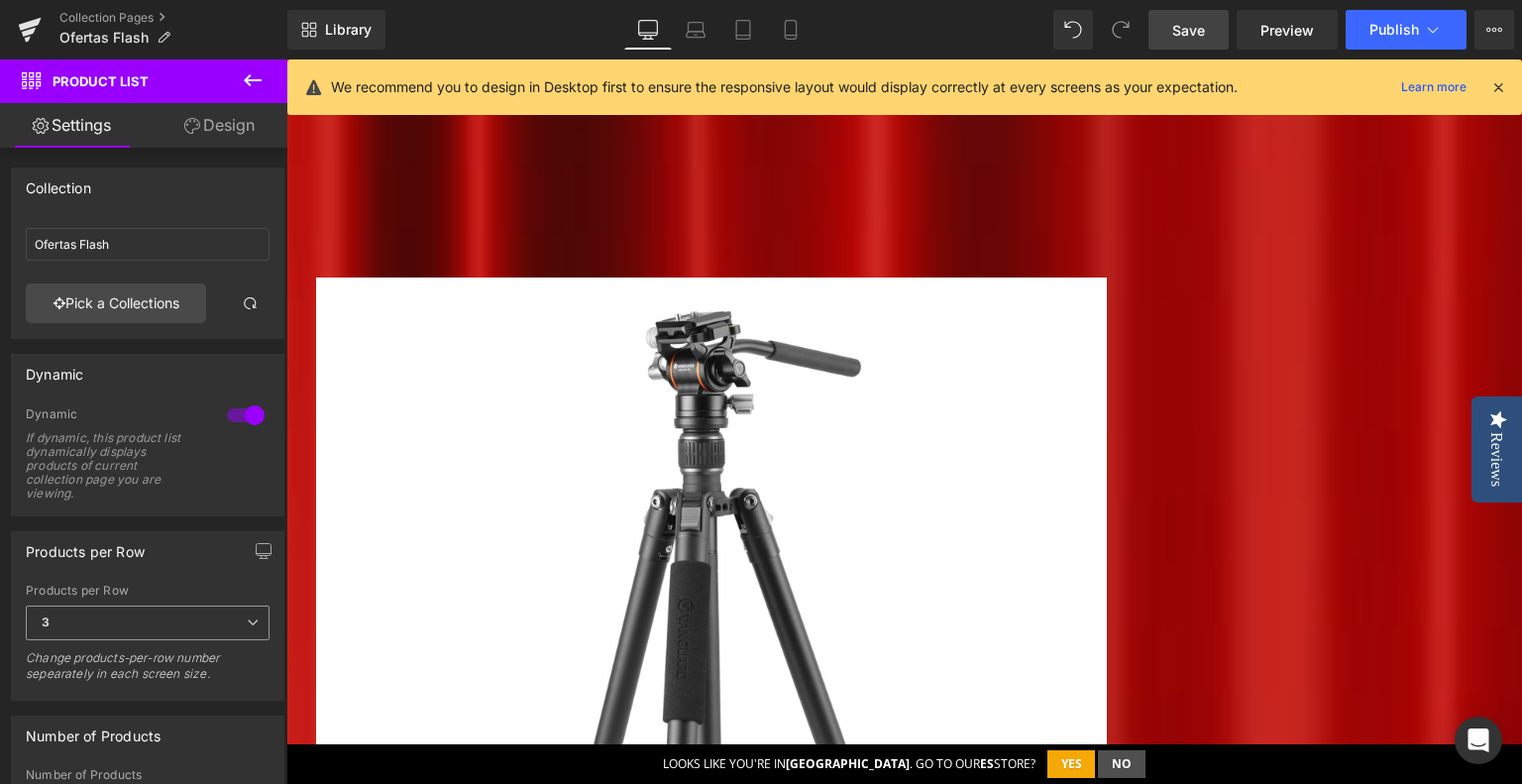
click at [140, 613] on span "3" at bounding box center [147, 622] width 244 height 35
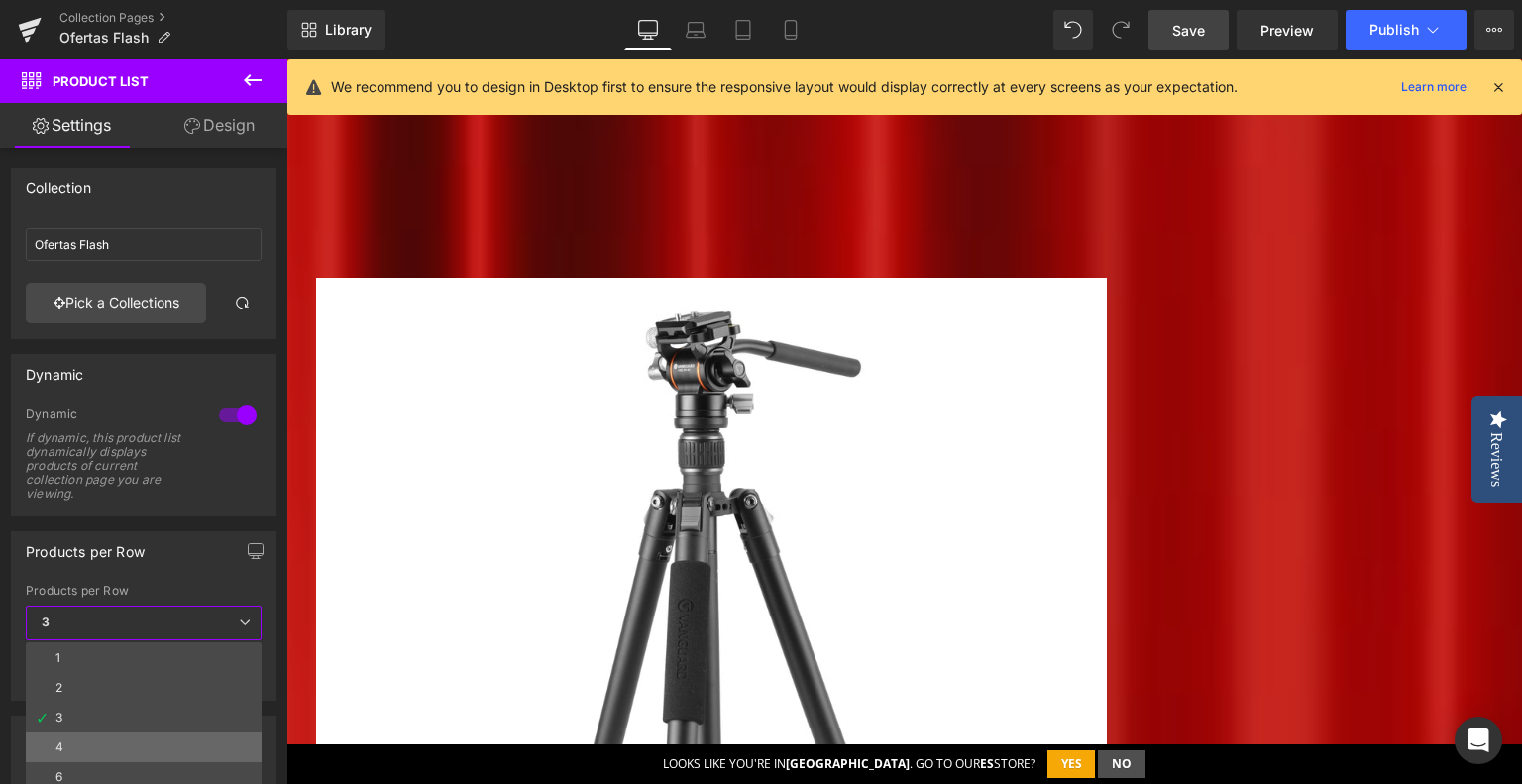
click at [86, 742] on li "4" at bounding box center [143, 747] width 236 height 30
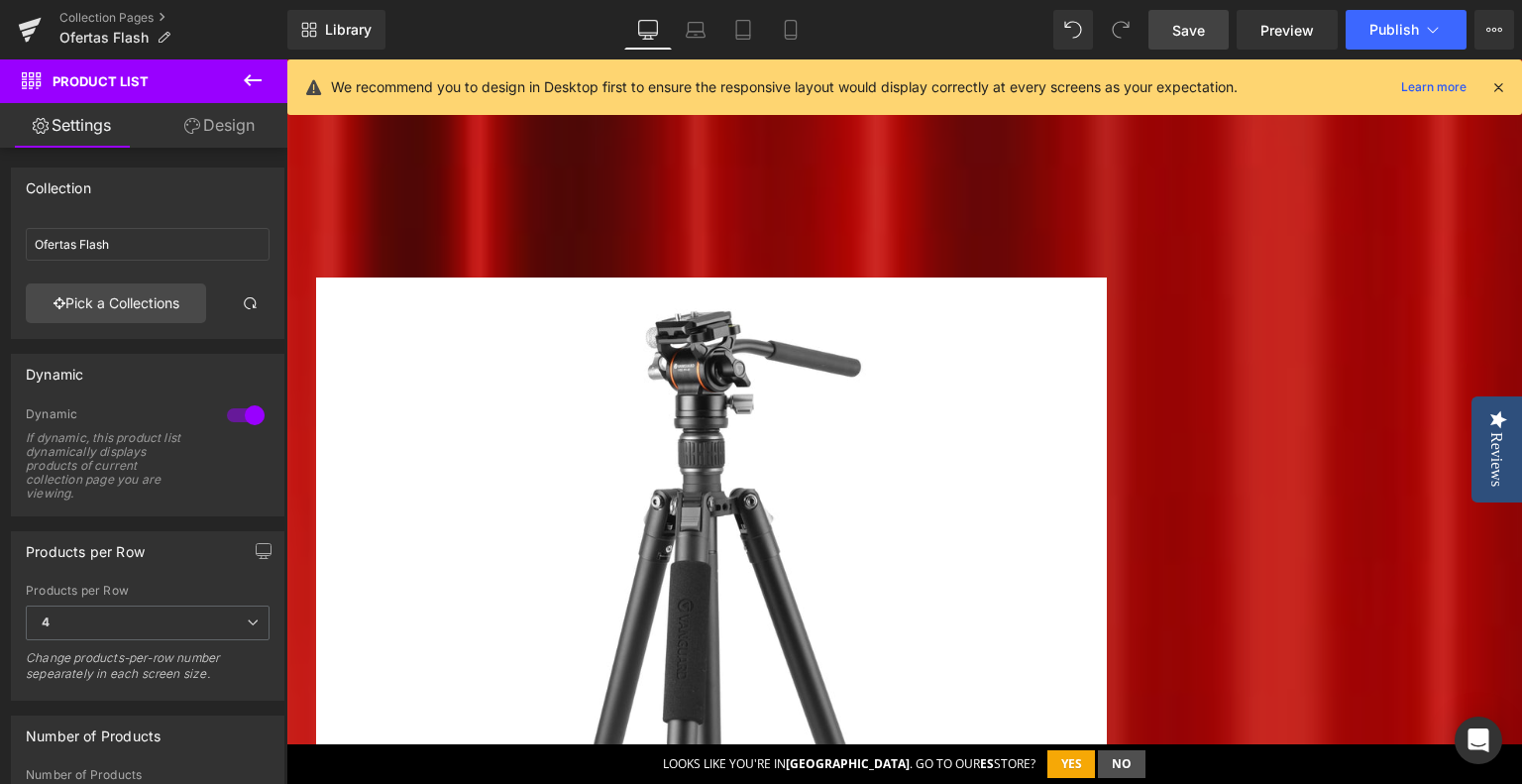
click at [1201, 29] on span "Save" at bounding box center [1189, 30] width 33 height 21
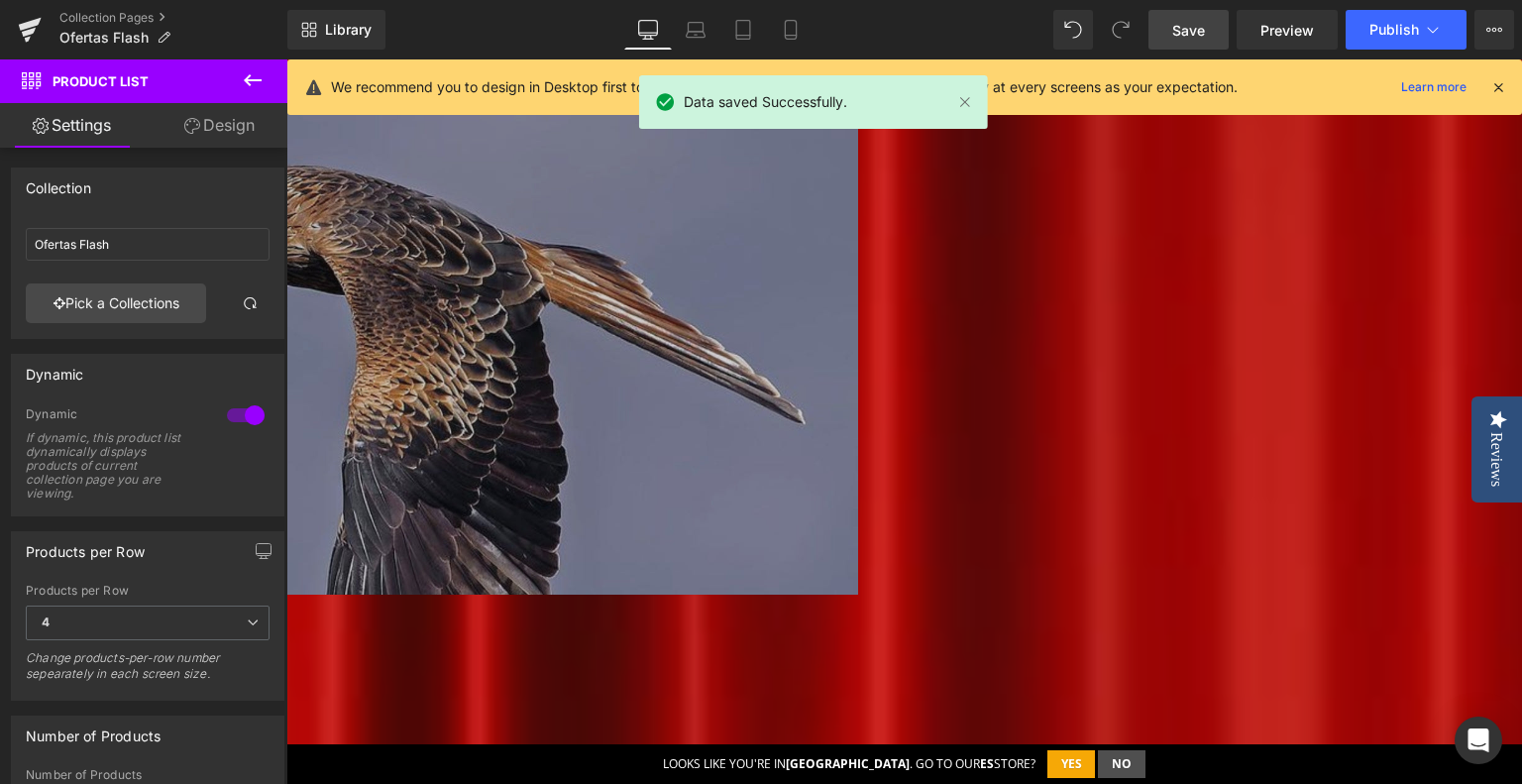
scroll to position [50, 0]
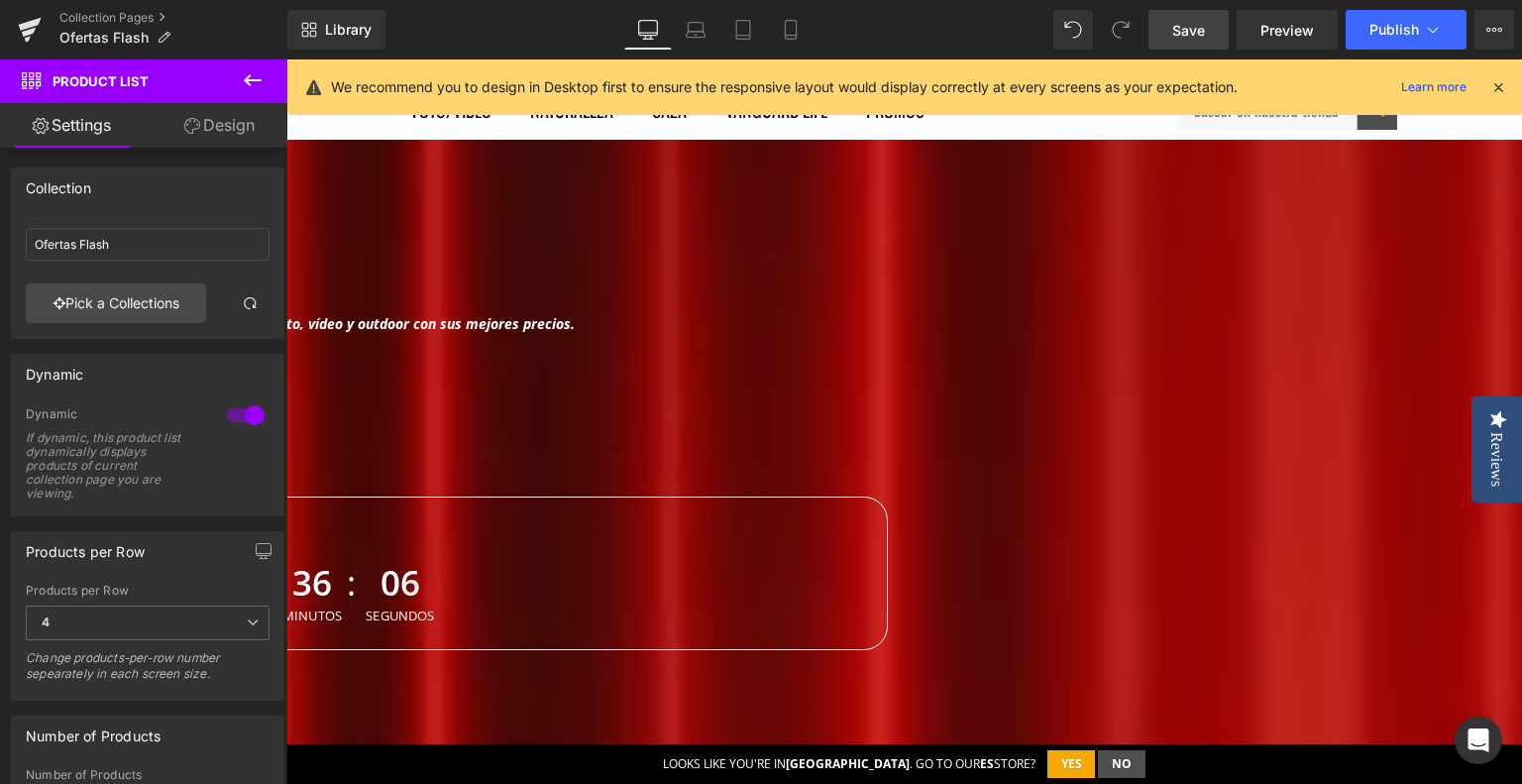
click at [287, 60] on span "Count Down" at bounding box center [287, 60] width 0 height 0
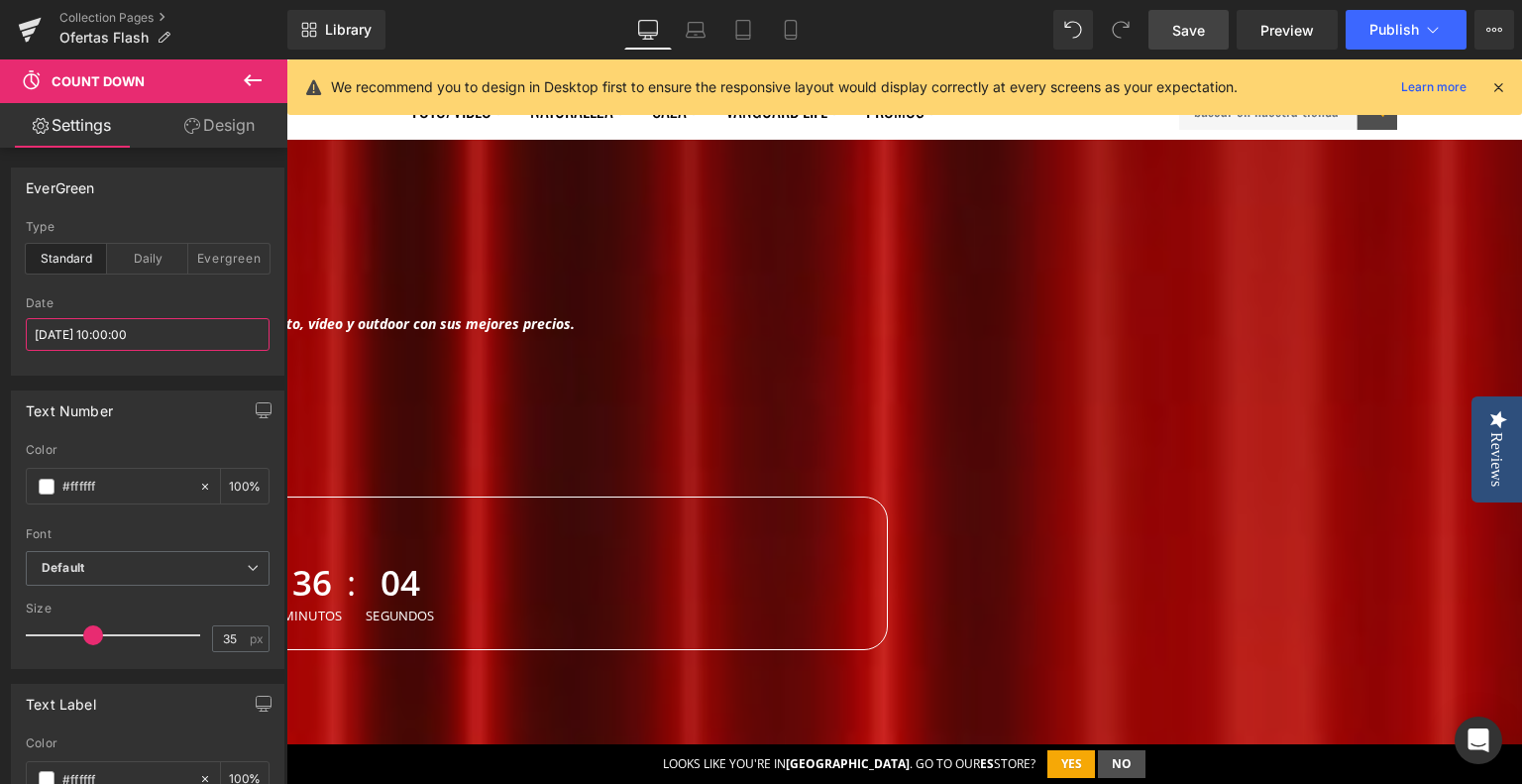
click at [62, 332] on input "[DATE] 10:00:00" at bounding box center [147, 334] width 244 height 33
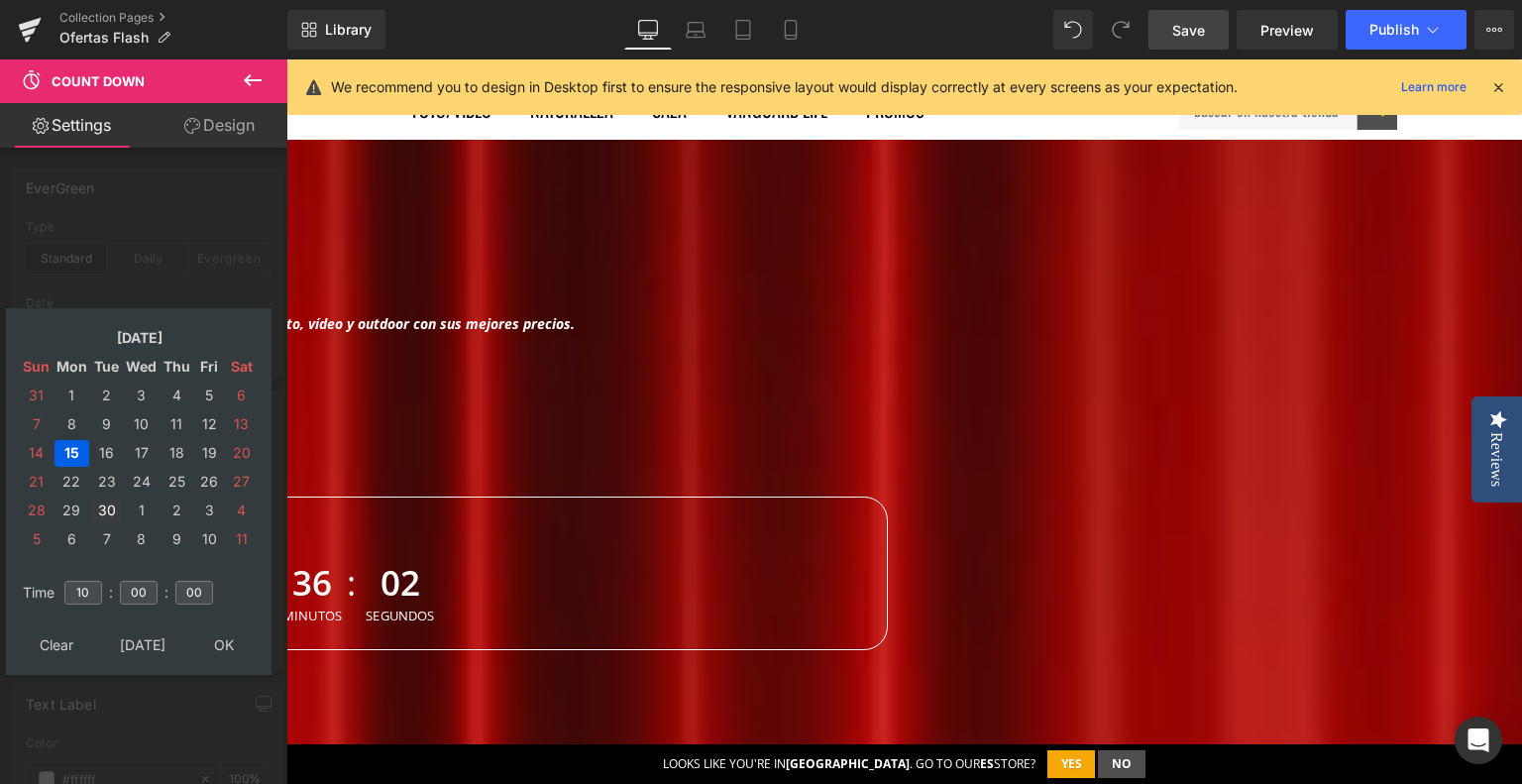
click at [103, 514] on td "30" at bounding box center [107, 510] width 31 height 27
click at [82, 599] on input "10" at bounding box center [84, 592] width 38 height 24
click at [77, 599] on input "10" at bounding box center [84, 592] width 38 height 24
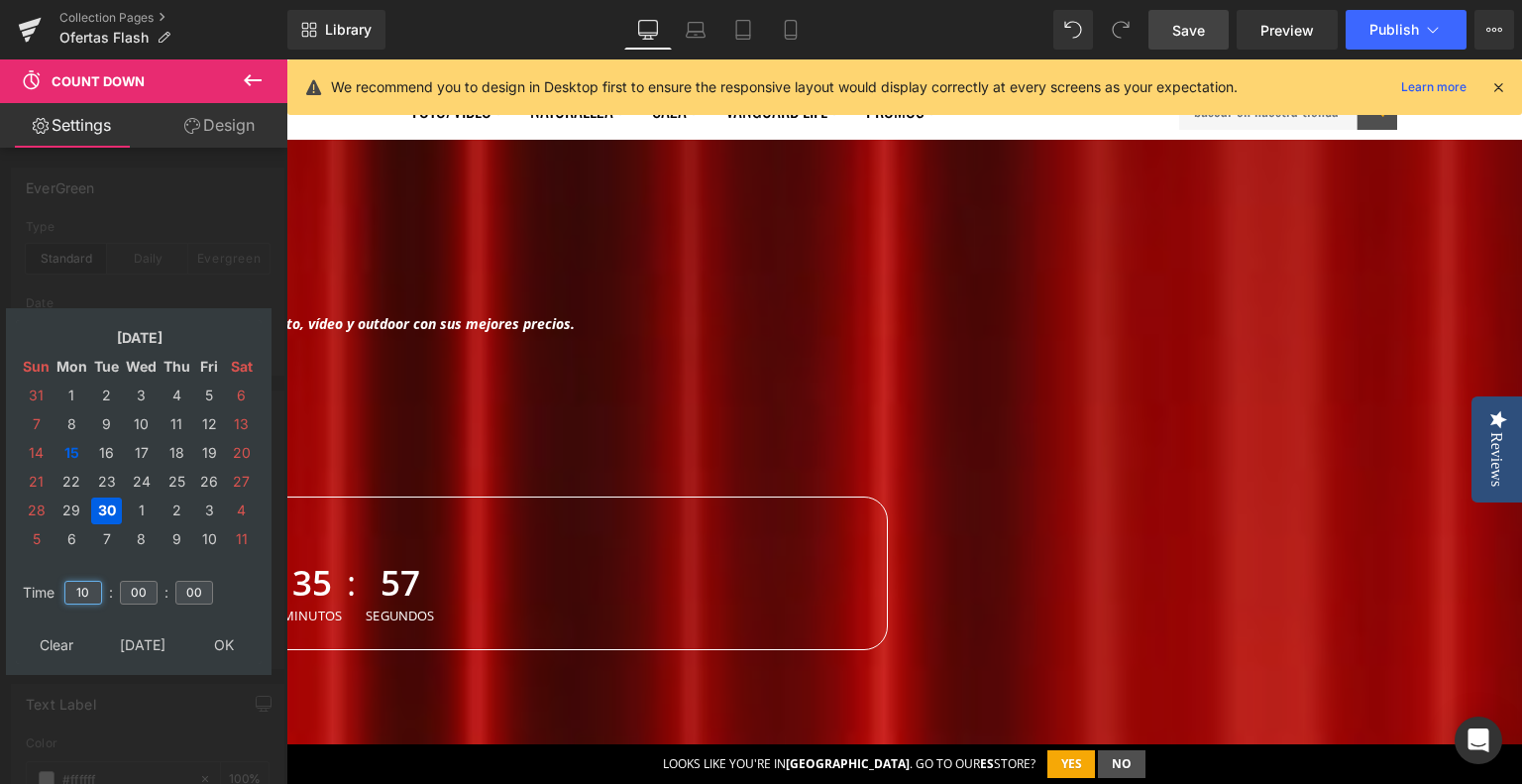
click at [77, 599] on input "10" at bounding box center [84, 592] width 38 height 24
click at [82, 591] on input "10" at bounding box center [84, 592] width 38 height 24
type input "23"
click at [143, 596] on input "00" at bounding box center [138, 592] width 38 height 24
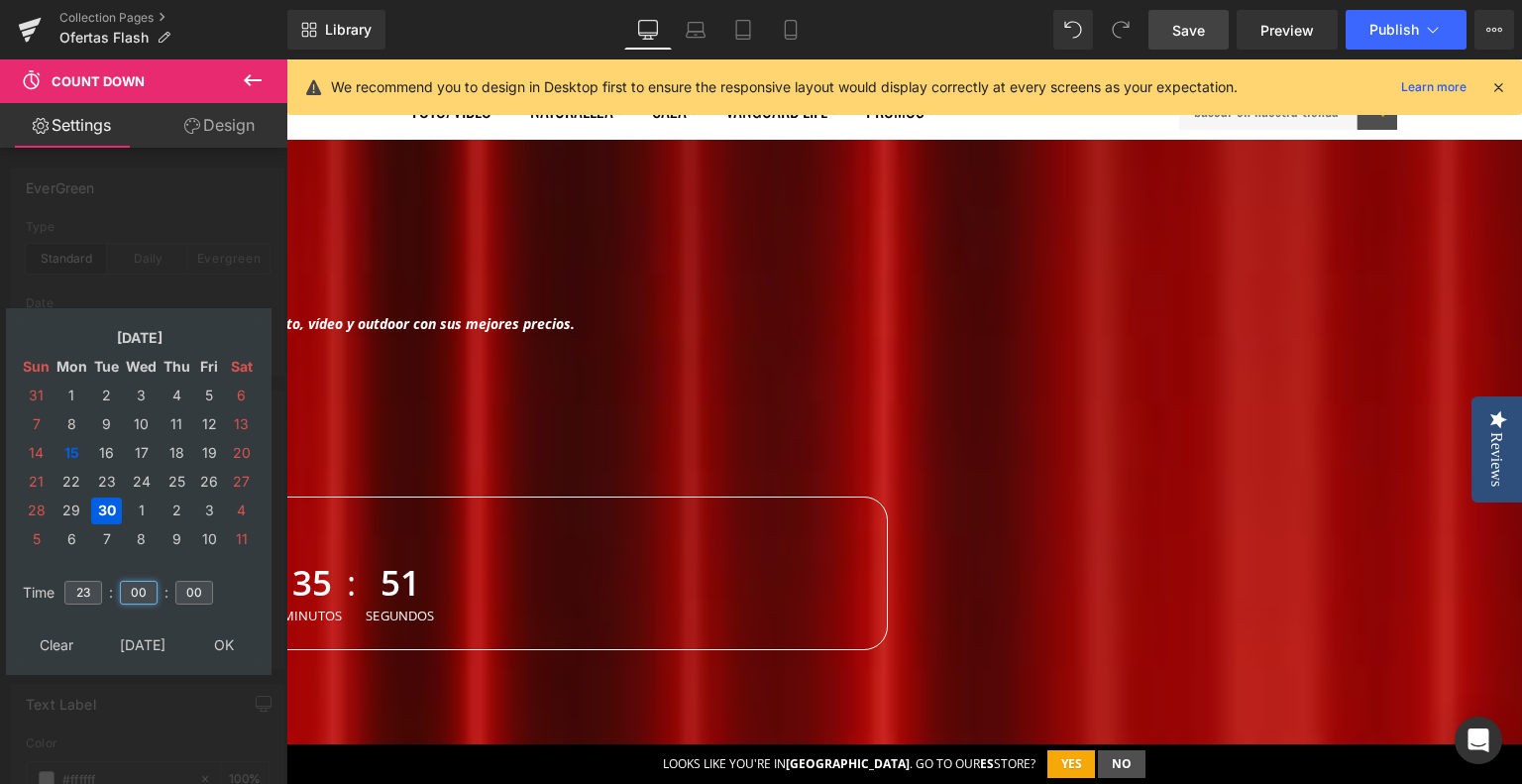
click at [143, 596] on input "00" at bounding box center [138, 592] width 38 height 24
click at [142, 597] on input "00" at bounding box center [138, 592] width 38 height 24
type input "0"
type input "59"
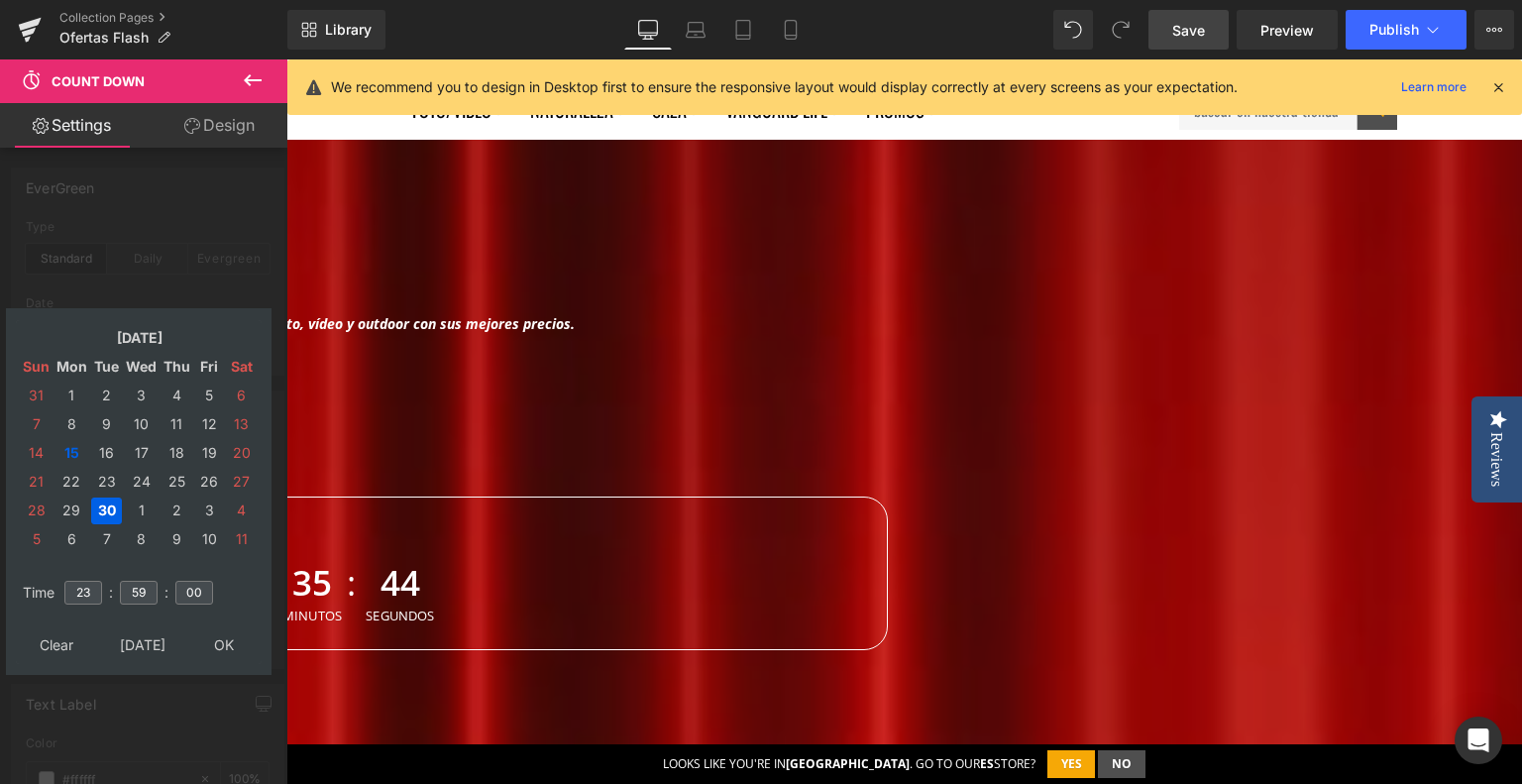
type input "[DATE] 23:59:00"
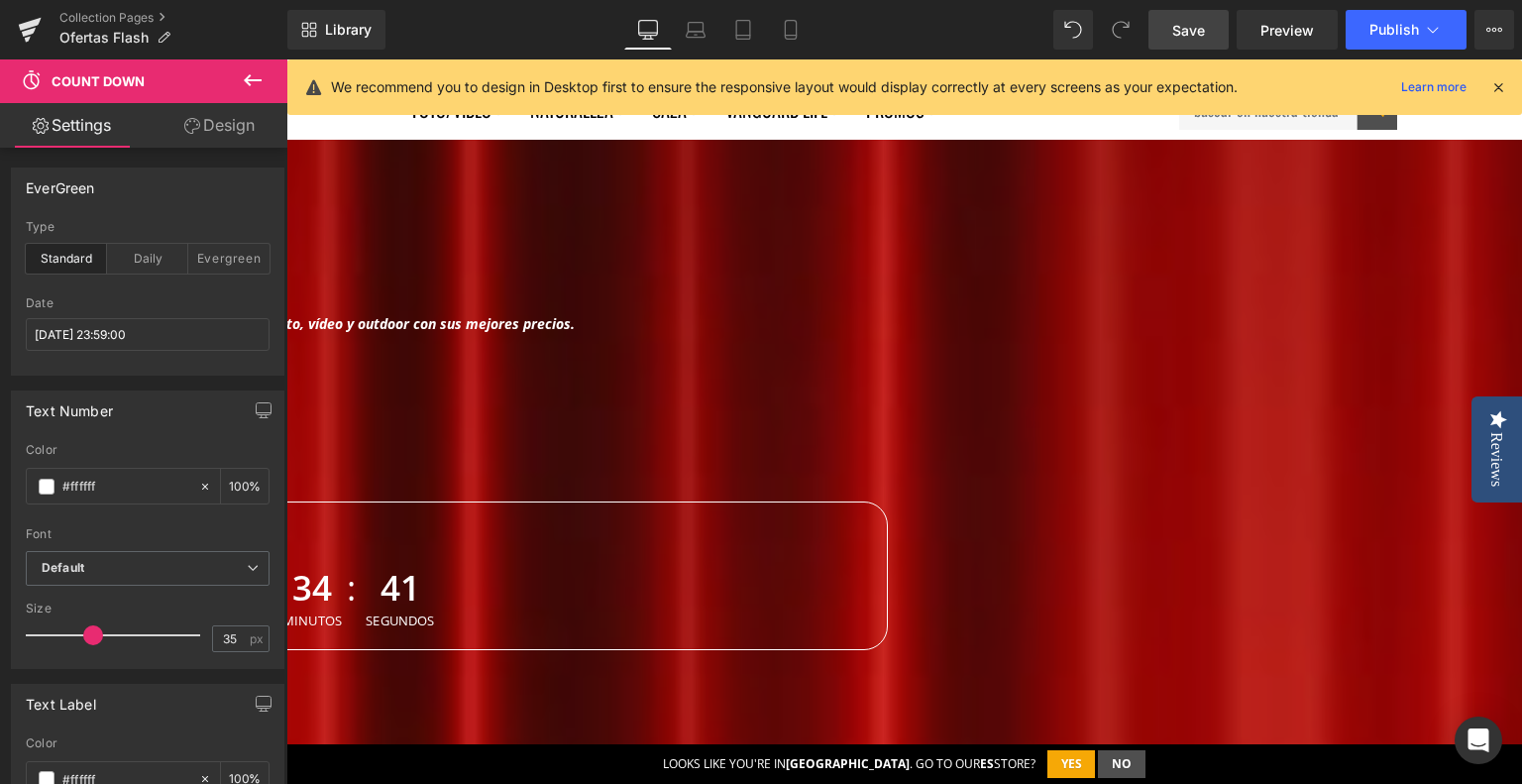
click at [1185, 20] on span "Save" at bounding box center [1189, 30] width 33 height 21
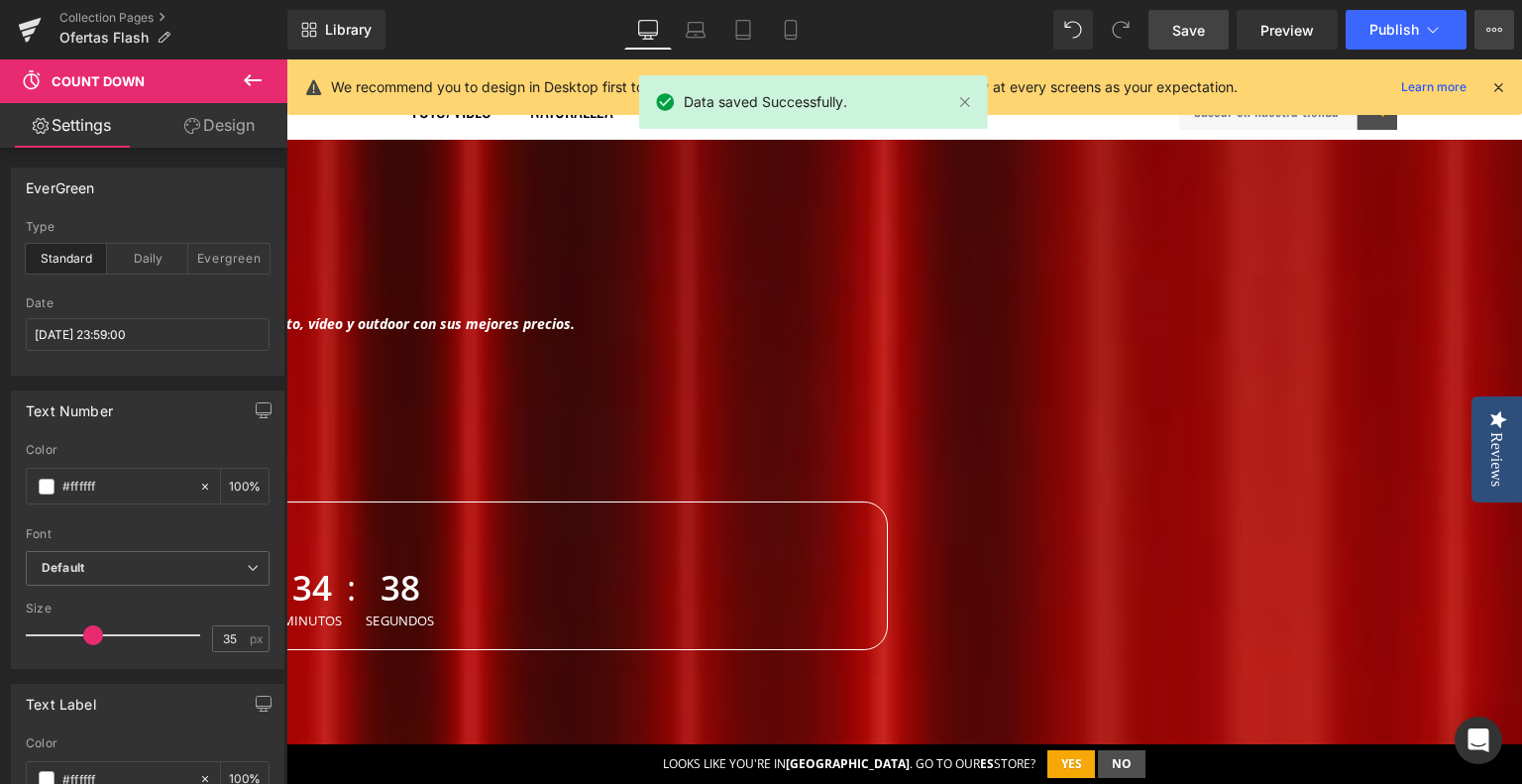
click at [1497, 32] on icon at bounding box center [1495, 30] width 16 height 16
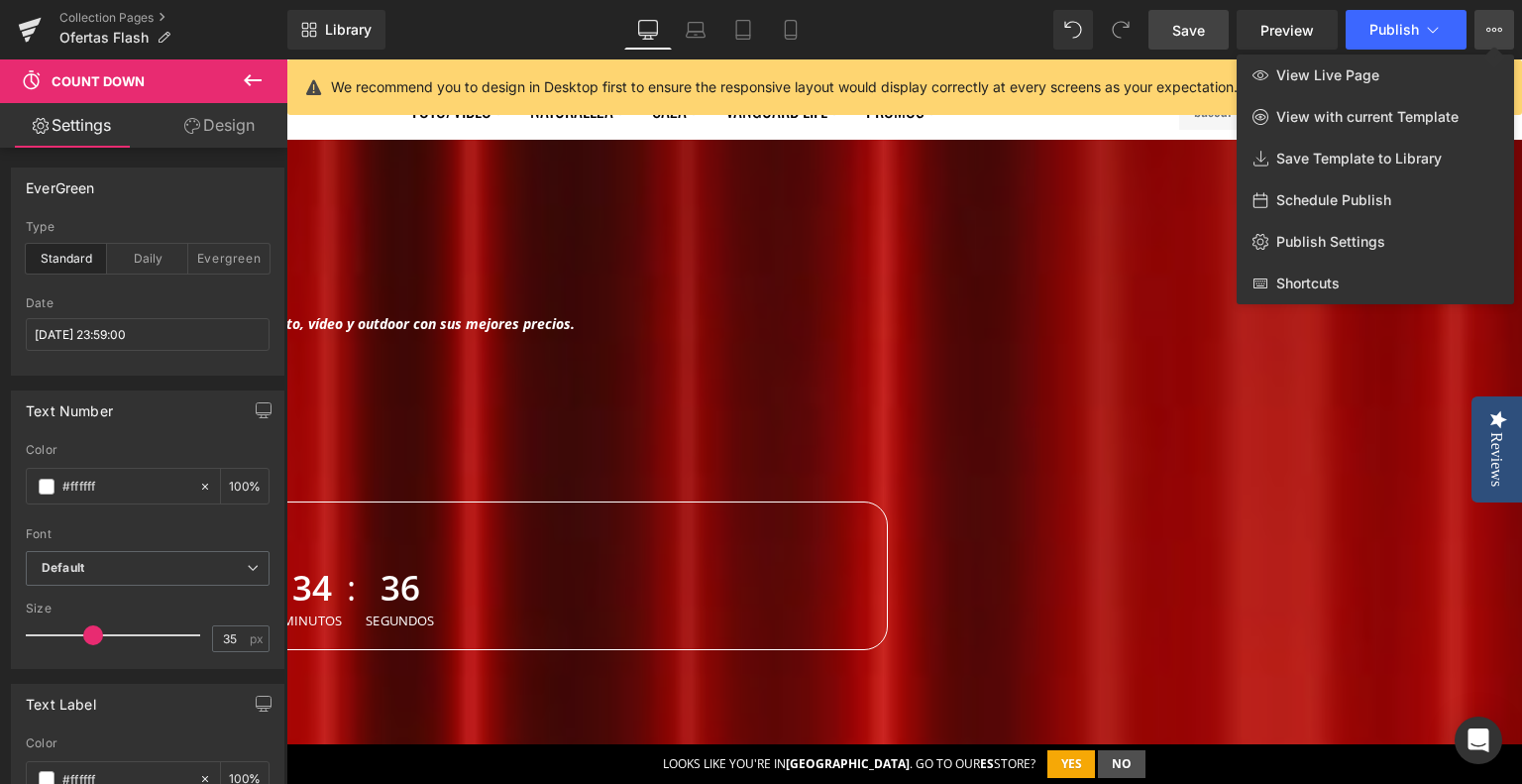
click at [1429, 197] on div "Schedule Publish" at bounding box center [1376, 200] width 278 height 42
select select
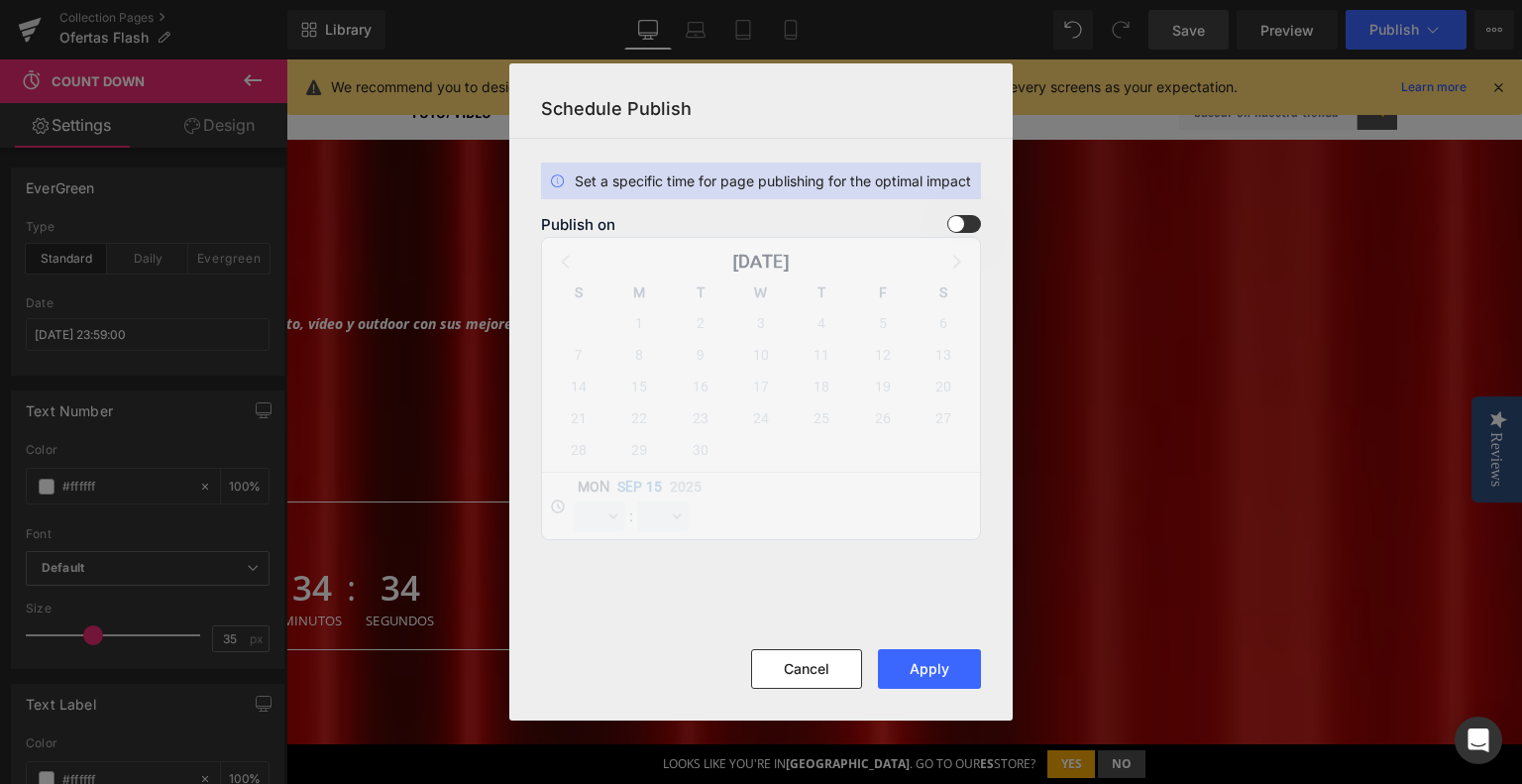
click at [970, 231] on span at bounding box center [965, 224] width 34 height 18
click at [0, 0] on input "checkbox" at bounding box center [0, 0] width 0 height 0
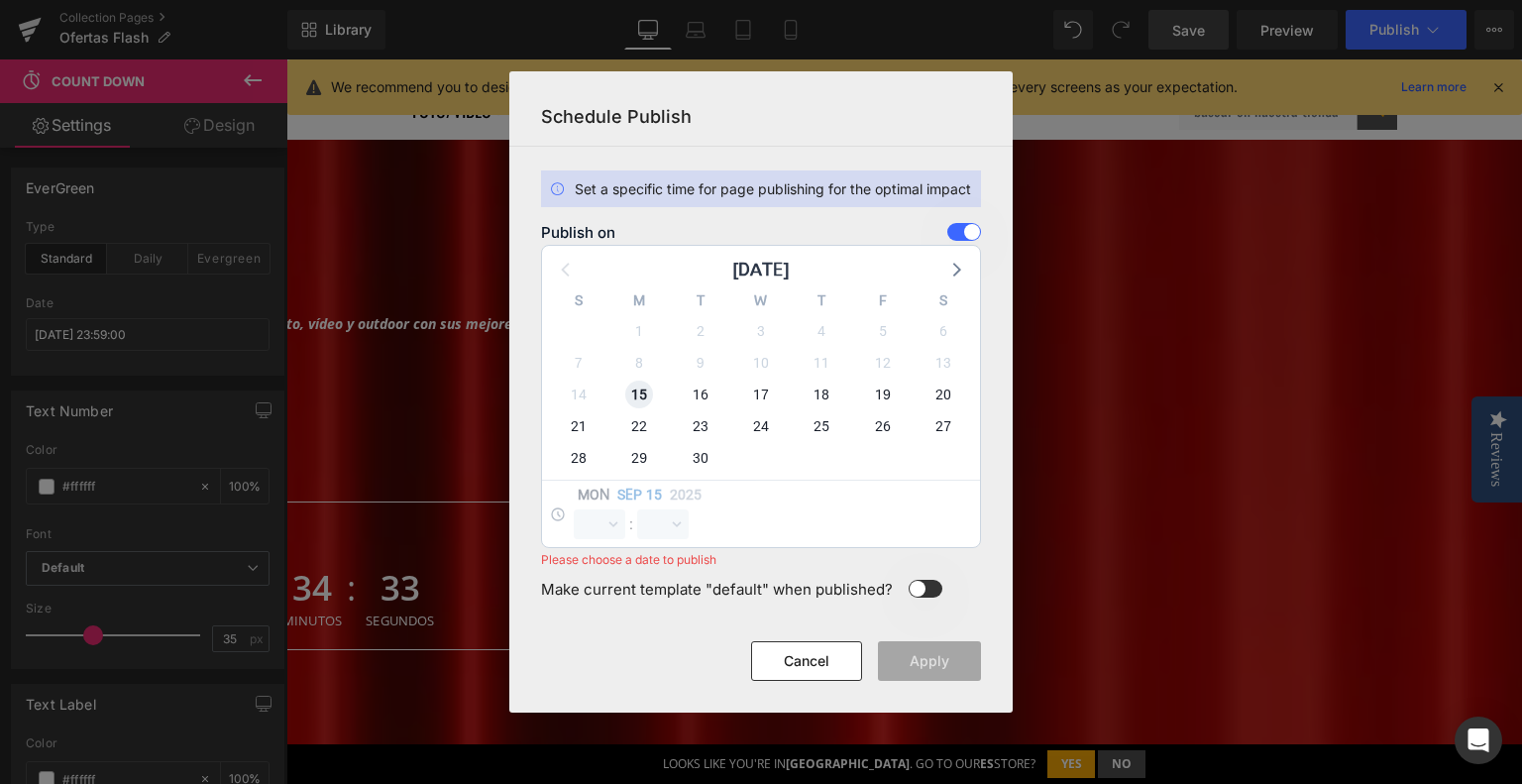
click at [646, 400] on span "15" at bounding box center [639, 394] width 28 height 28
select select "8"
select select "24"
click at [606, 532] on select "00 01 02 03 04 05 06 07 08 09 10 11 12 13 14 15 16 17 18 19 20 21 22 23" at bounding box center [599, 524] width 52 height 30
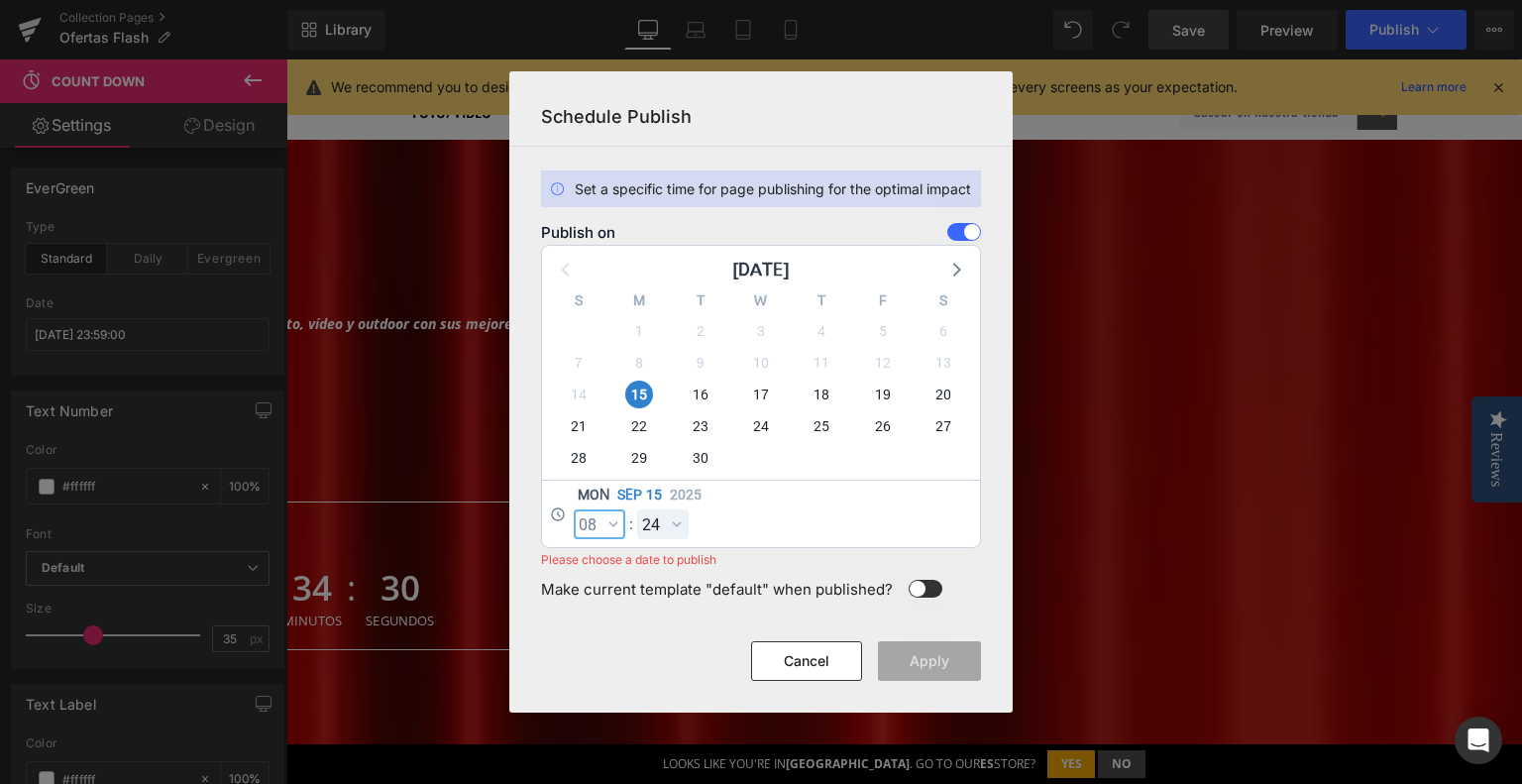
click at [596, 526] on select "00 01 02 03 04 05 06 07 08 09 10 11 12 13 14 15 16 17 18 19 20 21 22 23" at bounding box center [599, 524] width 52 height 30
click at [573, 509] on select "00 01 02 03 04 05 06 07 08 09 10 11 12 13 14 15 16 17 18 19 20 21 22 23" at bounding box center [599, 524] width 52 height 30
select select "9"
click at [665, 532] on select "00 01 02 03 04 05 06 07 08 09 10 11 12 13 14 15 16 17 18 19 20 21 22 23 24 25 2…" at bounding box center [663, 524] width 52 height 30
click at [637, 509] on select "00 01 02 03 04 05 06 07 08 09 10 11 12 13 14 15 16 17 18 19 20 21 22 23 24 25 2…" at bounding box center [663, 524] width 52 height 30
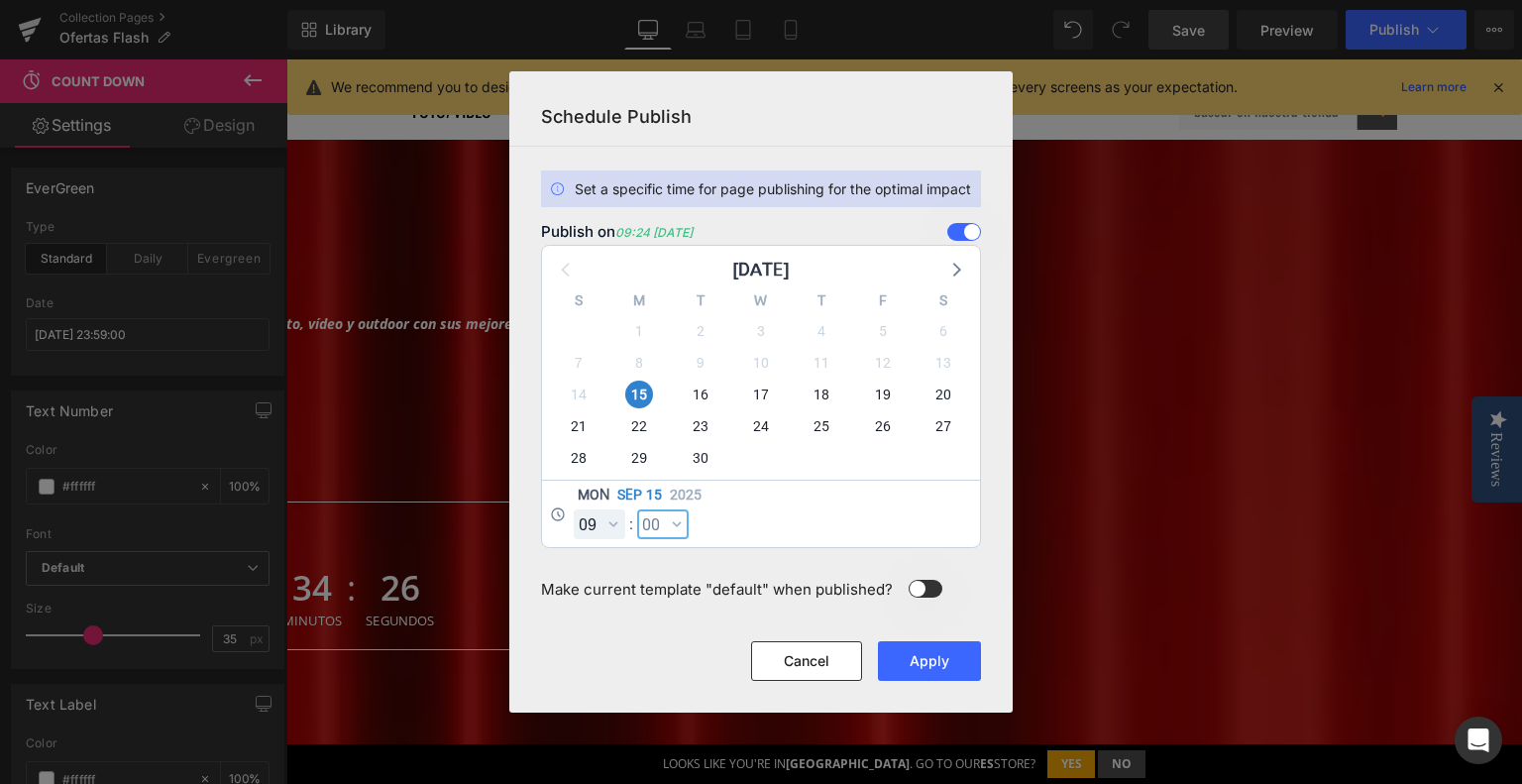
select select "0"
click at [924, 647] on button "Apply" at bounding box center [930, 661] width 104 height 40
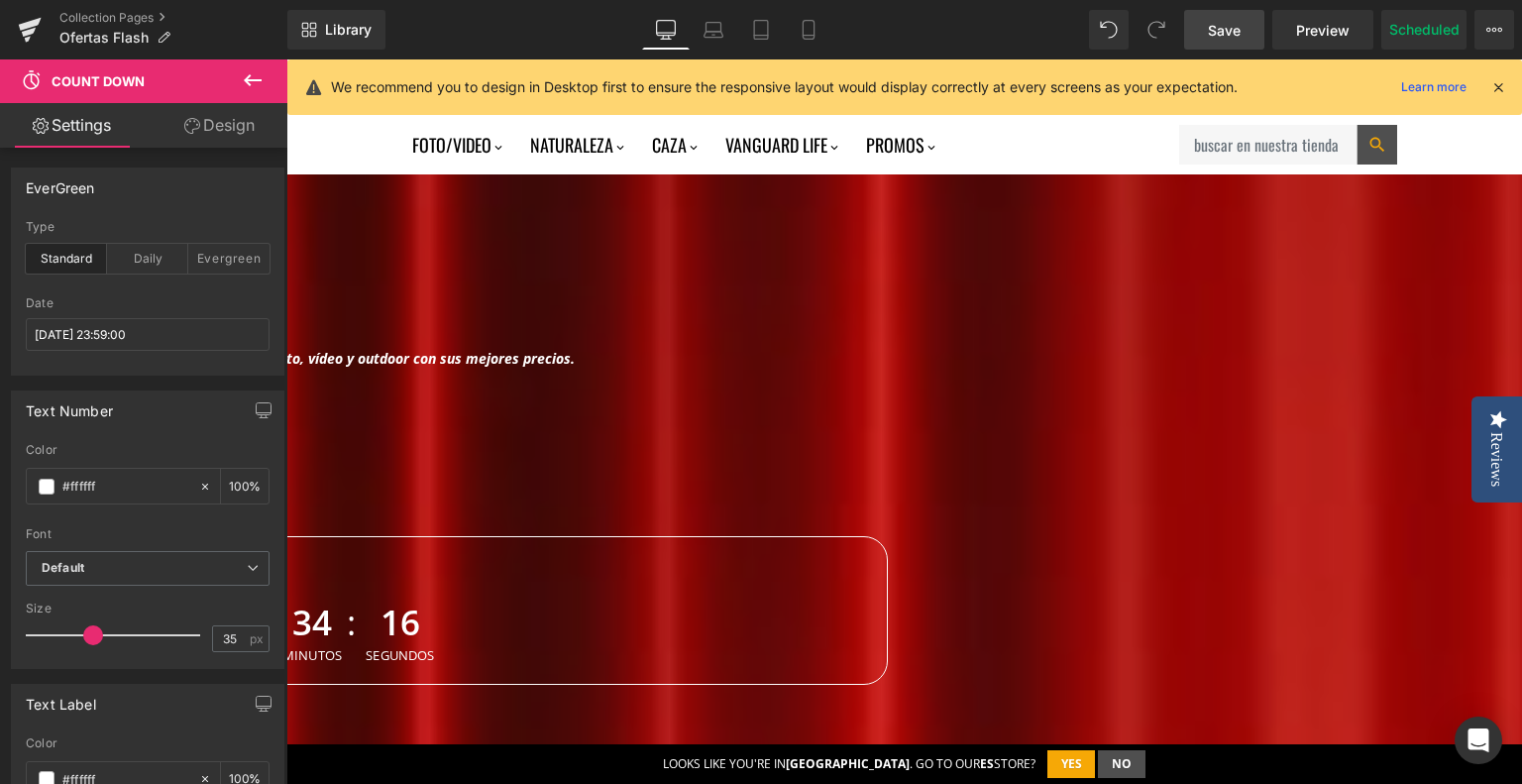
scroll to position [0, 0]
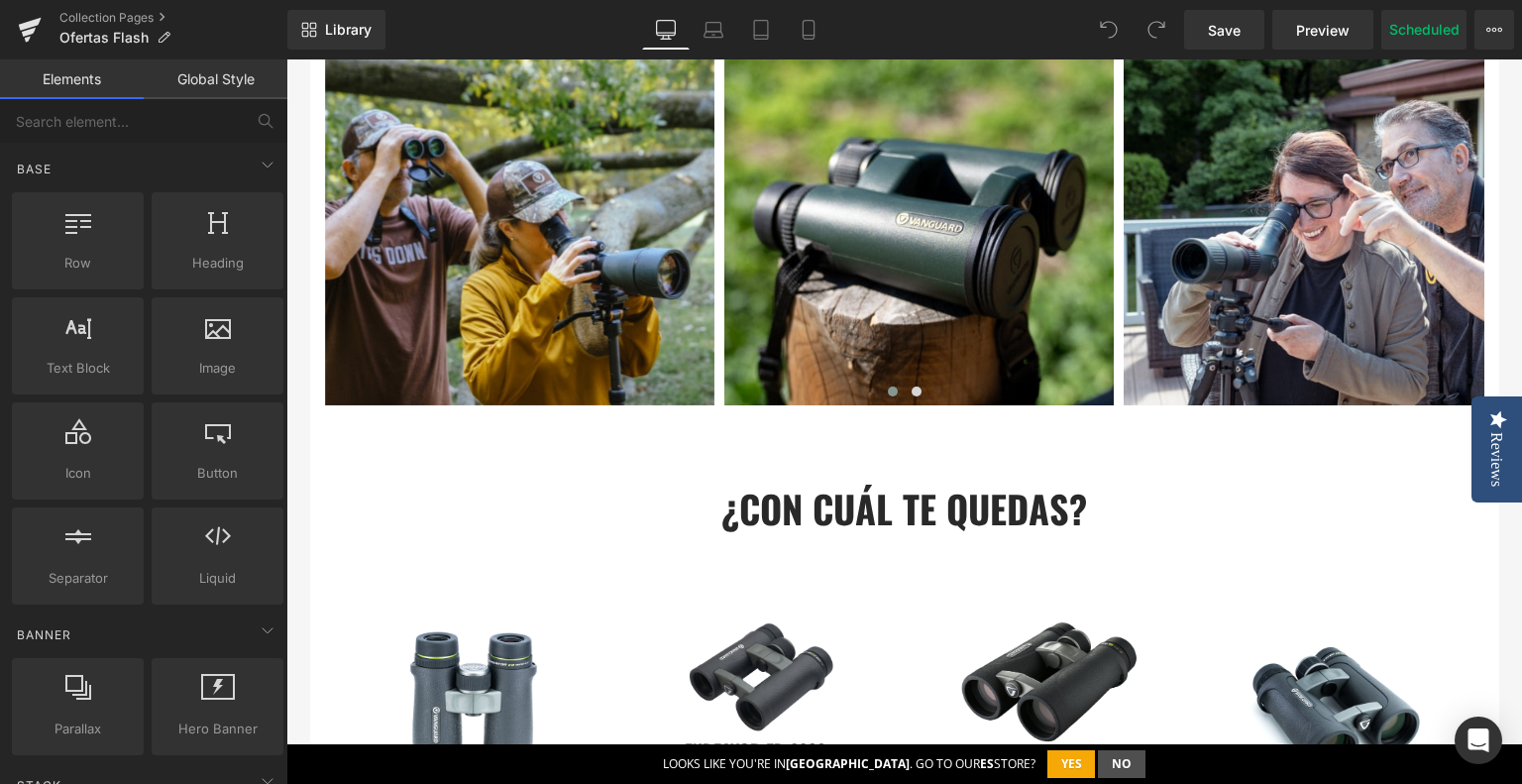
scroll to position [1219, 0]
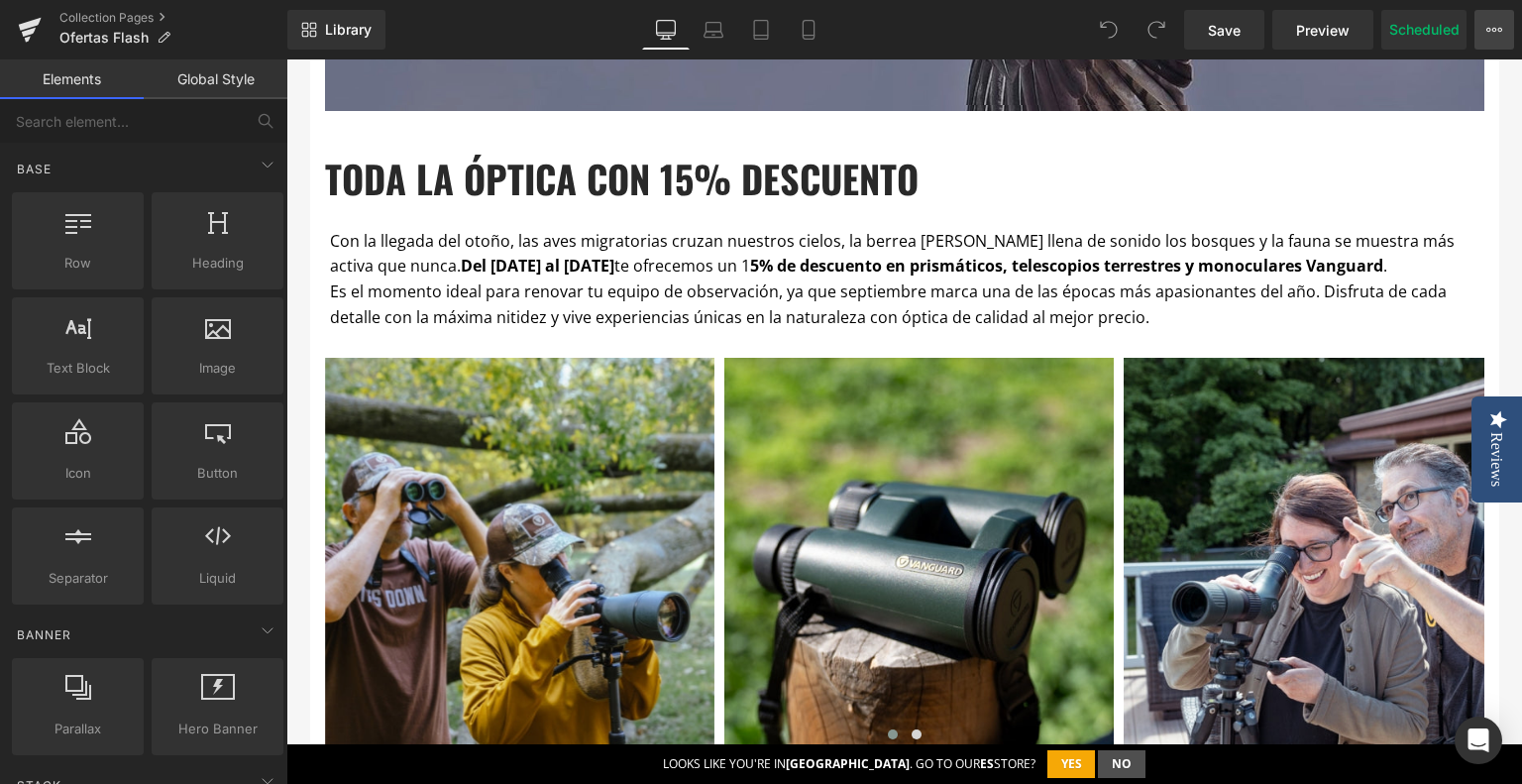
click at [1496, 28] on icon at bounding box center [1495, 30] width 16 height 16
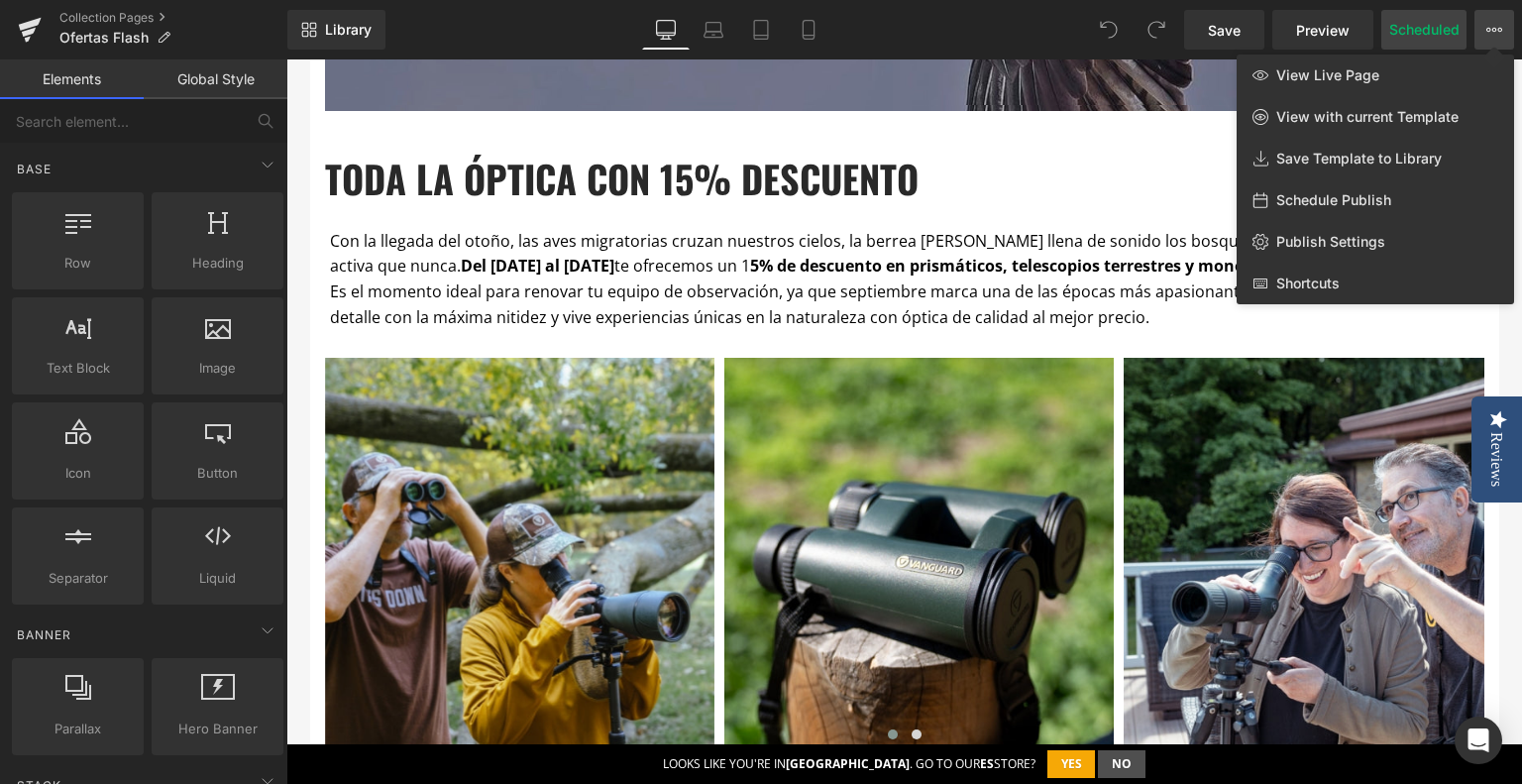
click at [1412, 26] on button "Scheduled" at bounding box center [1424, 30] width 86 height 40
select select
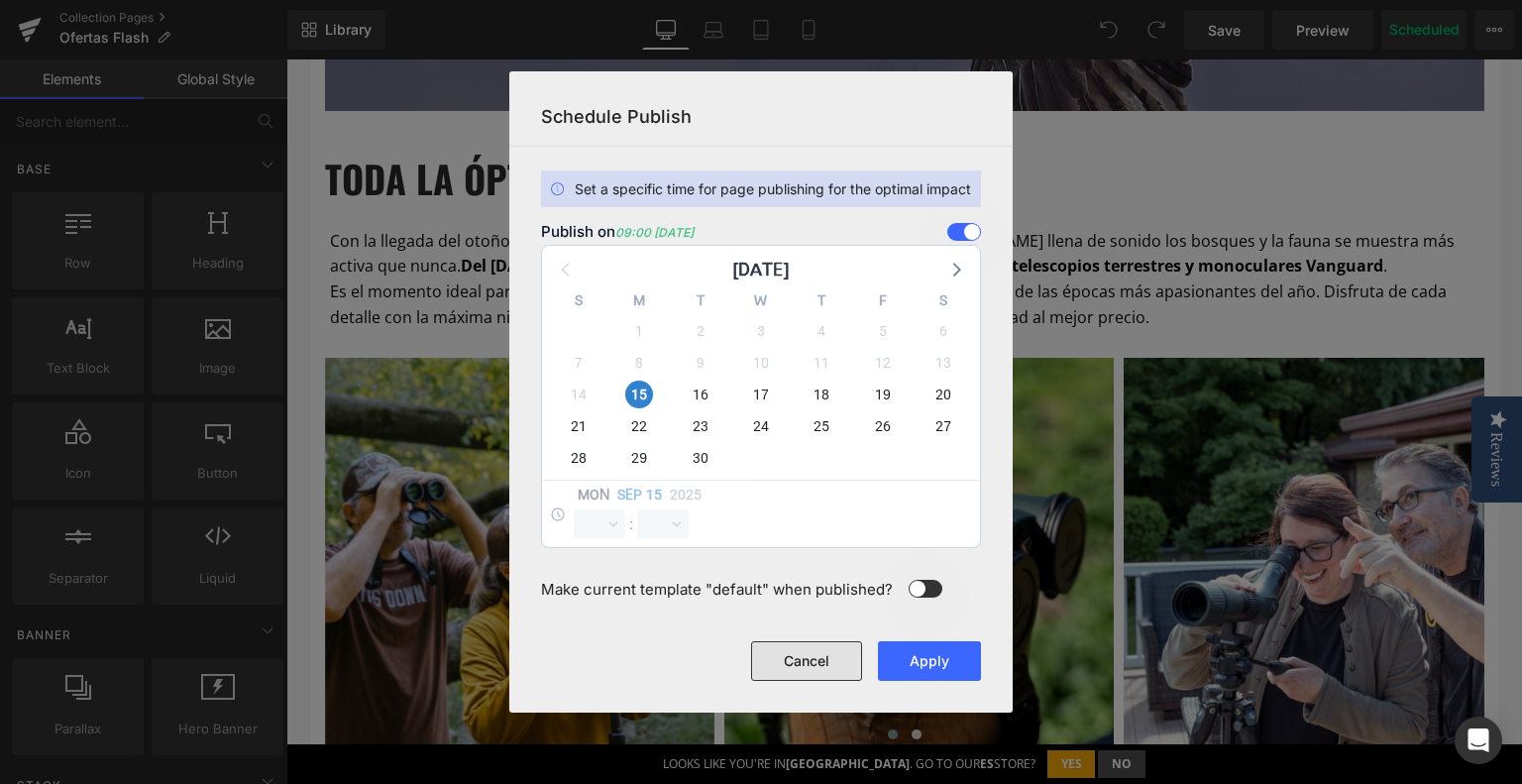
click at [810, 666] on button "Cancel" at bounding box center [807, 661] width 111 height 40
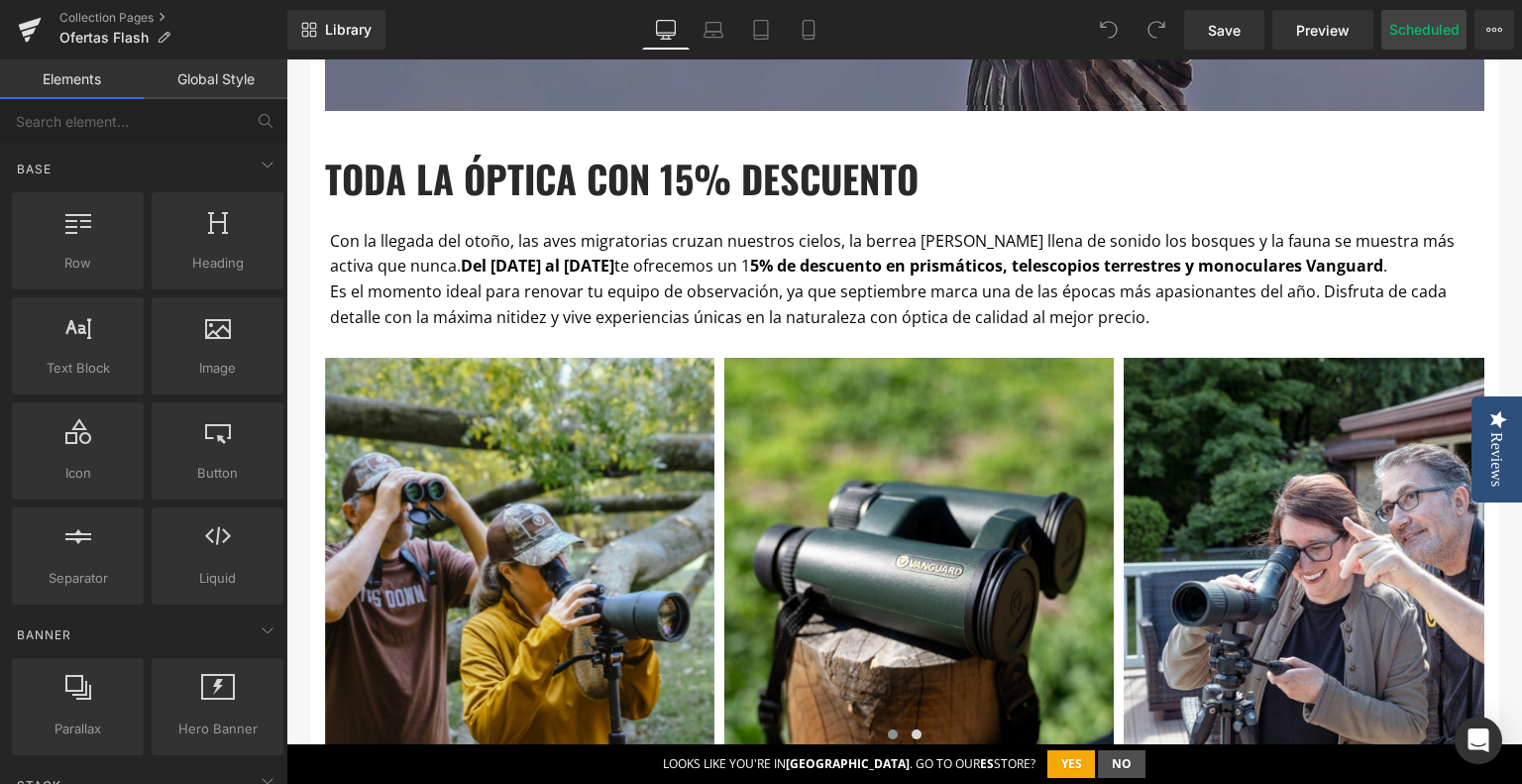
click at [1412, 31] on button "Scheduled" at bounding box center [1424, 30] width 86 height 40
select select
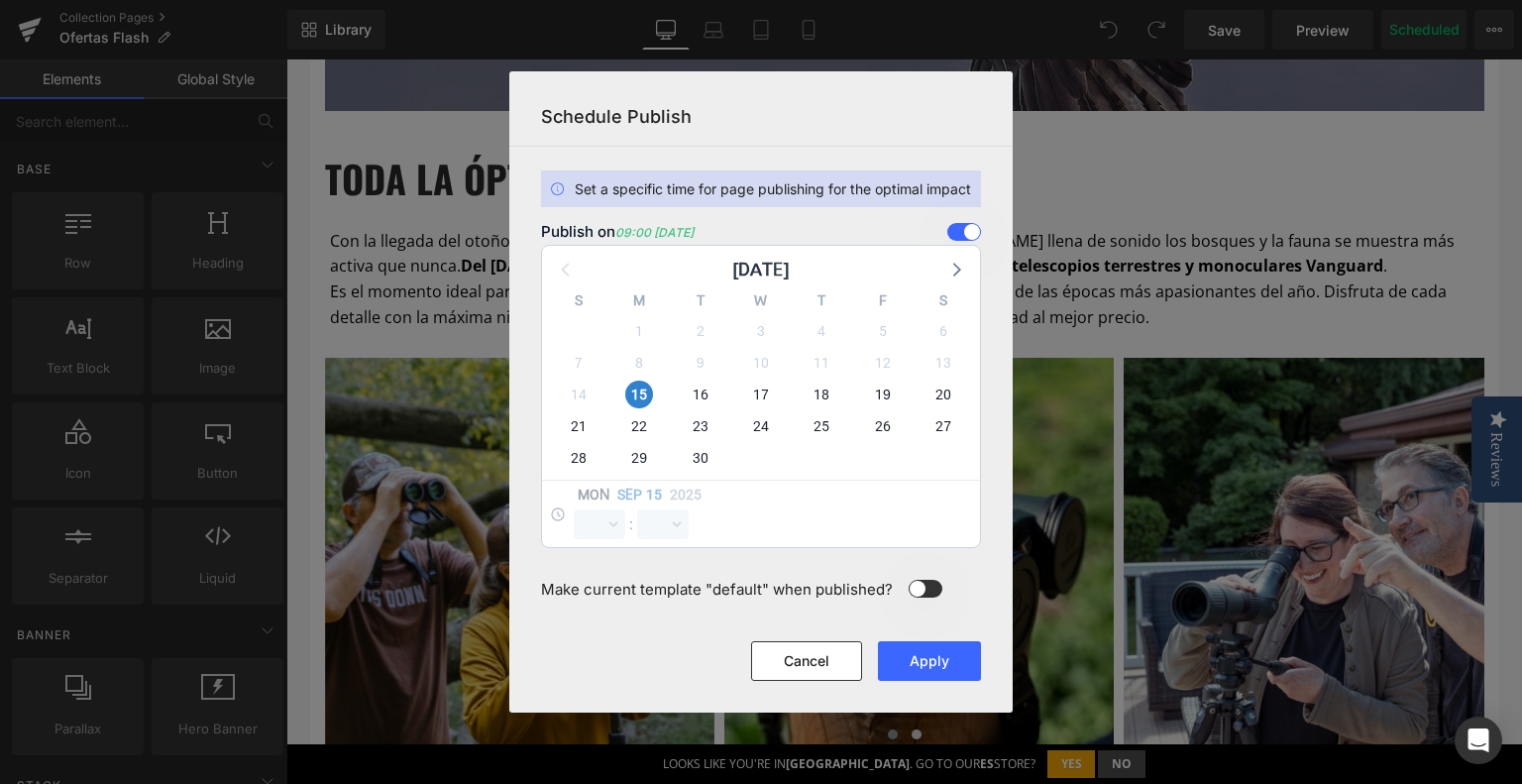
click at [959, 225] on span at bounding box center [965, 232] width 34 height 18
click at [0, 0] on input "checkbox" at bounding box center [0, 0] width 0 height 0
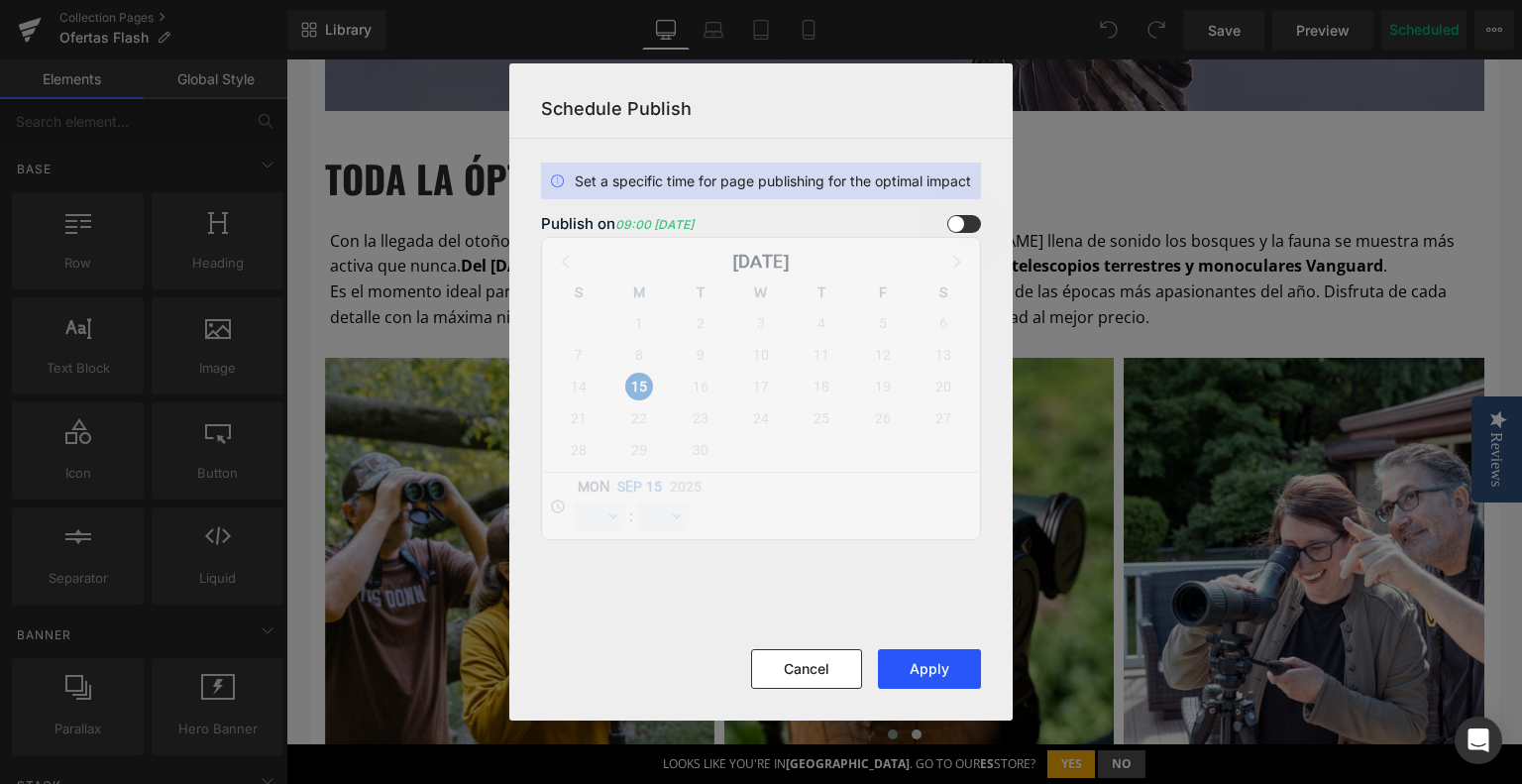
click at [946, 659] on button "Apply" at bounding box center [930, 669] width 104 height 40
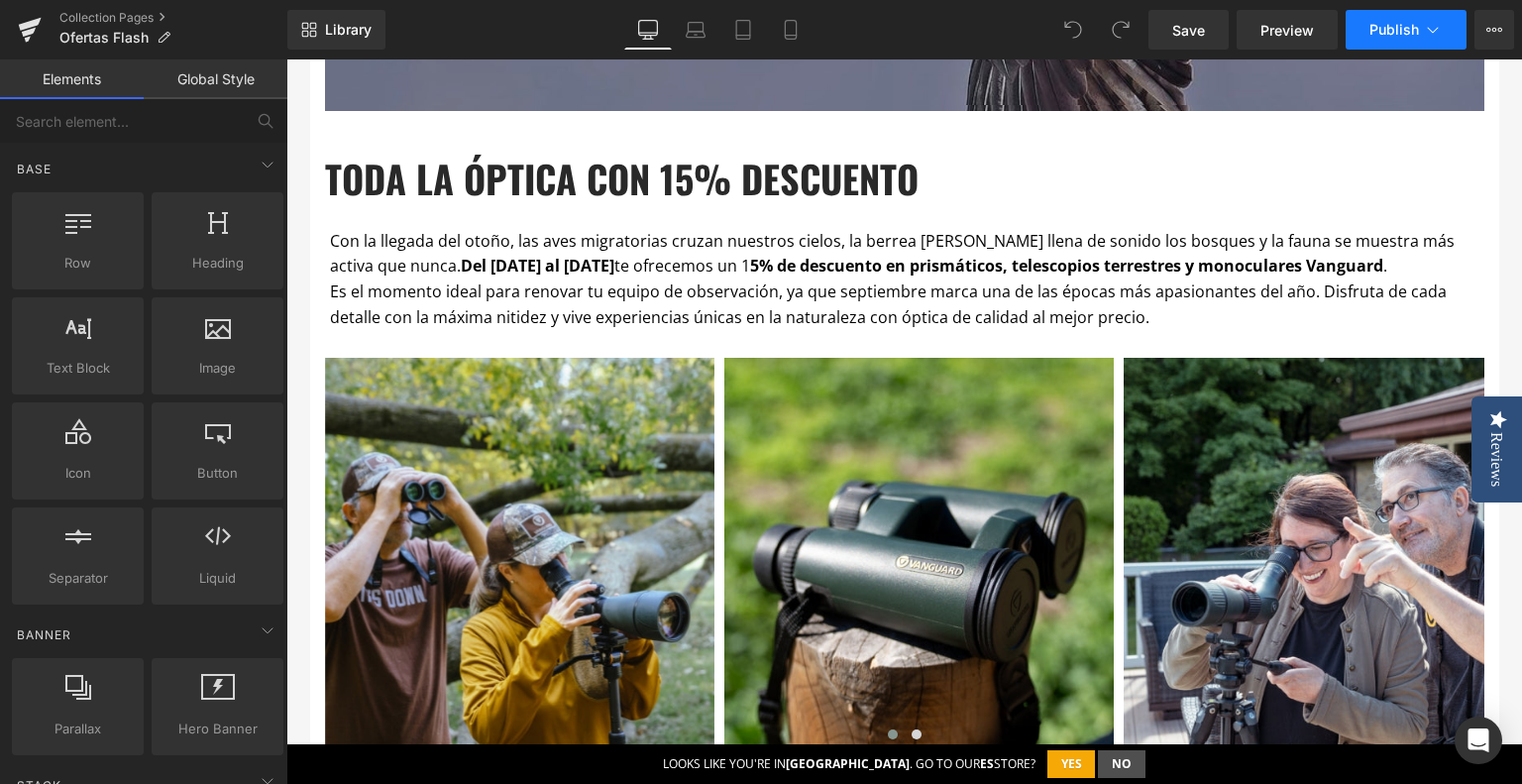
click at [1420, 19] on button "Publish" at bounding box center [1406, 30] width 120 height 40
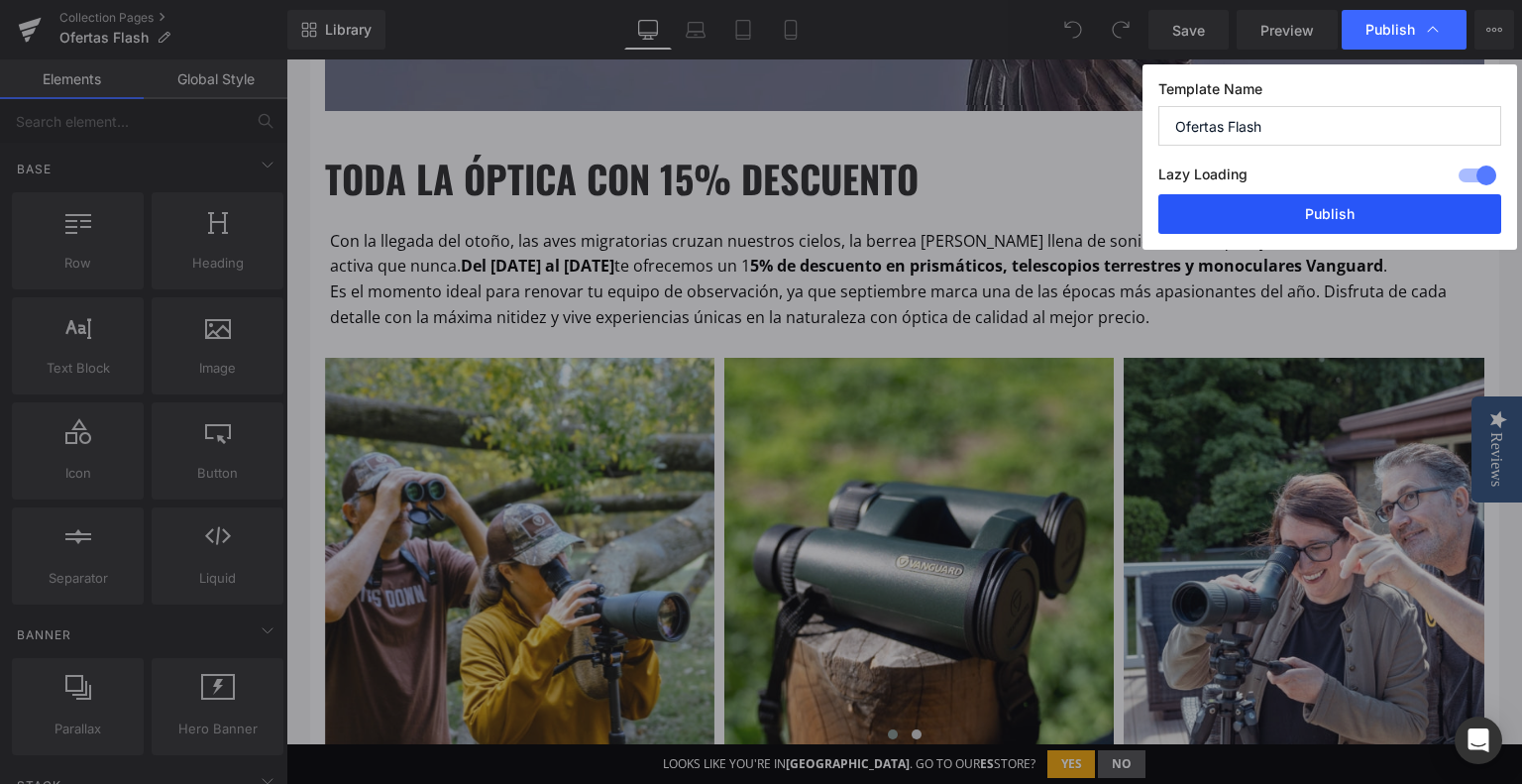
click at [1303, 203] on button "Publish" at bounding box center [1330, 214] width 343 height 40
